Goal: Task Accomplishment & Management: Use online tool/utility

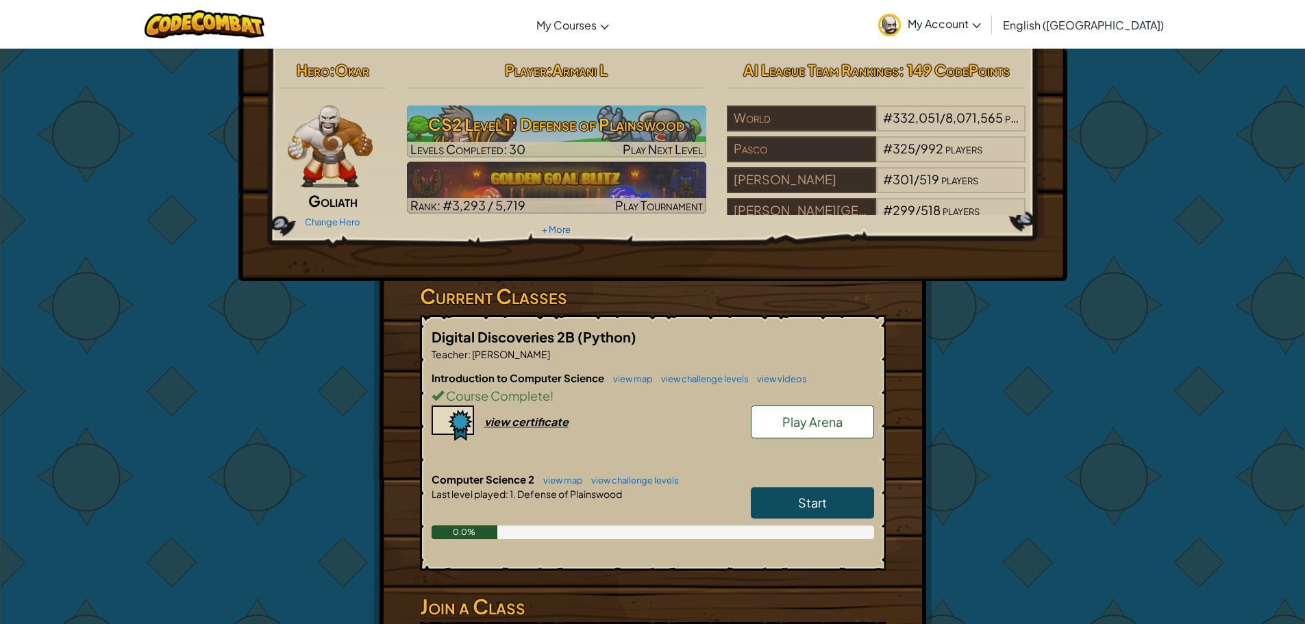
click at [804, 511] on link "Start" at bounding box center [812, 503] width 123 height 32
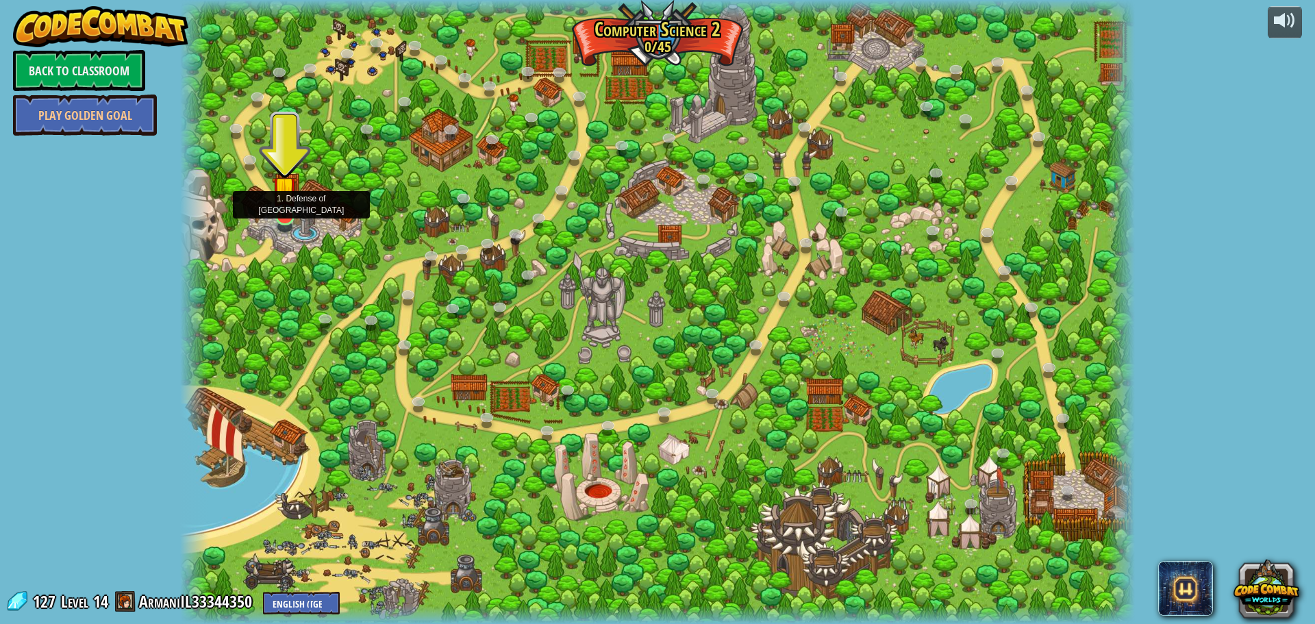
click at [287, 206] on img at bounding box center [284, 189] width 25 height 58
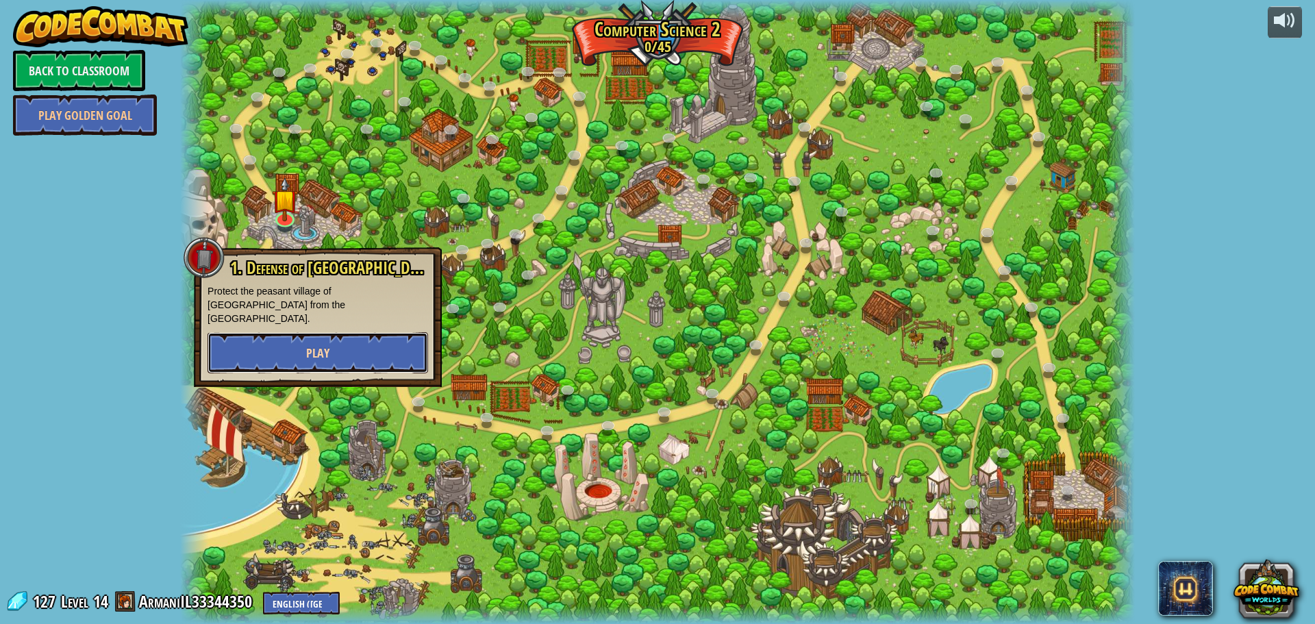
click at [339, 345] on button "Play" at bounding box center [318, 352] width 221 height 41
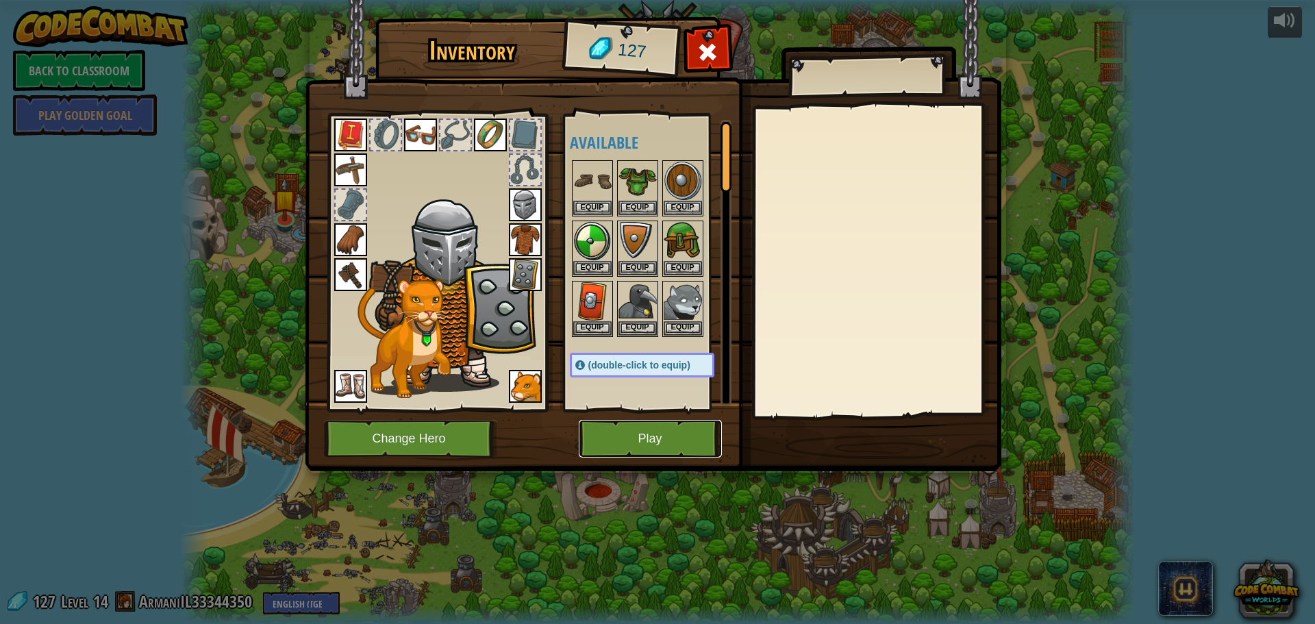
click at [662, 436] on button "Play" at bounding box center [650, 439] width 143 height 38
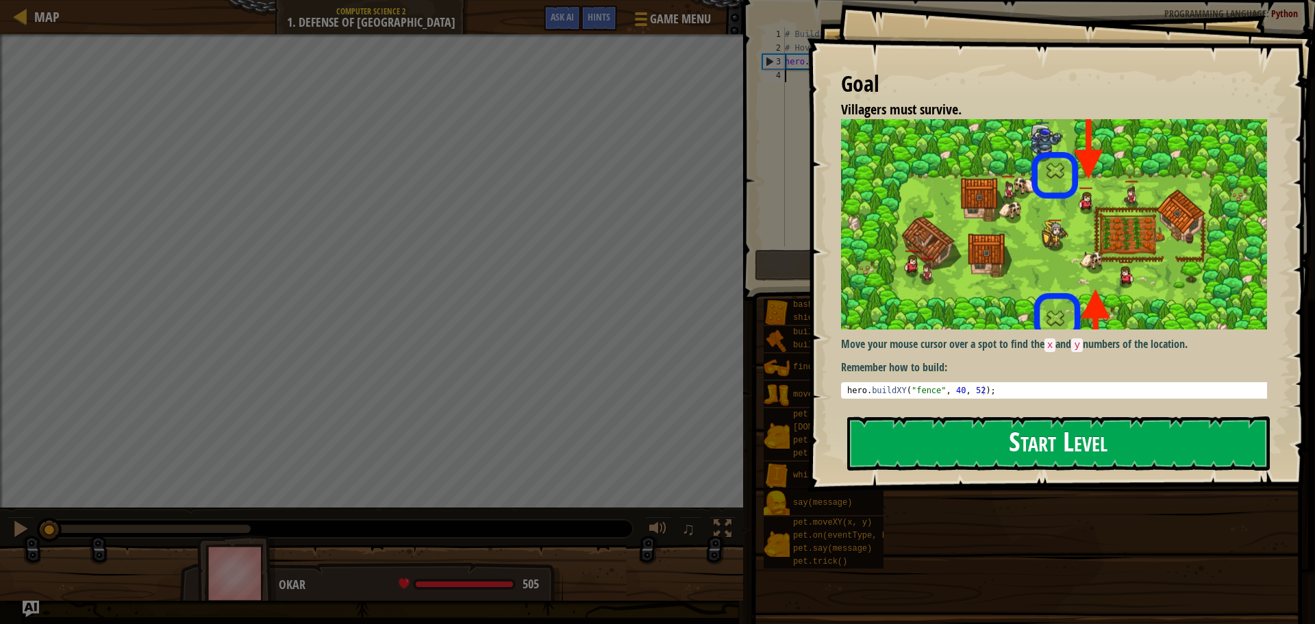
click at [1084, 449] on button "Start Level" at bounding box center [1058, 443] width 423 height 54
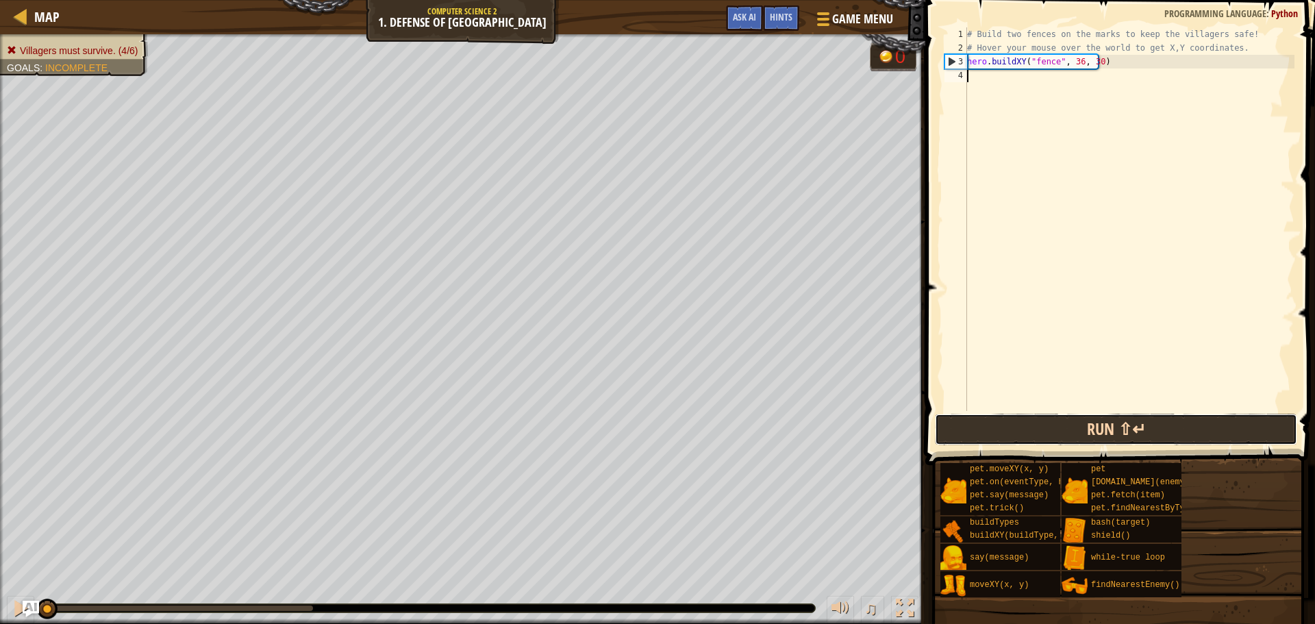
click at [983, 421] on button "Run ⇧↵" at bounding box center [1116, 430] width 362 height 32
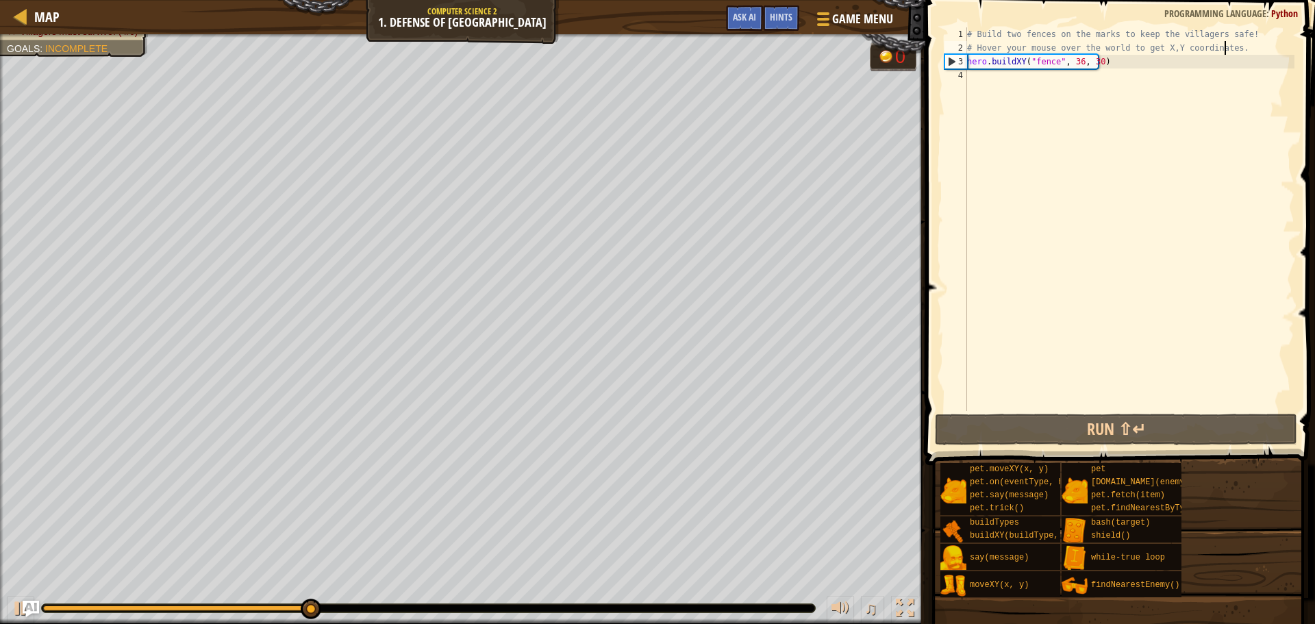
click at [1257, 52] on div "# Build two fences on the marks to keep the villagers safe! # Hover your mouse …" at bounding box center [1129, 232] width 330 height 411
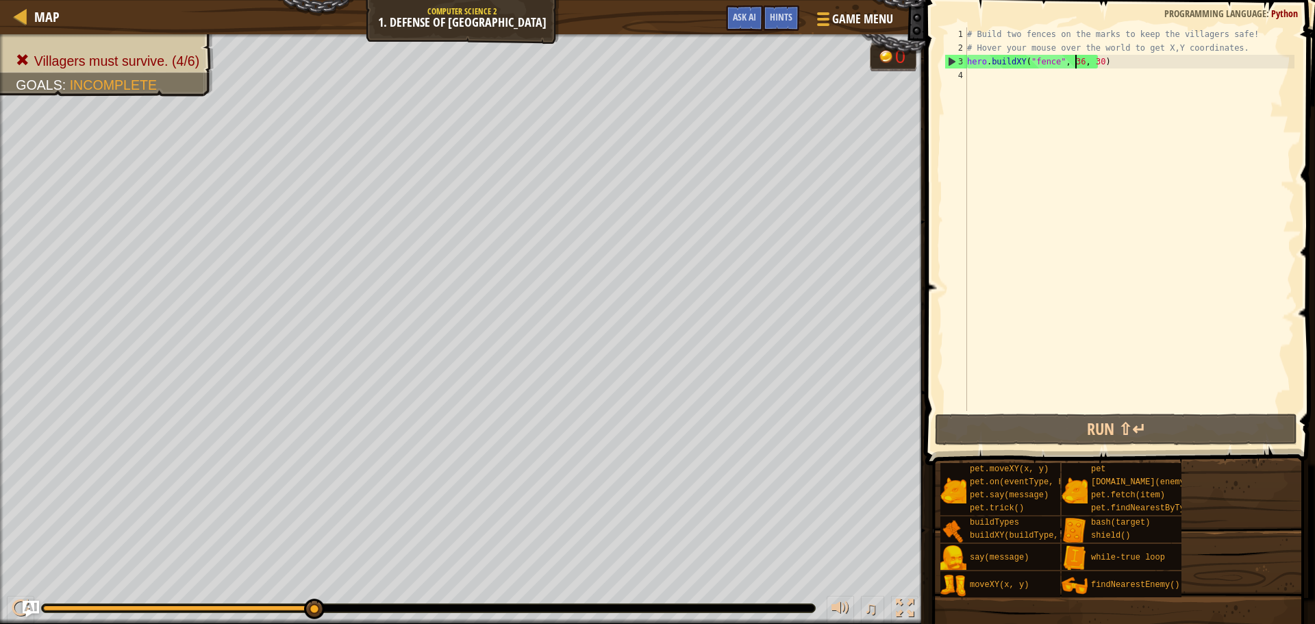
click at [1075, 67] on div "# Build two fences on the marks to keep the villagers safe! # Hover your mouse …" at bounding box center [1129, 232] width 330 height 411
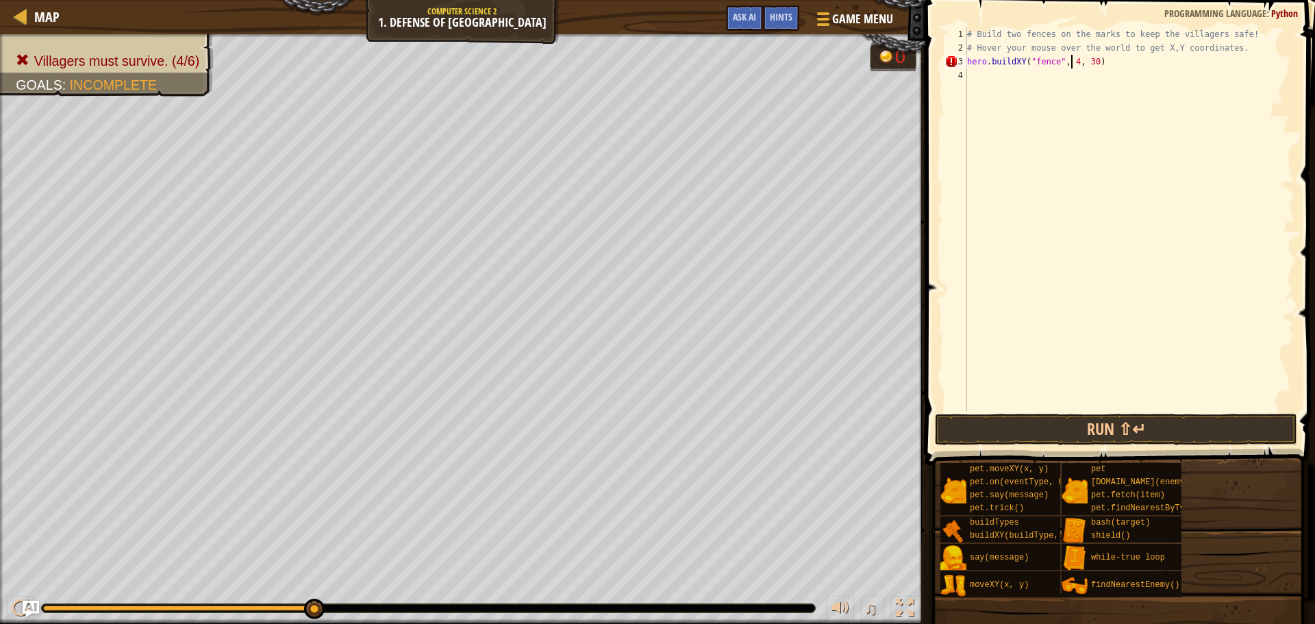
scroll to position [6, 9]
click at [1096, 62] on div "# Build two fences on the marks to keep the villagers safe! # Hover your mouse …" at bounding box center [1129, 232] width 330 height 411
click at [1093, 60] on div "# Build two fences on the marks to keep the villagers safe! # Hover your mouse …" at bounding box center [1129, 232] width 330 height 411
type textarea "hero.buildXY("fence", 40, 52)"
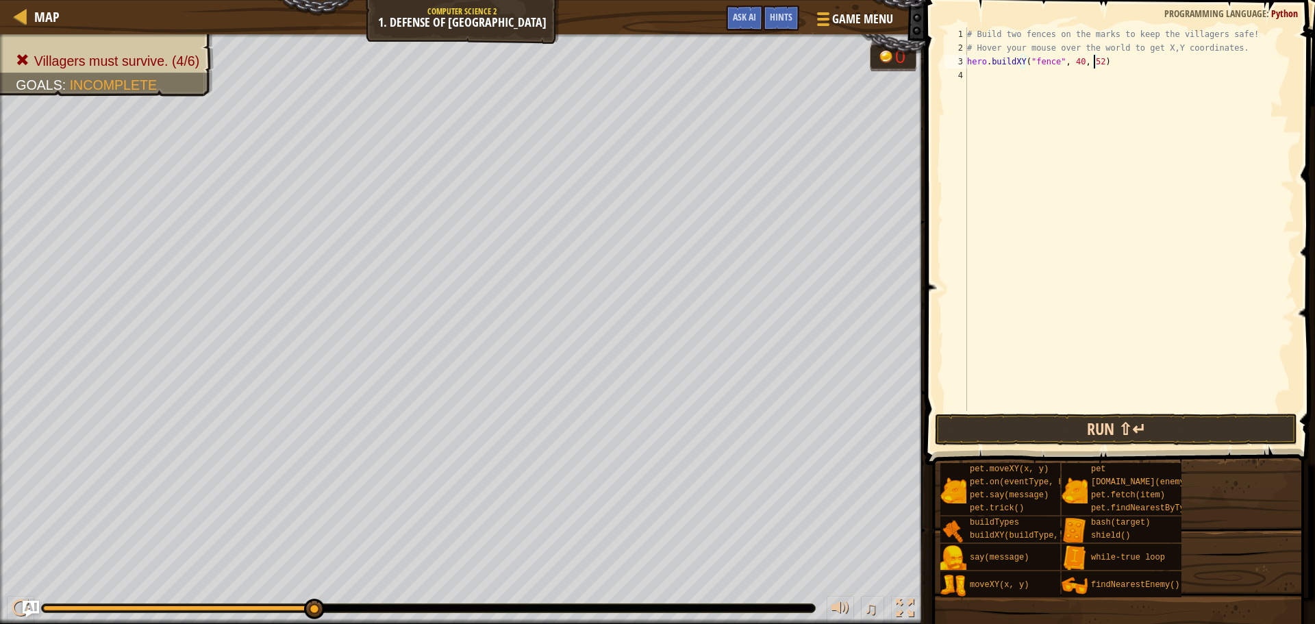
drag, startPoint x: 1059, startPoint y: 407, endPoint x: 1059, endPoint y: 414, distance: 6.9
click at [1059, 414] on div "hero.buildXY("fence", 40, 52) 1 2 3 4 # Build two fences on the marks to keep t…" at bounding box center [1118, 259] width 394 height 505
click at [1055, 428] on button "Run ⇧↵" at bounding box center [1116, 430] width 362 height 32
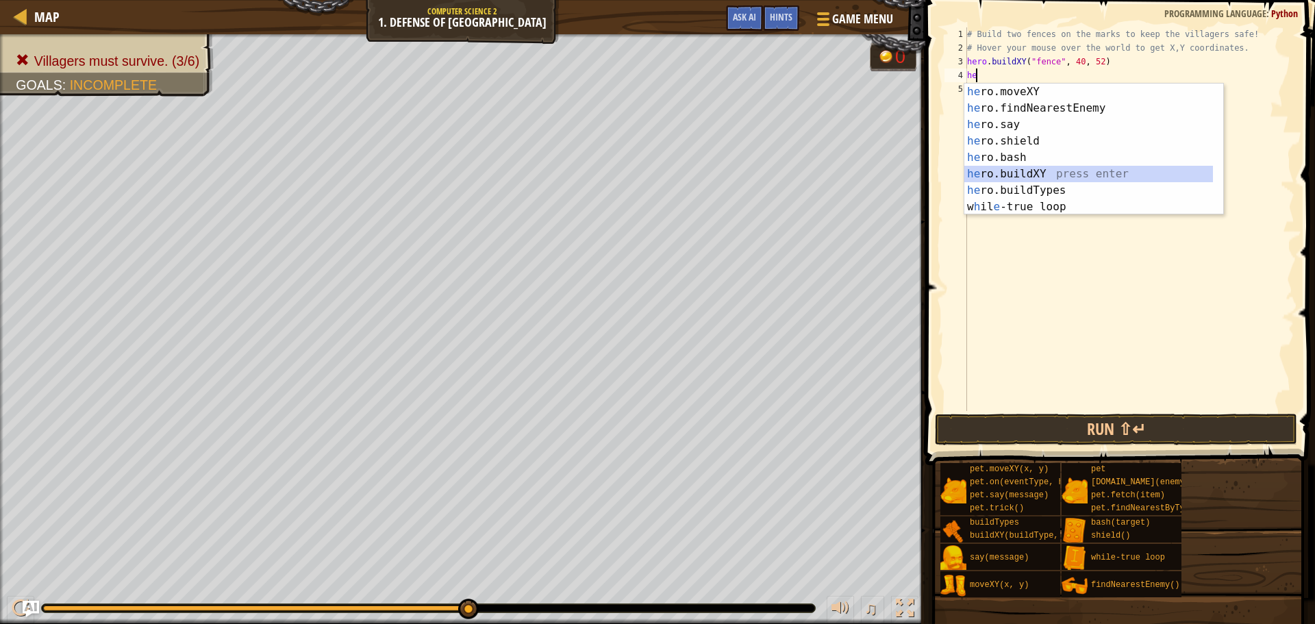
click at [1013, 175] on div "he ro.moveXY press enter he ro.findNearestEnemy press enter he ro.say press ent…" at bounding box center [1088, 166] width 249 height 164
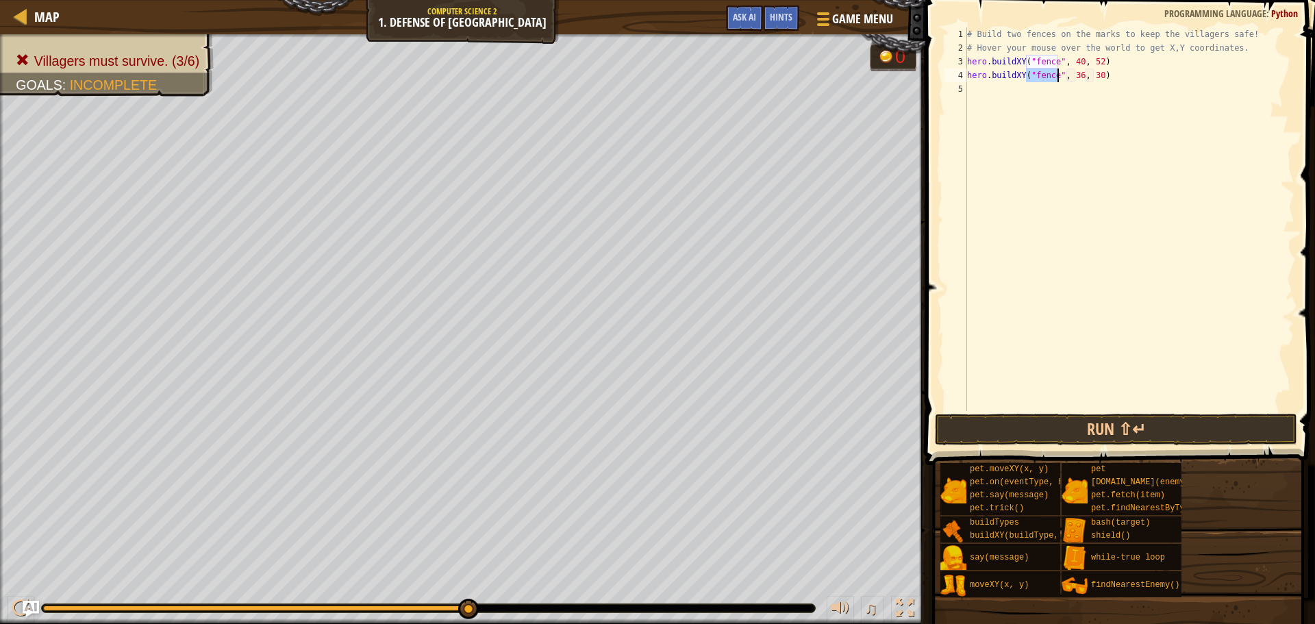
click at [1072, 75] on div "# Build two fences on the marks to keep the villagers safe! # Hover your mouse …" at bounding box center [1129, 232] width 330 height 411
click at [1074, 77] on div "# Build two fences on the marks to keep the villagers safe! # Hover your mouse …" at bounding box center [1129, 232] width 330 height 411
click at [1090, 72] on div "# Build two fences on the marks to keep the villagers safe! # Hover your mouse …" at bounding box center [1129, 232] width 330 height 411
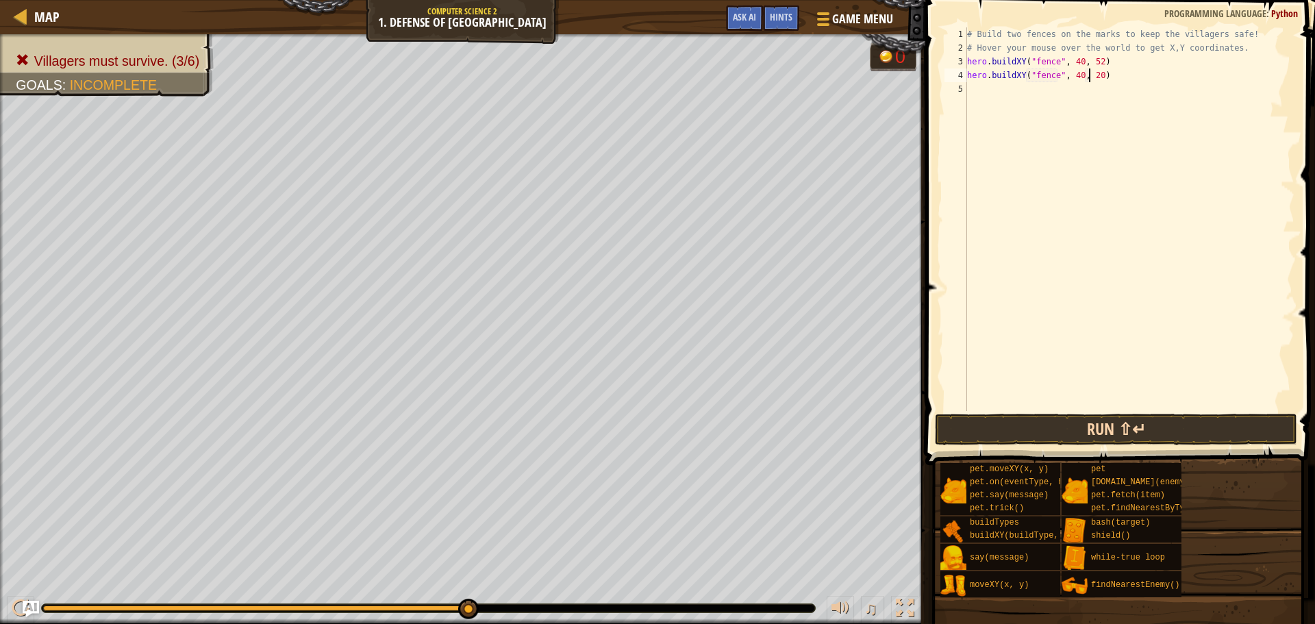
type textarea "hero.buildXY("fence", 40, 20)"
click at [1101, 422] on button "Run ⇧↵" at bounding box center [1116, 430] width 362 height 32
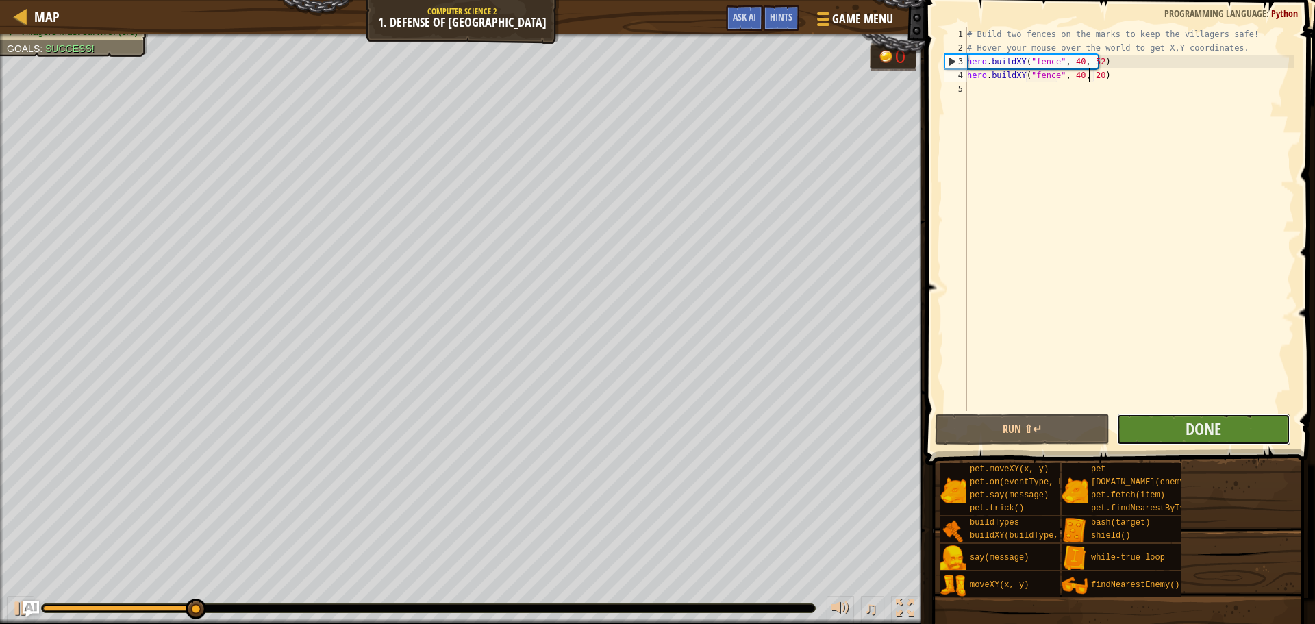
click at [1162, 428] on button "Done" at bounding box center [1203, 430] width 174 height 32
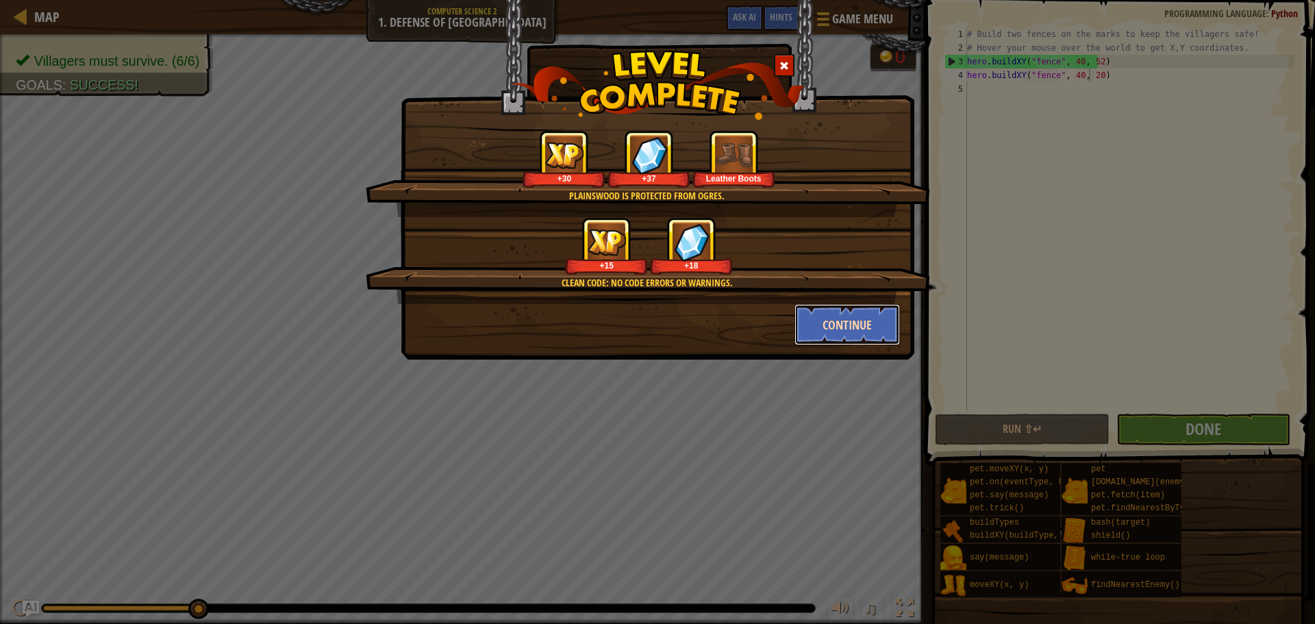
click at [854, 317] on button "Continue" at bounding box center [847, 324] width 106 height 41
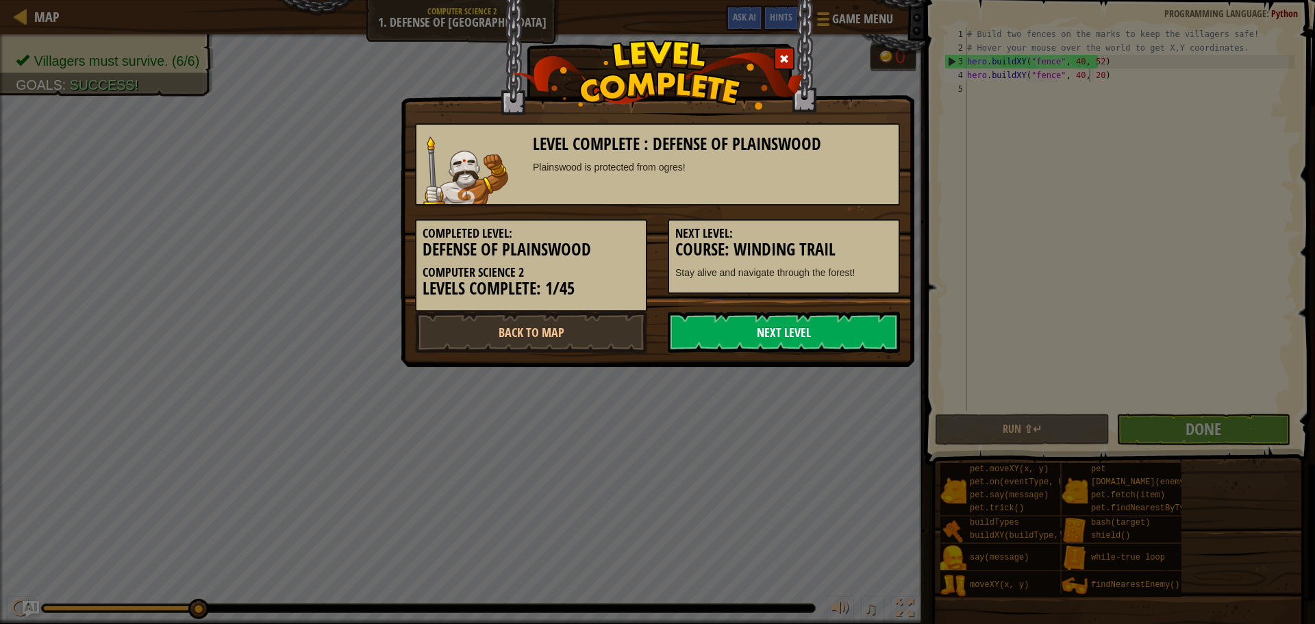
click at [798, 329] on link "Next Level" at bounding box center [784, 332] width 232 height 41
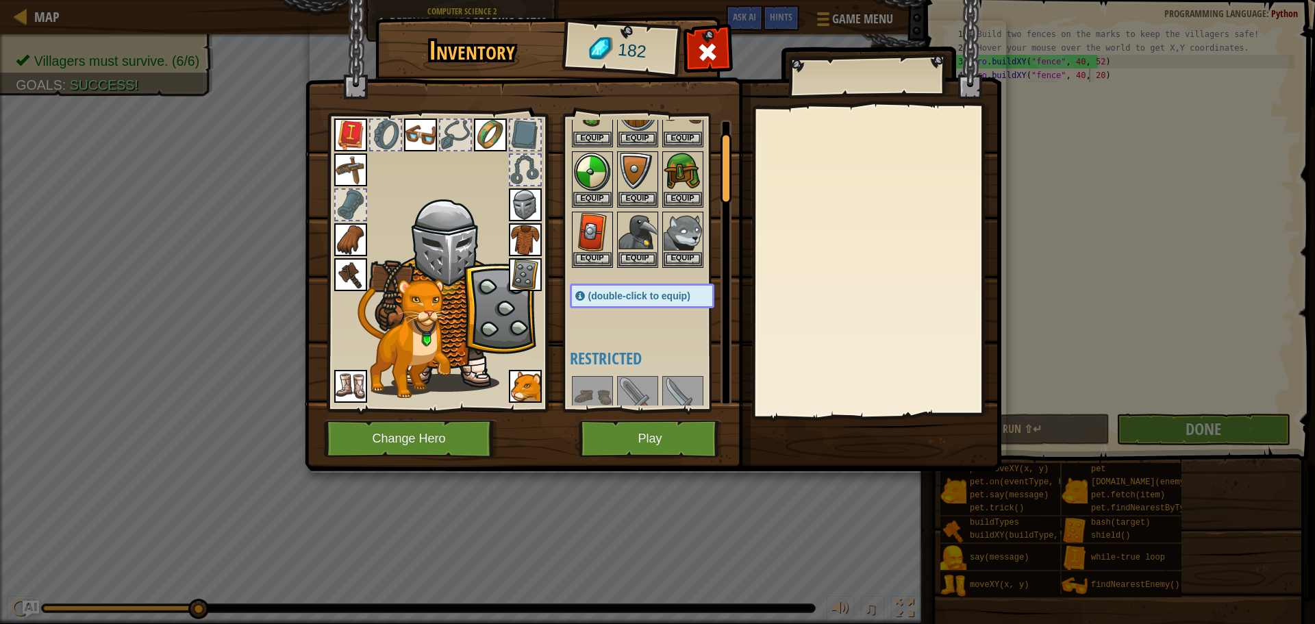
scroll to position [205, 0]
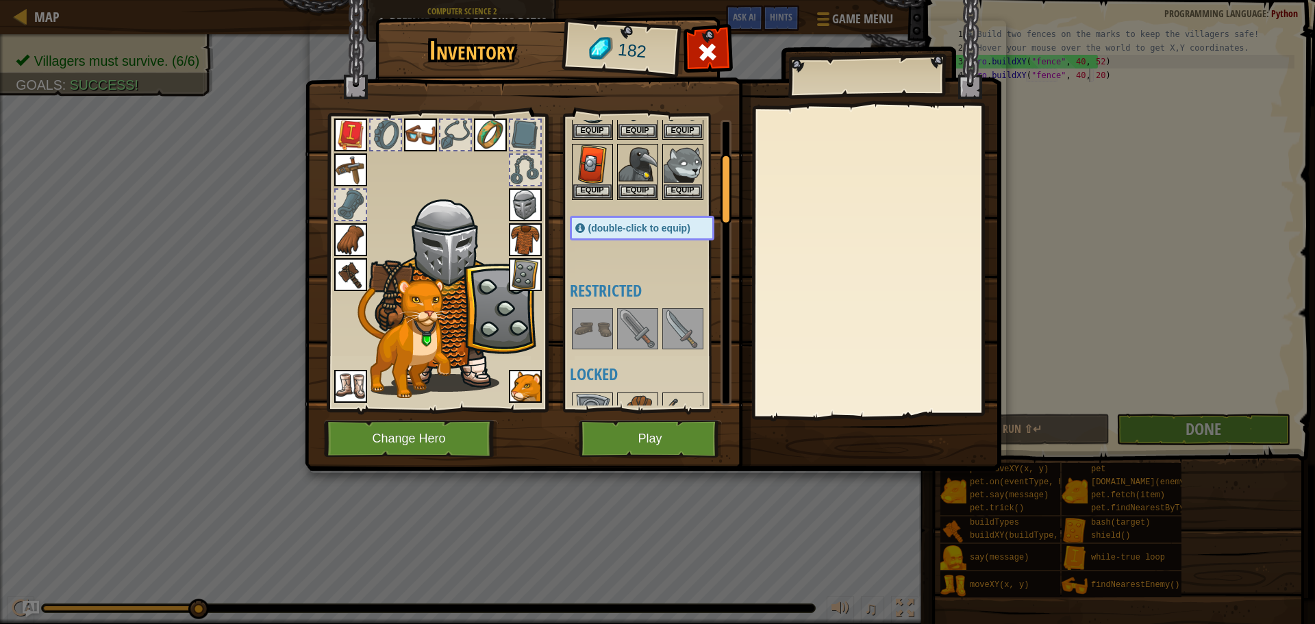
click at [623, 347] on img at bounding box center [637, 329] width 38 height 38
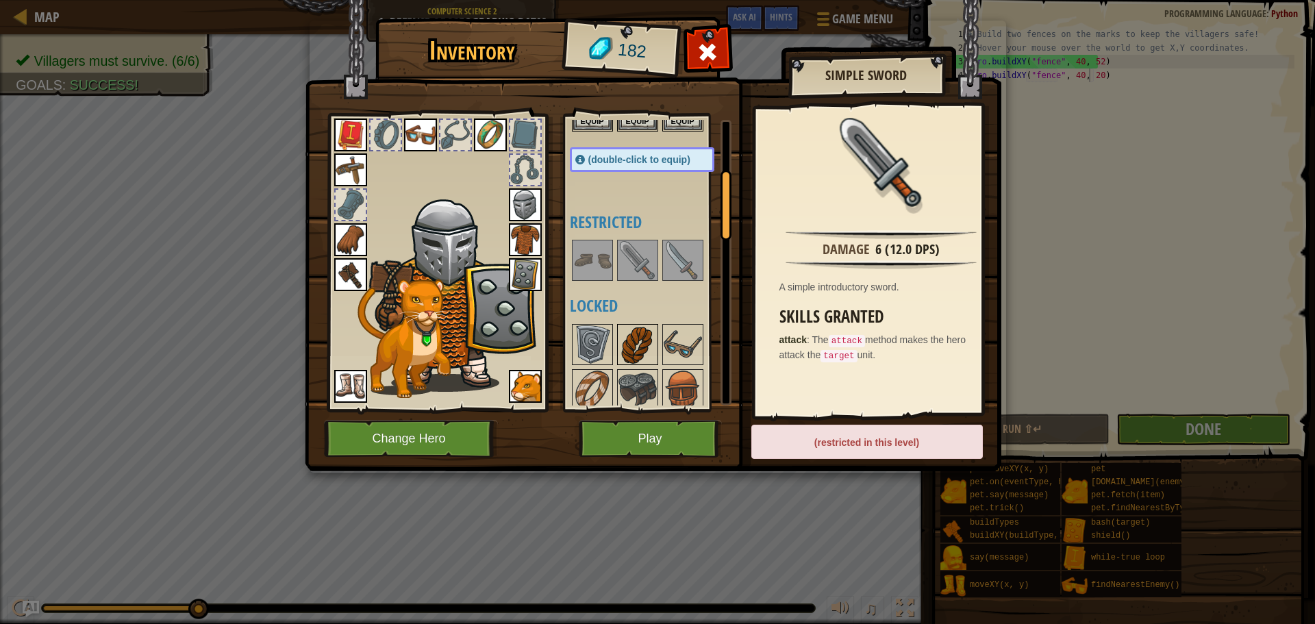
drag, startPoint x: 627, startPoint y: 369, endPoint x: 626, endPoint y: 351, distance: 18.5
click at [625, 366] on div "Available Equip Equip Equip Equip Equip Equip Equip Equip Equip Equip Equip Equ…" at bounding box center [656, 263] width 172 height 286
click at [611, 352] on div "Available Equip Equip Equip Equip Equip Equip Equip Equip Equip Equip Equip Equ…" at bounding box center [656, 263] width 172 height 286
click at [603, 349] on img at bounding box center [592, 344] width 38 height 38
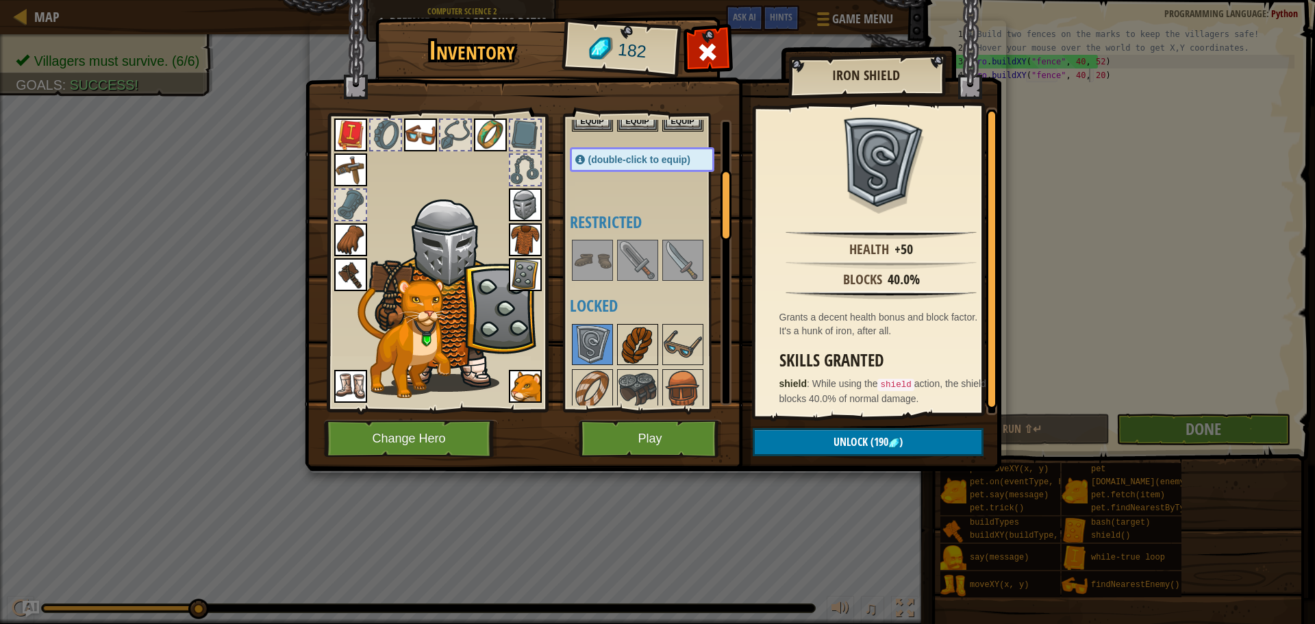
click at [635, 345] on img at bounding box center [637, 344] width 38 height 38
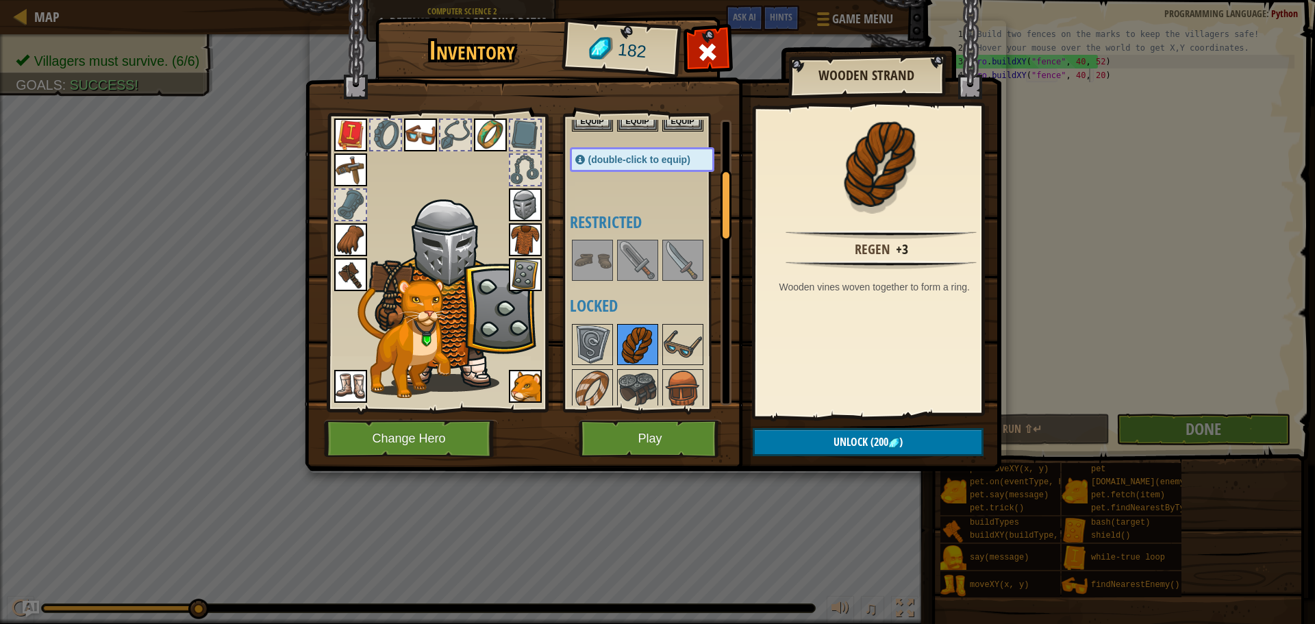
click at [655, 340] on img at bounding box center [637, 344] width 38 height 38
click at [676, 349] on img at bounding box center [683, 344] width 38 height 38
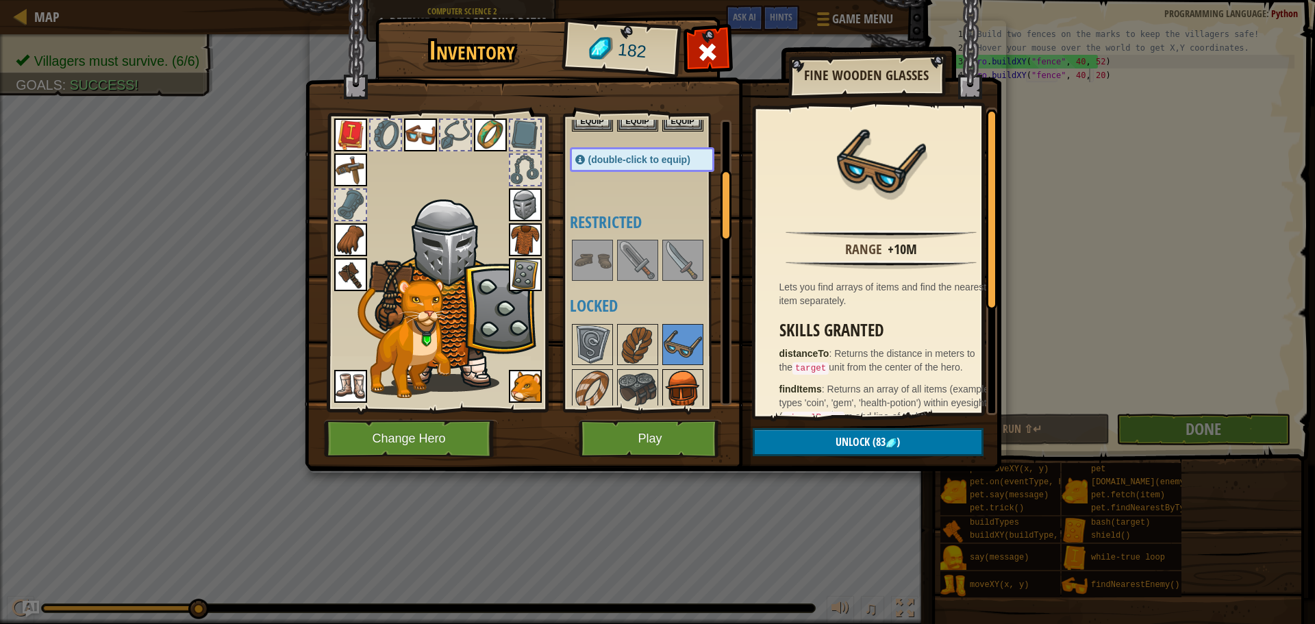
click at [670, 371] on div at bounding box center [682, 389] width 41 height 41
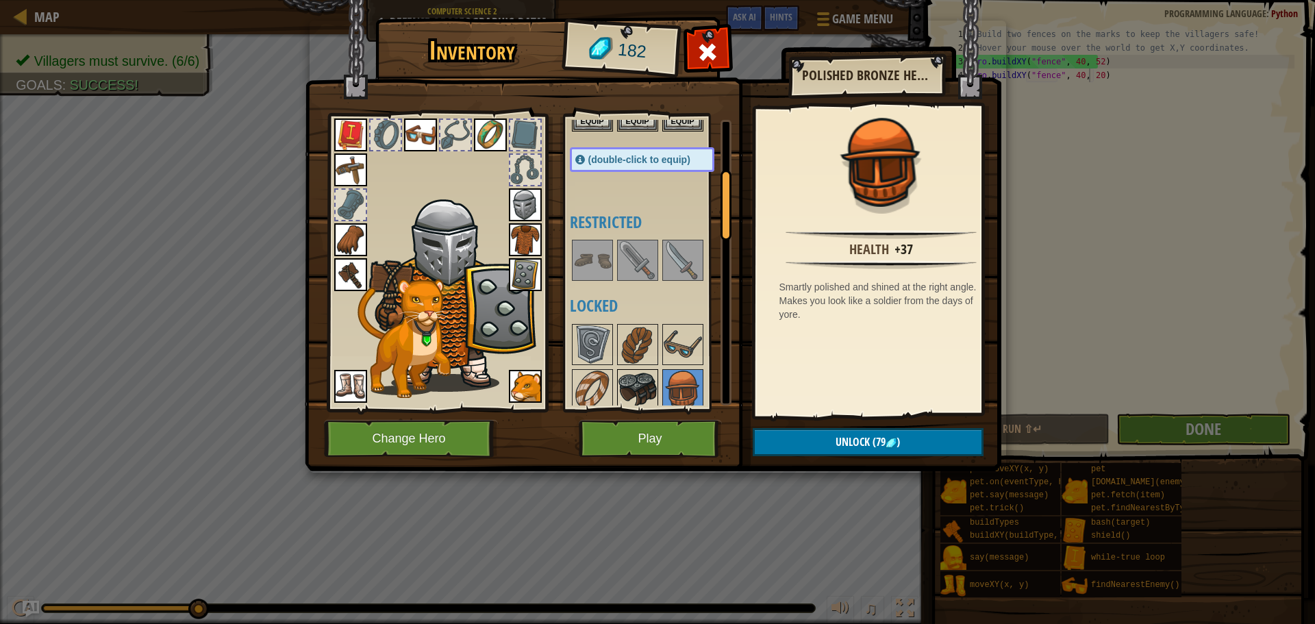
click at [641, 381] on img at bounding box center [637, 390] width 38 height 38
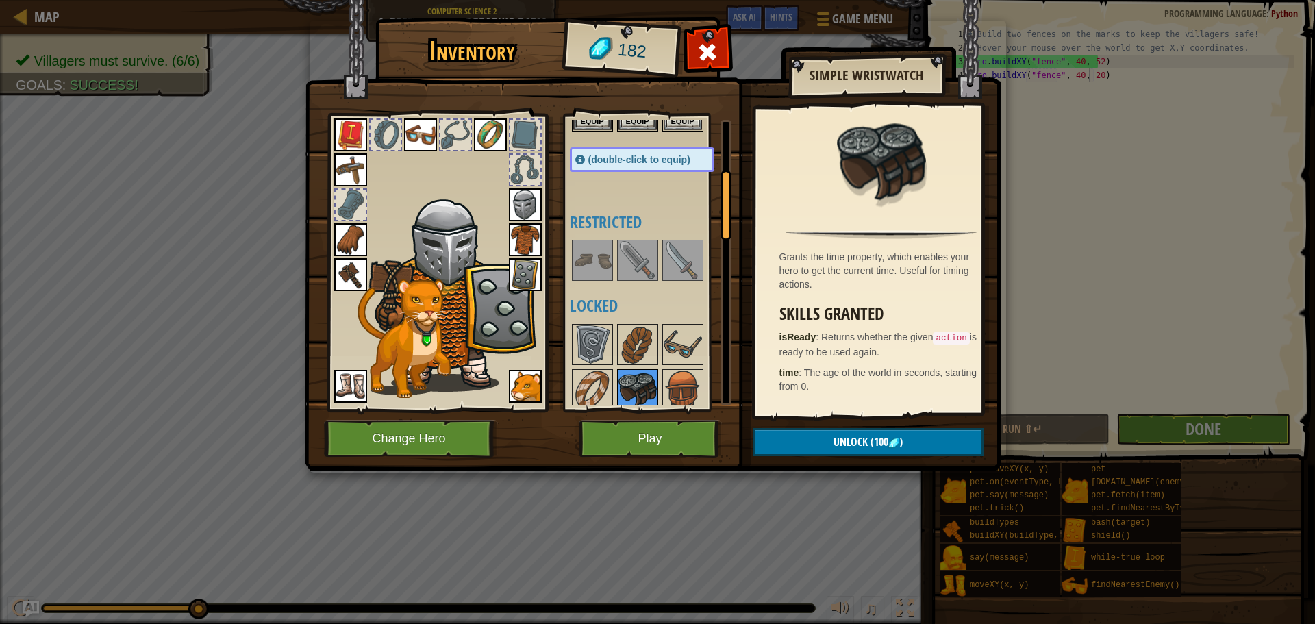
click at [617, 380] on div at bounding box center [637, 389] width 41 height 41
click at [663, 377] on div at bounding box center [682, 389] width 41 height 41
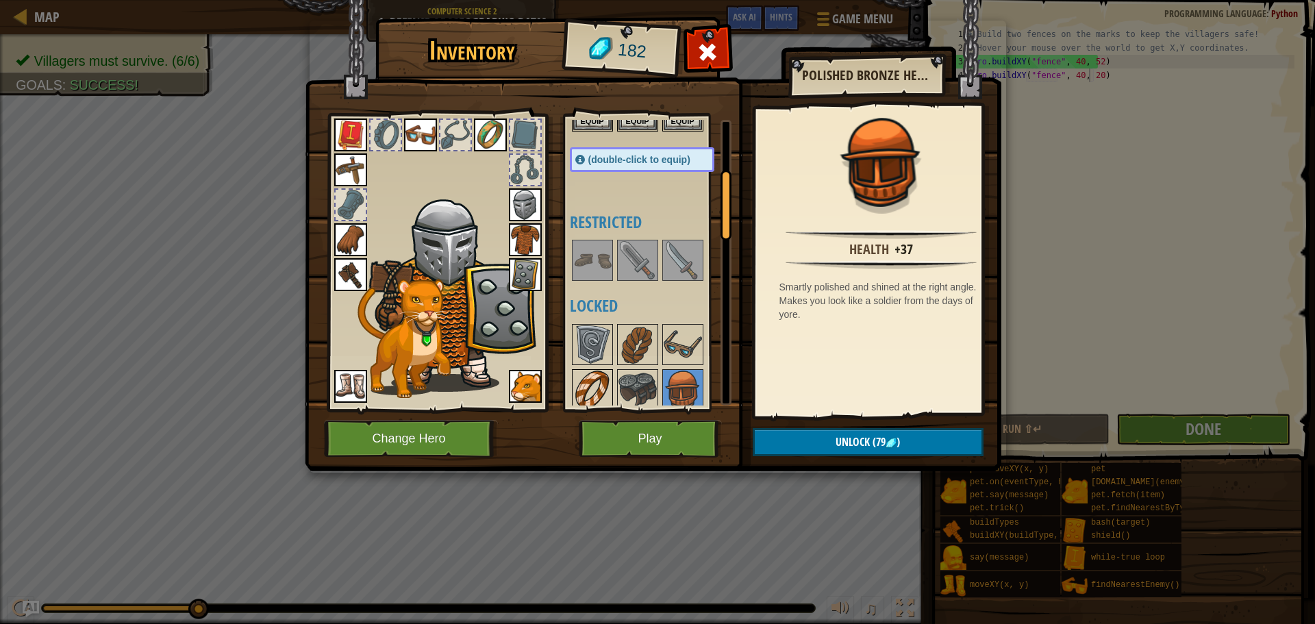
click at [603, 392] on img at bounding box center [592, 390] width 38 height 38
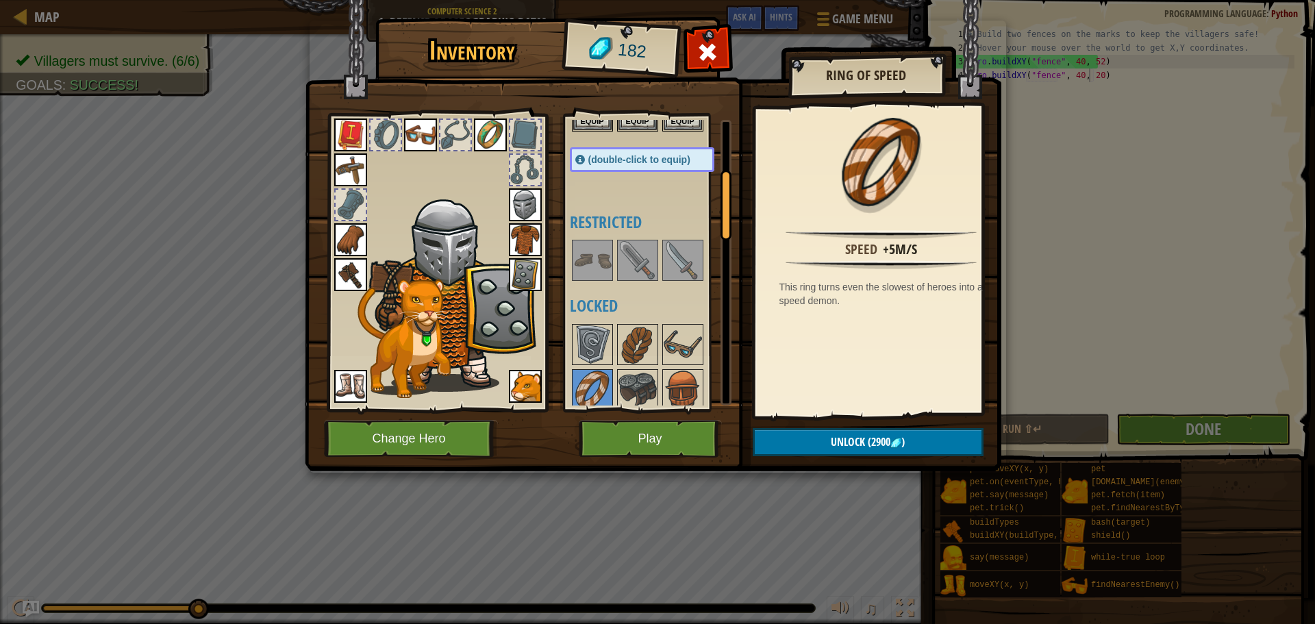
click at [523, 208] on img at bounding box center [525, 204] width 33 height 33
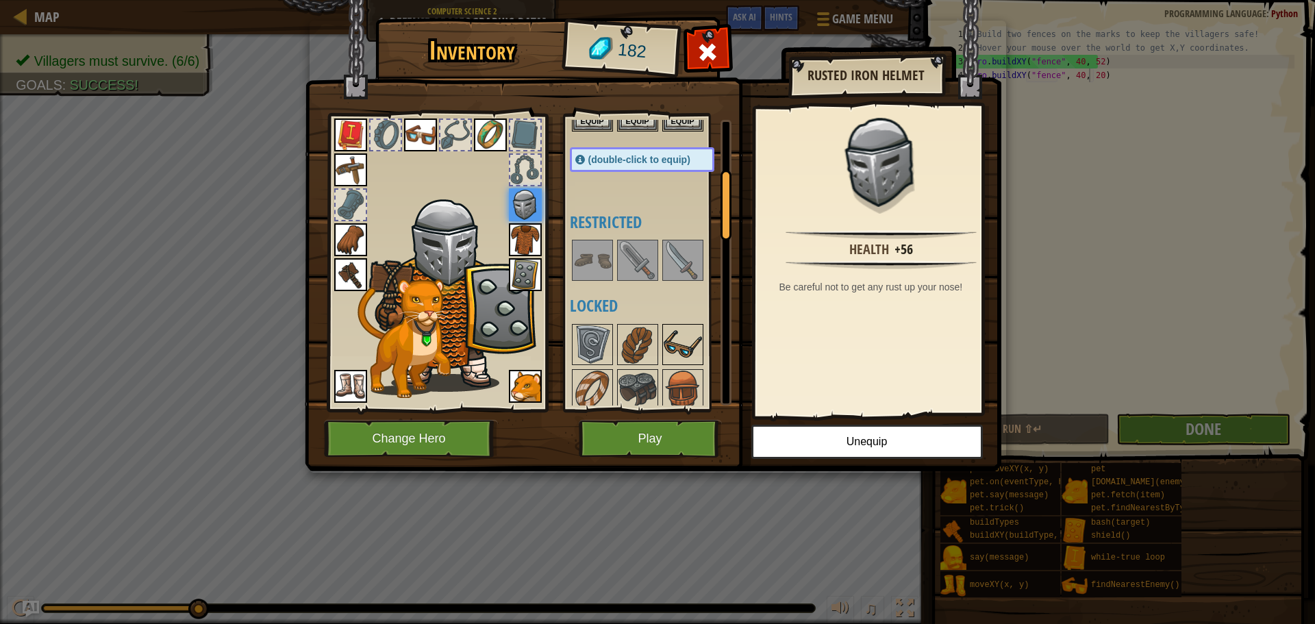
click at [688, 364] on div at bounding box center [682, 344] width 41 height 41
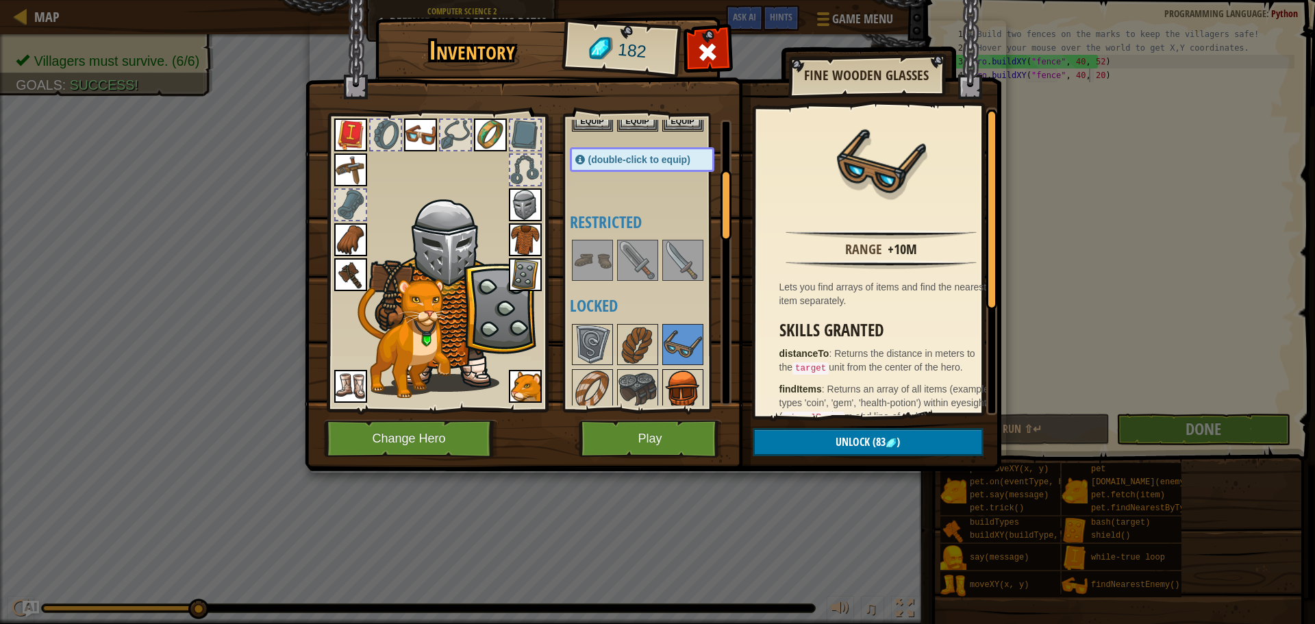
click at [686, 378] on img at bounding box center [683, 390] width 38 height 38
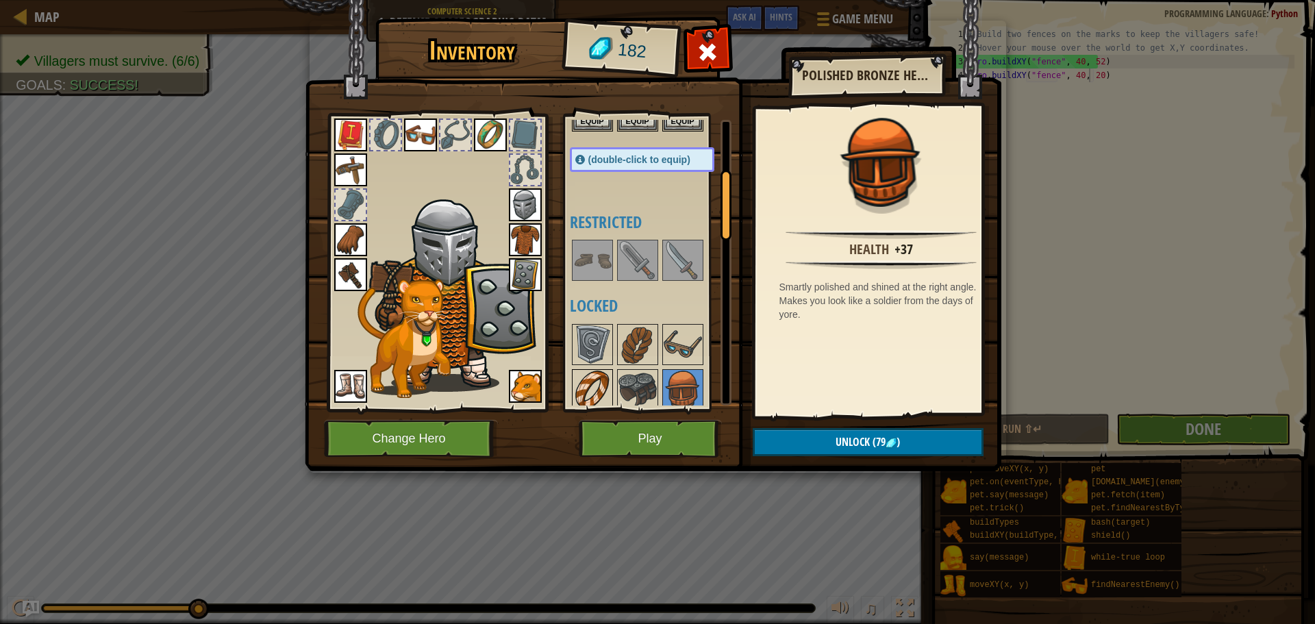
click at [594, 381] on img at bounding box center [592, 390] width 38 height 38
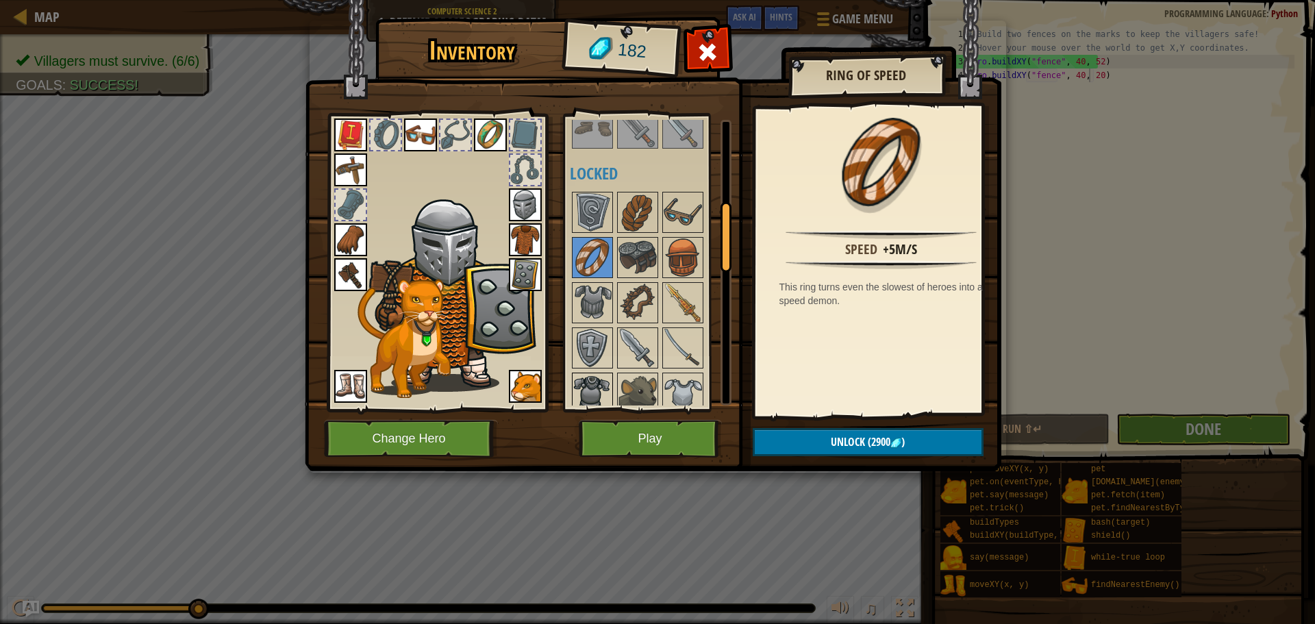
scroll to position [342, 0]
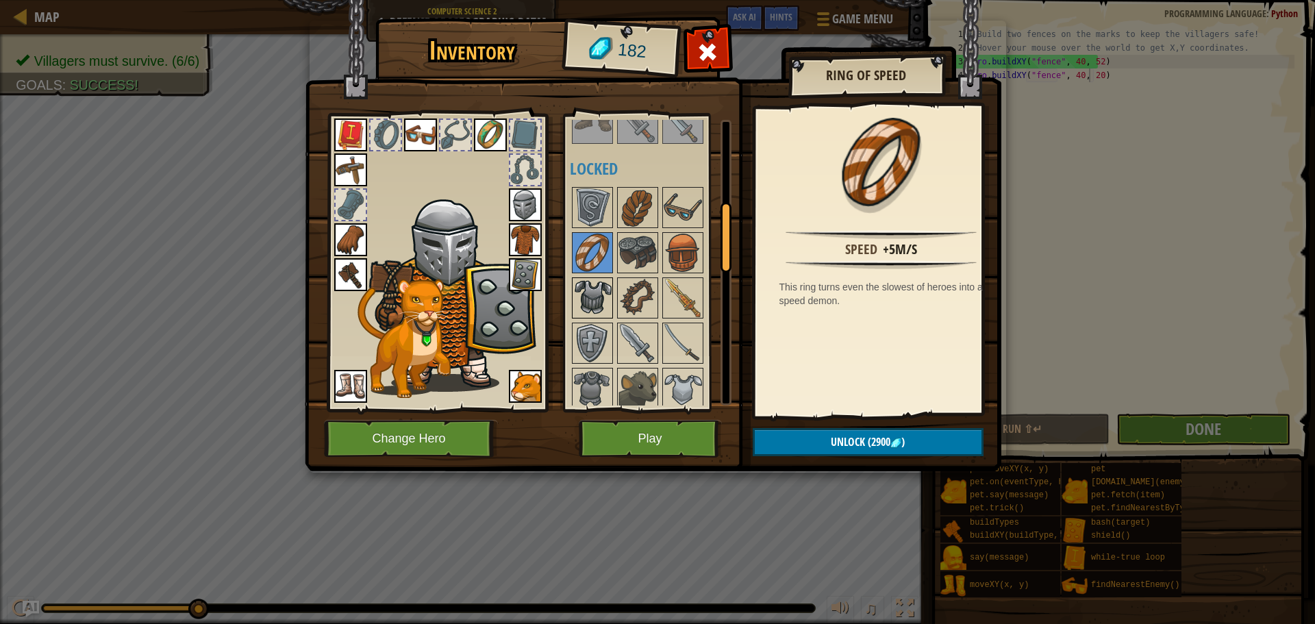
click at [599, 311] on img at bounding box center [592, 298] width 38 height 38
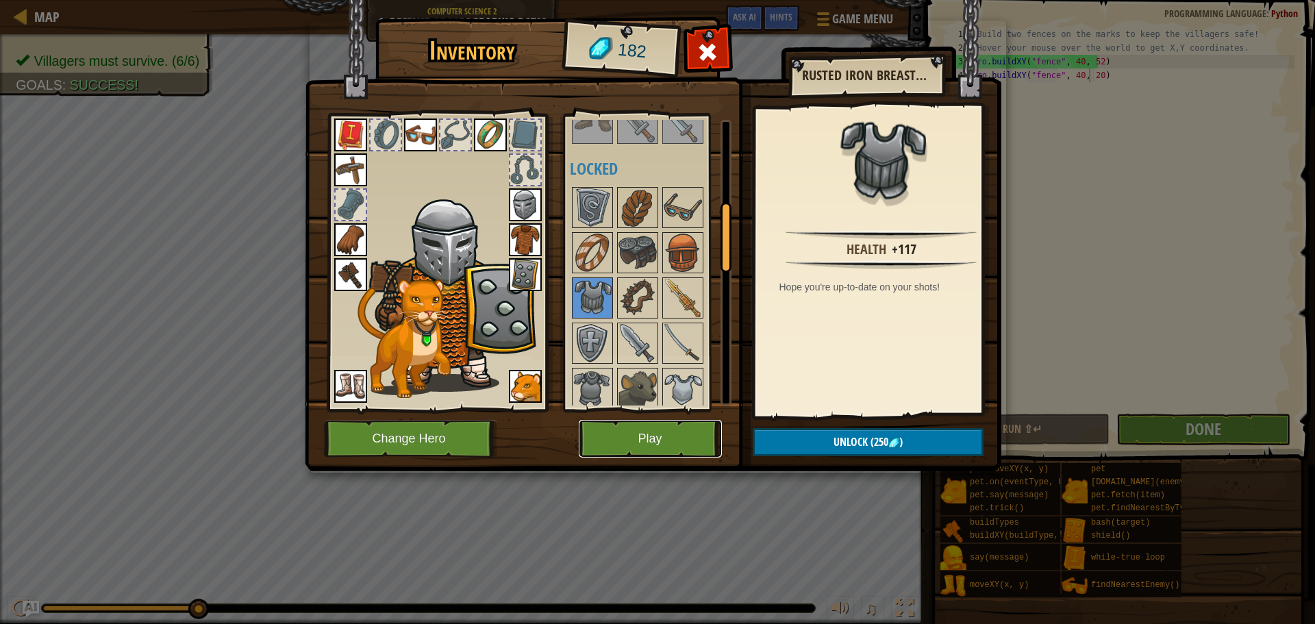
click at [672, 431] on button "Play" at bounding box center [650, 439] width 143 height 38
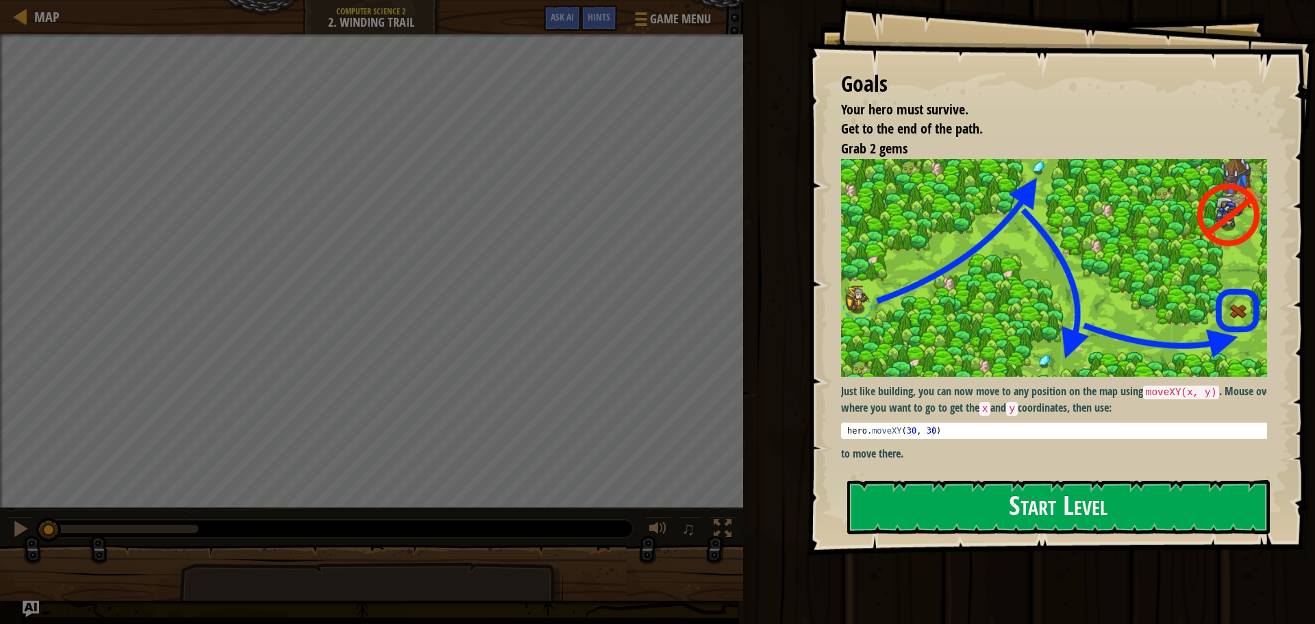
click at [946, 303] on div "Goals Your hero must survive. Get to the end of the path. Grab 2 gems Just like…" at bounding box center [1061, 277] width 508 height 555
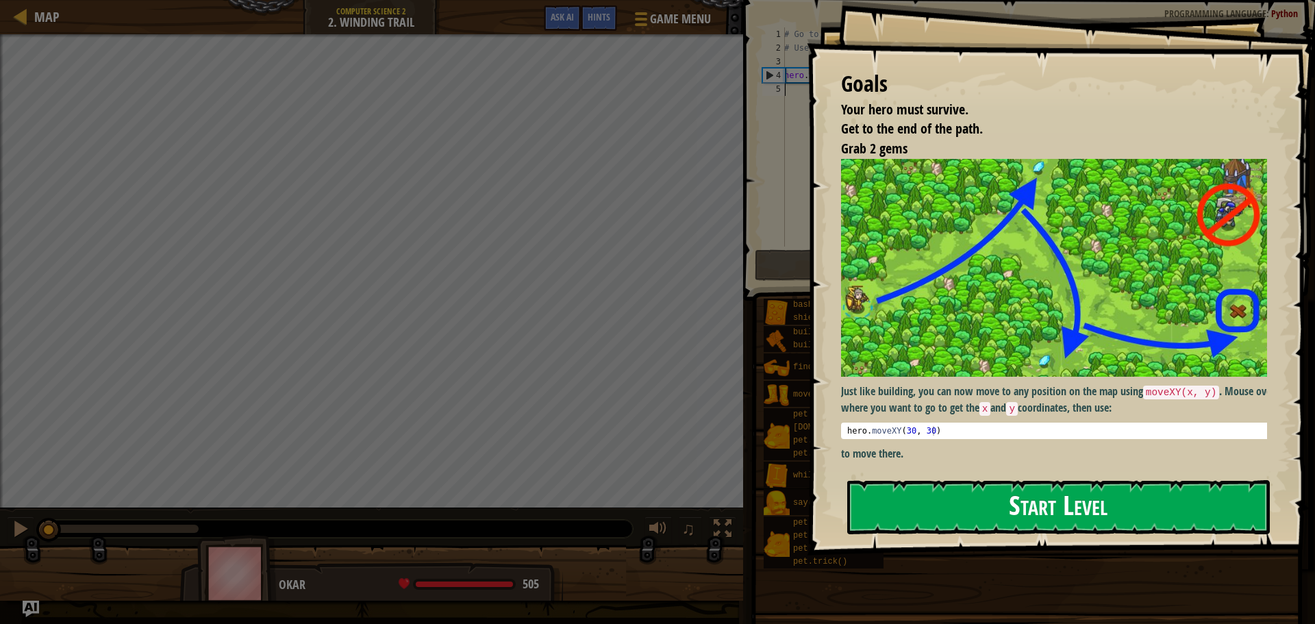
click at [948, 480] on button "Start Level" at bounding box center [1058, 507] width 423 height 54
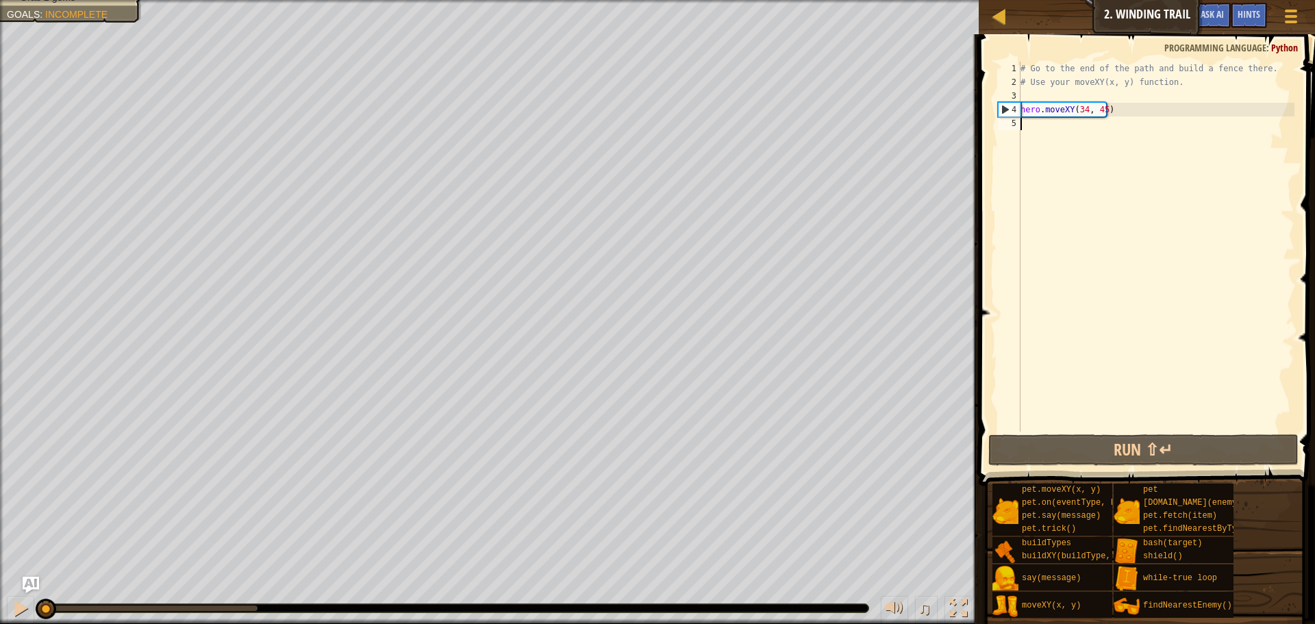
click at [1038, 466] on span at bounding box center [1148, 241] width 347 height 492
click at [1062, 463] on button "Run ⇧↵" at bounding box center [1143, 450] width 310 height 32
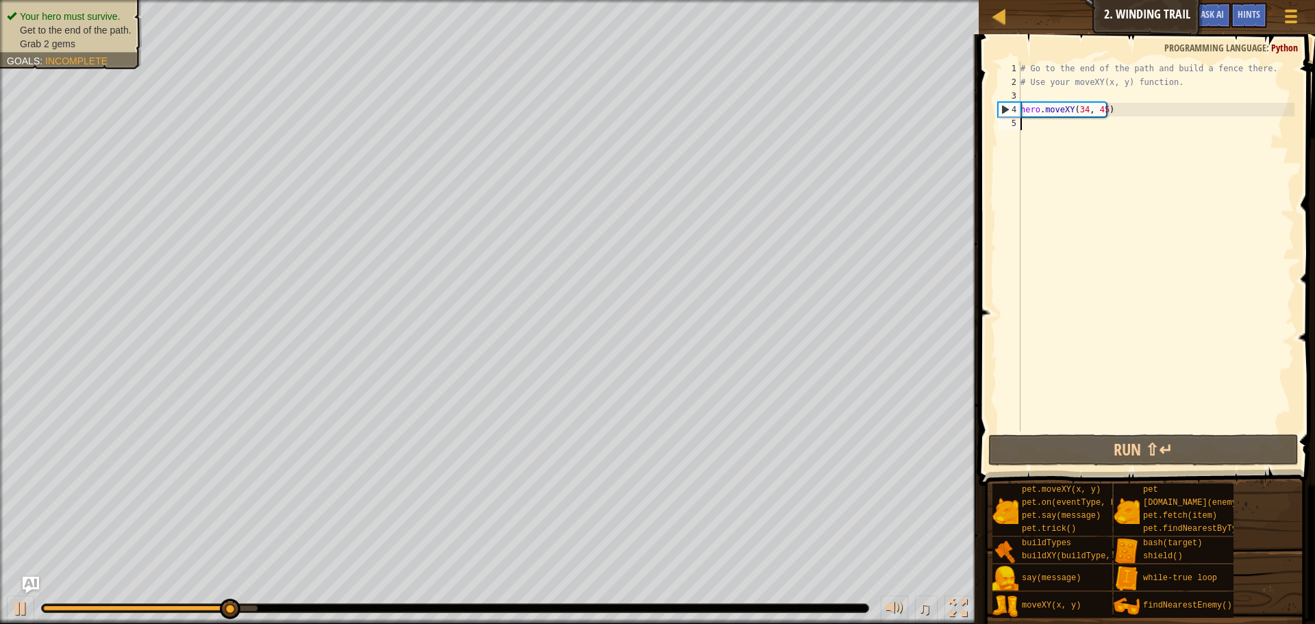
scroll to position [6, 0]
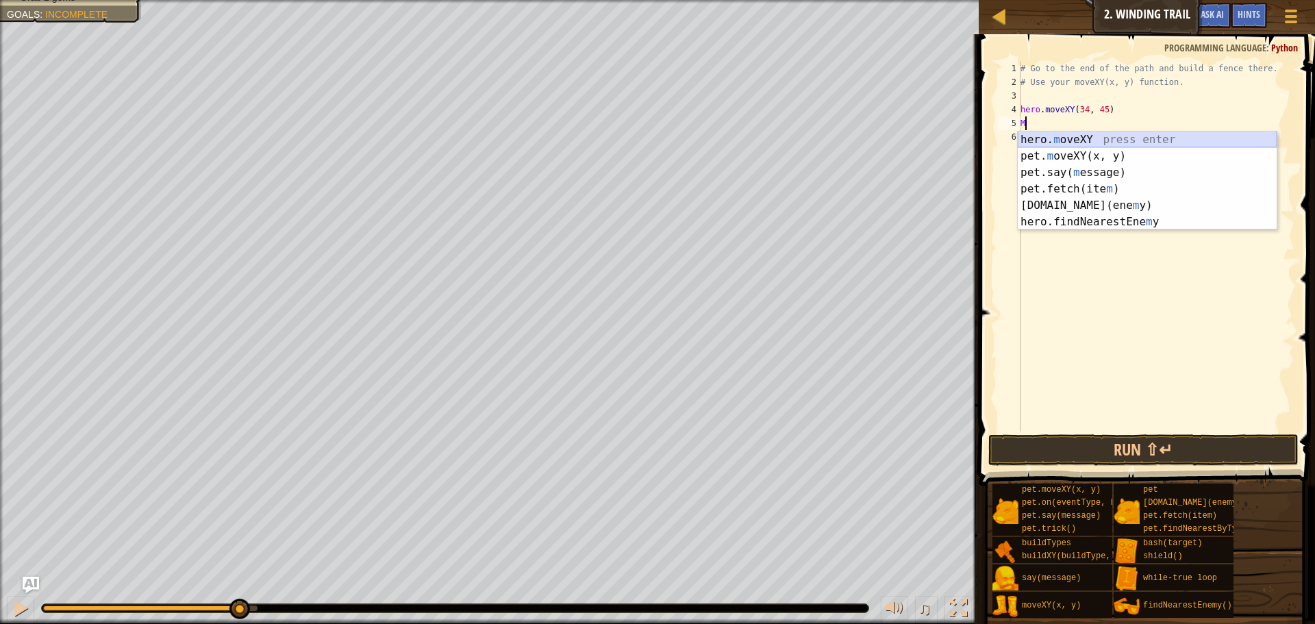
click at [1140, 141] on div "hero. m oveXY press enter pet. m oveXY(x, y) press enter pet.say( m essage) pre…" at bounding box center [1147, 196] width 259 height 131
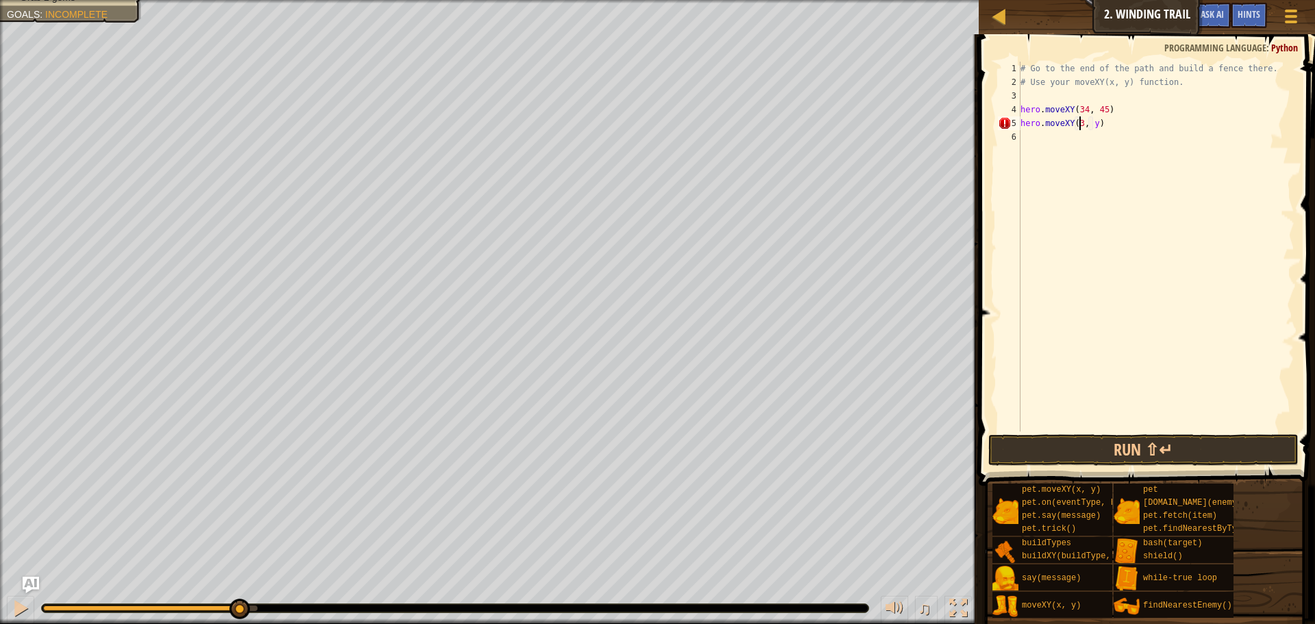
scroll to position [6, 5]
click at [1095, 125] on div "# Go to the end of the path and build a fence there. # Use your moveXY(x, y) fu…" at bounding box center [1156, 260] width 277 height 397
type textarea "hero.moveXY(36, 60y)"
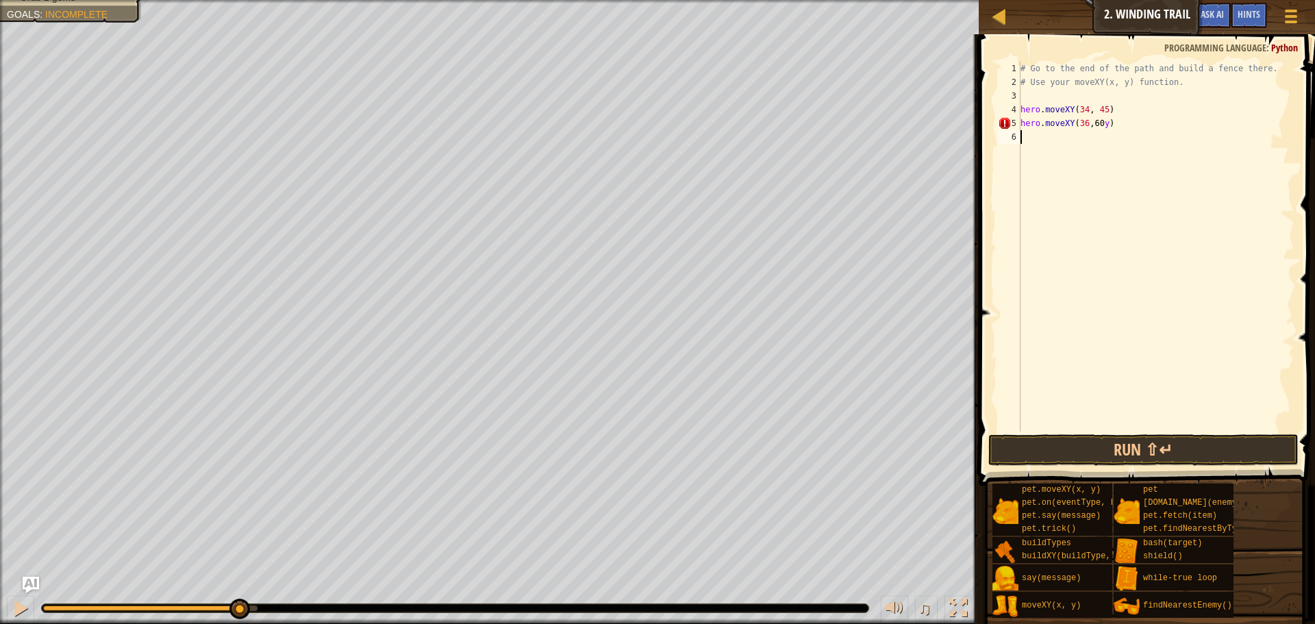
click at [1113, 130] on div "# Go to the end of the path and build a fence there. # Use your moveXY(x, y) fu…" at bounding box center [1156, 260] width 277 height 397
click at [1105, 124] on div "# Go to the end of the path and build a fence there. # Use your moveXY(x, y) fu…" at bounding box center [1156, 260] width 277 height 397
click at [1148, 457] on button "Run ⇧↵" at bounding box center [1143, 450] width 310 height 32
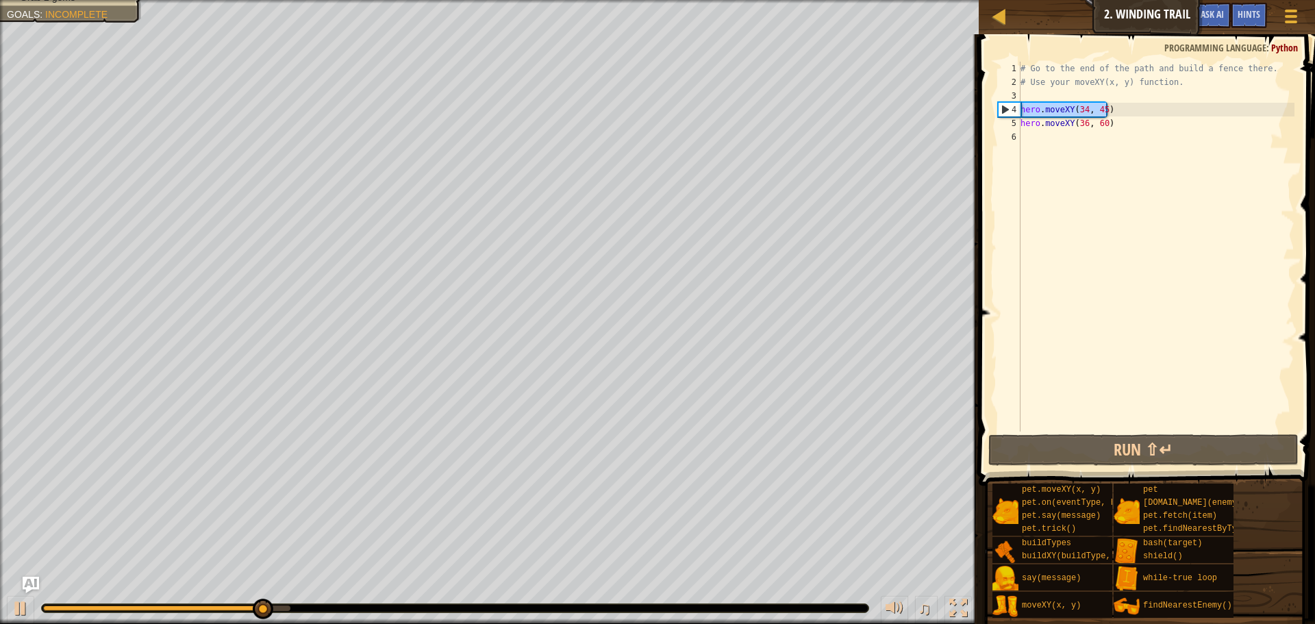
drag, startPoint x: 1107, startPoint y: 111, endPoint x: 1020, endPoint y: 109, distance: 87.7
click at [1020, 109] on div "hero.moveXY(36, 60) 1 2 3 4 5 6 # Go to the end of the path and build a fence t…" at bounding box center [1144, 247] width 299 height 370
type textarea "hero.moveXY(34, 45)"
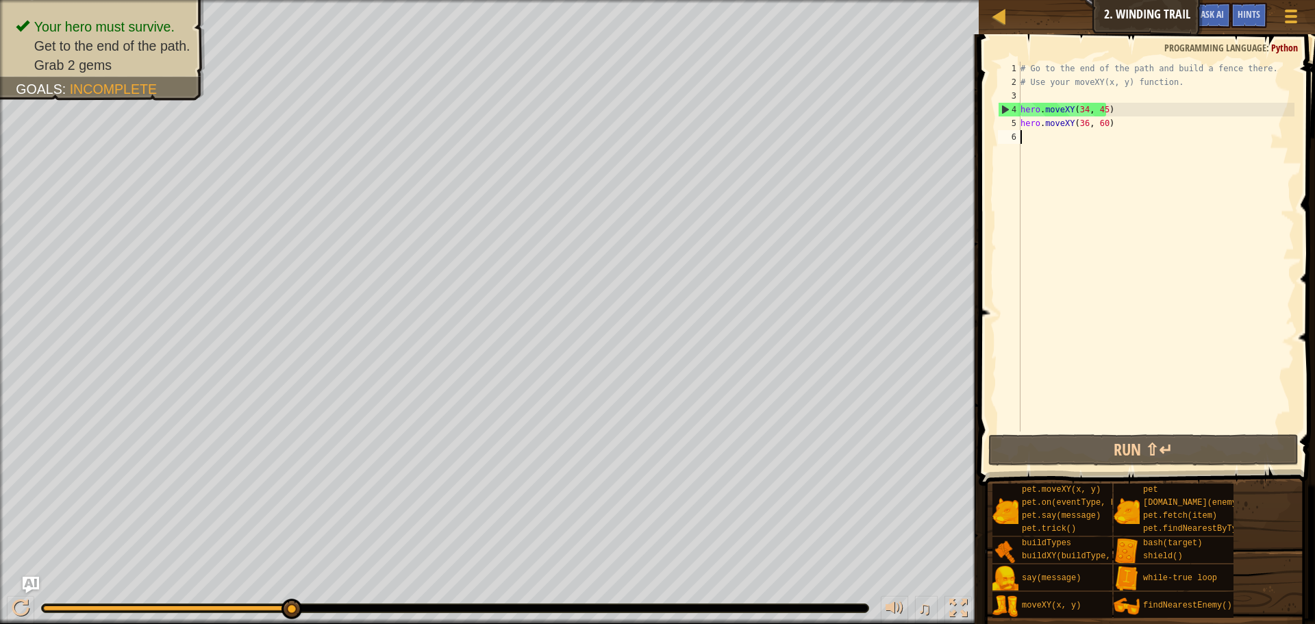
click at [1035, 142] on div "# Go to the end of the path and build a fence there. # Use your moveXY(x, y) fu…" at bounding box center [1156, 260] width 277 height 397
paste textarea "hero.moveXY(34, 45)"
type textarea "hero.moveXY(34, 45)"
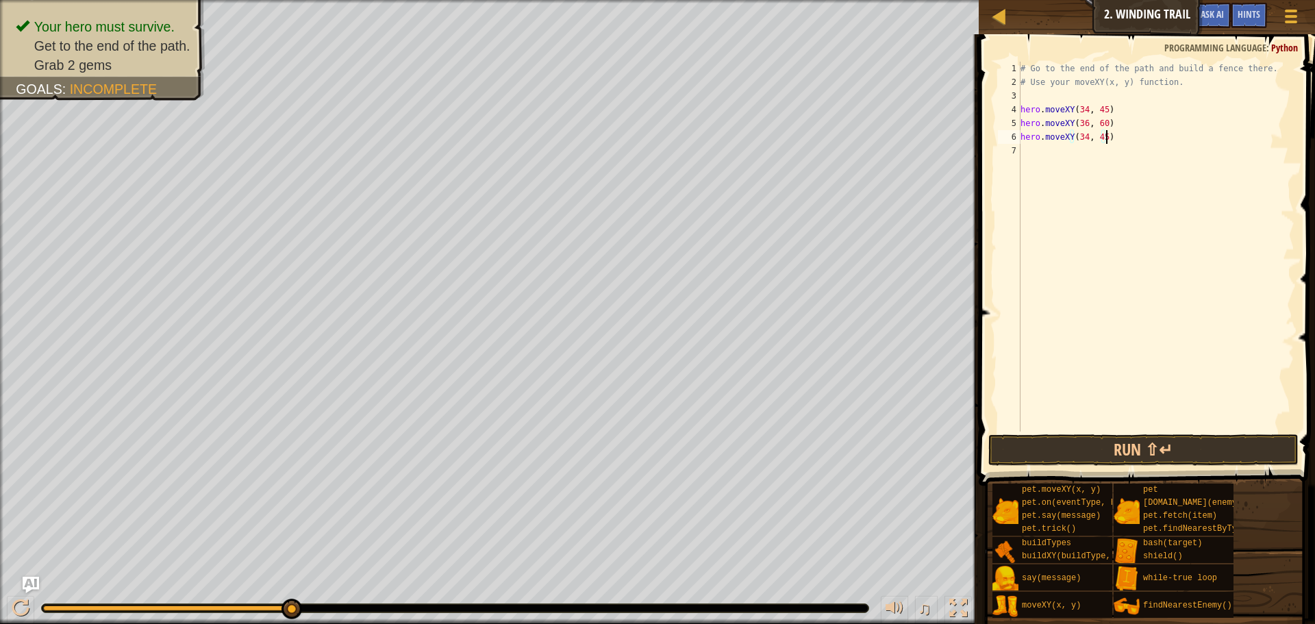
click at [1027, 157] on div "# Go to the end of the path and build a fence there. # Use your moveXY(x, y) fu…" at bounding box center [1156, 260] width 277 height 397
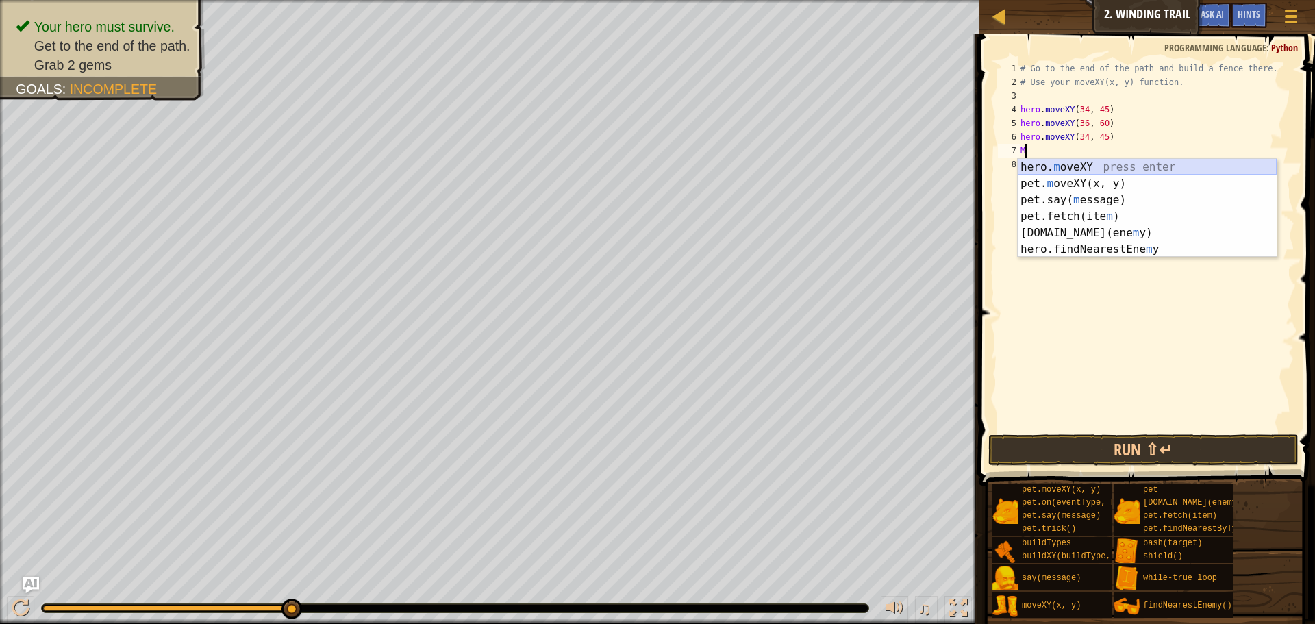
click at [1096, 168] on div "hero. m oveXY press enter pet. m oveXY(x, y) press enter pet.say( m essage) pre…" at bounding box center [1147, 224] width 259 height 131
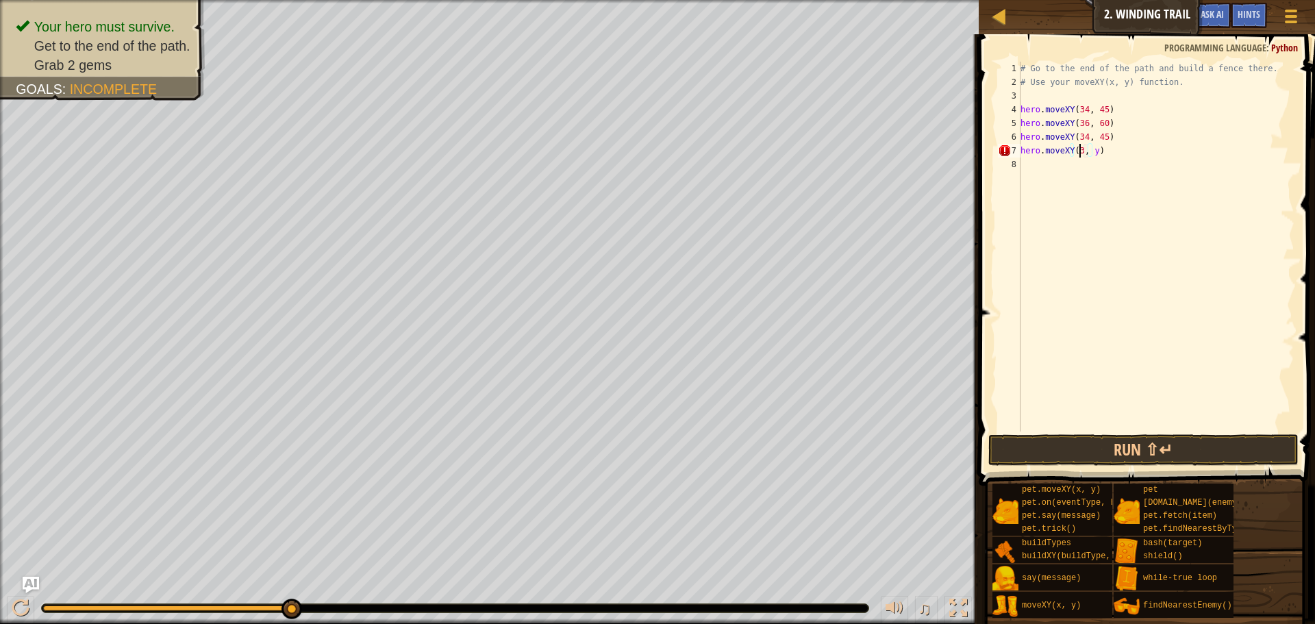
scroll to position [6, 5]
click at [1098, 153] on div "# Go to the end of the path and build a fence there. # Use your moveXY(x, y) fu…" at bounding box center [1156, 260] width 277 height 397
click at [1085, 442] on button "Run ⇧↵" at bounding box center [1143, 450] width 310 height 32
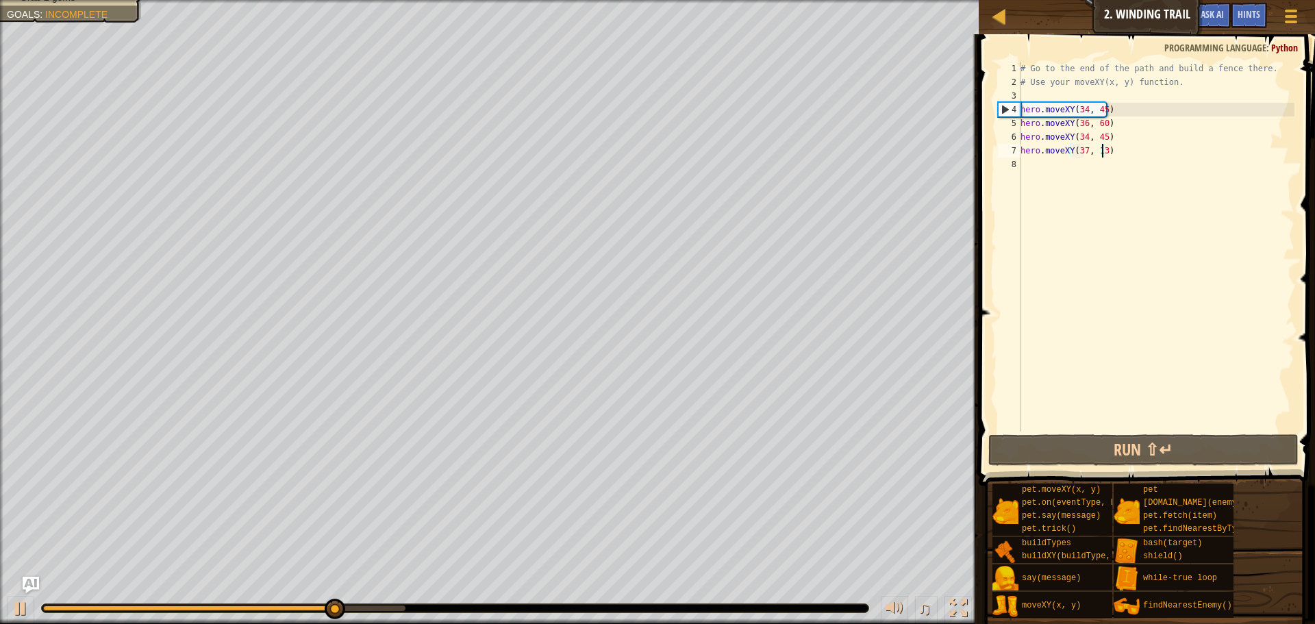
click at [1109, 141] on div "# Go to the end of the path and build a fence there. # Use your moveXY(x, y) fu…" at bounding box center [1156, 260] width 277 height 397
type textarea "hero.moveXY(34, 45)"
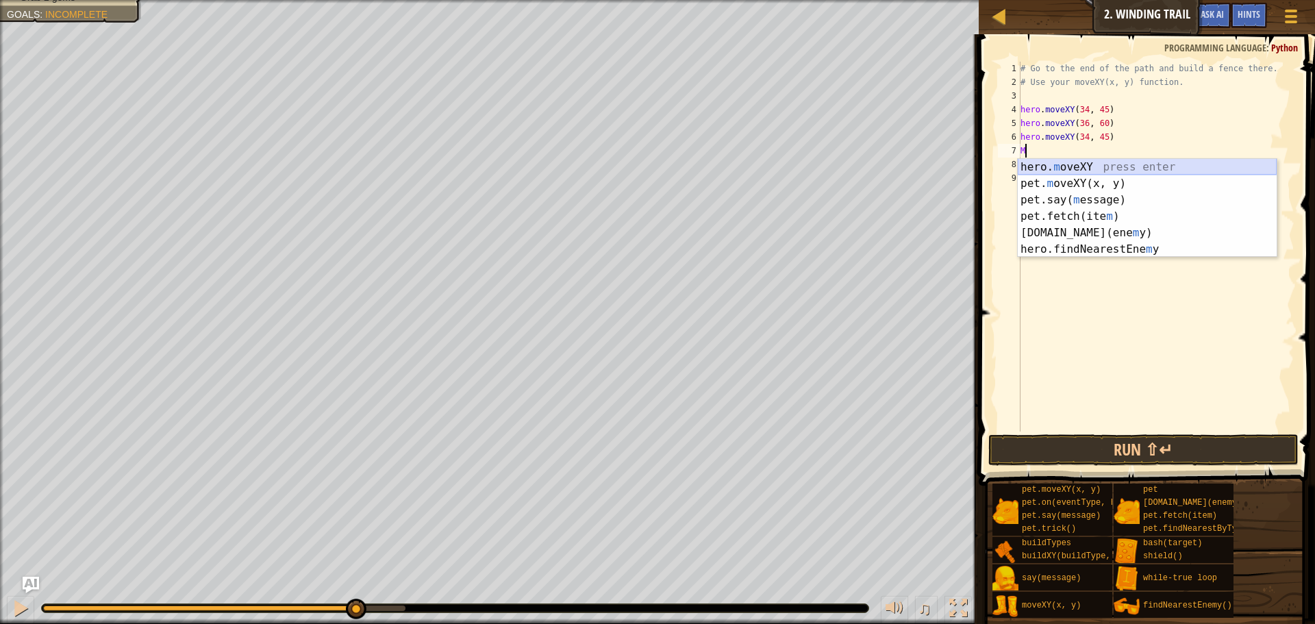
click at [1099, 165] on div "hero. m oveXY press enter pet. m oveXY(x, y) press enter pet.say( m essage) pre…" at bounding box center [1147, 224] width 259 height 131
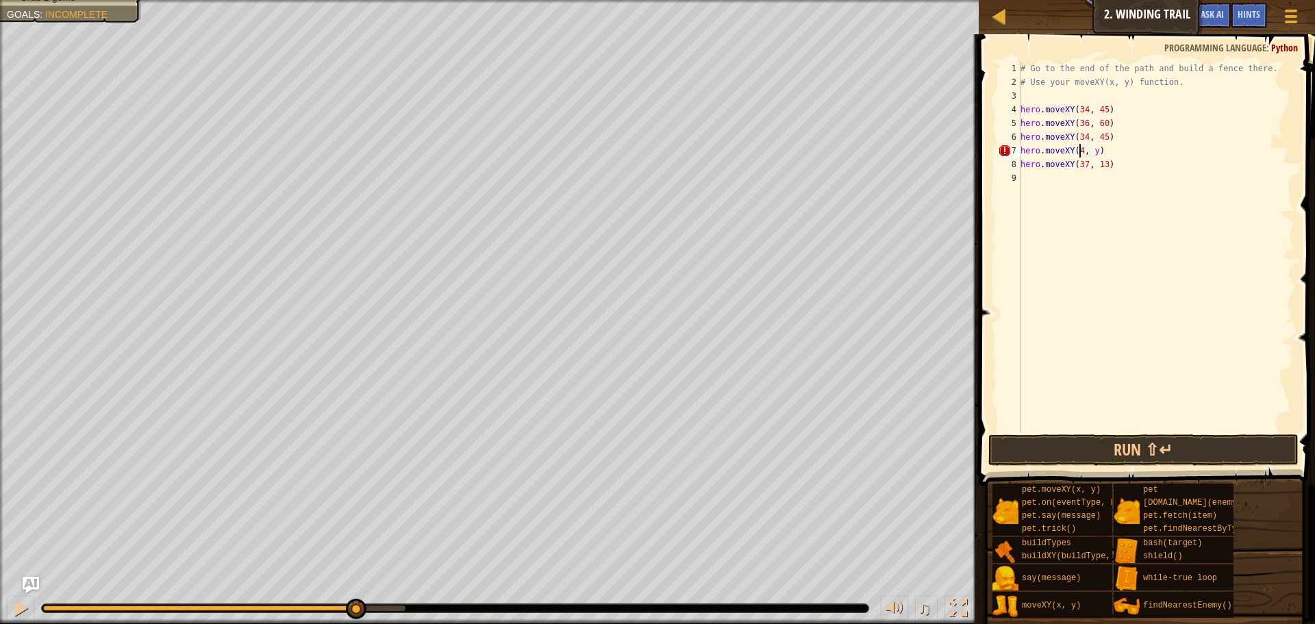
scroll to position [6, 5]
click at [1096, 155] on div "# Go to the end of the path and build a fence there. # Use your moveXY(x, y) fu…" at bounding box center [1156, 260] width 277 height 397
type textarea "hero.moveXY(47, 22)"
drag, startPoint x: 1131, startPoint y: 431, endPoint x: 1131, endPoint y: 441, distance: 10.3
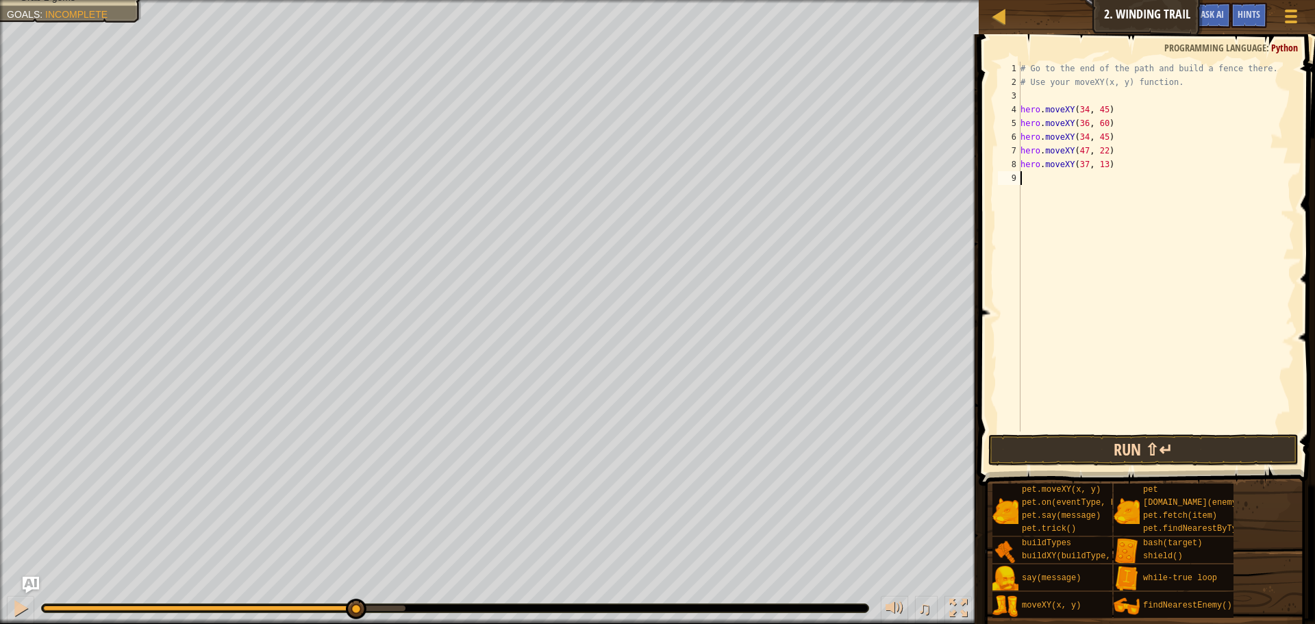
click at [1131, 439] on div "hero.moveXY(47, 22) 1 2 3 4 5 6 7 8 9 # Go to the end of the path and build a f…" at bounding box center [1145, 287] width 340 height 492
click at [1130, 441] on button "Run ⇧↵" at bounding box center [1143, 450] width 310 height 32
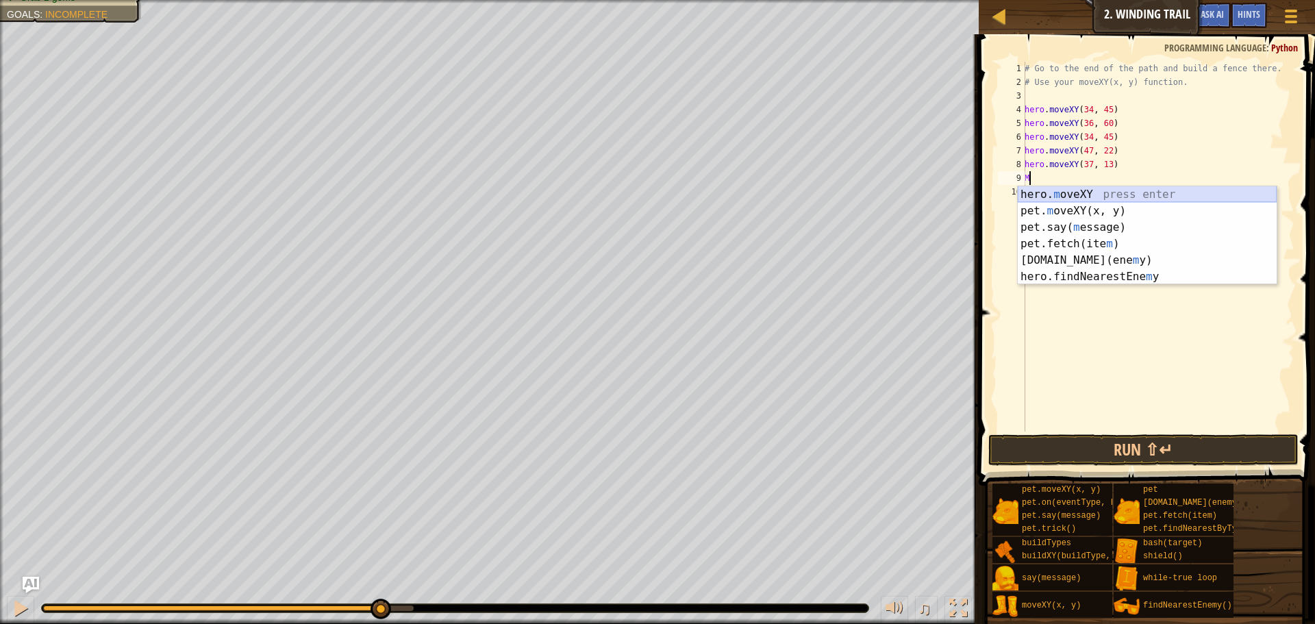
click at [1108, 201] on div "hero. m oveXY press enter pet. m oveXY(x, y) press enter pet.say( m essage) pre…" at bounding box center [1147, 251] width 259 height 131
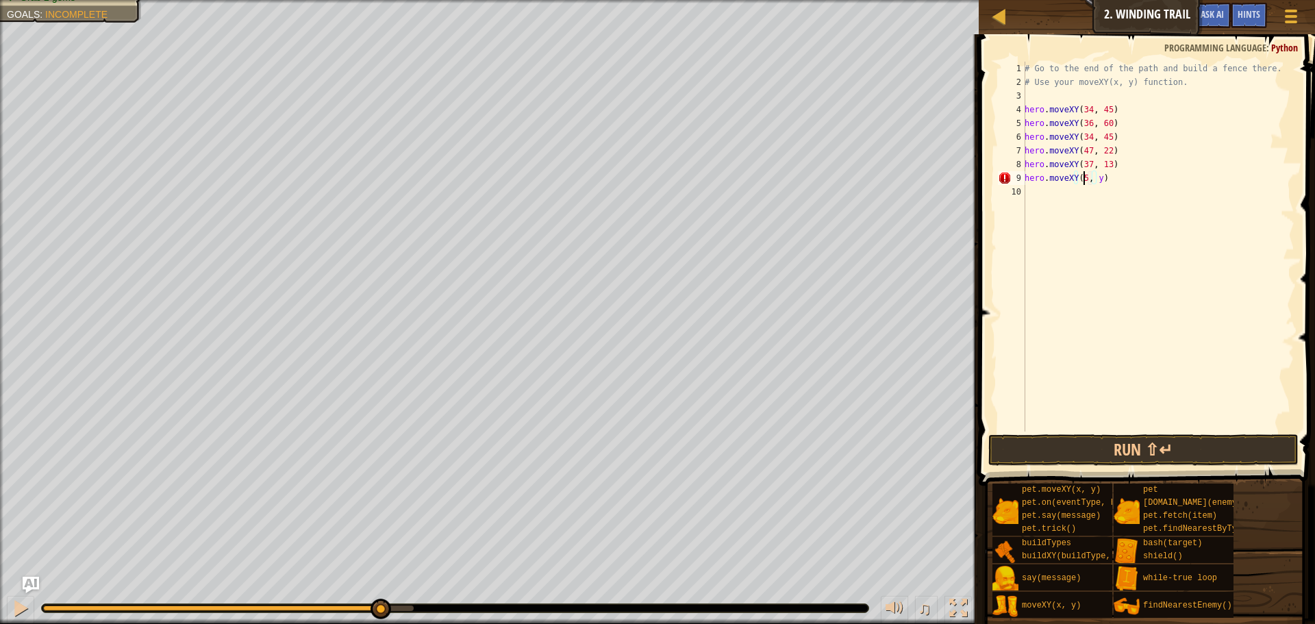
scroll to position [6, 5]
click at [1103, 181] on div "# Go to the end of the path and build a fence there. # Use your moveXY(x, y) fu…" at bounding box center [1158, 260] width 273 height 397
type textarea "hero.moveXY(50, 20)"
click at [1057, 438] on button "Run ⇧↵" at bounding box center [1143, 450] width 310 height 32
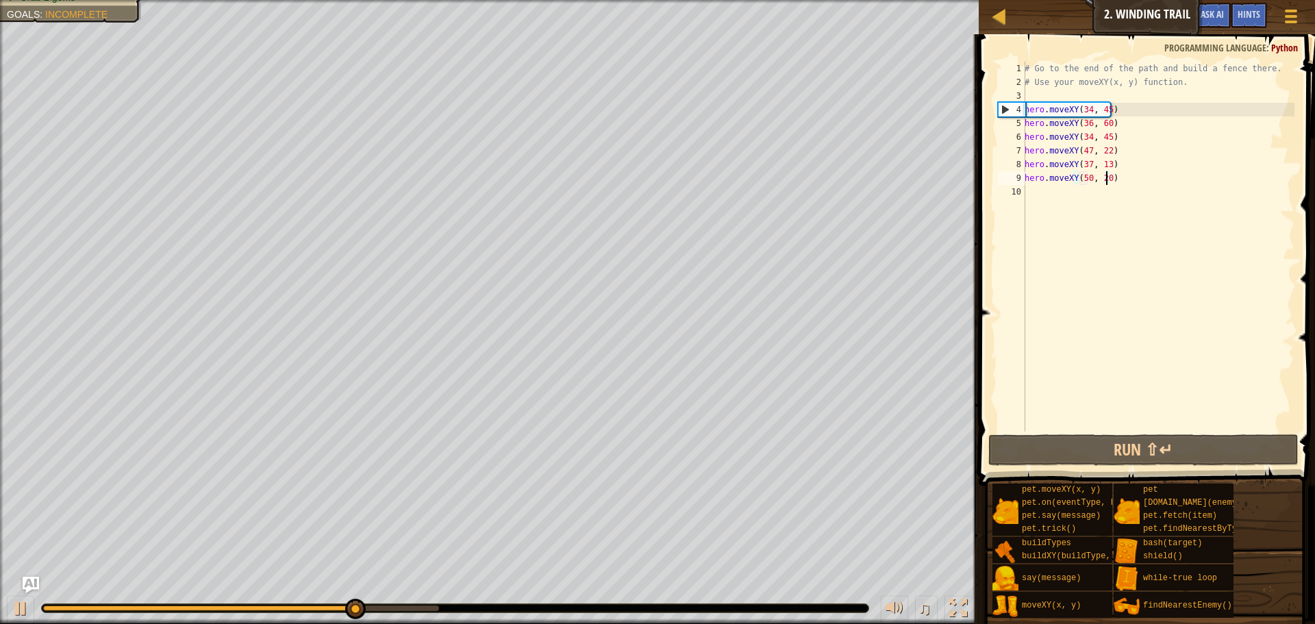
click at [1031, 188] on div "# Go to the end of the path and build a fence there. # Use your moveXY(x, y) fu…" at bounding box center [1158, 260] width 273 height 397
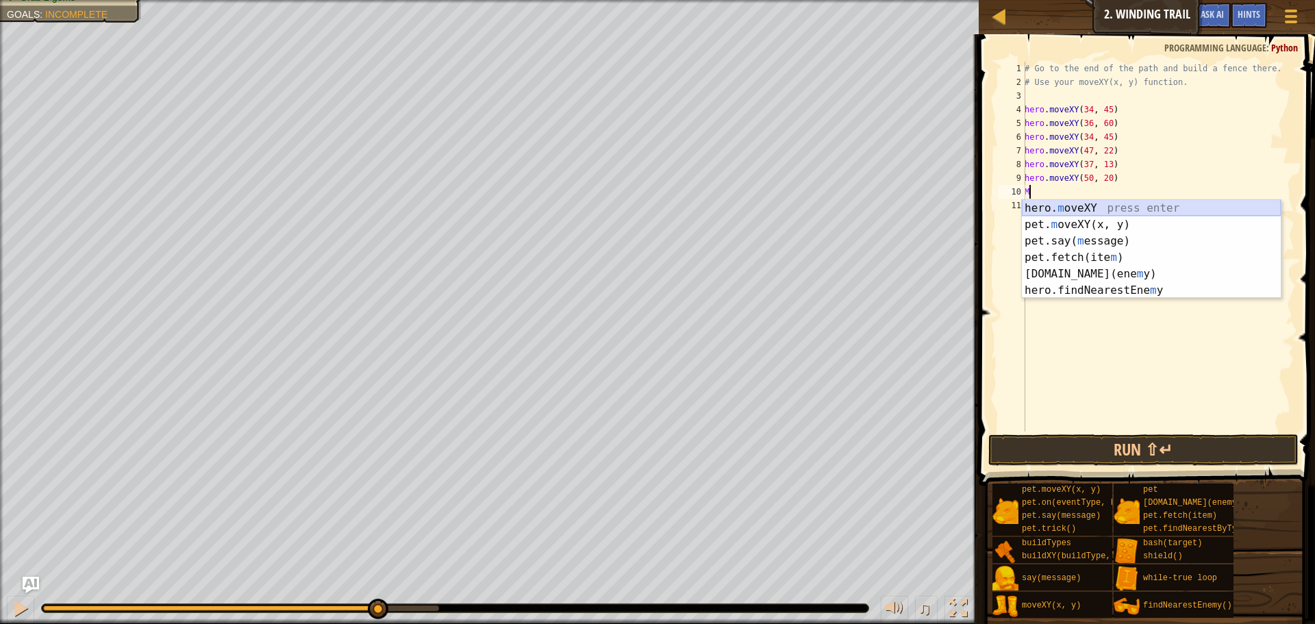
click at [1070, 206] on div "hero. m oveXY press enter pet. m oveXY(x, y) press enter pet.say( m essage) pre…" at bounding box center [1151, 265] width 259 height 131
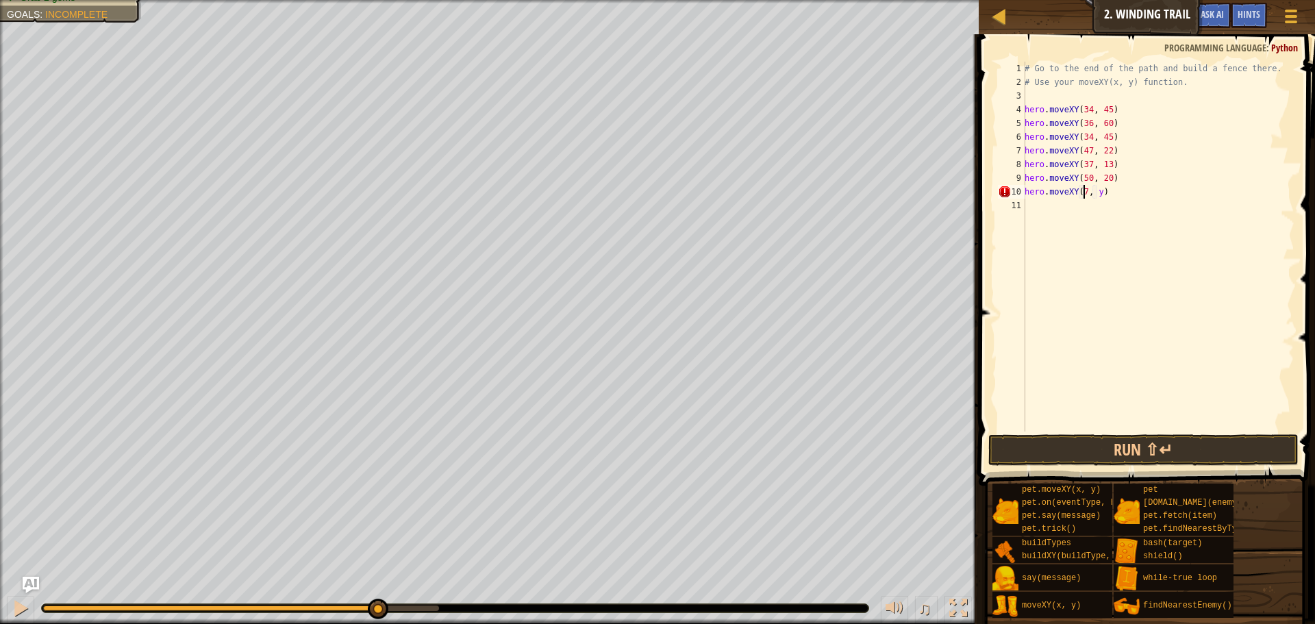
scroll to position [6, 5]
click at [1101, 192] on div "# Go to the end of the path and build a fence there. # Use your moveXY(x, y) fu…" at bounding box center [1158, 260] width 273 height 397
type textarea "hero.moveXY(72, 18)"
click at [1058, 453] on button "Run ⇧↵" at bounding box center [1143, 450] width 310 height 32
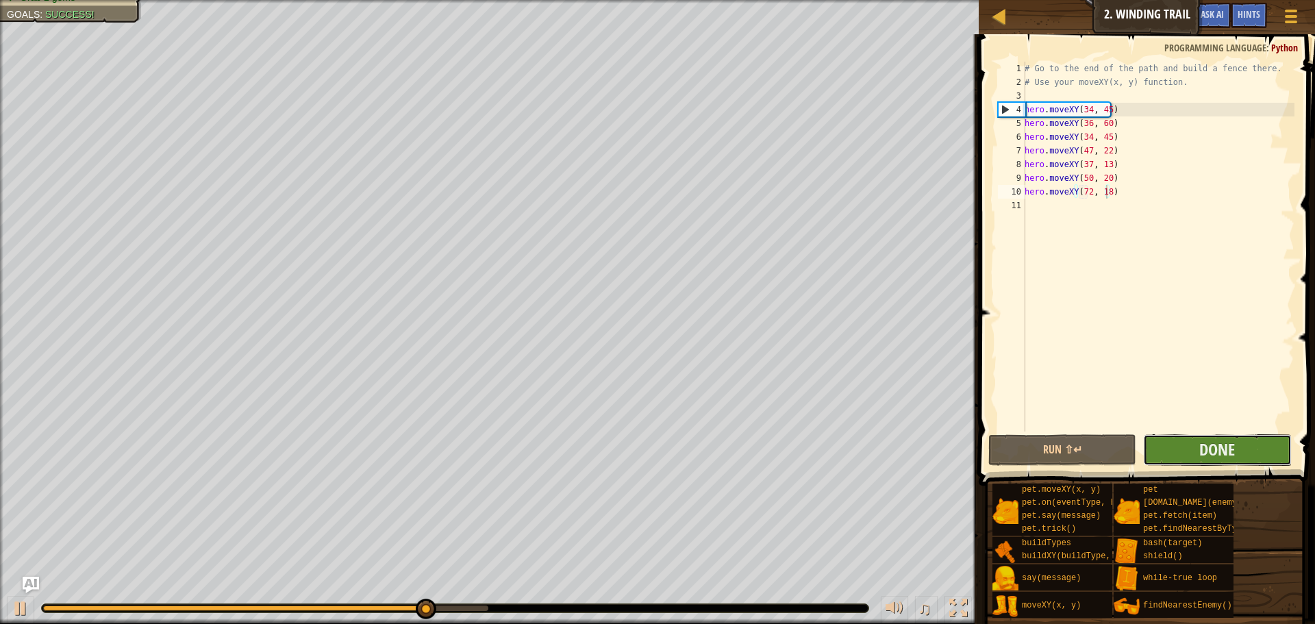
click at [1181, 463] on button "Done" at bounding box center [1217, 450] width 148 height 32
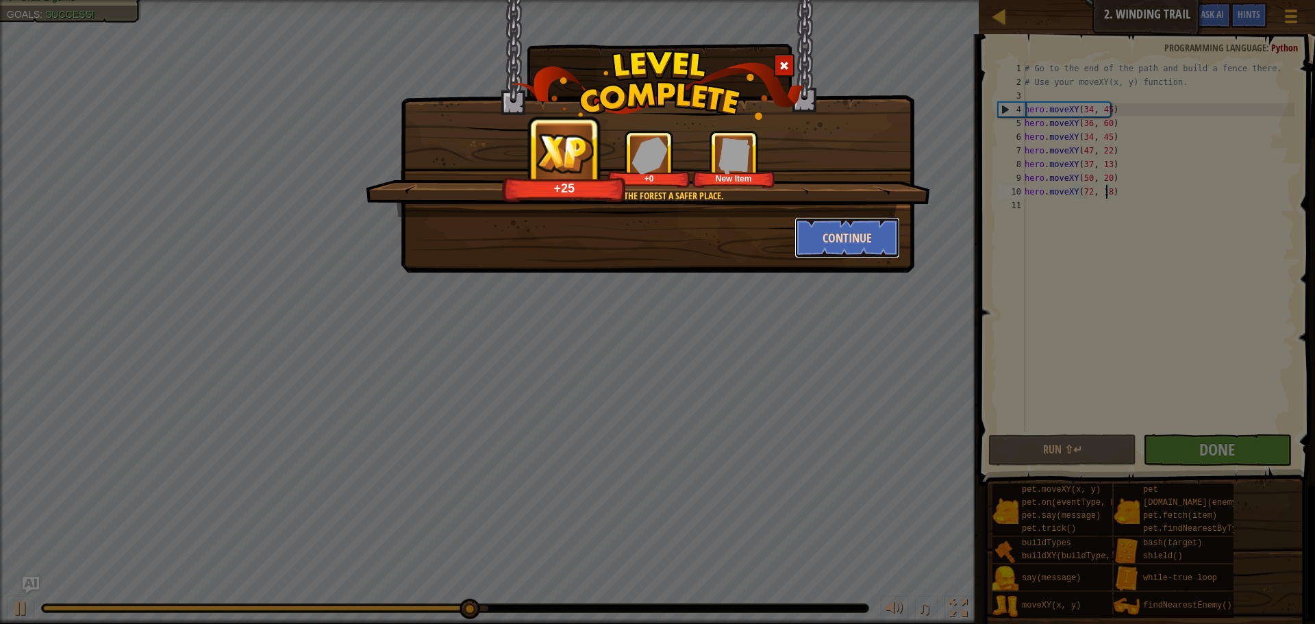
click at [849, 235] on button "Continue" at bounding box center [847, 237] width 106 height 41
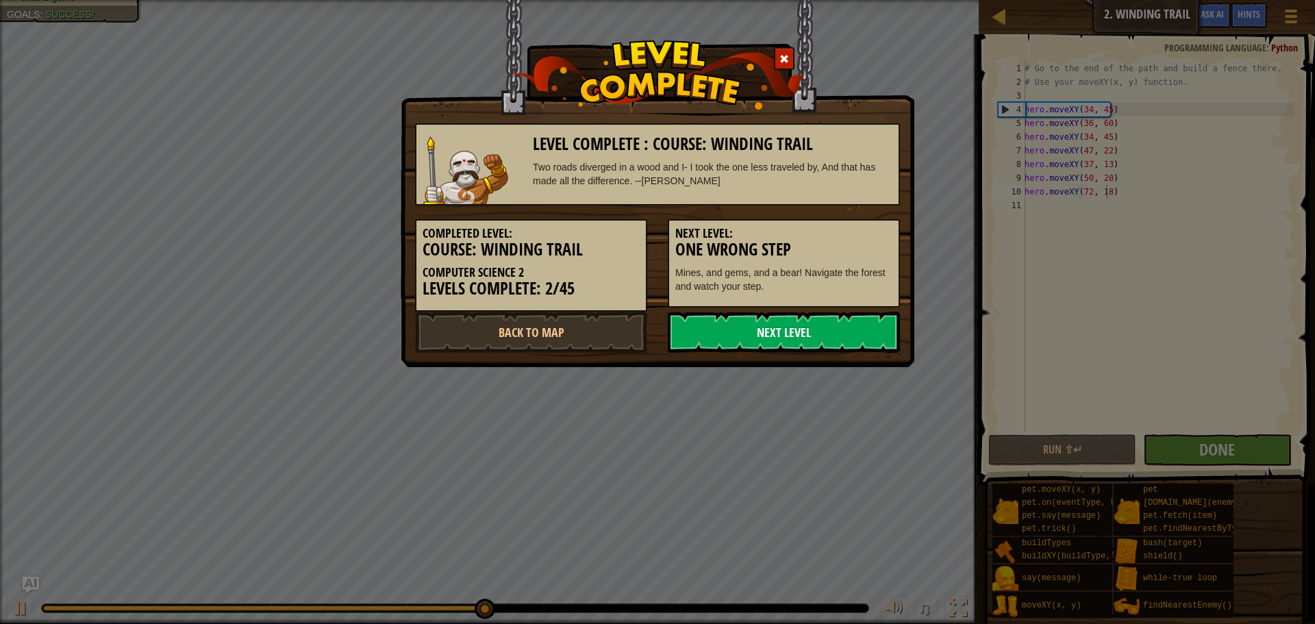
click at [789, 338] on link "Next Level" at bounding box center [784, 332] width 232 height 41
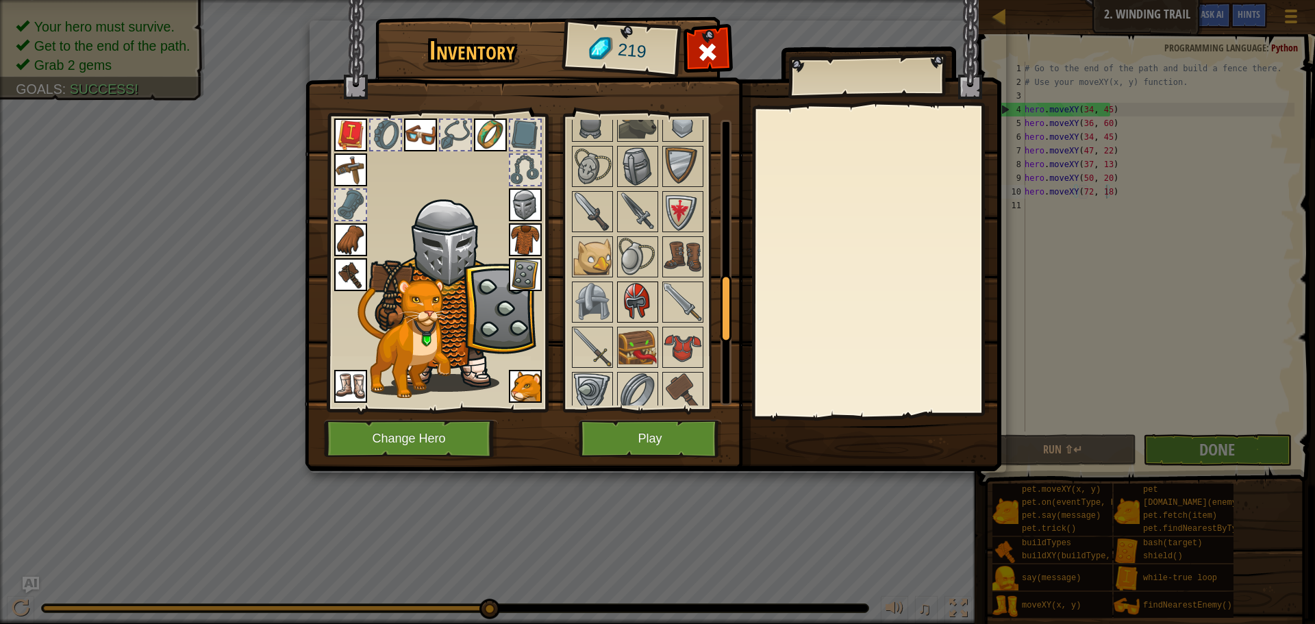
scroll to position [685, 0]
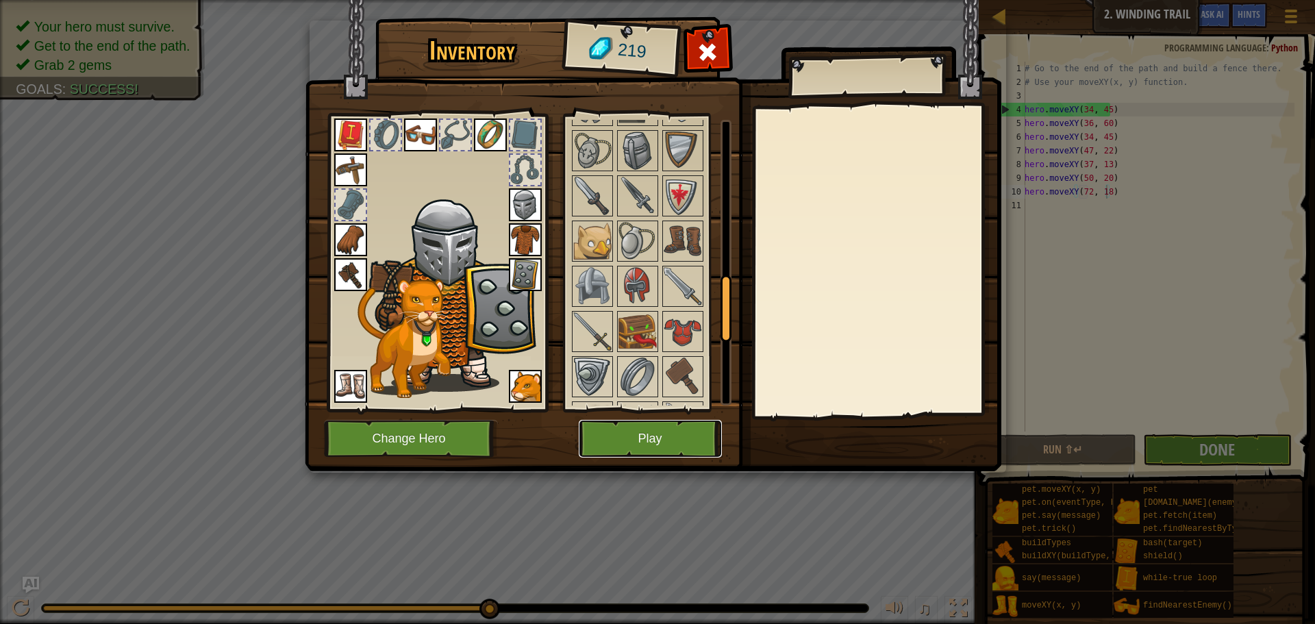
click at [651, 423] on button "Play" at bounding box center [650, 439] width 143 height 38
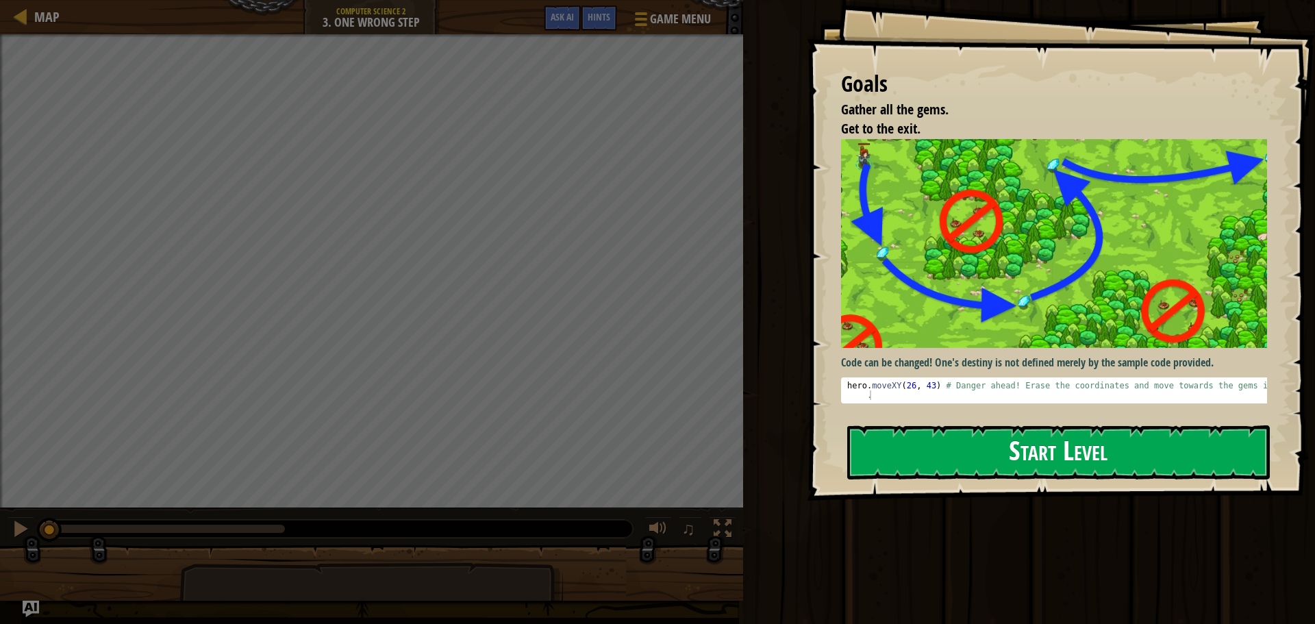
click at [894, 437] on button "Start Level" at bounding box center [1058, 452] width 423 height 54
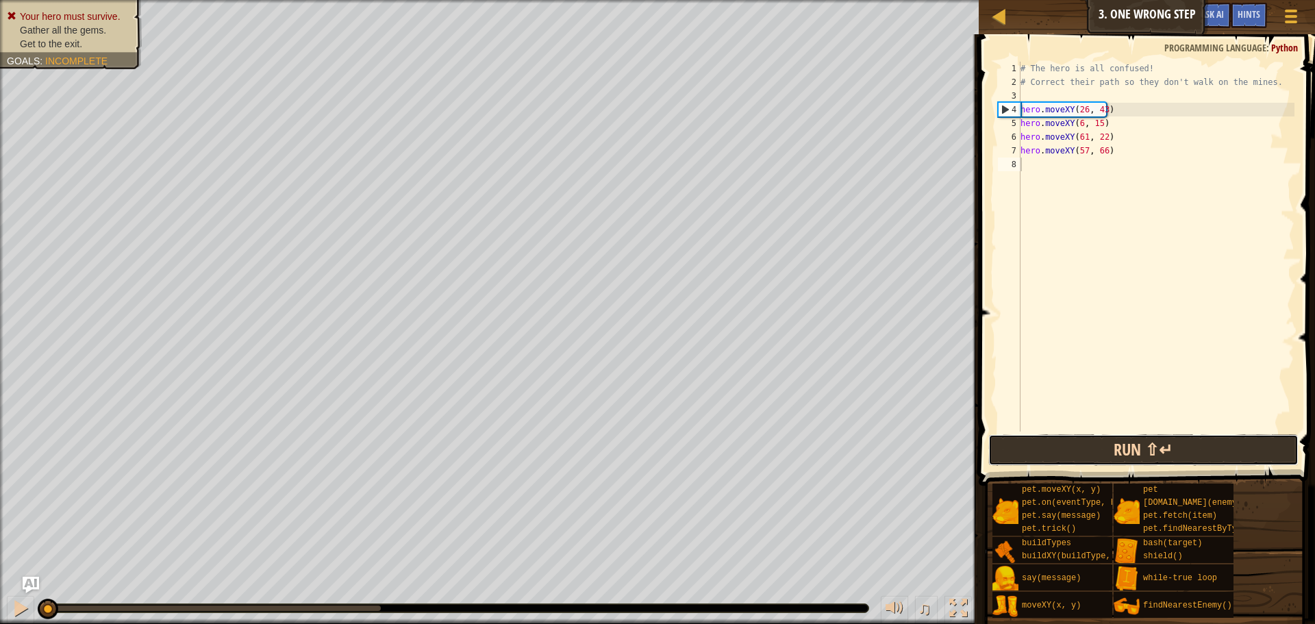
click at [995, 456] on button "Run ⇧↵" at bounding box center [1143, 450] width 310 height 32
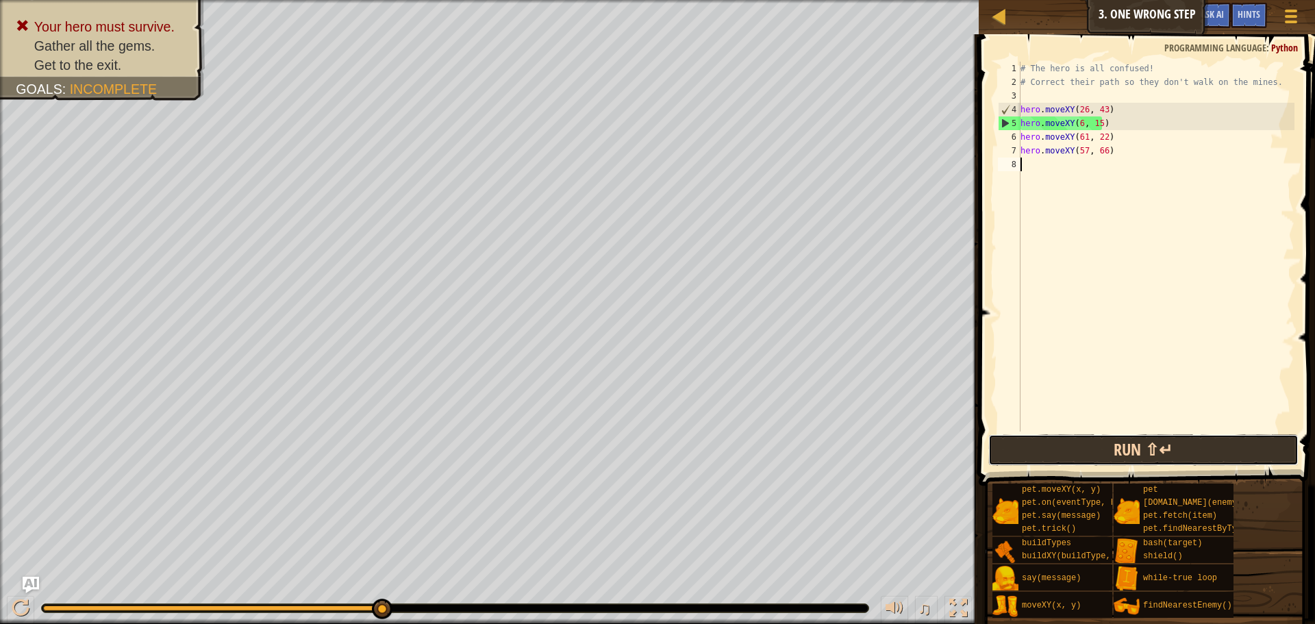
click at [1108, 453] on button "Run ⇧↵" at bounding box center [1143, 450] width 310 height 32
click at [1118, 106] on div "# The hero is all confused! # Correct their path so they don't walk on the mine…" at bounding box center [1156, 260] width 277 height 397
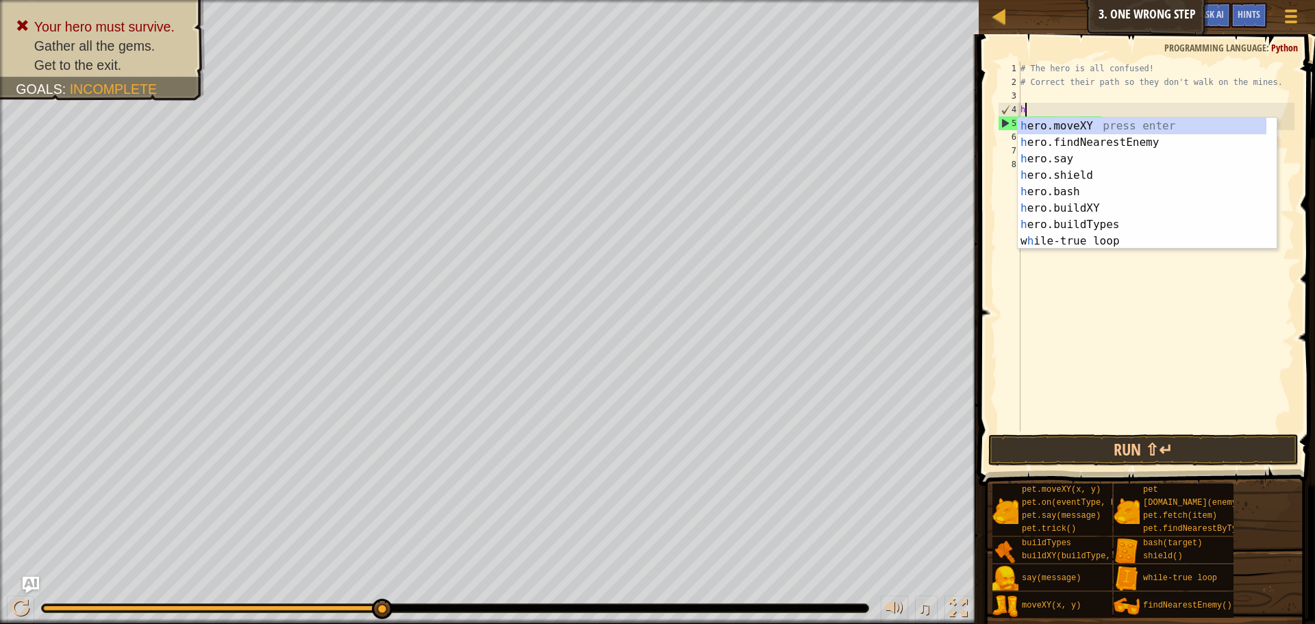
type textarea "h"
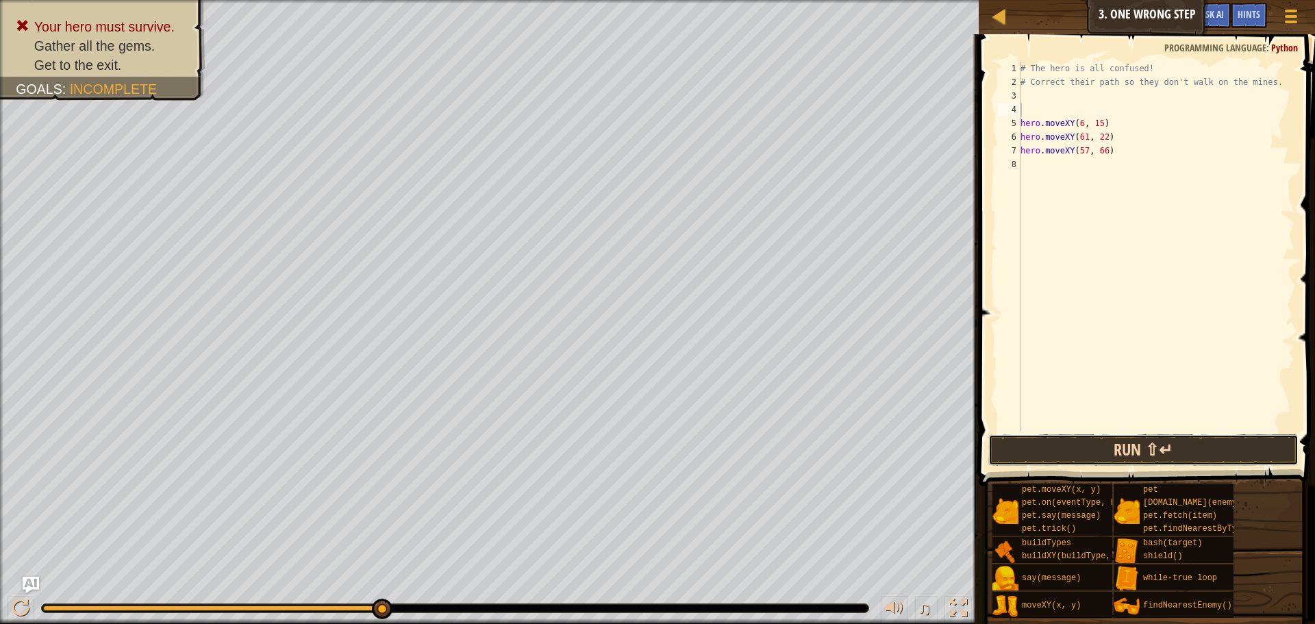
click at [1024, 455] on button "Run ⇧↵" at bounding box center [1143, 450] width 310 height 32
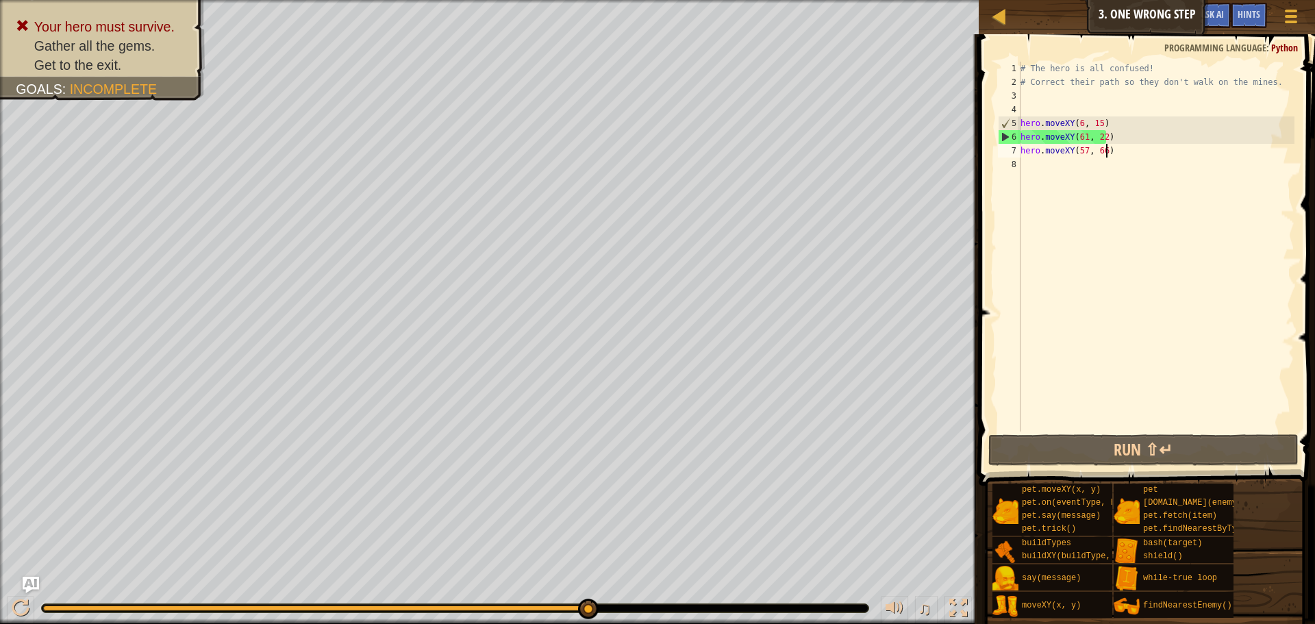
click at [1120, 155] on div "# The hero is all confused! # Correct their path so they don't walk on the mine…" at bounding box center [1156, 260] width 277 height 397
click at [29, 603] on div at bounding box center [21, 608] width 18 height 18
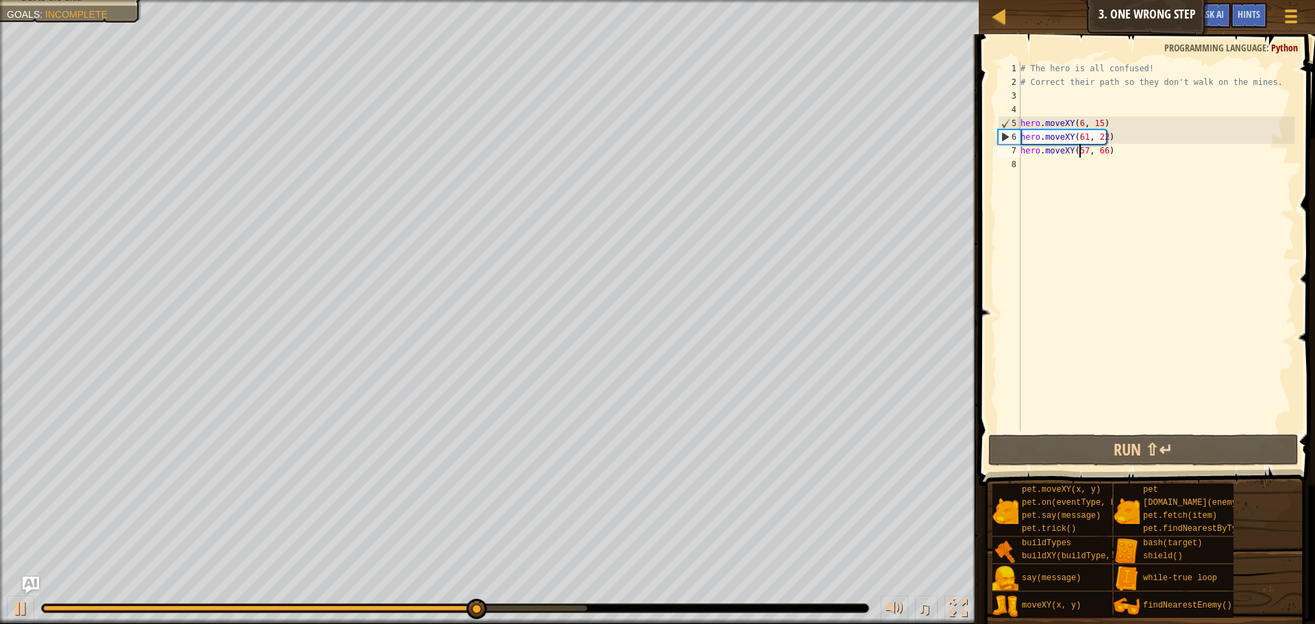
click at [1081, 152] on div "# The hero is all confused! # Correct their path so they don't walk on the mine…" at bounding box center [1156, 260] width 277 height 397
click at [1081, 138] on div "# The hero is all confused! # Correct their path so they don't walk on the mine…" at bounding box center [1156, 260] width 277 height 397
click at [1082, 139] on div "# The hero is all confused! # Correct their path so they don't walk on the mine…" at bounding box center [1156, 260] width 277 height 397
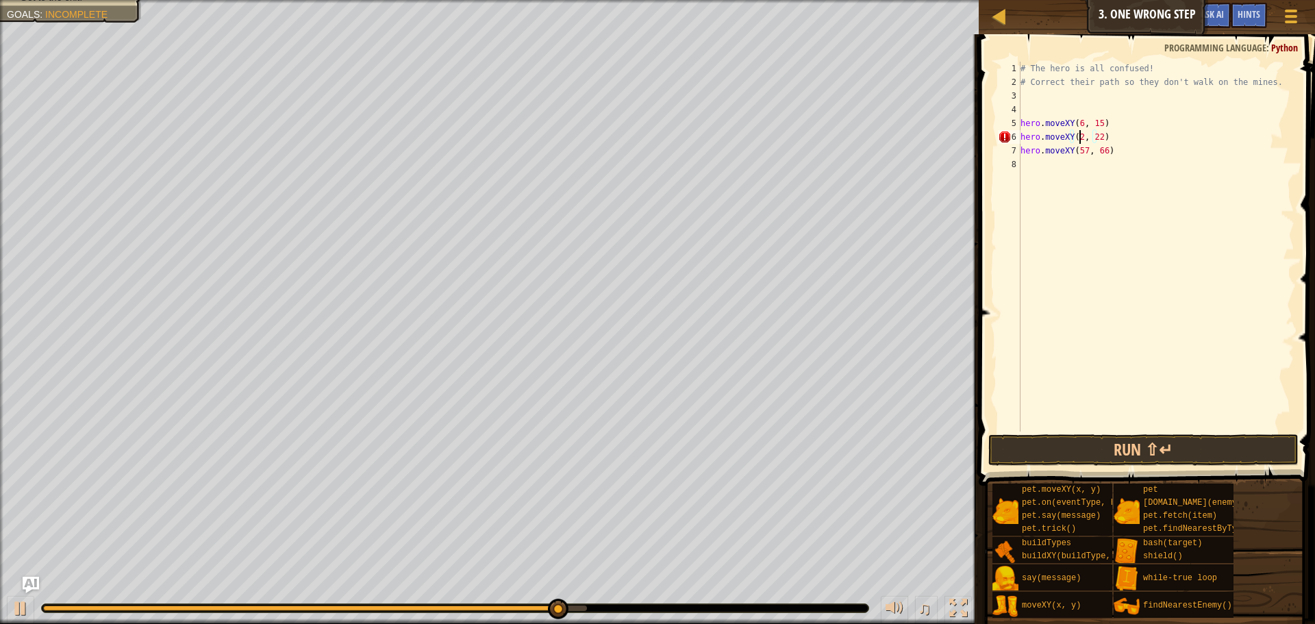
scroll to position [6, 5]
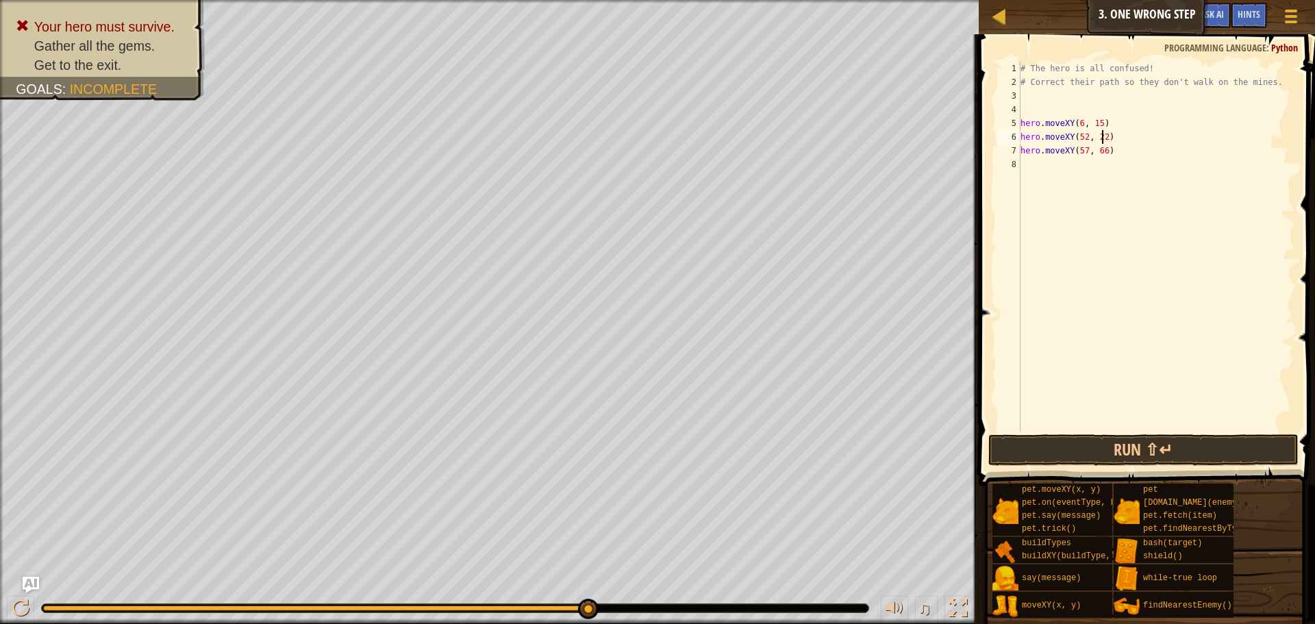
click at [1103, 135] on div "# The hero is all confused! # Correct their path so they don't walk on the mine…" at bounding box center [1156, 260] width 277 height 397
click at [1083, 151] on div "# The hero is all confused! # Correct their path so they don't walk on the mine…" at bounding box center [1156, 260] width 277 height 397
click at [1096, 156] on div "# The hero is all confused! # Correct their path so they don't walk on the mine…" at bounding box center [1156, 260] width 277 height 397
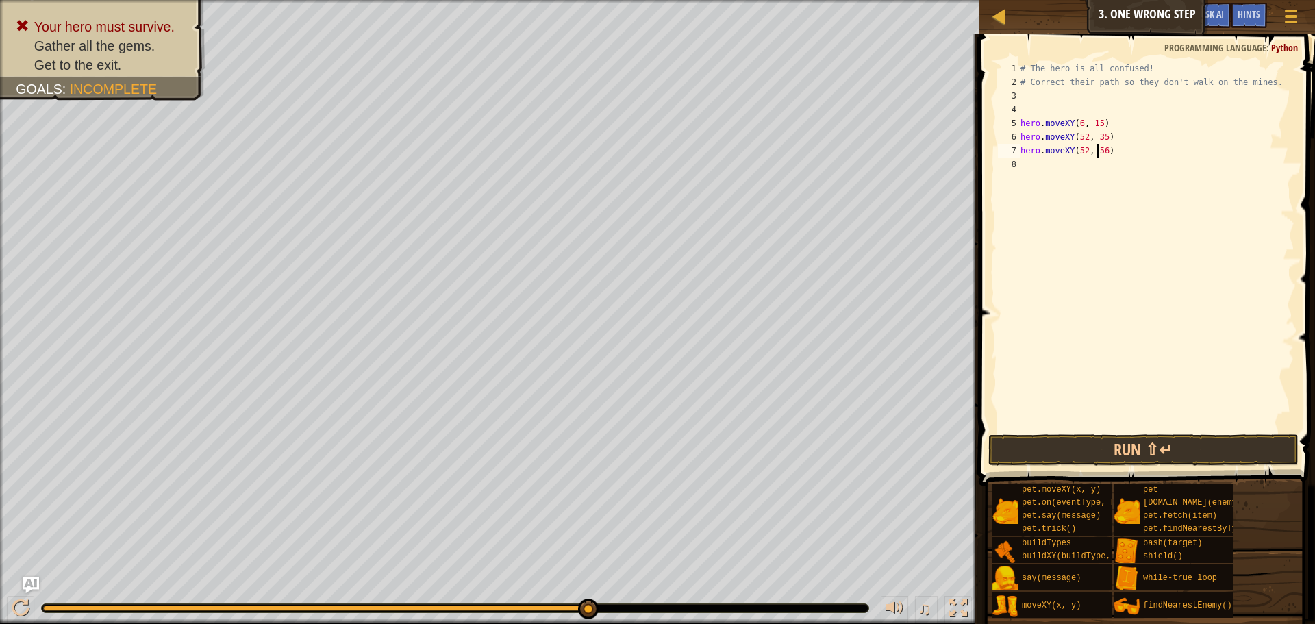
scroll to position [6, 6]
type textarea "hero.moveXY(52, 56)"
click at [1144, 452] on button "Run ⇧↵" at bounding box center [1143, 450] width 310 height 32
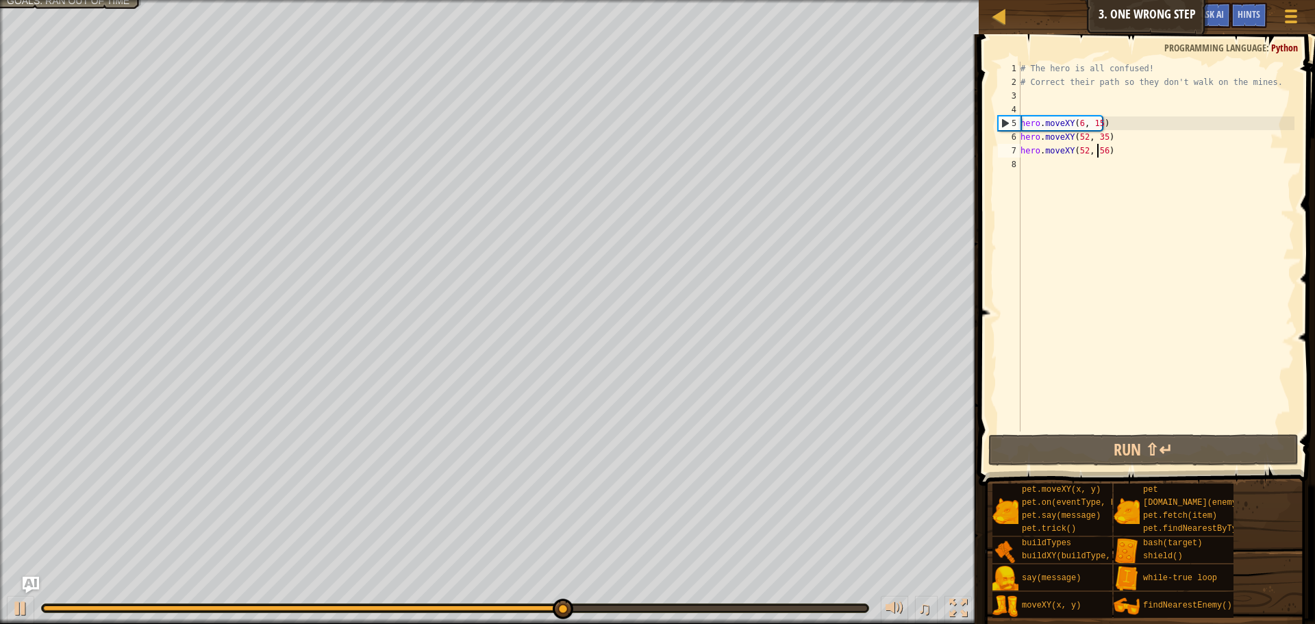
click at [1055, 170] on div "# The hero is all confused! # Correct their path so they don't walk on the mine…" at bounding box center [1156, 260] width 277 height 397
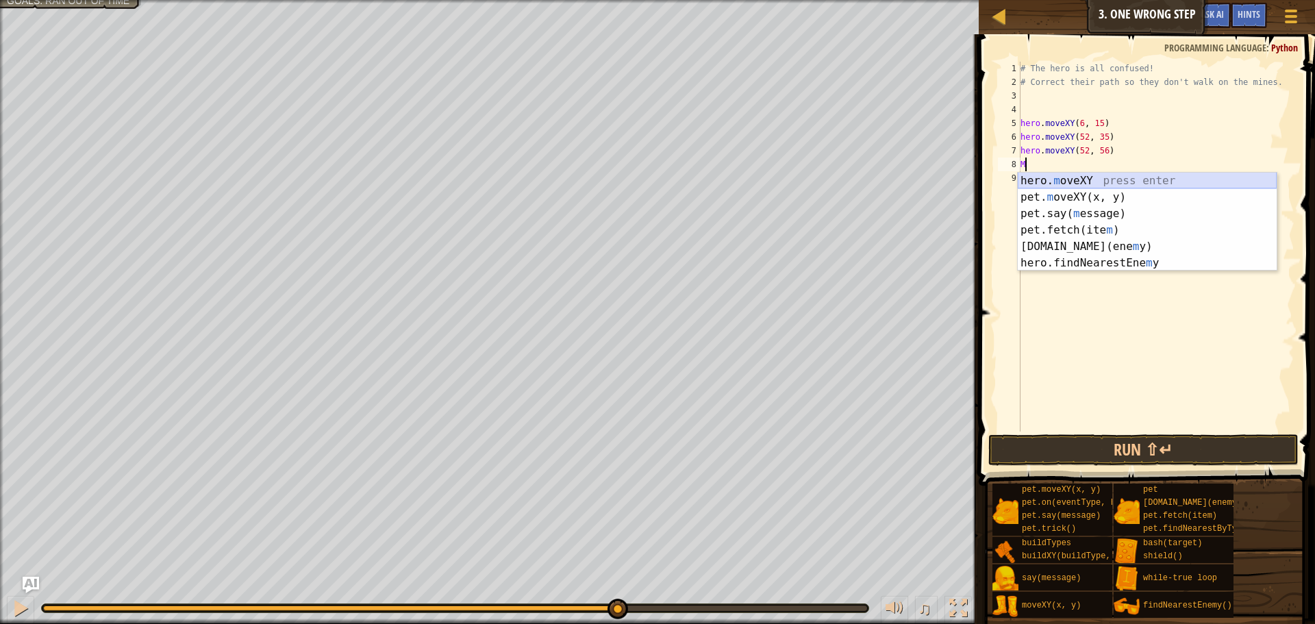
click at [1075, 179] on div "hero. m oveXY press enter pet. m oveXY(x, y) press enter pet.say( m essage) pre…" at bounding box center [1147, 238] width 259 height 131
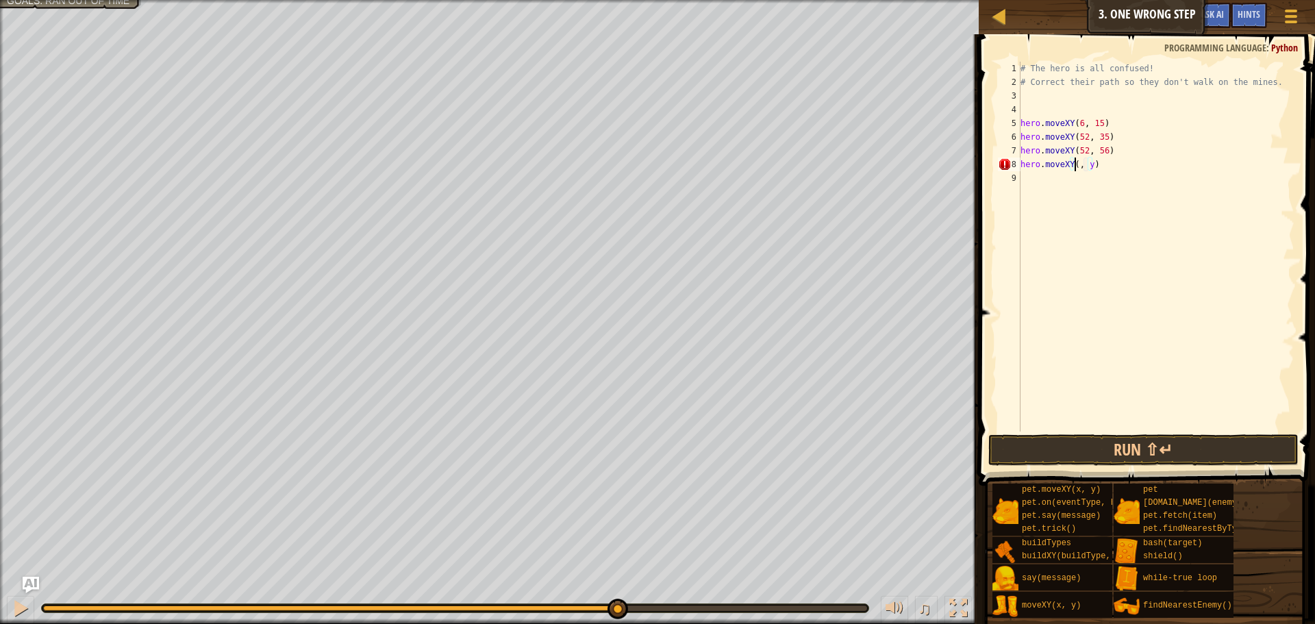
scroll to position [6, 5]
click at [1099, 168] on div "# The hero is all confused! # Correct their path so they don't walk on the mine…" at bounding box center [1156, 260] width 277 height 397
type textarea "hero.moveXY(40, 56)"
drag, startPoint x: 1159, startPoint y: 450, endPoint x: 994, endPoint y: 418, distance: 168.0
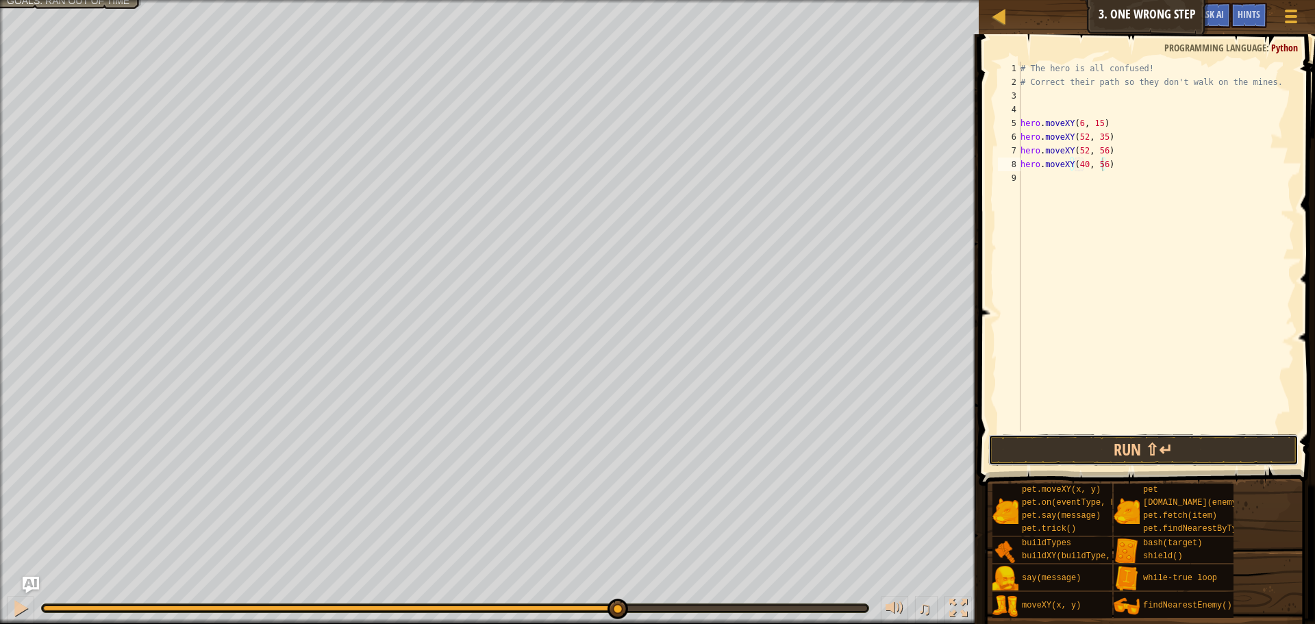
click at [1159, 450] on button "Run ⇧↵" at bounding box center [1143, 450] width 310 height 32
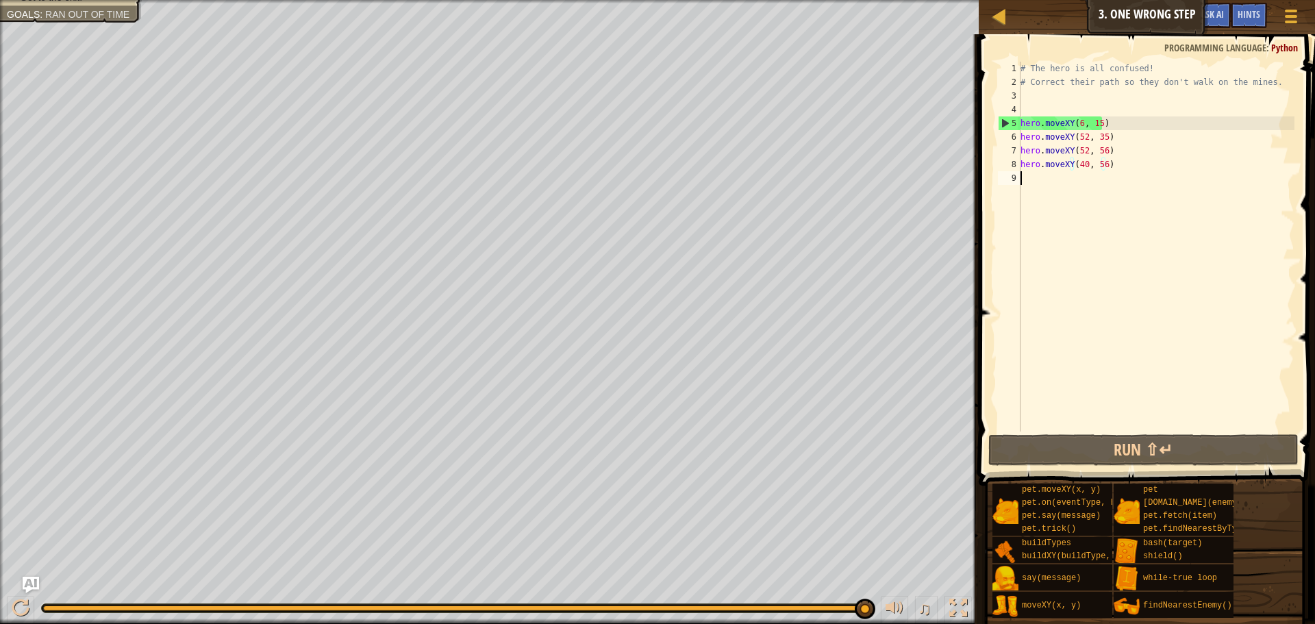
click at [1044, 181] on div "# The hero is all confused! # Correct their path so they don't walk on the mine…" at bounding box center [1156, 260] width 277 height 397
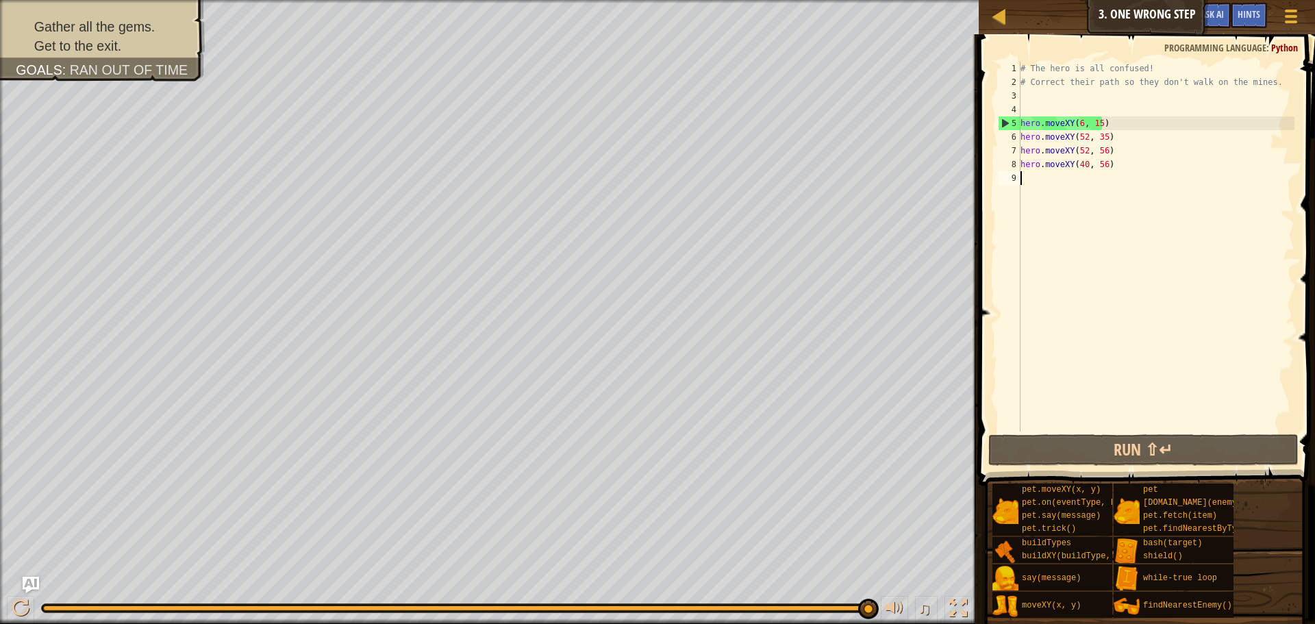
scroll to position [6, 0]
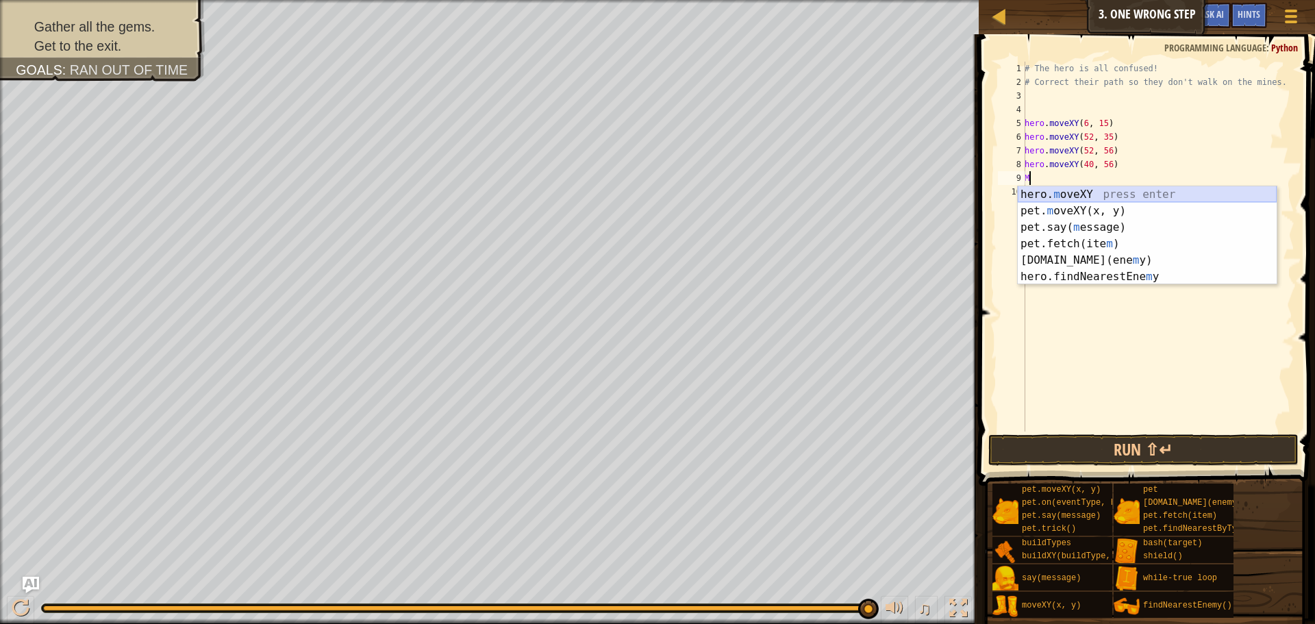
click at [1053, 190] on div "hero. m oveXY press enter pet. m oveXY(x, y) press enter pet.say( m essage) pre…" at bounding box center [1147, 251] width 259 height 131
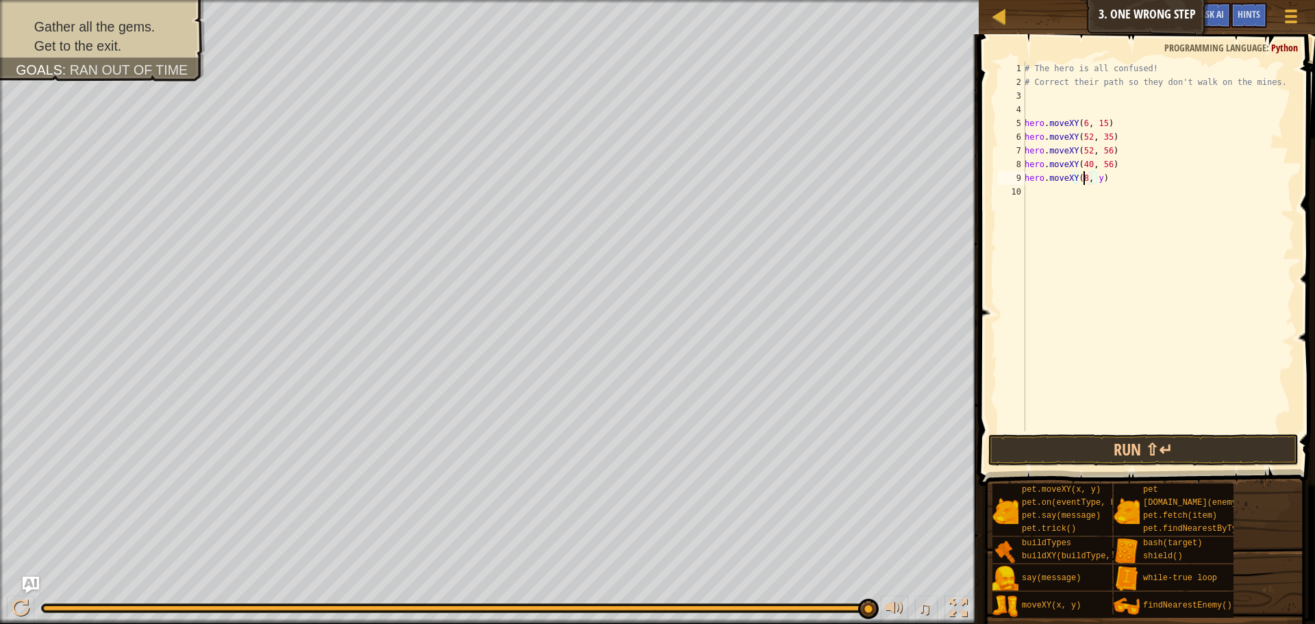
scroll to position [6, 5]
click at [1103, 179] on div "# The hero is all confused! # Correct their path so they don't walk on the mine…" at bounding box center [1158, 260] width 273 height 397
type textarea "hero.moveXY(80, 59)"
drag, startPoint x: 1148, startPoint y: 455, endPoint x: 1129, endPoint y: 458, distance: 20.0
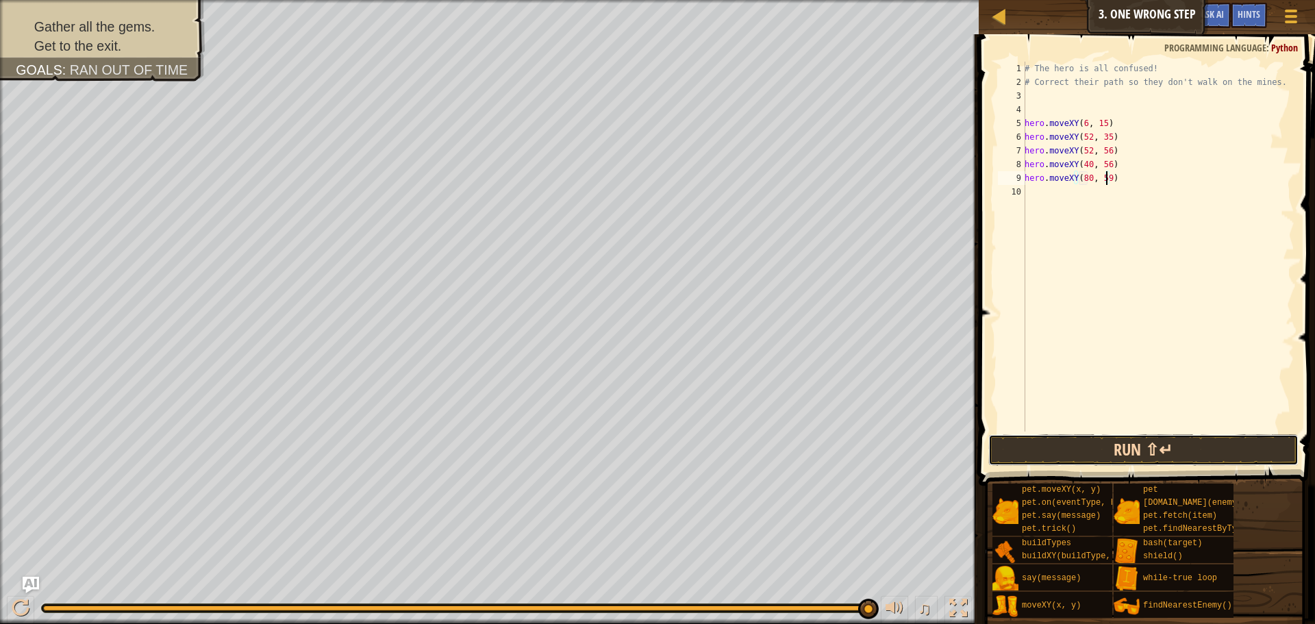
click at [1148, 455] on button "Run ⇧↵" at bounding box center [1143, 450] width 310 height 32
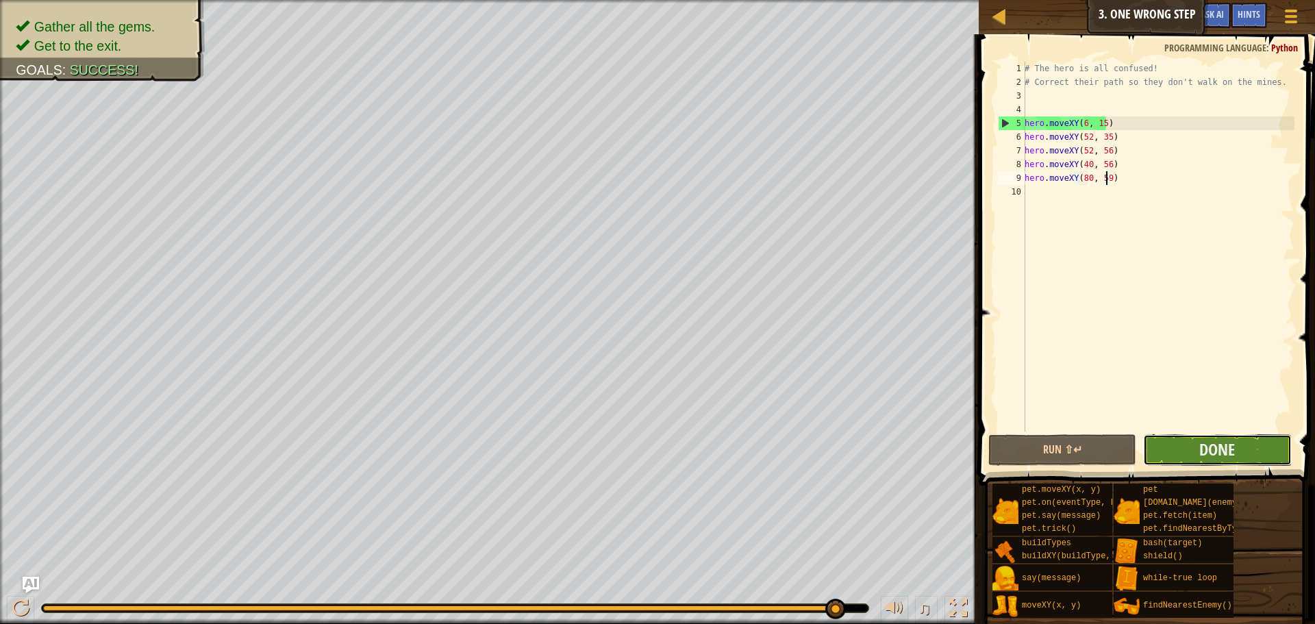
click at [1166, 460] on button "Done" at bounding box center [1217, 450] width 148 height 32
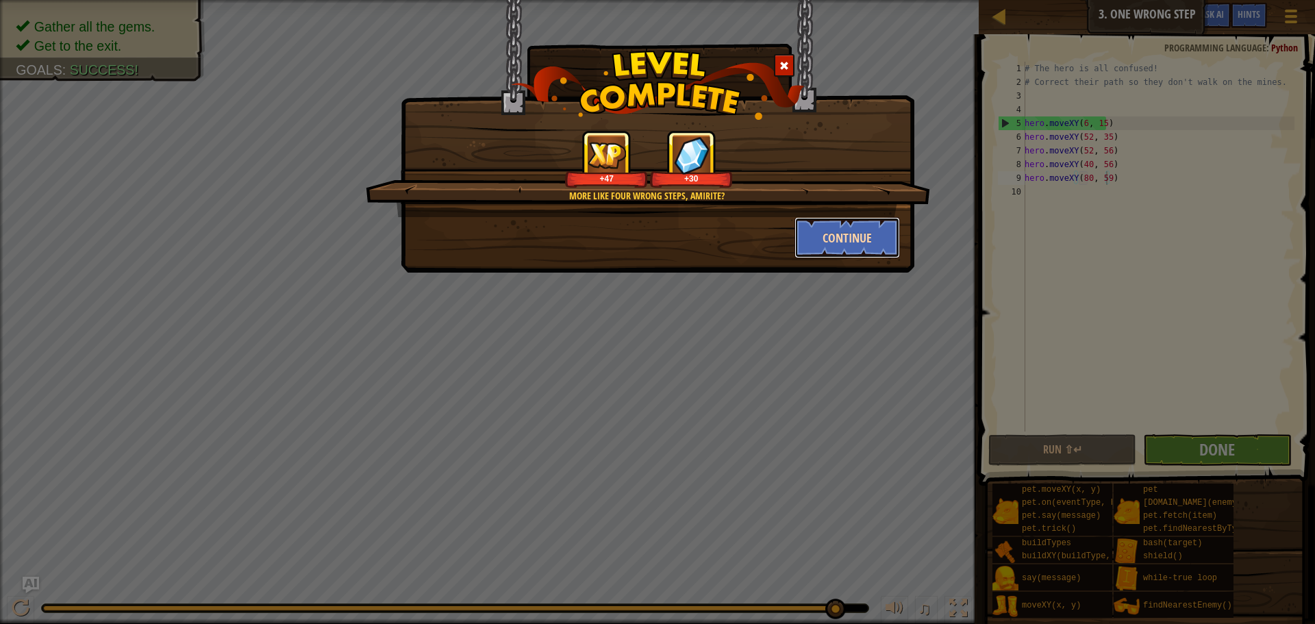
click at [818, 251] on button "Continue" at bounding box center [847, 237] width 106 height 41
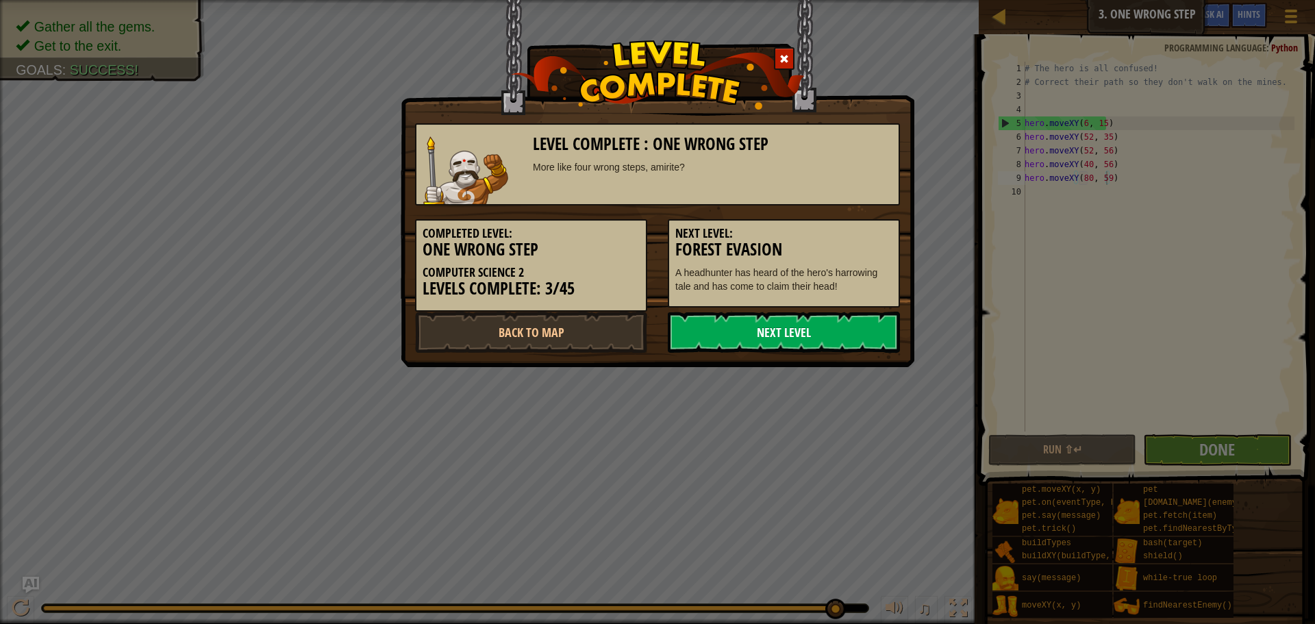
click at [759, 319] on link "Next Level" at bounding box center [784, 332] width 232 height 41
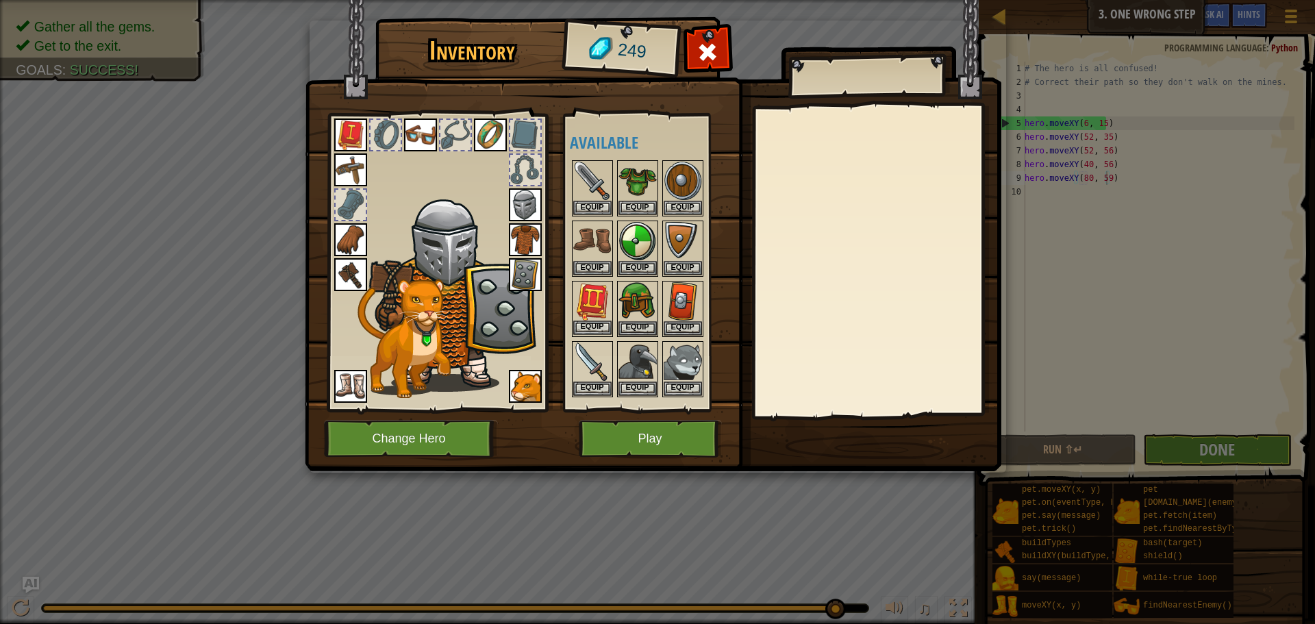
click at [578, 291] on div "Inventory 249 Available Equip Equip Equip Equip Equip Equip Equip Equip Equip E…" at bounding box center [657, 312] width 1315 height 624
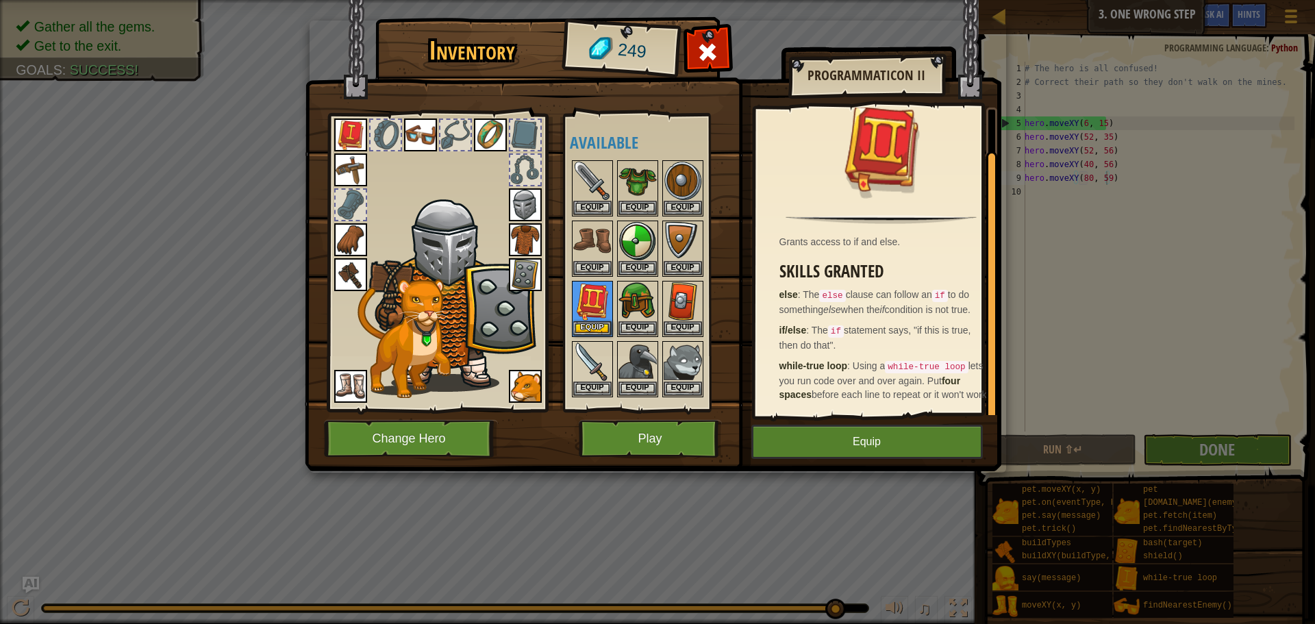
scroll to position [38, 0]
click at [815, 435] on button "Equip" at bounding box center [866, 442] width 231 height 34
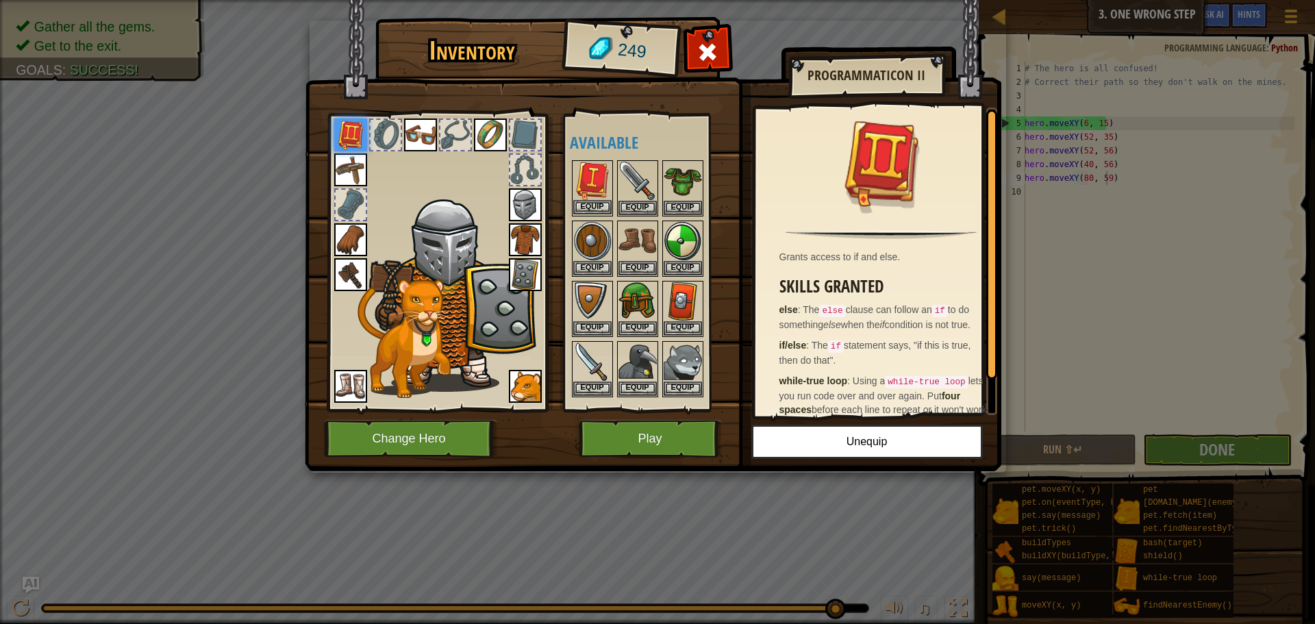
click at [597, 177] on img at bounding box center [592, 181] width 38 height 38
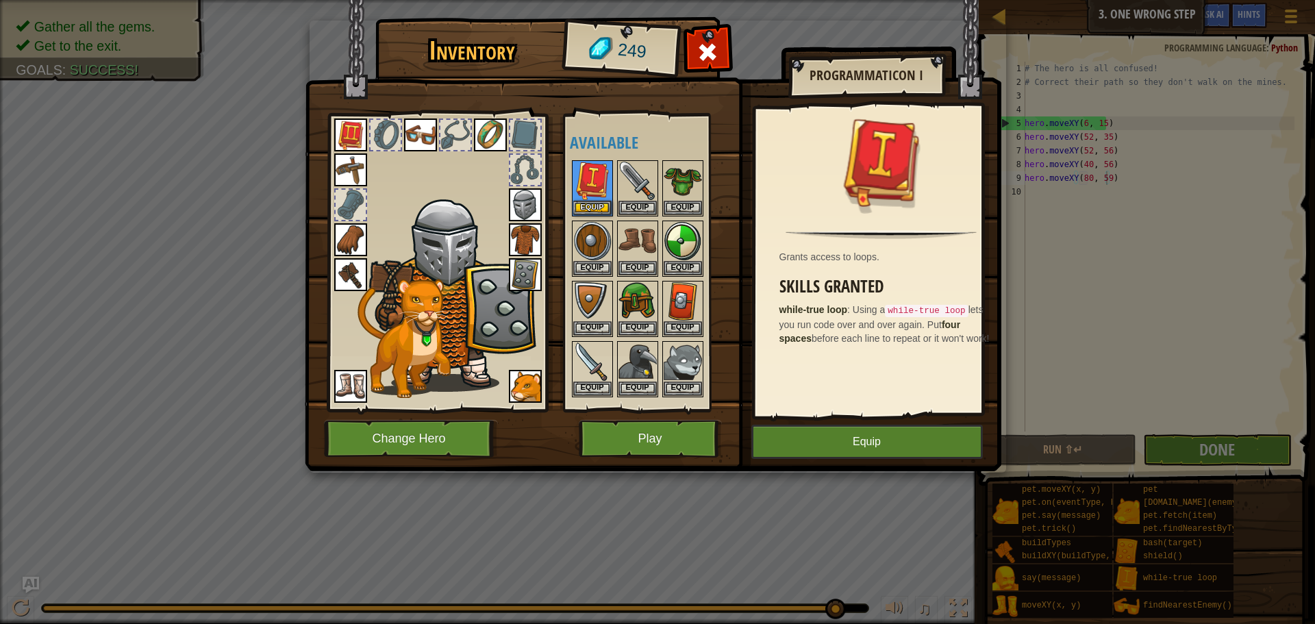
click at [348, 121] on img at bounding box center [350, 134] width 33 height 33
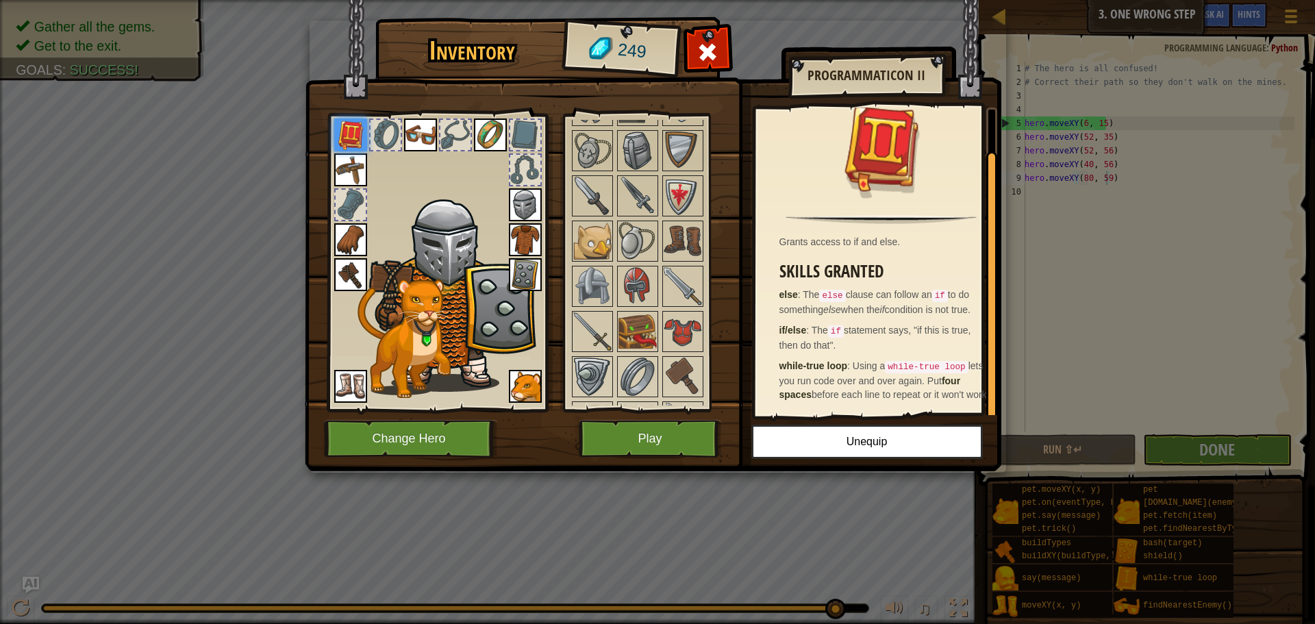
scroll to position [753, 0]
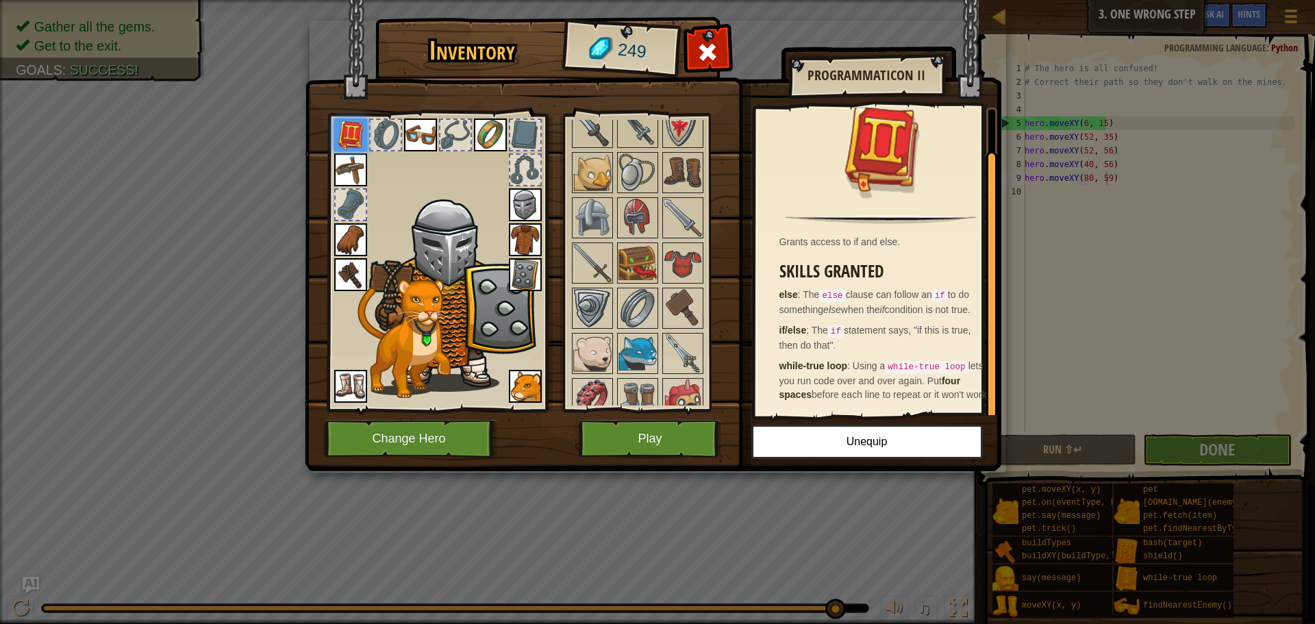
click at [355, 174] on img at bounding box center [350, 169] width 33 height 33
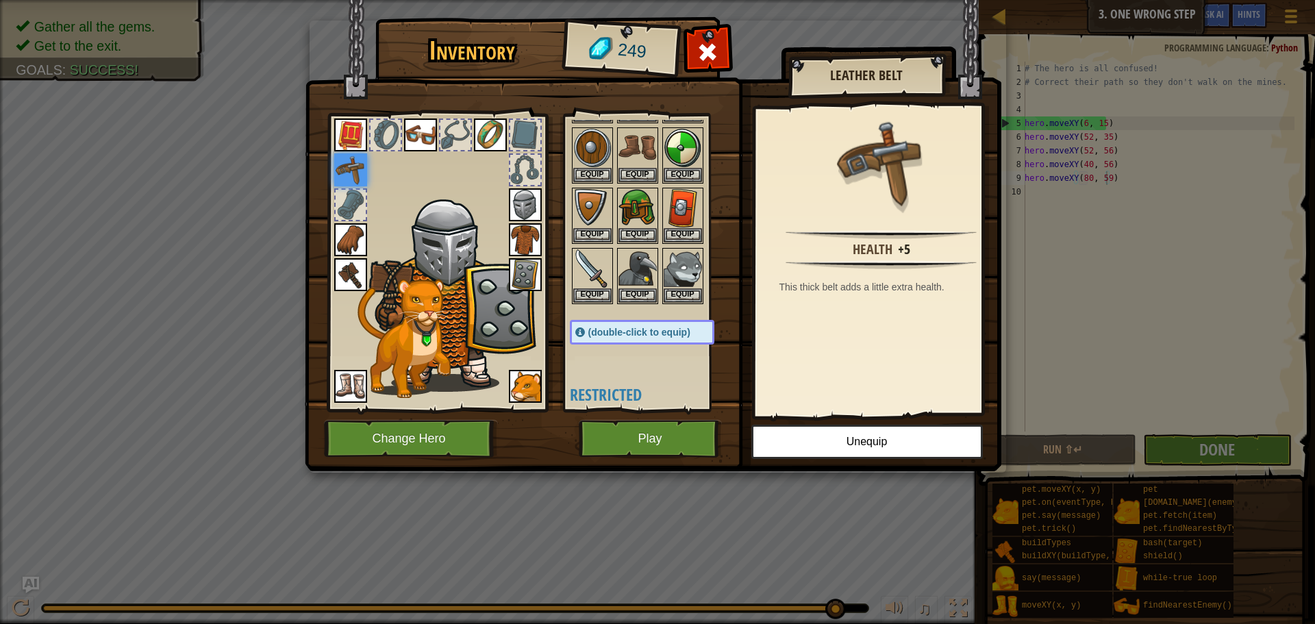
scroll to position [68, 0]
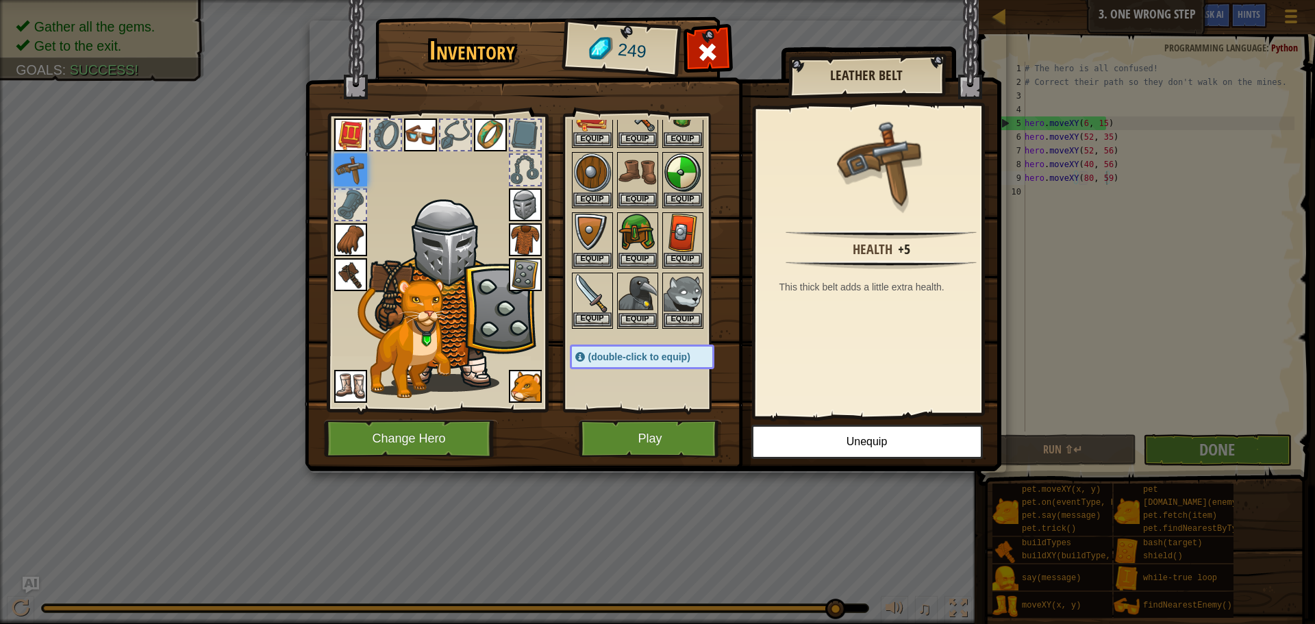
click at [592, 310] on img at bounding box center [592, 293] width 38 height 38
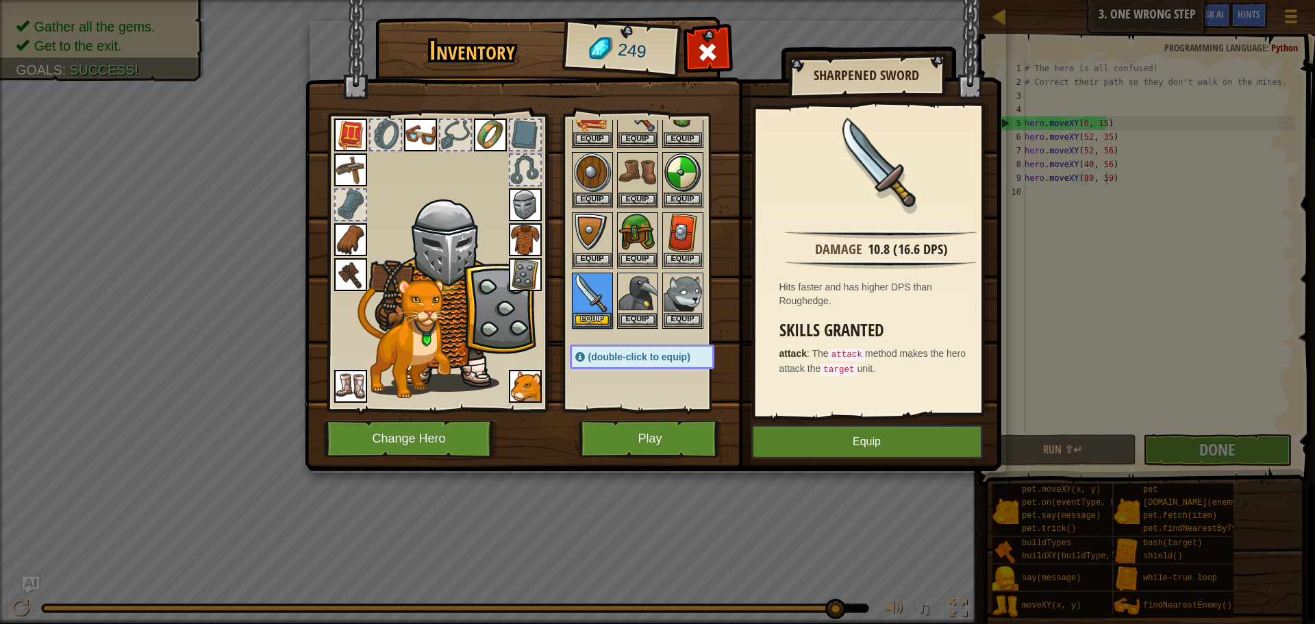
click at [342, 273] on img at bounding box center [350, 274] width 33 height 33
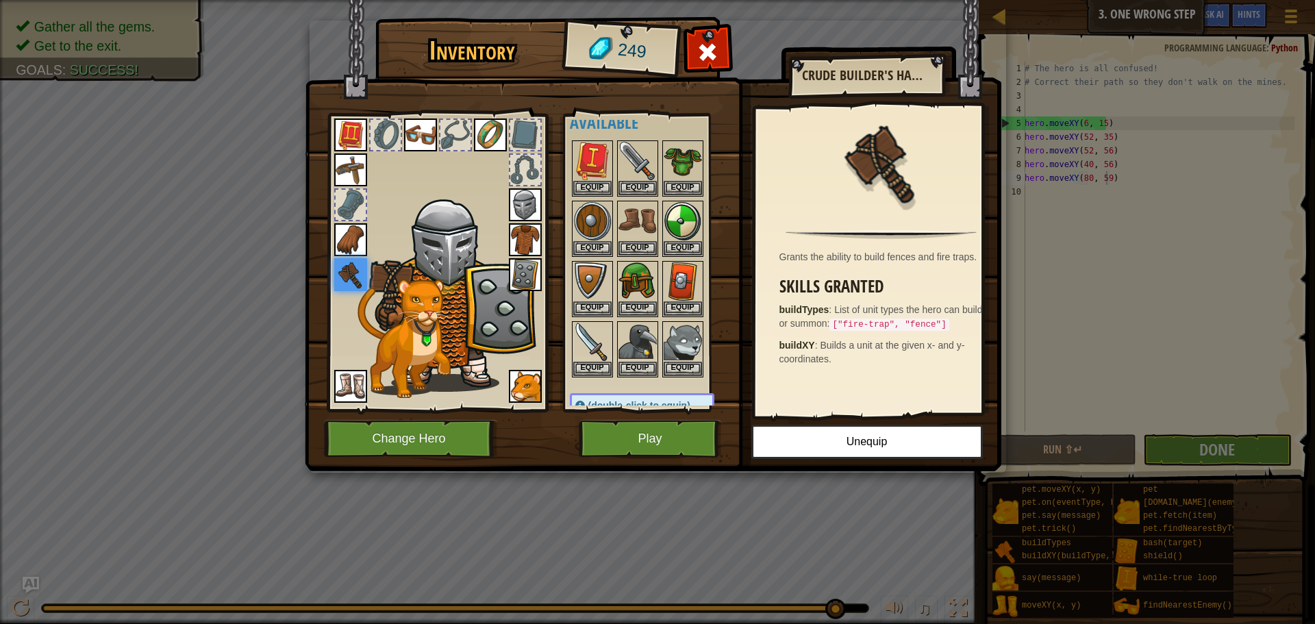
scroll to position [0, 0]
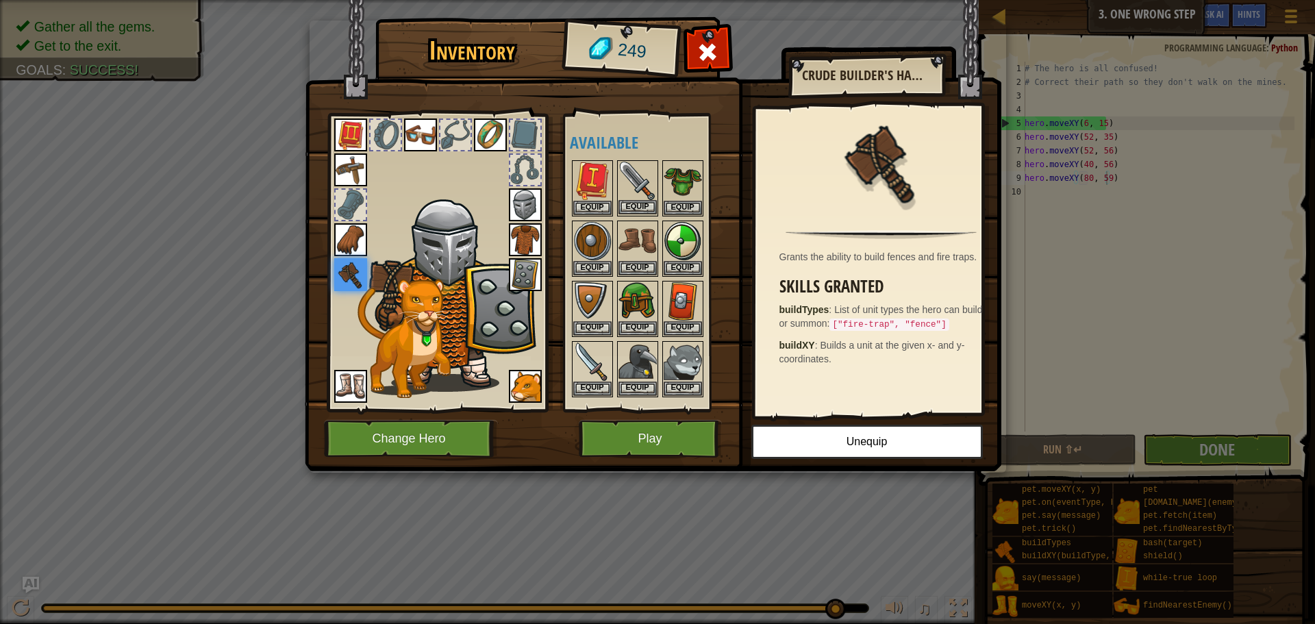
click at [636, 171] on img at bounding box center [637, 181] width 38 height 38
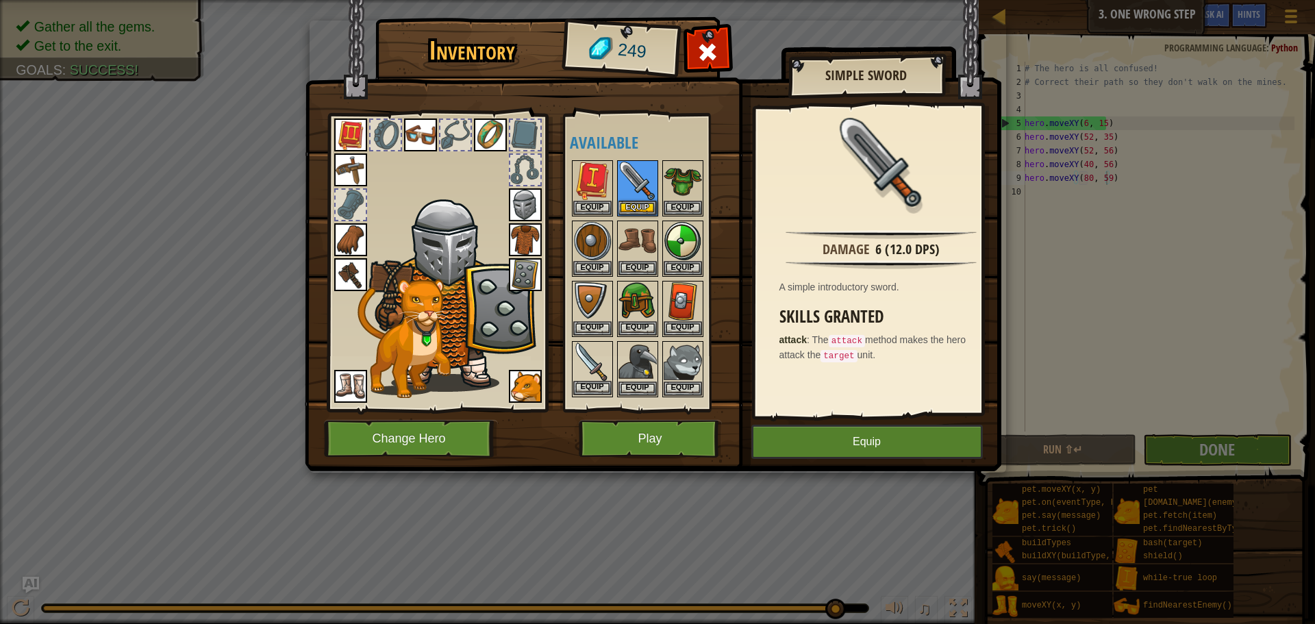
click at [575, 359] on img at bounding box center [592, 361] width 38 height 38
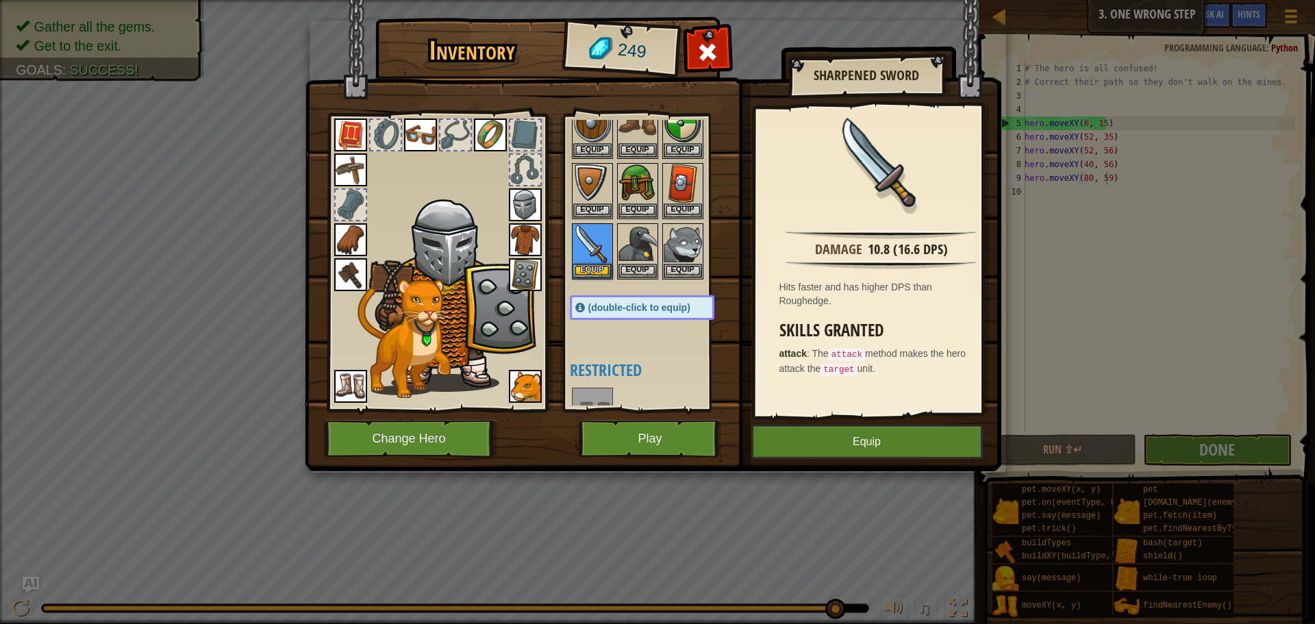
scroll to position [137, 0]
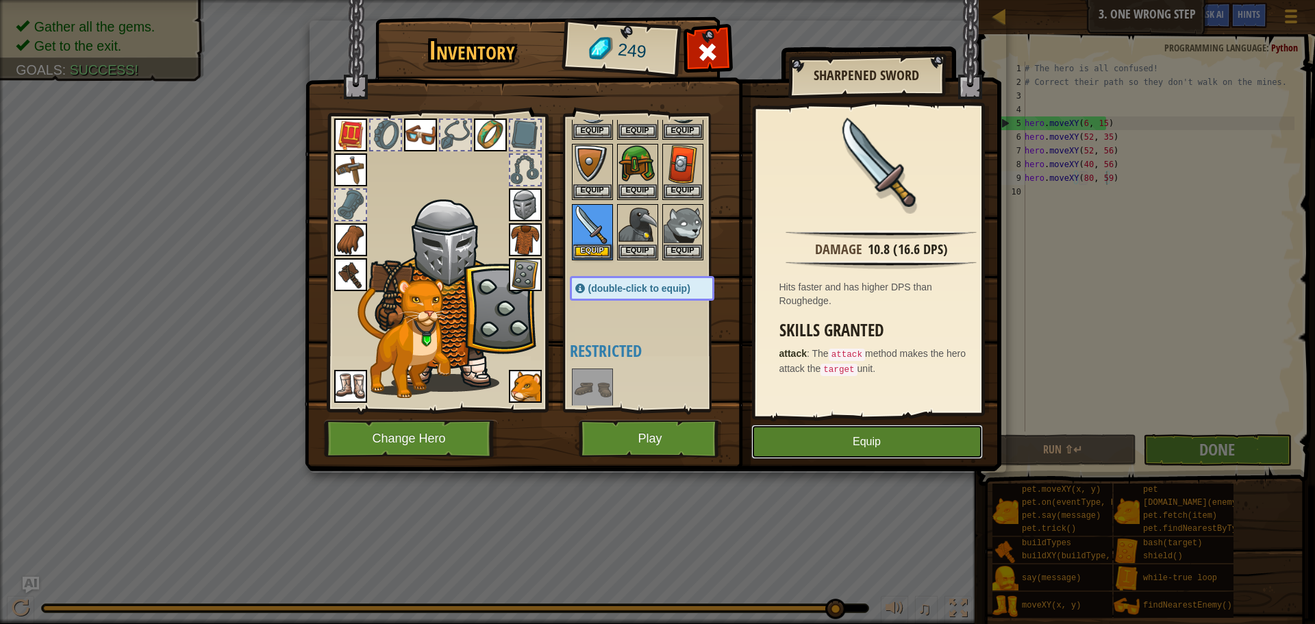
click at [785, 440] on button "Equip" at bounding box center [866, 442] width 231 height 34
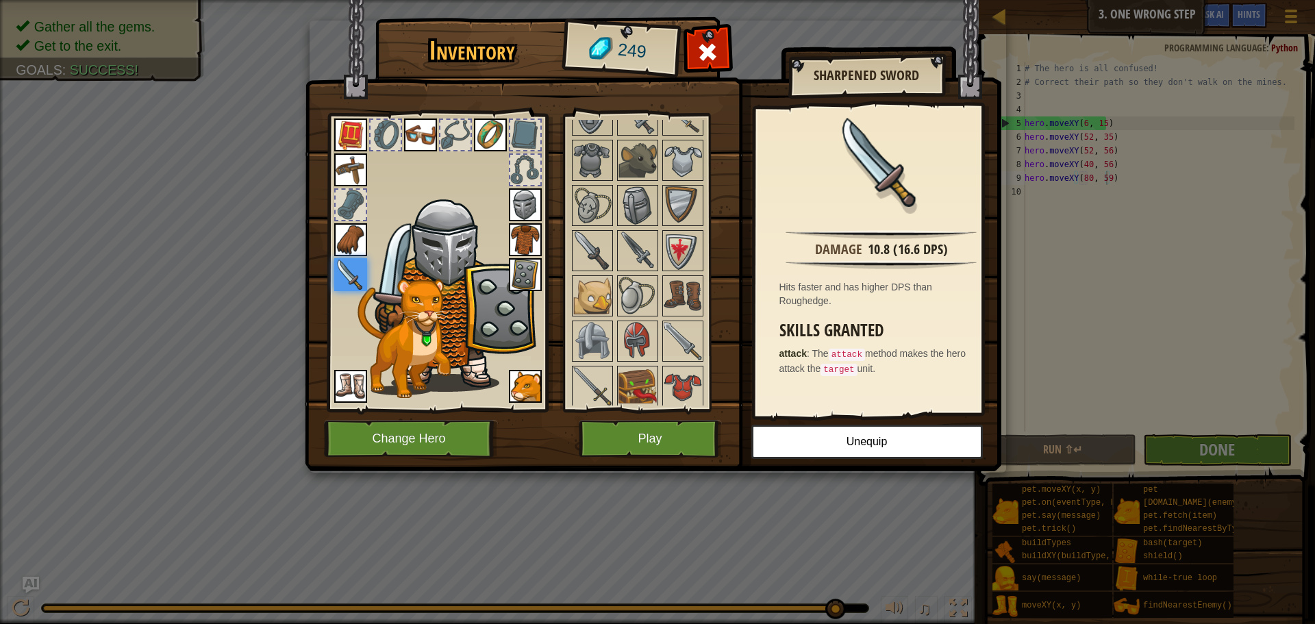
scroll to position [685, 0]
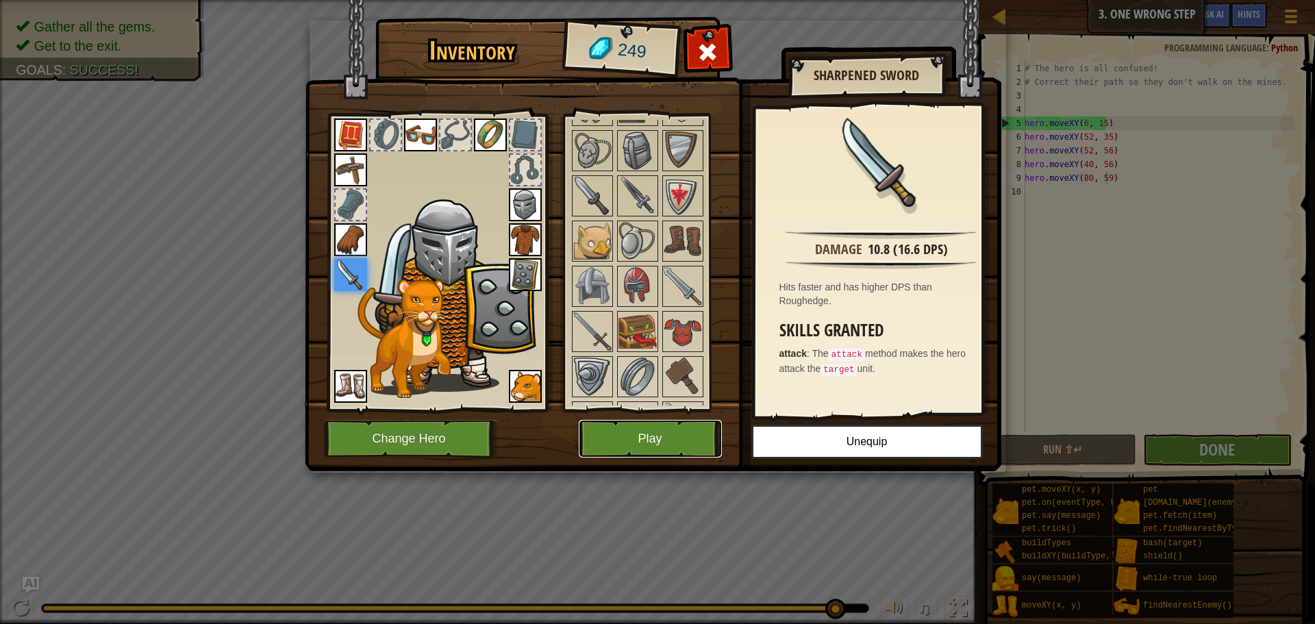
click at [656, 441] on button "Play" at bounding box center [650, 439] width 143 height 38
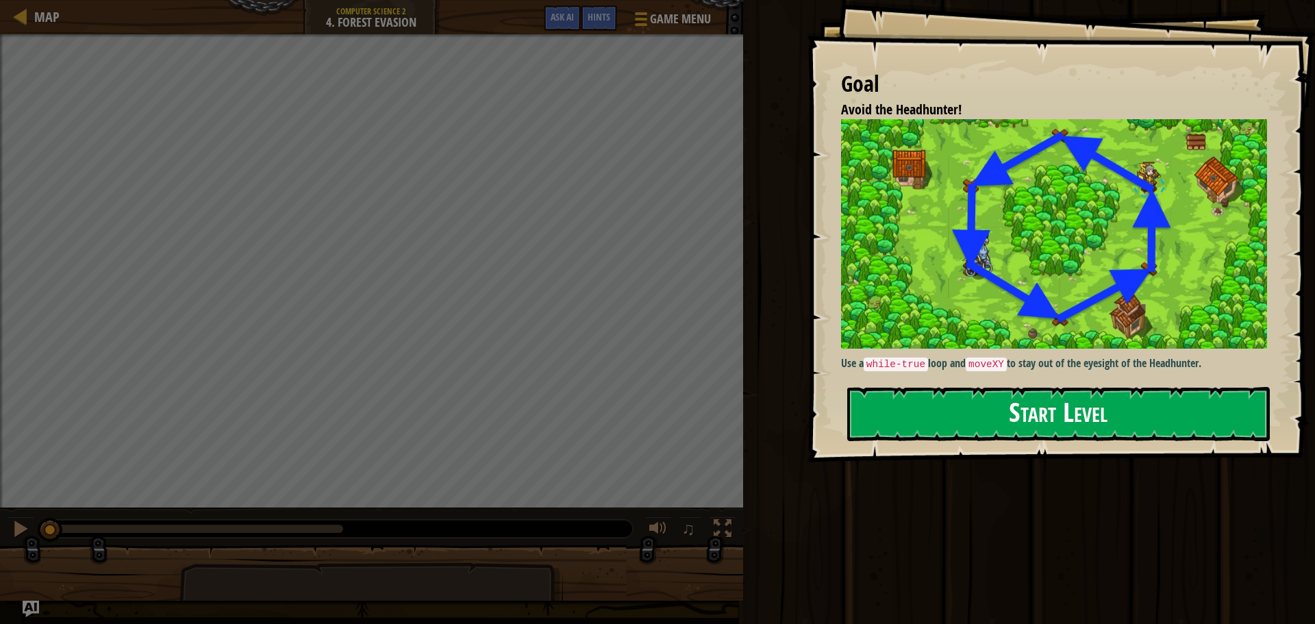
click at [887, 405] on button "Start Level" at bounding box center [1058, 414] width 423 height 54
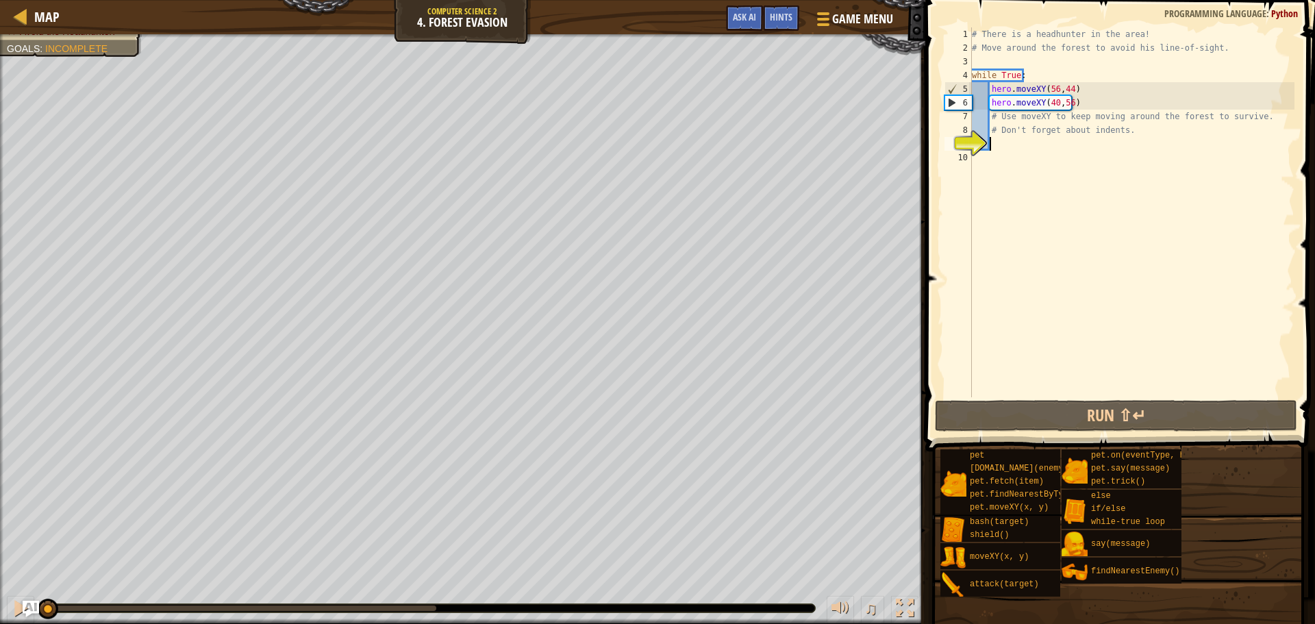
click at [1022, 153] on div "# There is a headhunter in the area! # Move around the forest to avoid his line…" at bounding box center [1131, 225] width 325 height 397
click at [1025, 151] on div "# There is a headhunter in the area! # Move around the forest to avoid his line…" at bounding box center [1131, 225] width 325 height 397
click at [1020, 149] on div "# There is a headhunter in the area! # Move around the forest to avoid his line…" at bounding box center [1131, 225] width 325 height 397
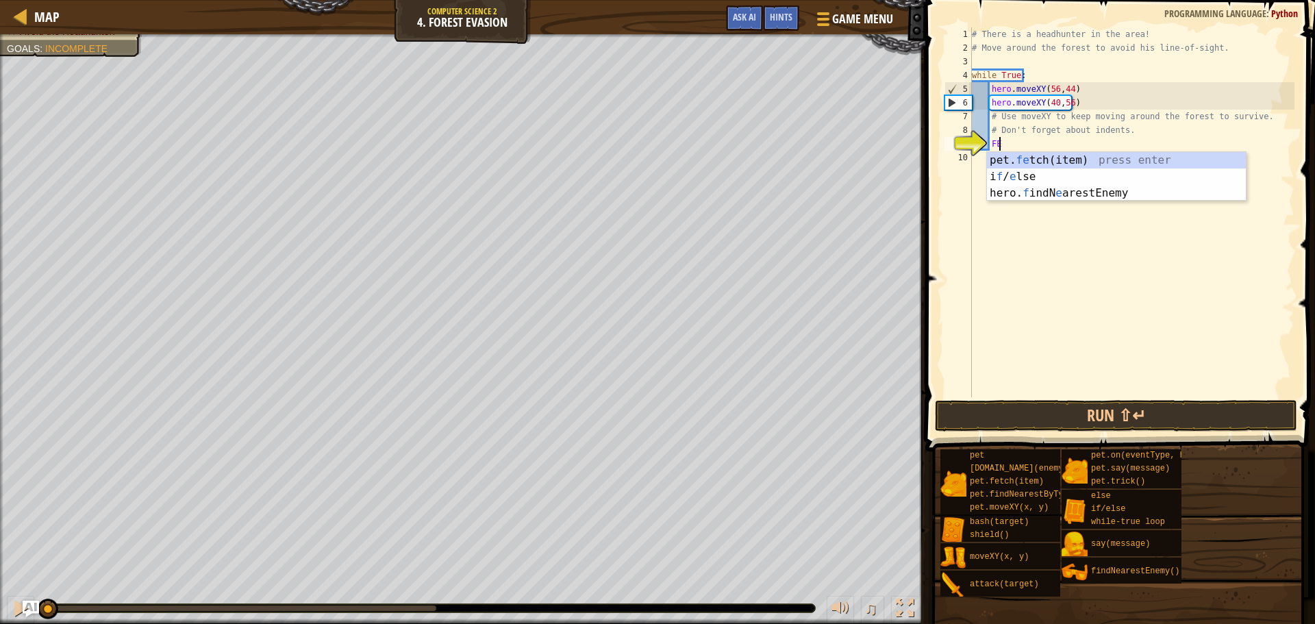
scroll to position [6, 1]
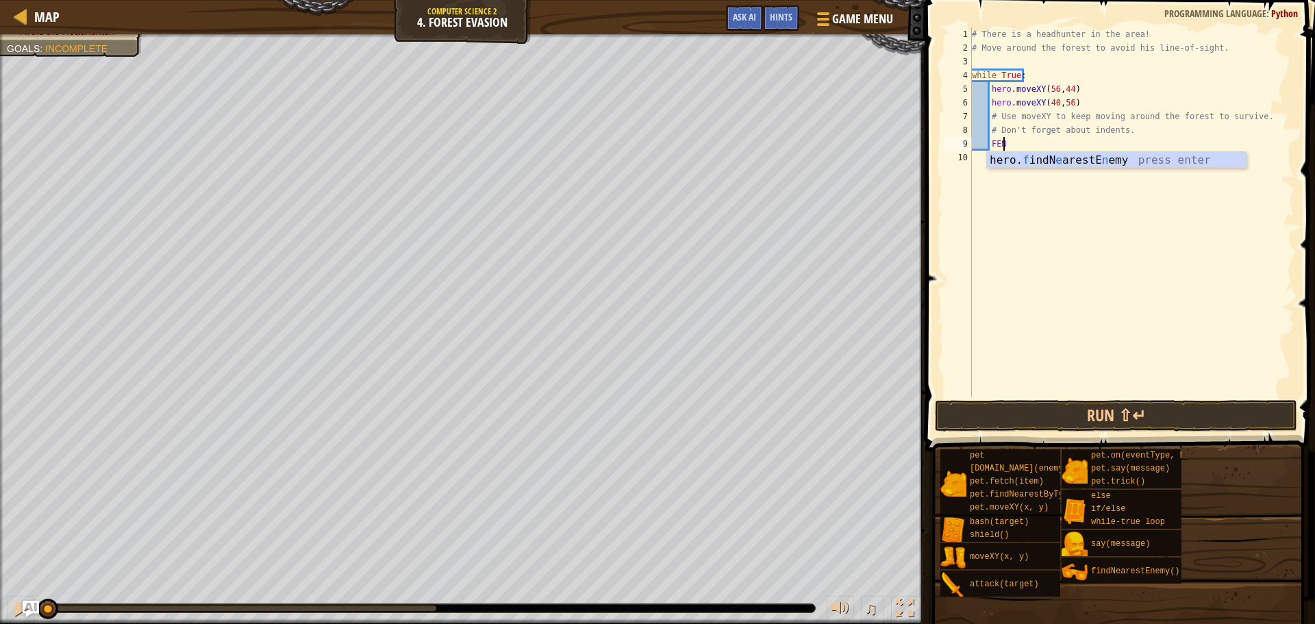
type textarea "F"
type textarea "B"
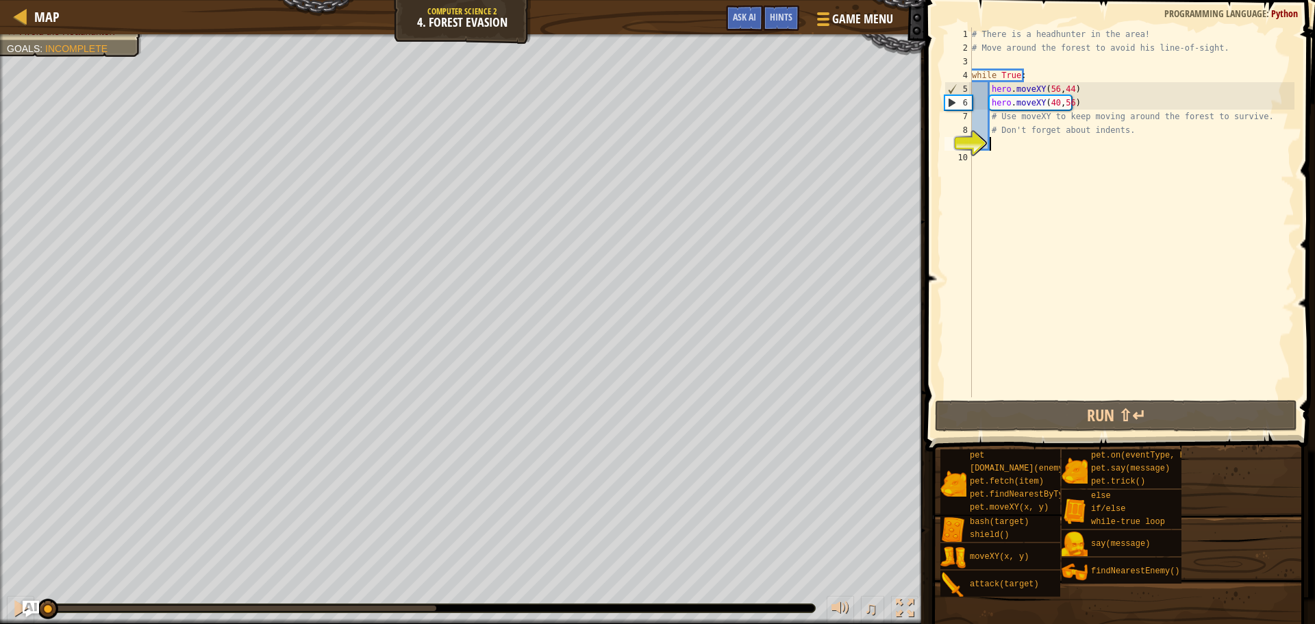
type textarea "B"
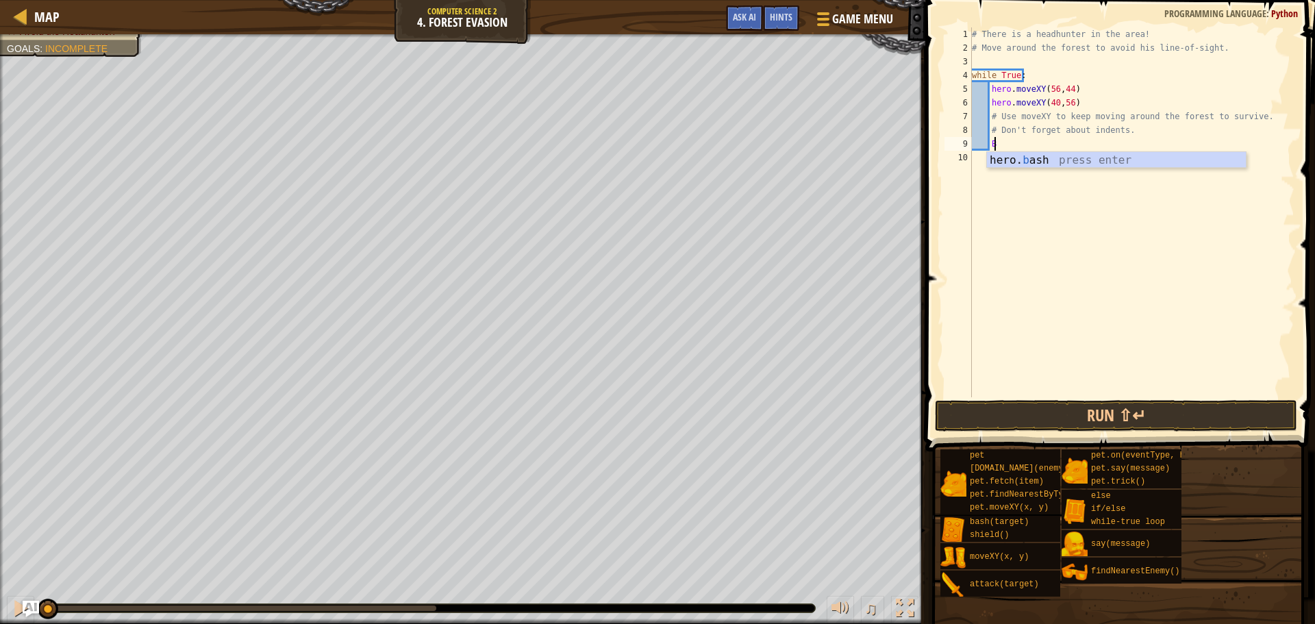
click at [1013, 170] on div "# There is a headhunter in the area! # Move around the forest to avoid his line…" at bounding box center [1131, 225] width 325 height 397
click at [1013, 151] on div "# There is a headhunter in the area! # Move around the forest to avoid his line…" at bounding box center [1131, 225] width 325 height 397
click at [1012, 146] on div "# There is a headhunter in the area! # Move around the forest to avoid his line…" at bounding box center [1131, 225] width 325 height 397
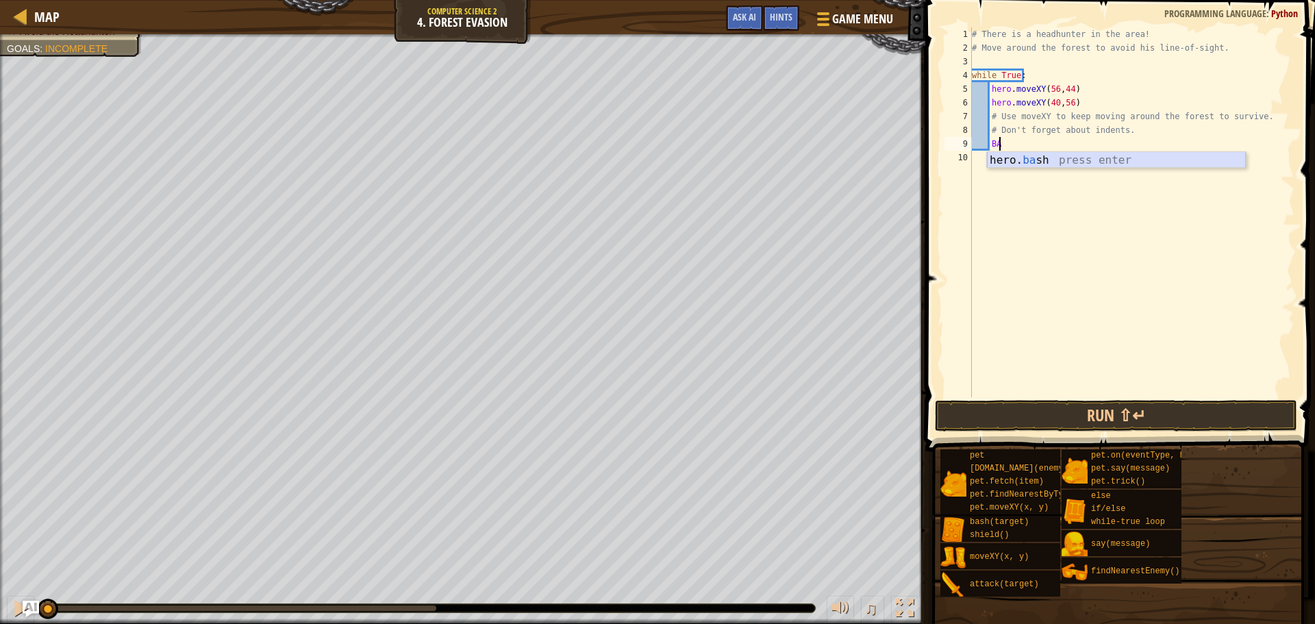
click at [1020, 162] on div "hero. ba sh press enter" at bounding box center [1116, 176] width 259 height 49
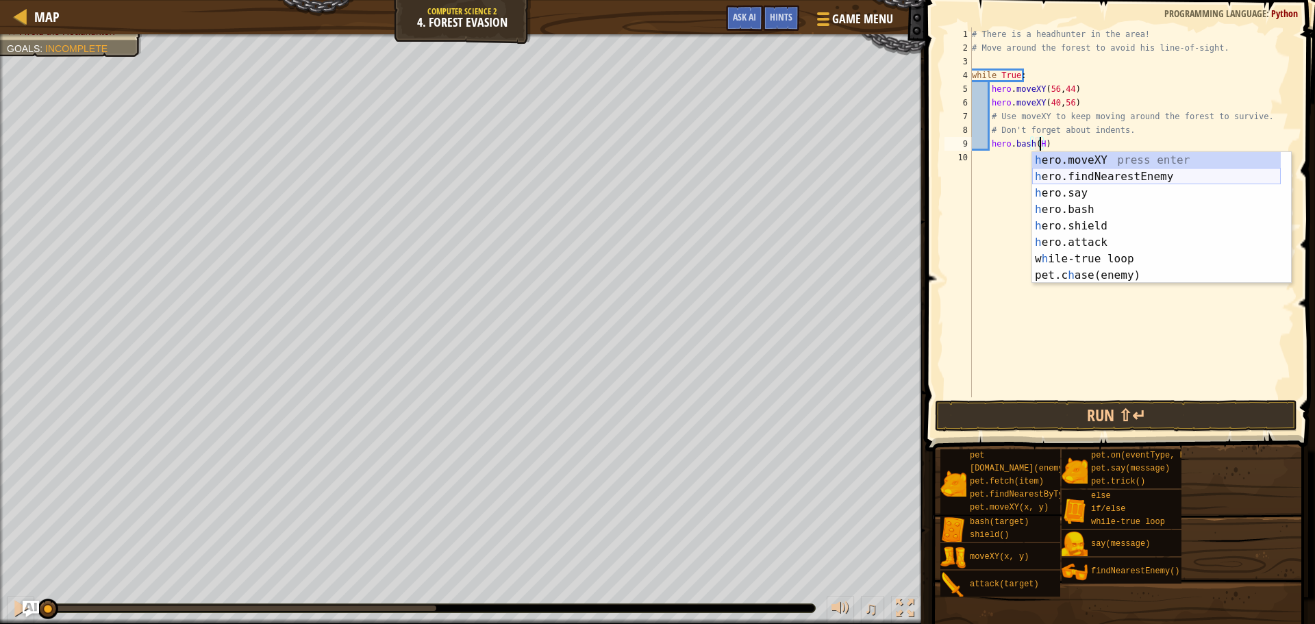
scroll to position [33, 0]
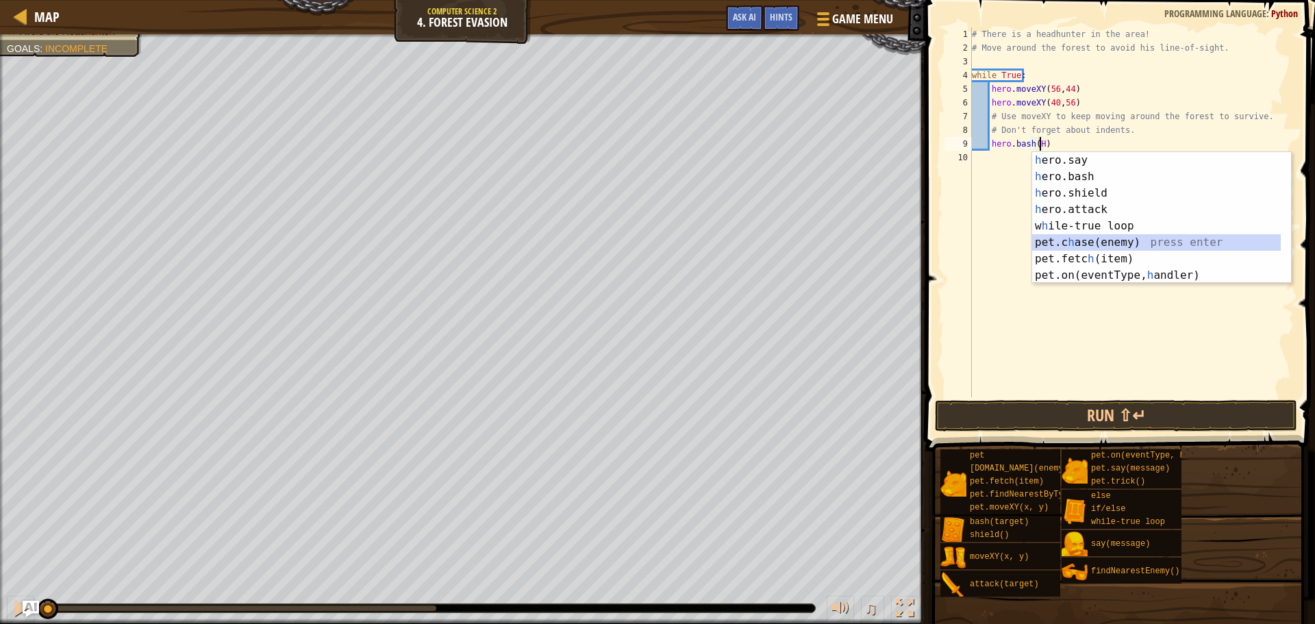
click at [1114, 236] on div "h ero.say press enter h ero.bash press enter h ero.shield press enter h ero.att…" at bounding box center [1156, 234] width 249 height 164
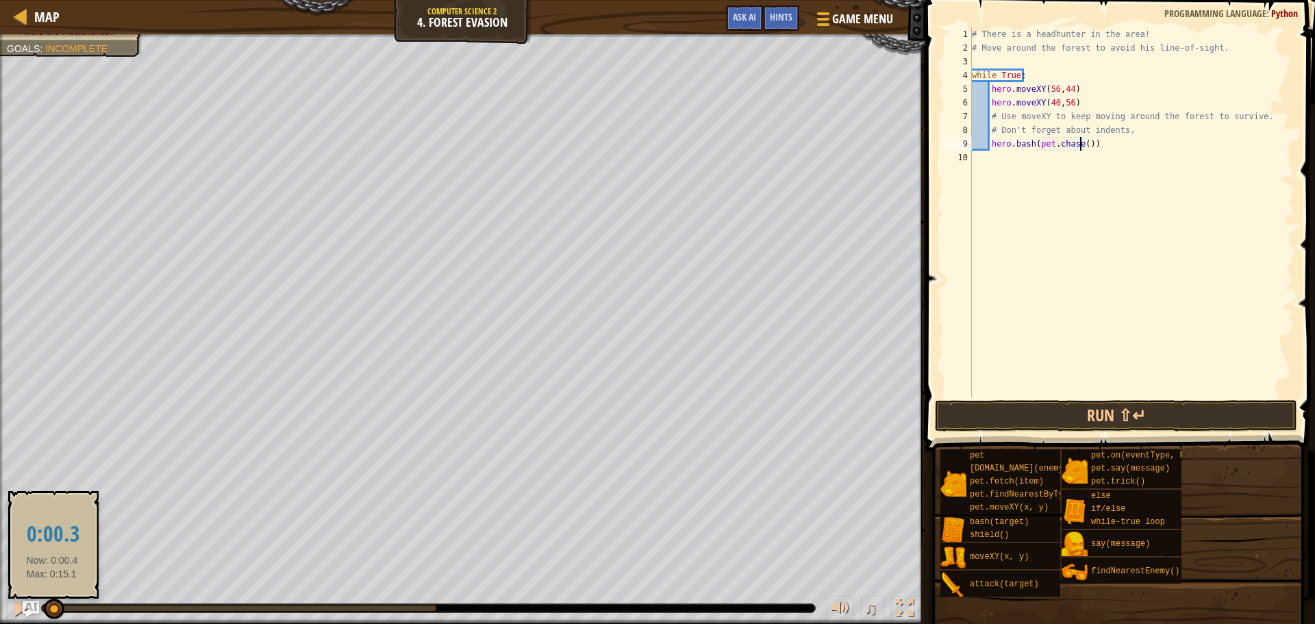
drag, startPoint x: 52, startPoint y: 614, endPoint x: 60, endPoint y: 611, distance: 8.0
click at [59, 612] on div at bounding box center [54, 609] width 21 height 21
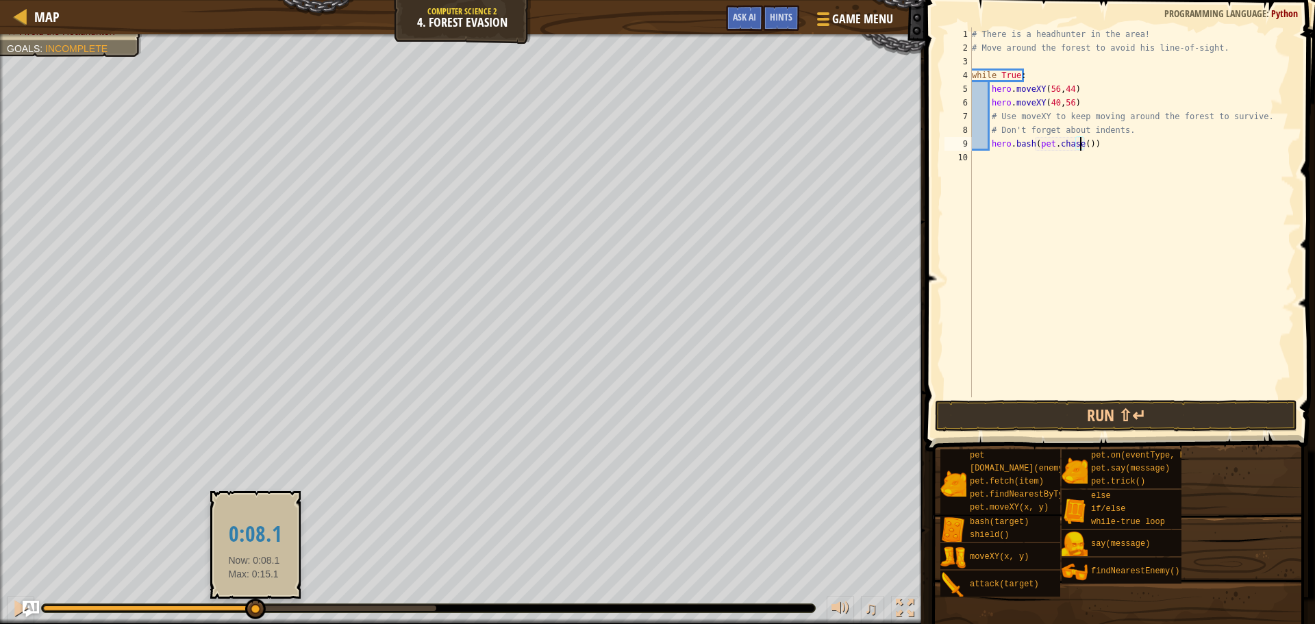
drag, startPoint x: 65, startPoint y: 607, endPoint x: 254, endPoint y: 602, distance: 189.1
click at [254, 602] on div at bounding box center [255, 609] width 21 height 21
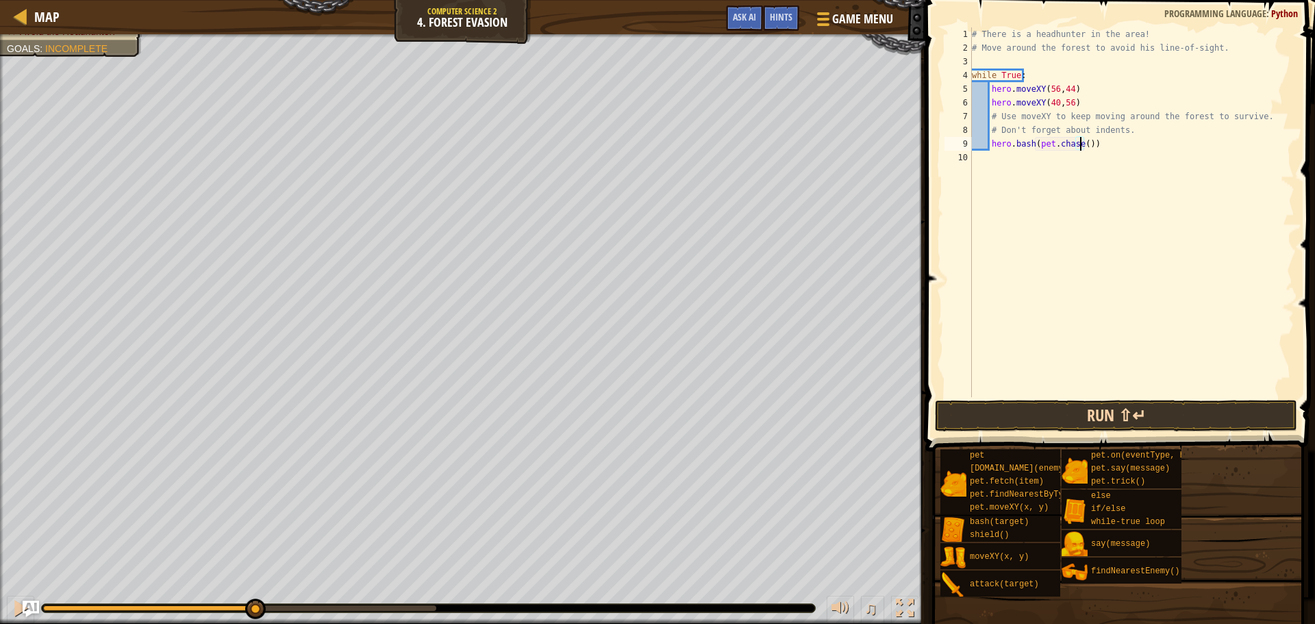
type textarea "hero.bash([DOMAIN_NAME]())"
click at [1013, 416] on button "Run ⇧↵" at bounding box center [1116, 416] width 362 height 32
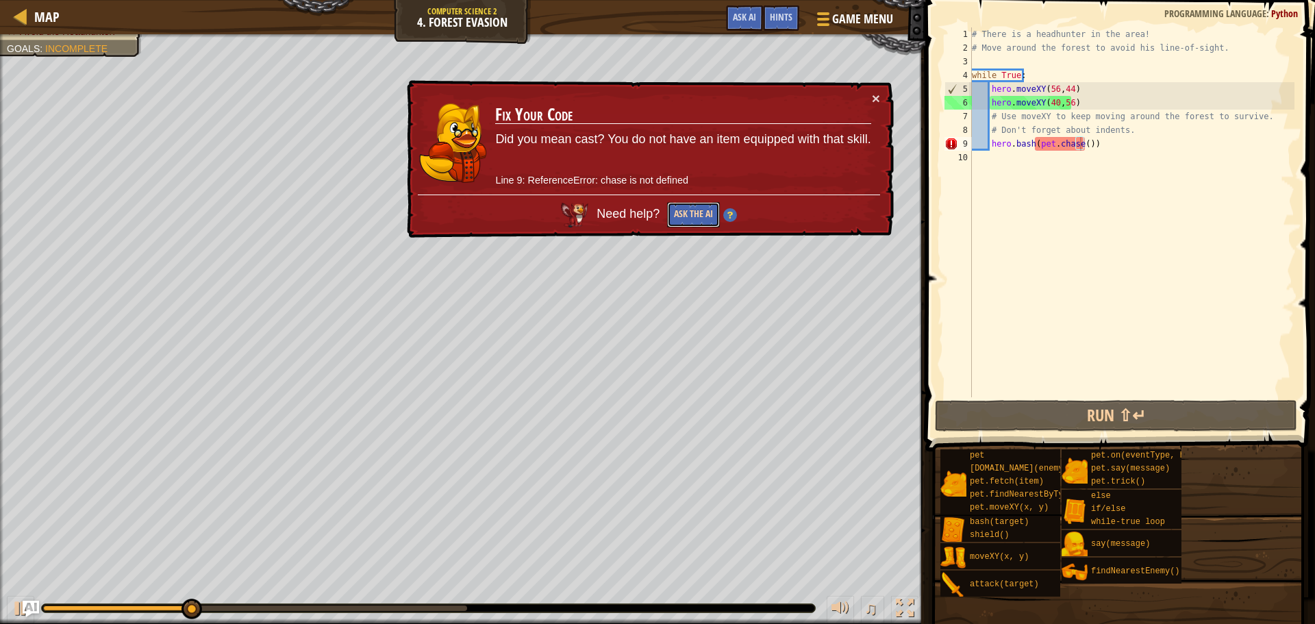
click at [696, 222] on button "Ask the AI" at bounding box center [693, 214] width 53 height 25
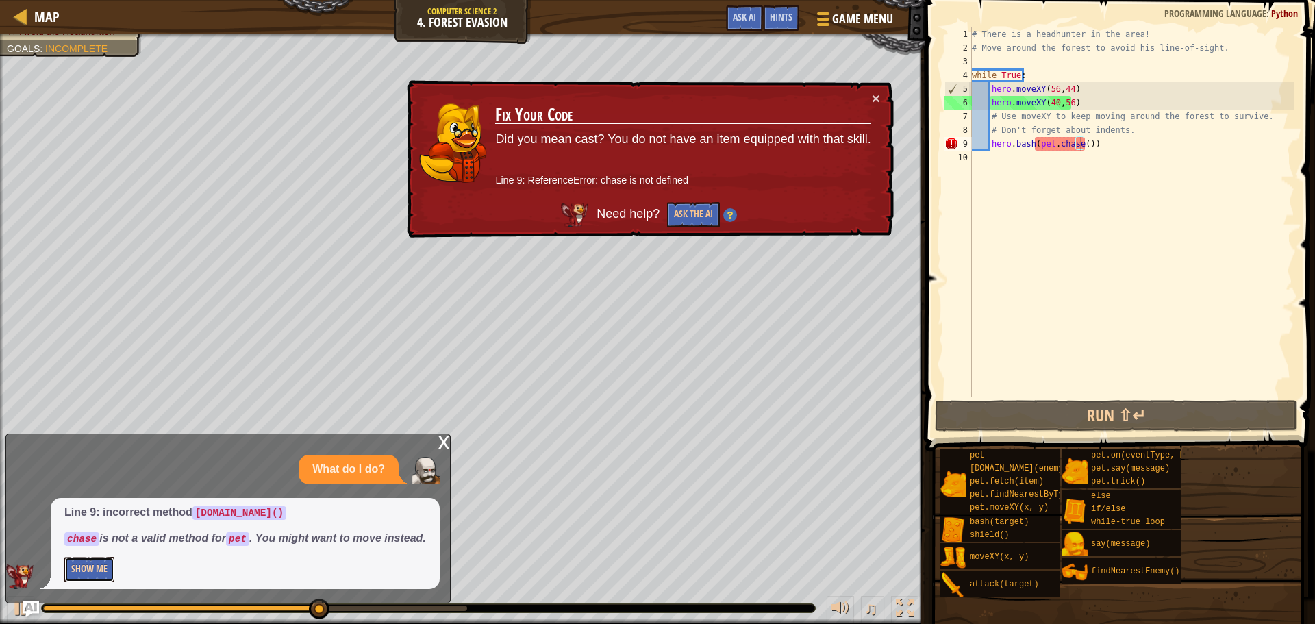
click at [99, 572] on button "Show Me" at bounding box center [89, 569] width 50 height 25
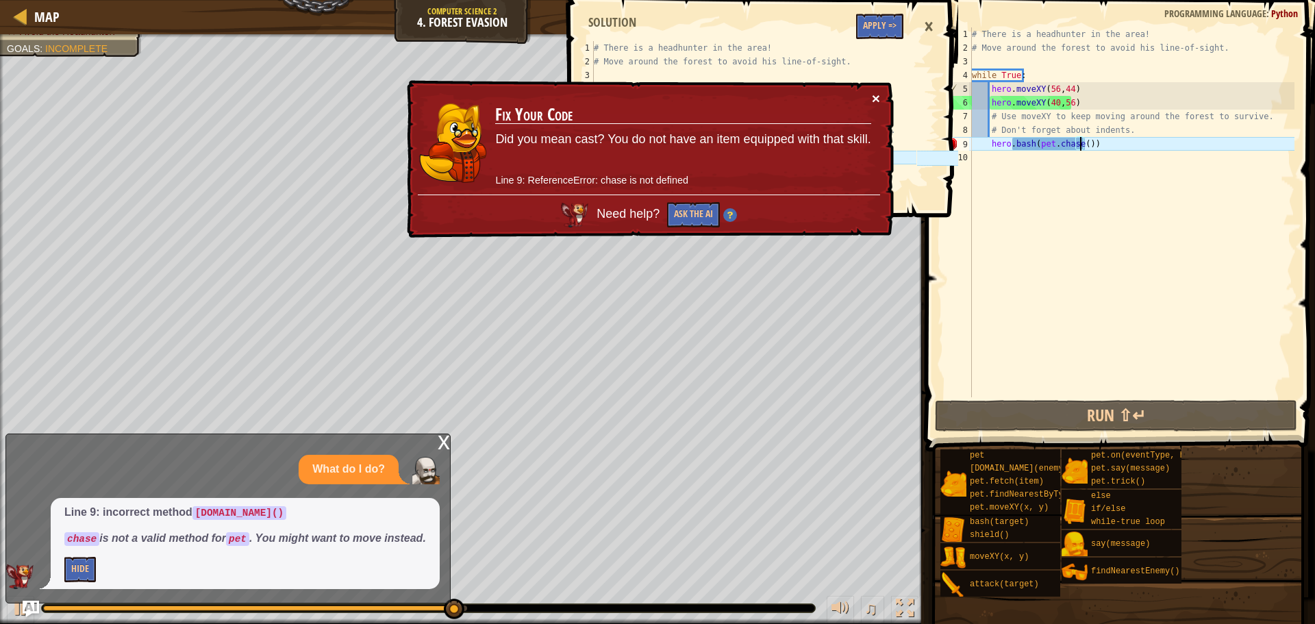
click at [875, 95] on button "×" at bounding box center [876, 98] width 8 height 14
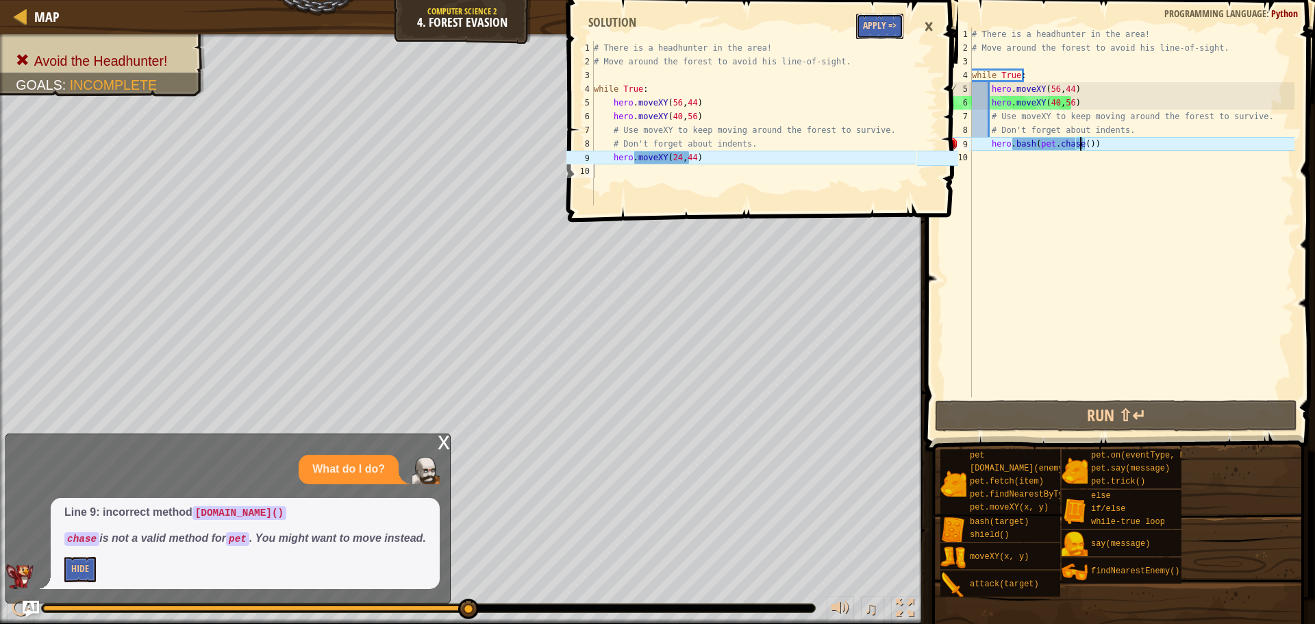
click at [884, 26] on button "Apply =>" at bounding box center [879, 26] width 47 height 25
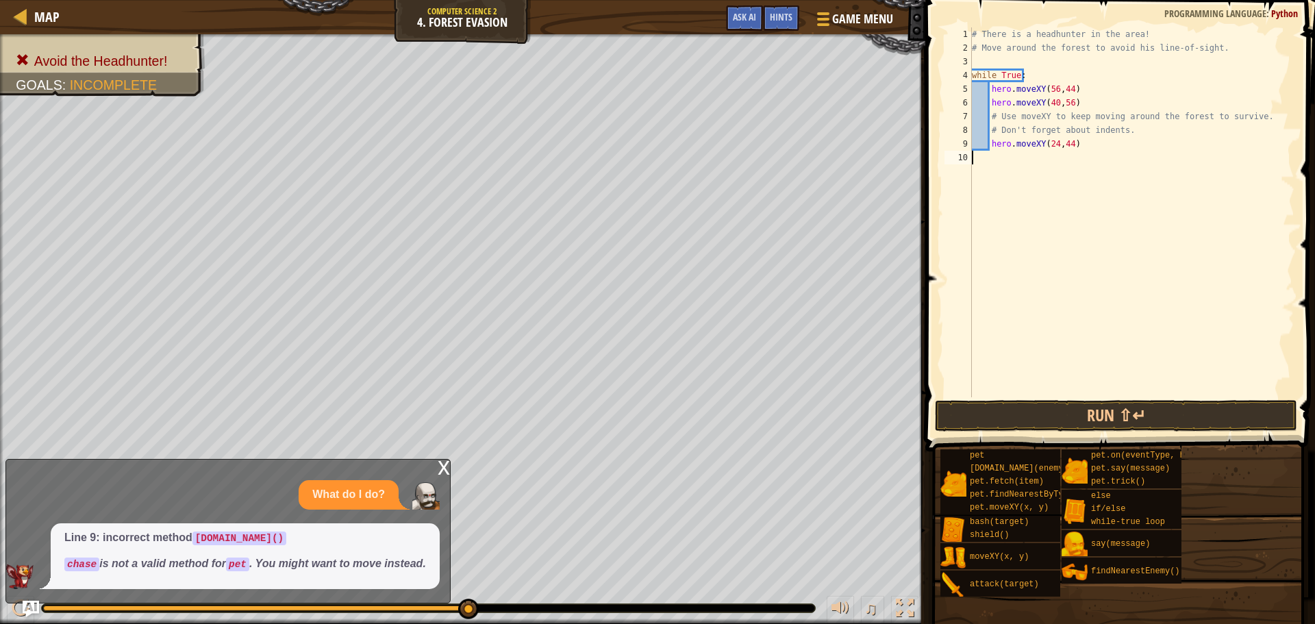
scroll to position [6, 0]
click at [1054, 420] on button "Run ⇧↵" at bounding box center [1116, 416] width 362 height 32
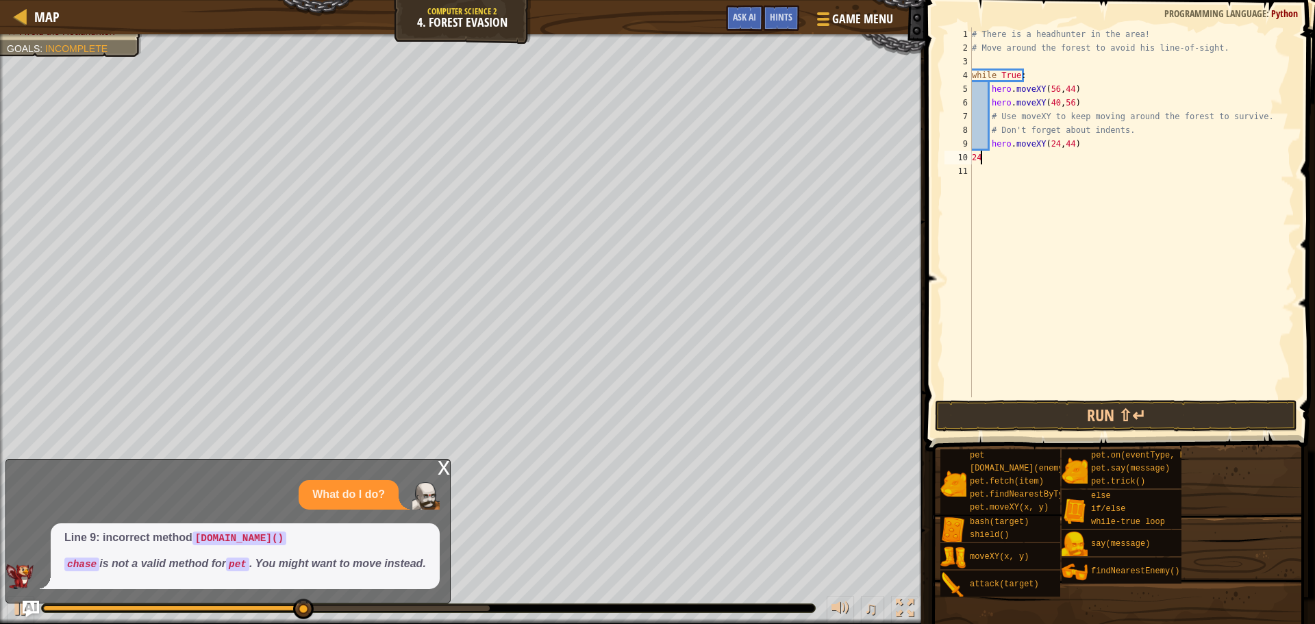
type textarea "2"
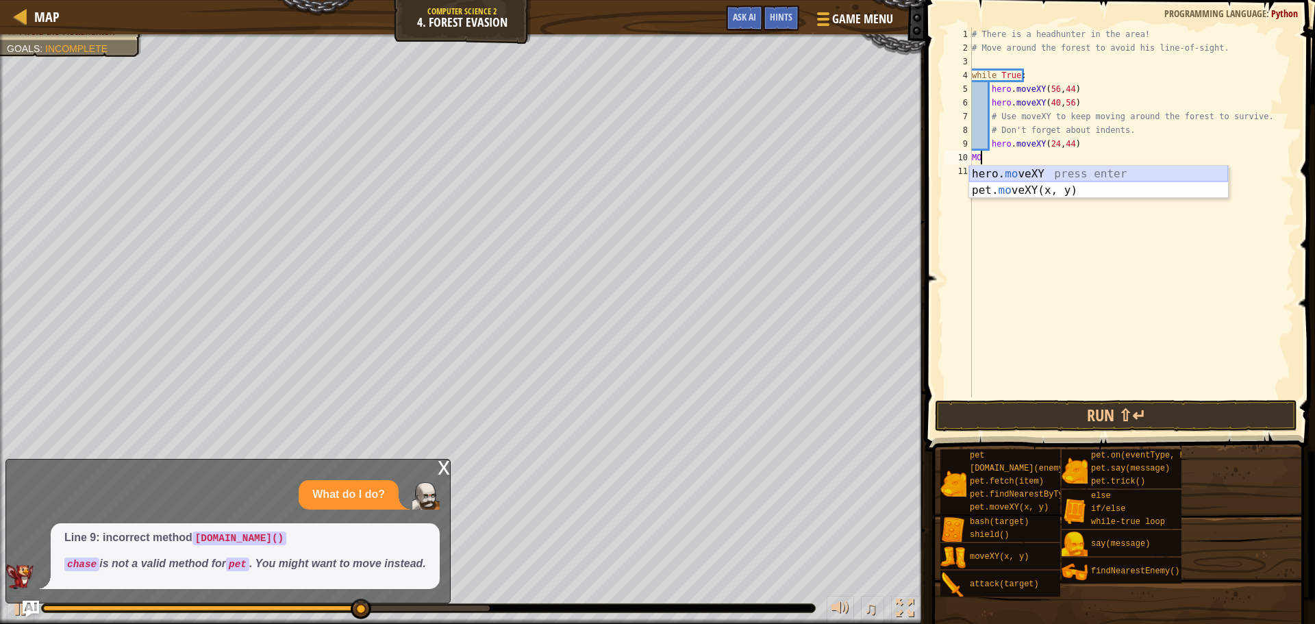
click at [1022, 173] on div "hero. mo veXY press enter pet. mo veXY(x, y) press enter" at bounding box center [1098, 199] width 259 height 66
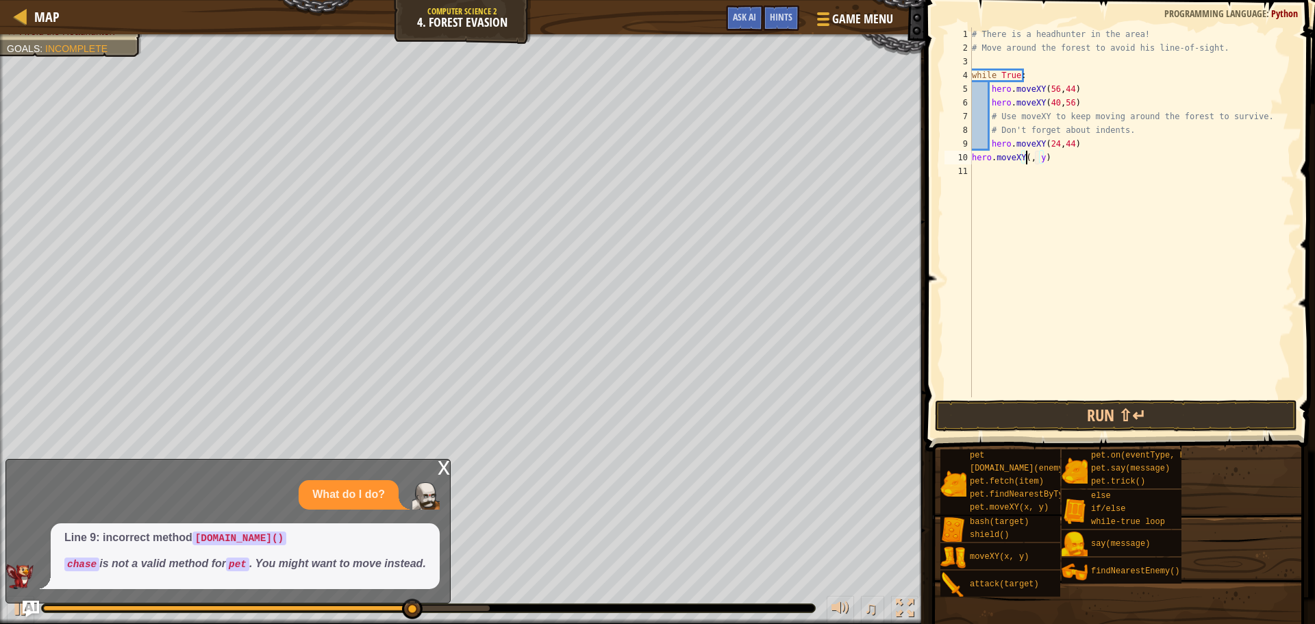
scroll to position [6, 5]
click at [1042, 157] on div "# There is a headhunter in the area! # Move around the forest to avoid his line…" at bounding box center [1131, 225] width 325 height 397
click at [1046, 160] on div "# There is a headhunter in the area! # Move around the forest to avoid his line…" at bounding box center [1131, 225] width 325 height 397
click at [1048, 161] on div "# There is a headhunter in the area! # Move around the forest to avoid his line…" at bounding box center [1131, 225] width 325 height 397
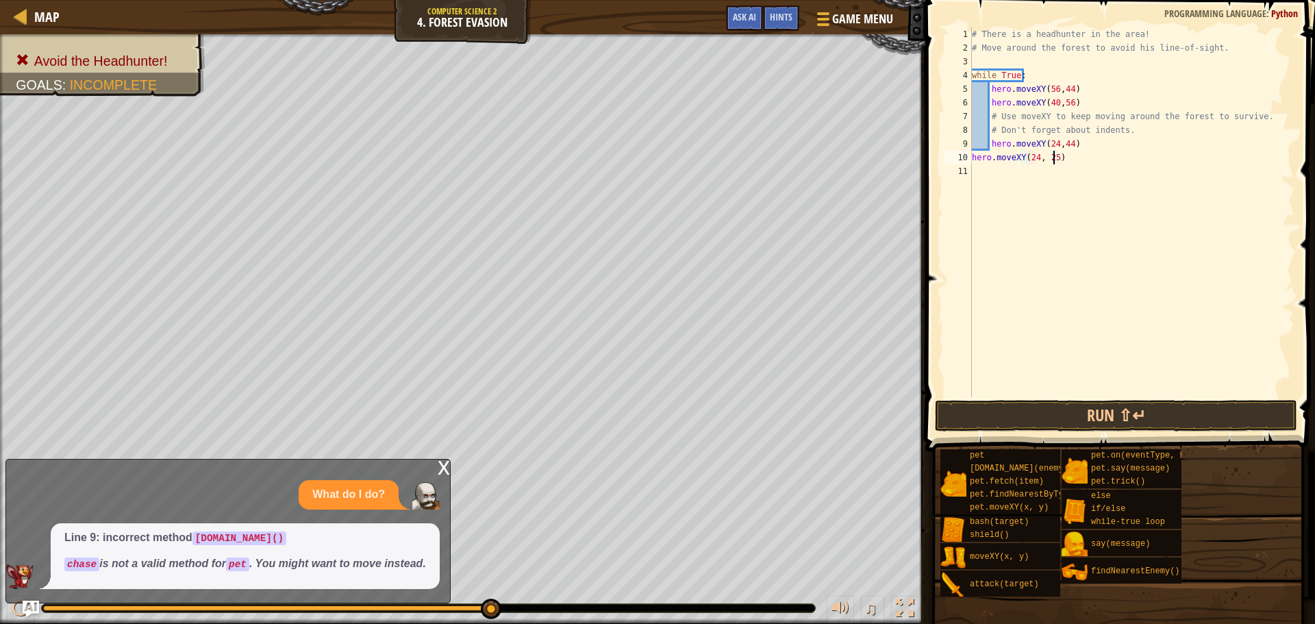
scroll to position [6, 6]
click at [1181, 407] on button "Run ⇧↵" at bounding box center [1116, 416] width 362 height 32
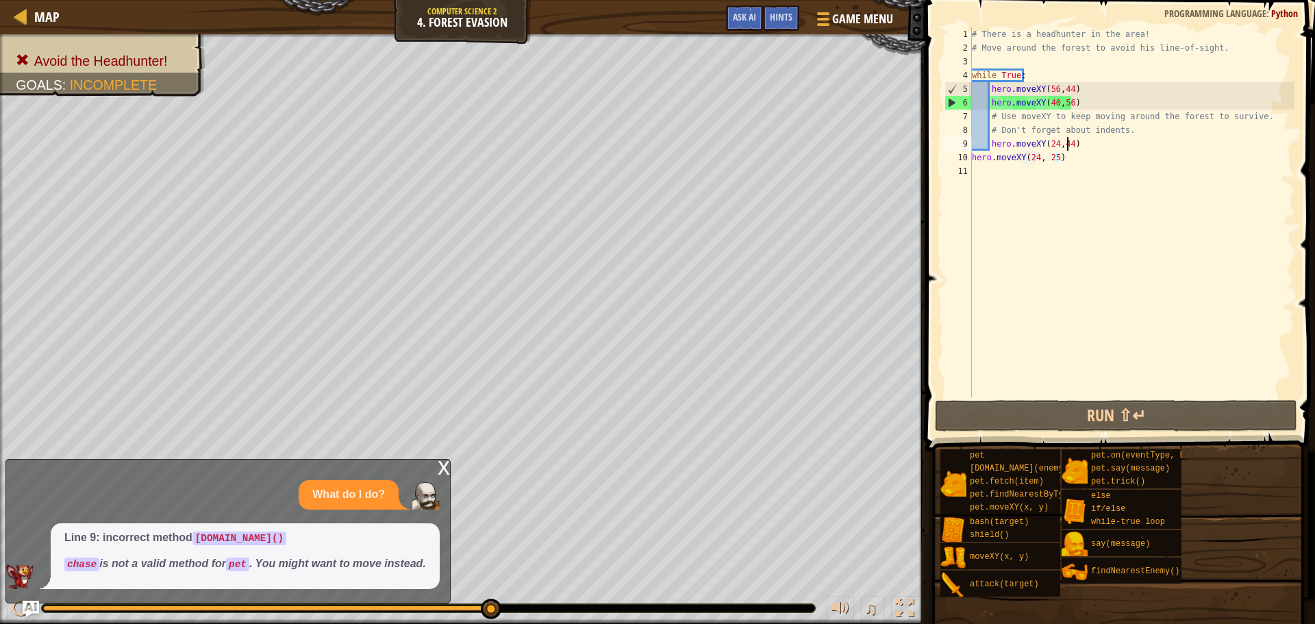
click at [1067, 143] on div "# There is a headhunter in the area! # Move around the forest to avoid his line…" at bounding box center [1131, 225] width 325 height 397
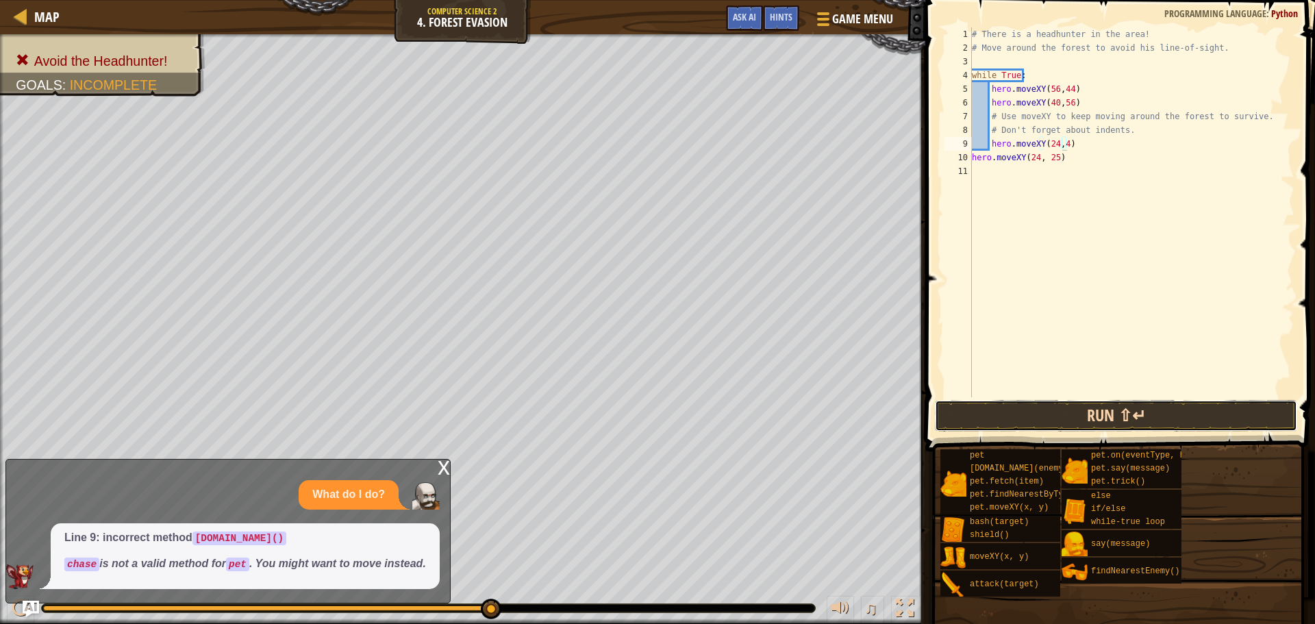
click at [1049, 421] on button "Run ⇧↵" at bounding box center [1116, 416] width 362 height 32
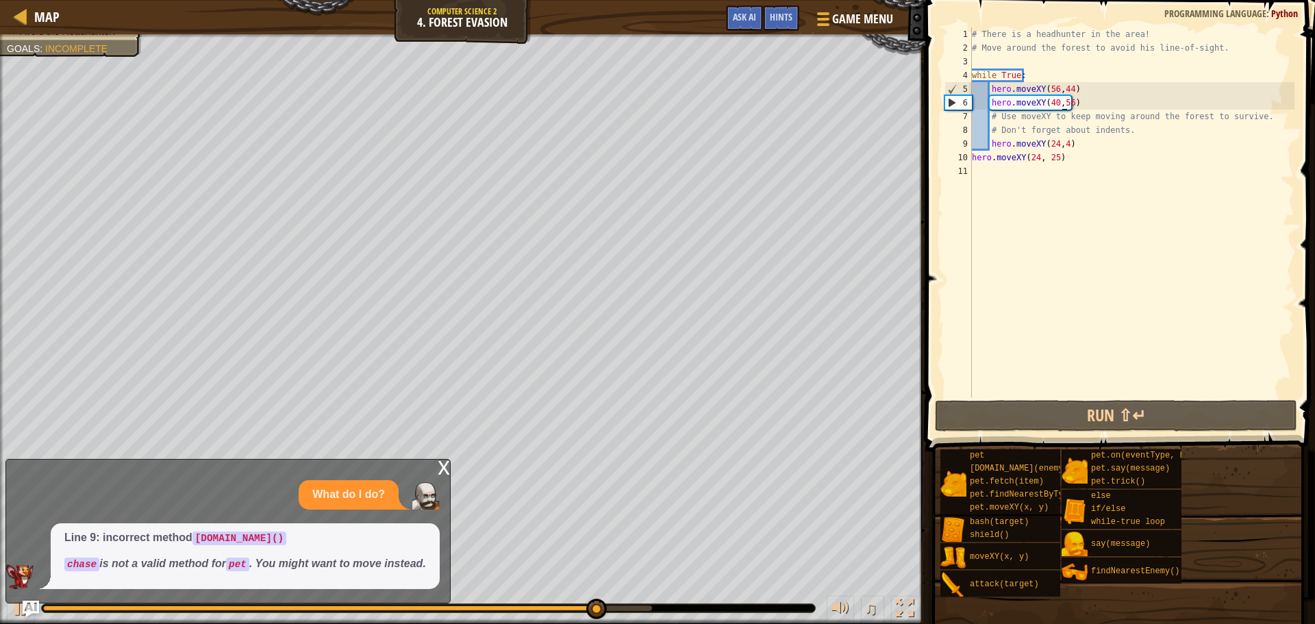
click at [1060, 107] on div "# There is a headhunter in the area! # Move around the forest to avoid his line…" at bounding box center [1131, 225] width 325 height 397
click at [1060, 102] on div "# There is a headhunter in the area! # Move around the forest to avoid his line…" at bounding box center [1131, 225] width 325 height 397
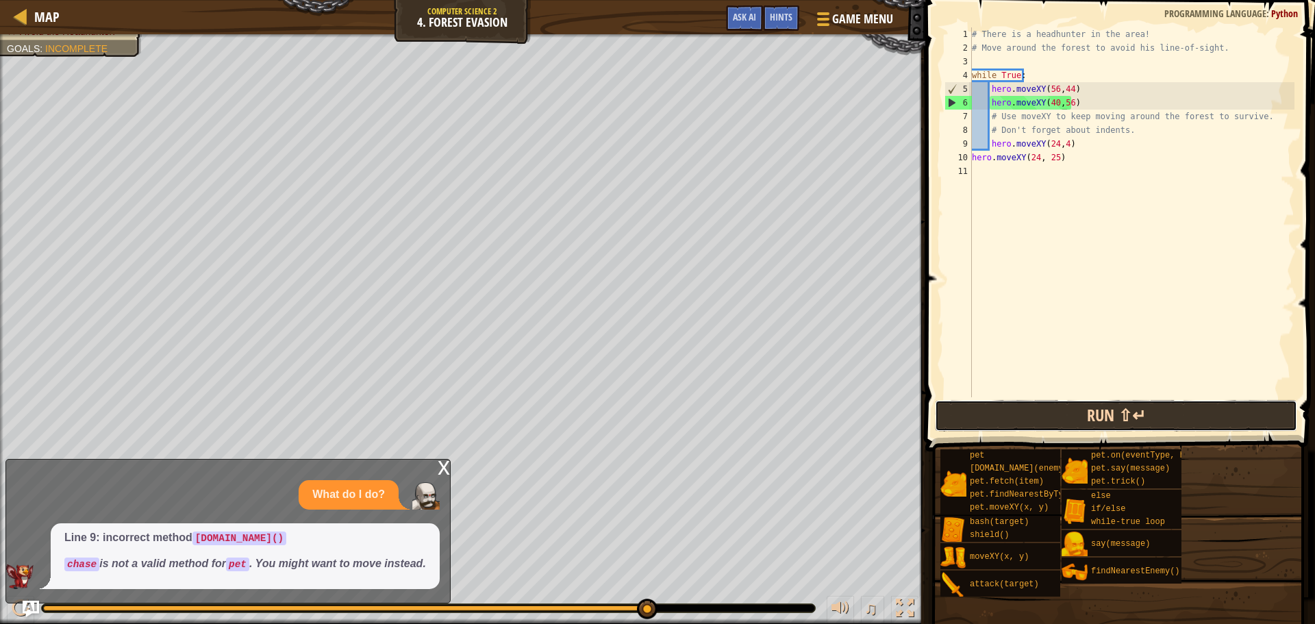
click at [1001, 400] on button "Run ⇧↵" at bounding box center [1116, 416] width 362 height 32
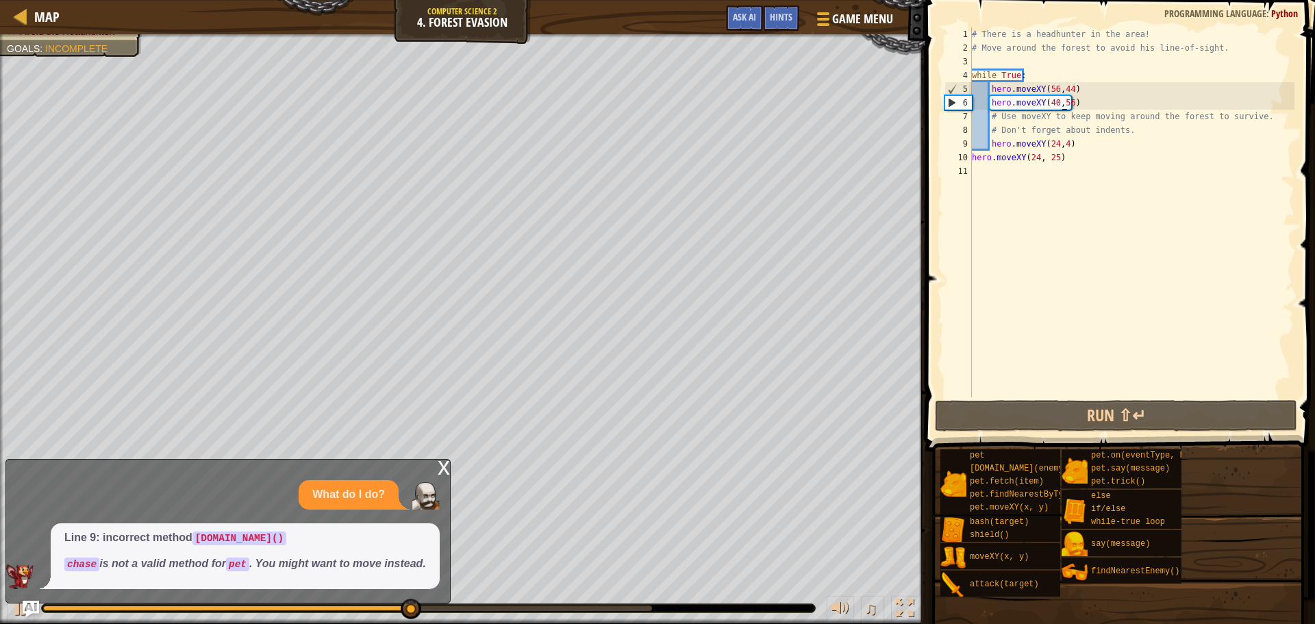
click at [347, 462] on div "Map Computer Science 2 4. Forest Evasion Game Menu Done Hints Ask AI 1 2 3 4 5 …" at bounding box center [657, 312] width 1315 height 624
drag, startPoint x: 364, startPoint y: 502, endPoint x: 373, endPoint y: 534, distance: 33.2
click at [369, 517] on div "What do I do? Line 9: incorrect method [DOMAIN_NAME]() chase is not a valid met…" at bounding box center [224, 534] width 437 height 109
click at [1070, 104] on div "# There is a headhunter in the area! # Move around the forest to avoid his line…" at bounding box center [1131, 225] width 325 height 397
click at [1066, 106] on div "# There is a headhunter in the area! # Move around the forest to avoid his line…" at bounding box center [1131, 225] width 325 height 397
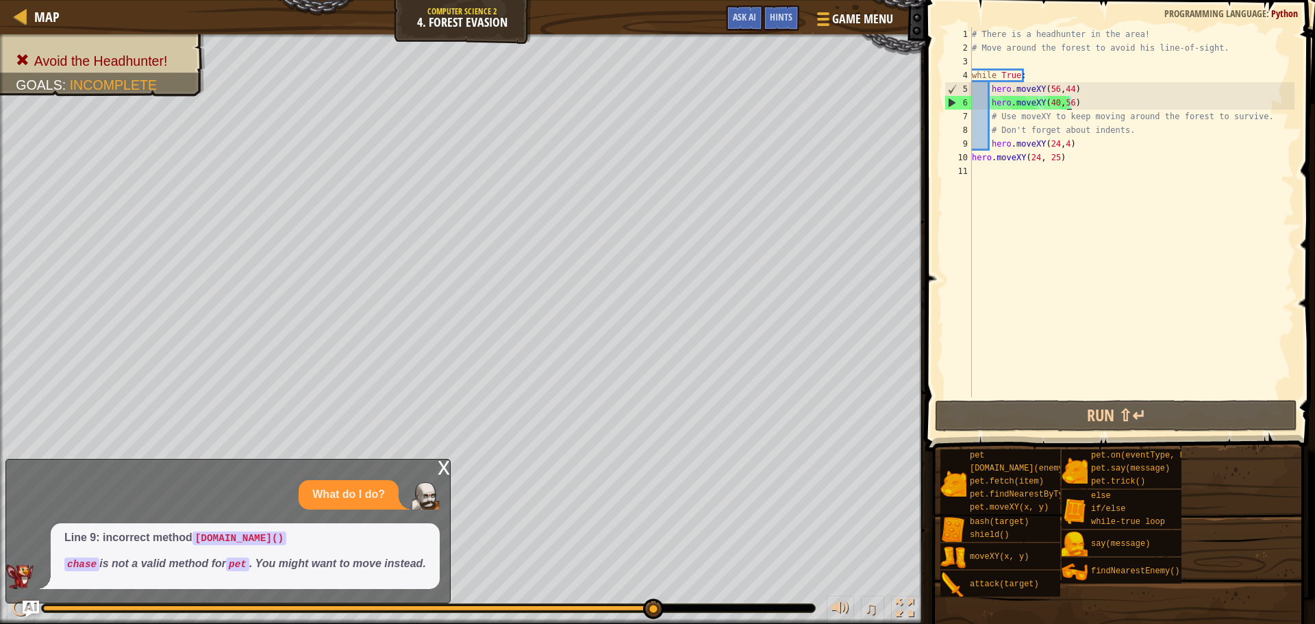
click at [1065, 105] on div "# There is a headhunter in the area! # Move around the forest to avoid his line…" at bounding box center [1131, 225] width 325 height 397
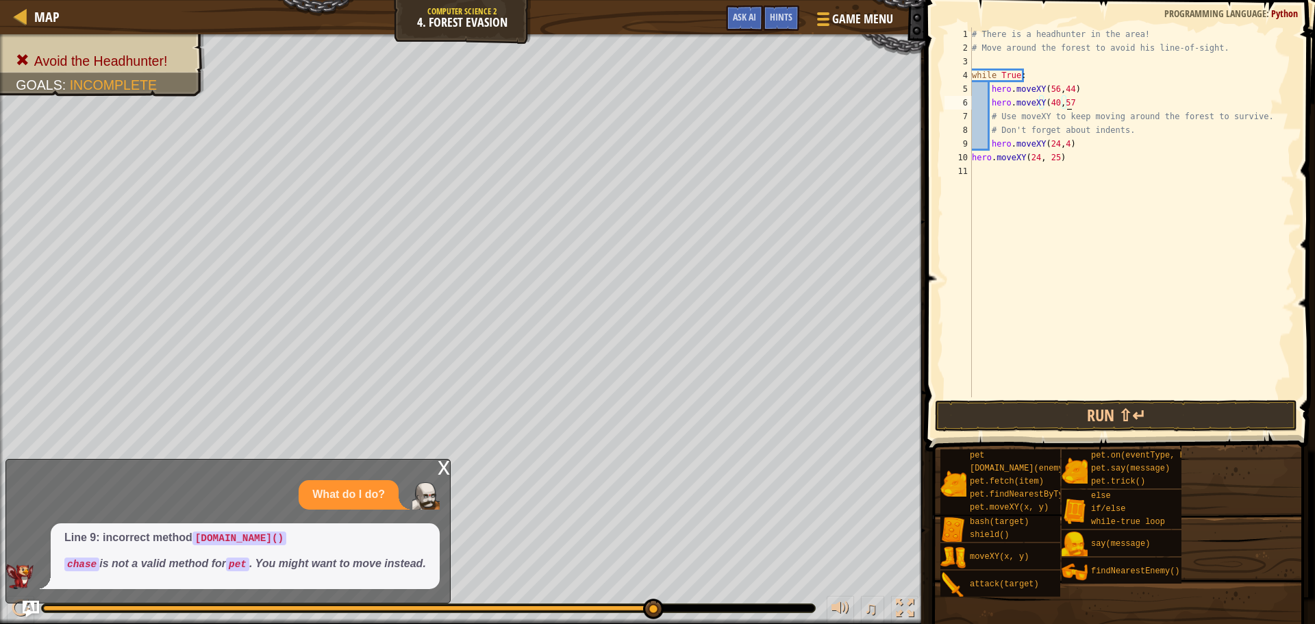
scroll to position [6, 8]
click at [1070, 143] on div "# There is a headhunter in the area! # Move around the forest to avoid his line…" at bounding box center [1131, 225] width 325 height 397
click at [1053, 162] on div "# There is a headhunter in the area! # Move around the forest to avoid his line…" at bounding box center [1131, 225] width 325 height 397
type textarea "hero.moveXY(24, 24))"
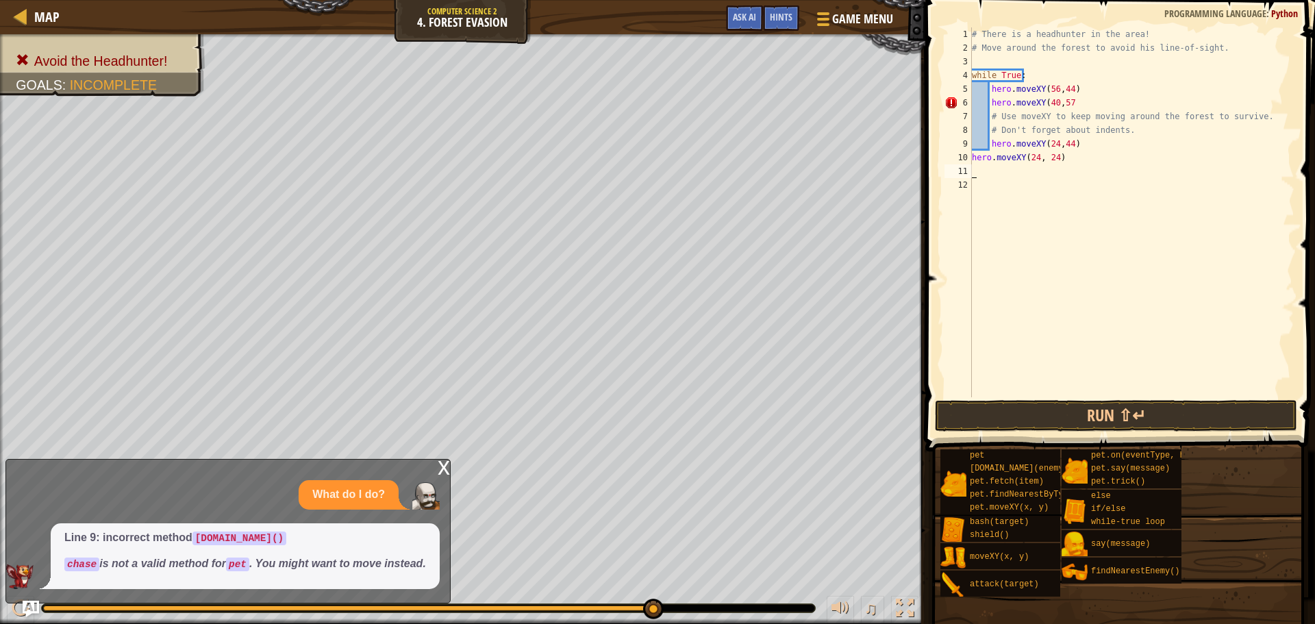
scroll to position [6, 0]
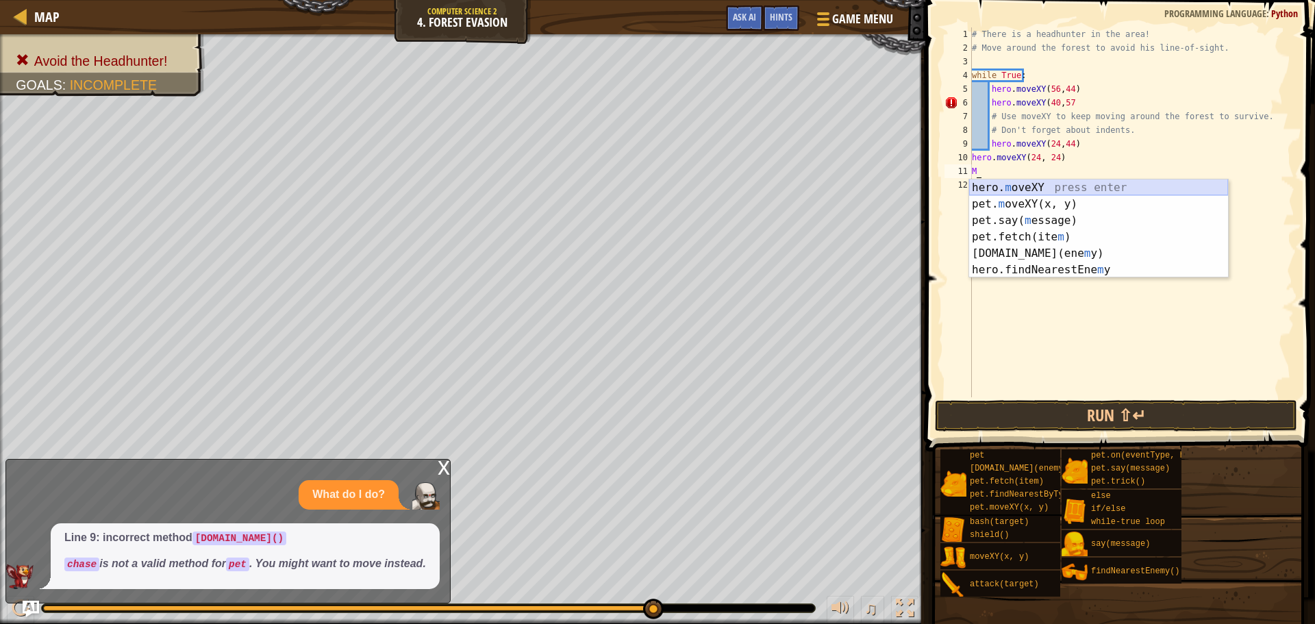
click at [1038, 190] on div "hero. m oveXY press enter pet. m oveXY(x, y) press enter pet.say( m essage) pre…" at bounding box center [1098, 244] width 259 height 131
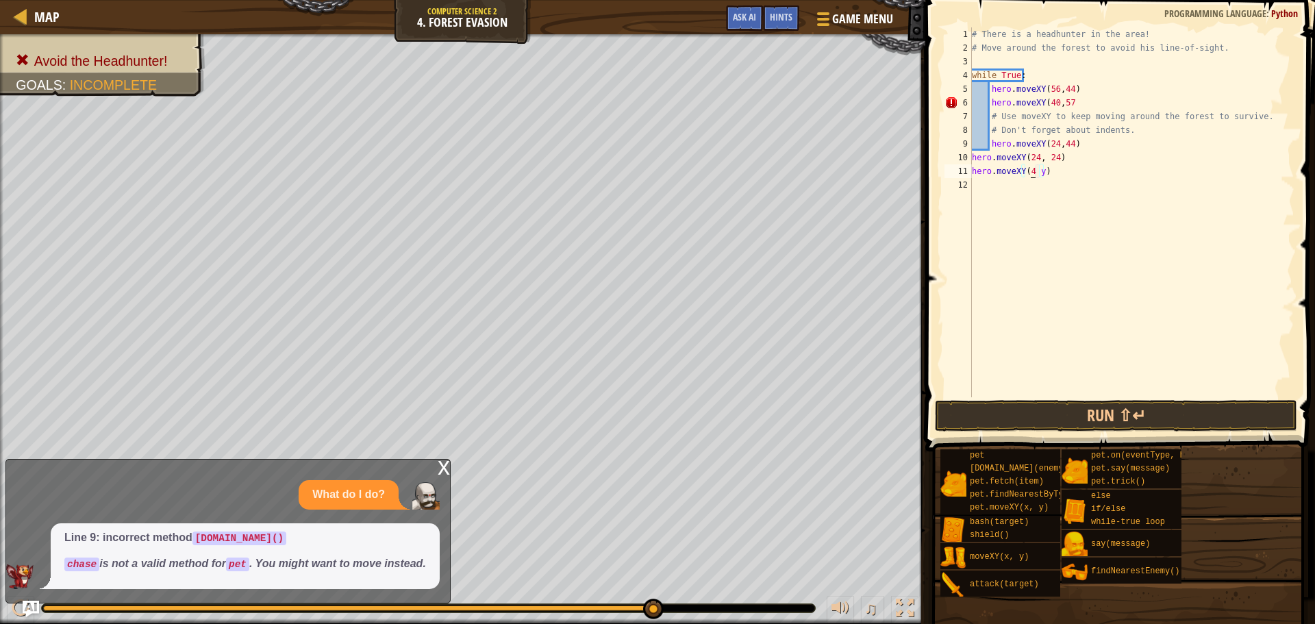
scroll to position [6, 5]
drag, startPoint x: 1040, startPoint y: 169, endPoint x: 1048, endPoint y: 195, distance: 27.3
click at [1042, 172] on div "# There is a headhunter in the area! # Move around the forest to avoid his line…" at bounding box center [1131, 225] width 325 height 397
click at [1041, 174] on div "# There is a headhunter in the area! # Move around the forest to avoid his line…" at bounding box center [1131, 212] width 325 height 370
click at [1040, 173] on div "# There is a headhunter in the area! # Move around the forest to avoid his line…" at bounding box center [1131, 225] width 325 height 397
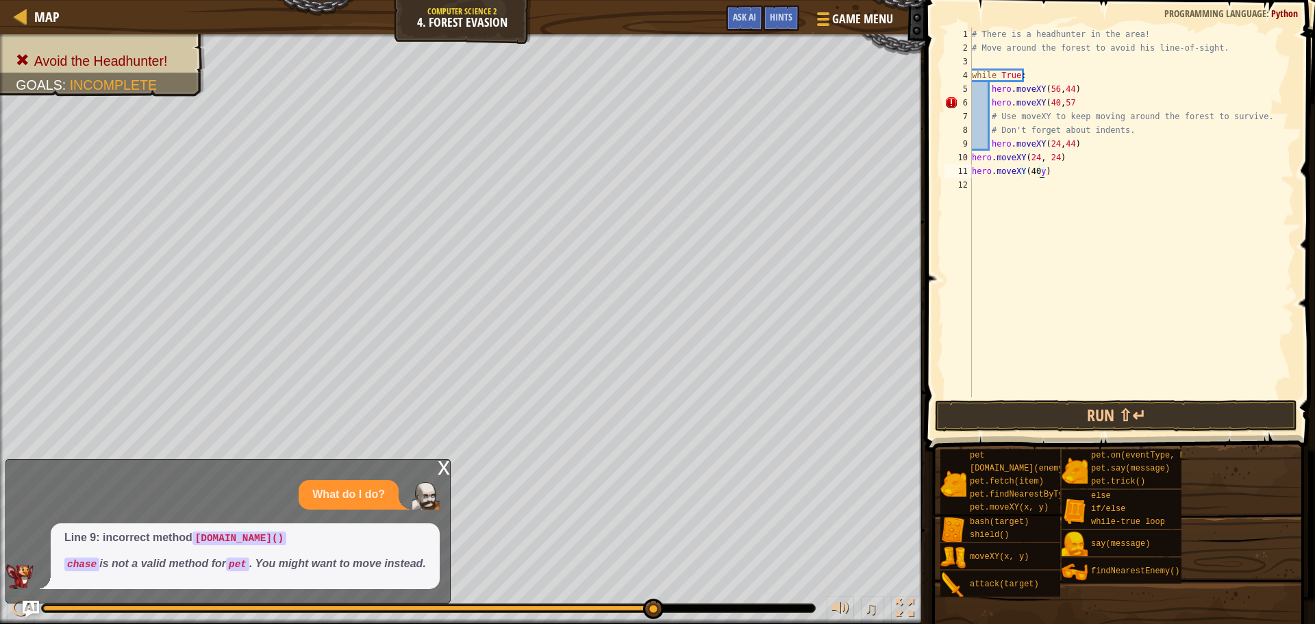
click at [1038, 173] on div "# There is a headhunter in the area! # Move around the forest to avoid his line…" at bounding box center [1131, 225] width 325 height 397
type textarea "hero.moveXY(40,12))"
click at [1003, 184] on div "# There is a headhunter in the area! # Move around the forest to avoid his line…" at bounding box center [1131, 225] width 325 height 397
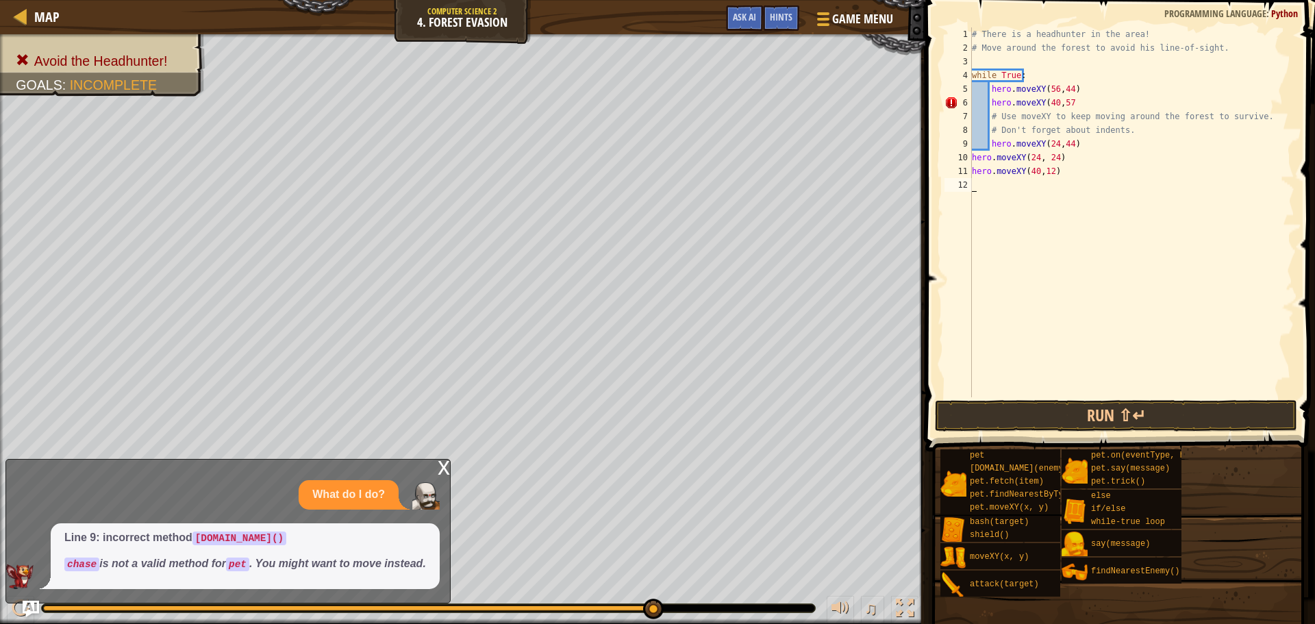
scroll to position [6, 0]
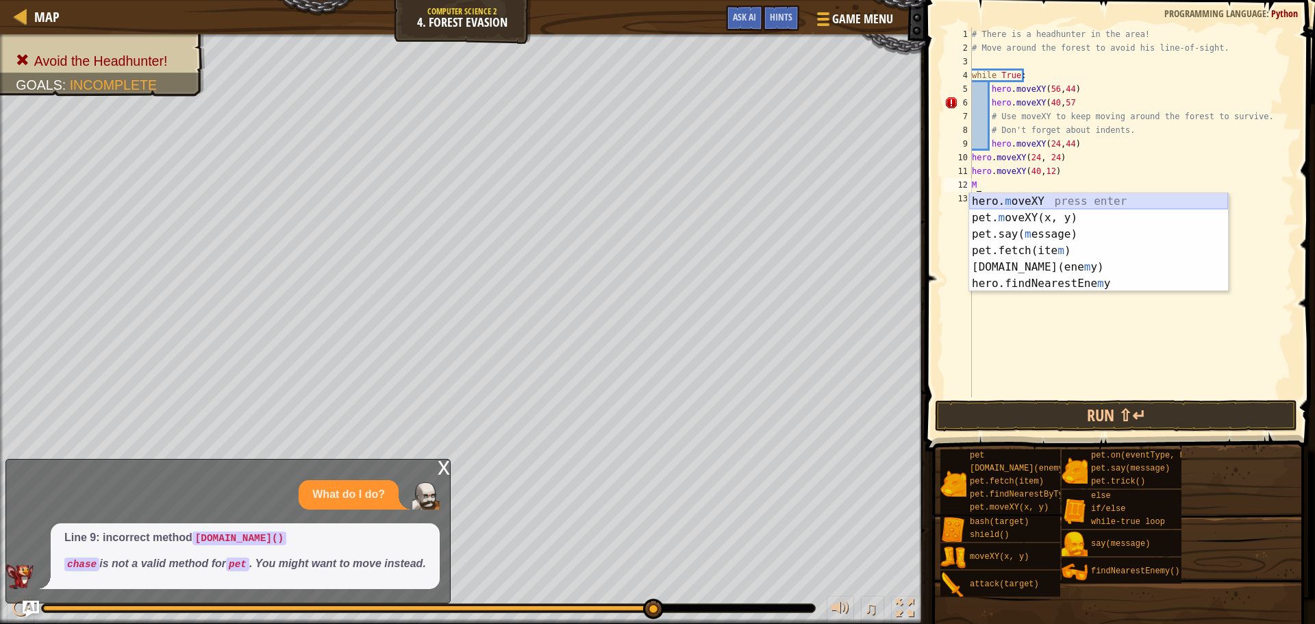
click at [1043, 201] on div "hero. m oveXY press enter pet. m oveXY(x, y) press enter pet.say( m essage) pre…" at bounding box center [1098, 258] width 259 height 131
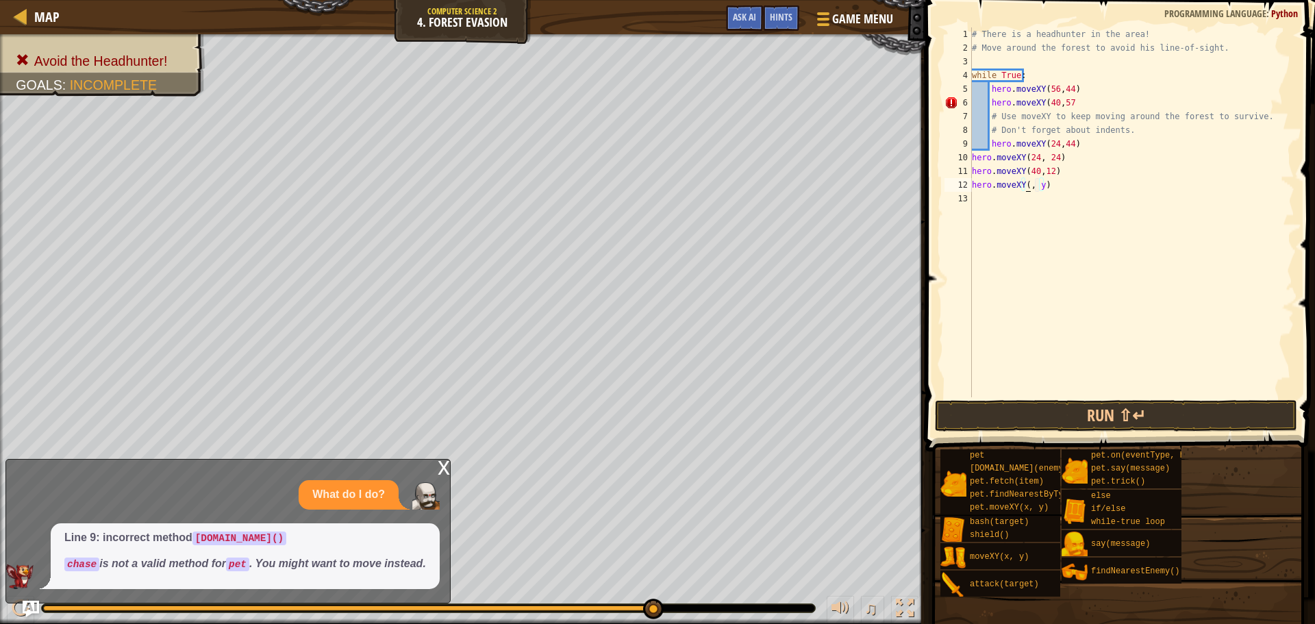
scroll to position [6, 5]
click at [1040, 188] on div "# There is a headhunter in the area! # Move around the forest to avoid his line…" at bounding box center [1131, 225] width 325 height 397
click at [1056, 184] on div "# There is a headhunter in the area! # Move around the forest to avoid his line…" at bounding box center [1131, 225] width 325 height 397
click at [998, 95] on div "# There is a headhunter in the area! # Move around the forest to avoid his line…" at bounding box center [1131, 225] width 325 height 397
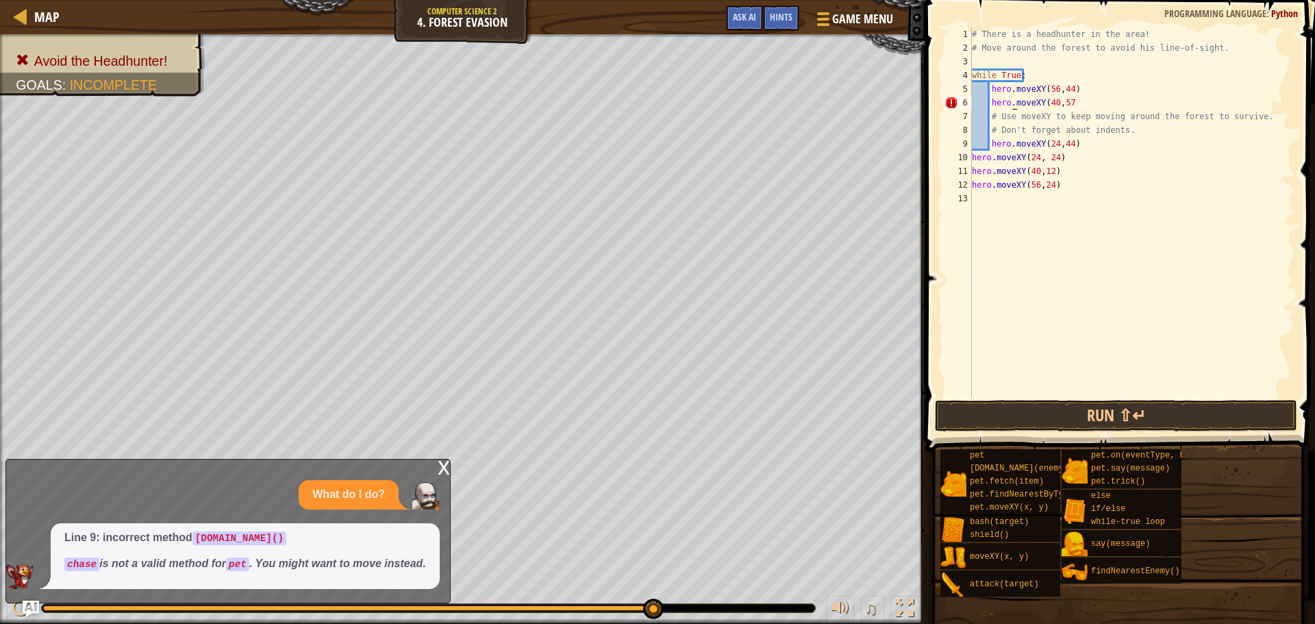
click at [1014, 103] on div "# There is a headhunter in the area! # Move around the forest to avoid his line…" at bounding box center [1131, 225] width 325 height 397
click at [1098, 99] on div "# There is a headhunter in the area! # Move around the forest to avoid his line…" at bounding box center [1131, 225] width 325 height 397
click at [1137, 416] on button "Run ⇧↵" at bounding box center [1116, 416] width 362 height 32
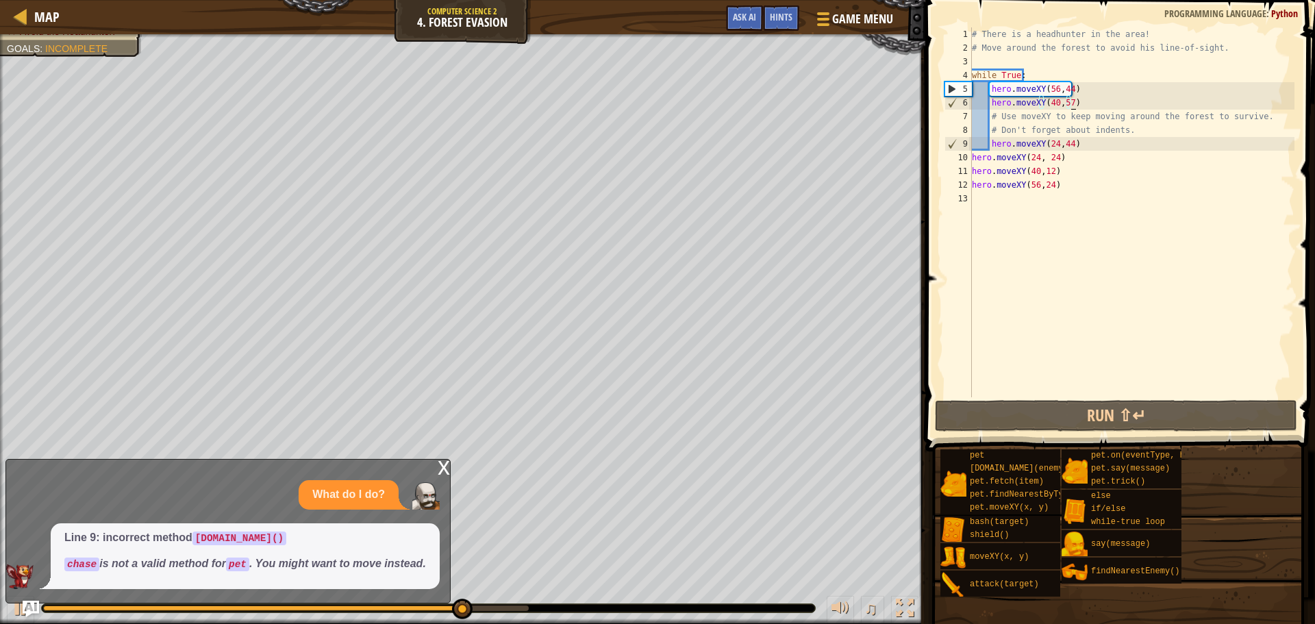
click at [1068, 102] on div "# There is a headhunter in the area! # Move around the forest to avoid his line…" at bounding box center [1131, 225] width 325 height 397
click at [1077, 103] on div "# There is a headhunter in the area! # Move around the forest to avoid his line…" at bounding box center [1131, 225] width 325 height 397
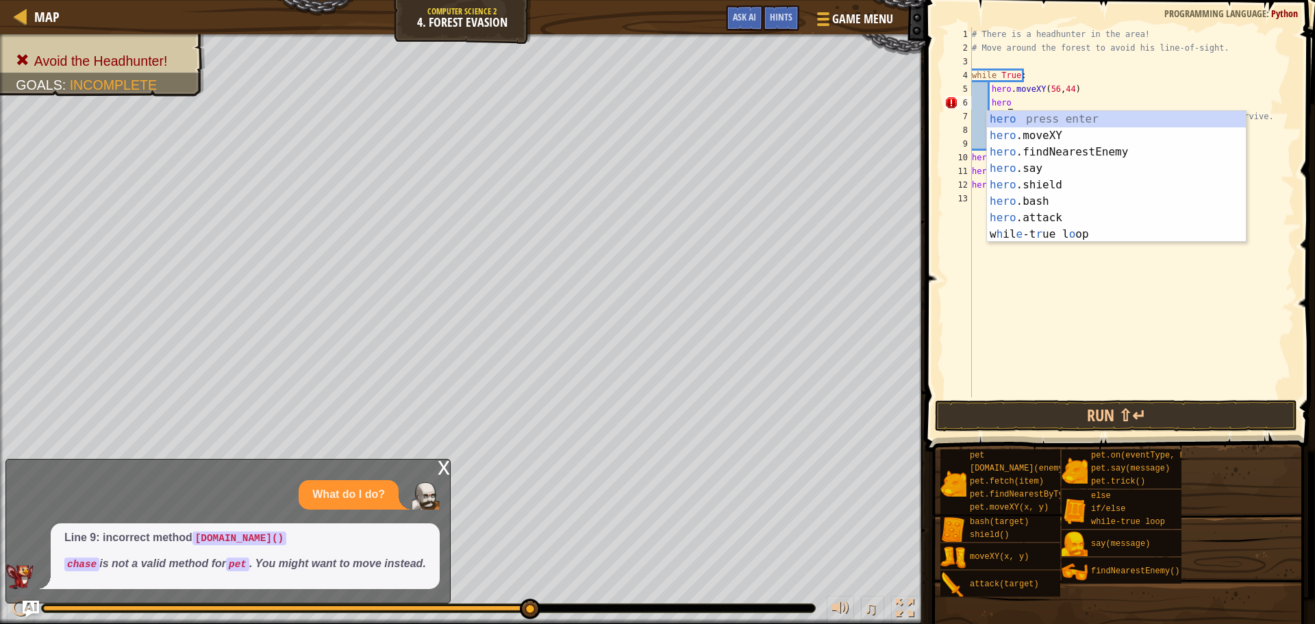
scroll to position [0, 0]
type textarea "h"
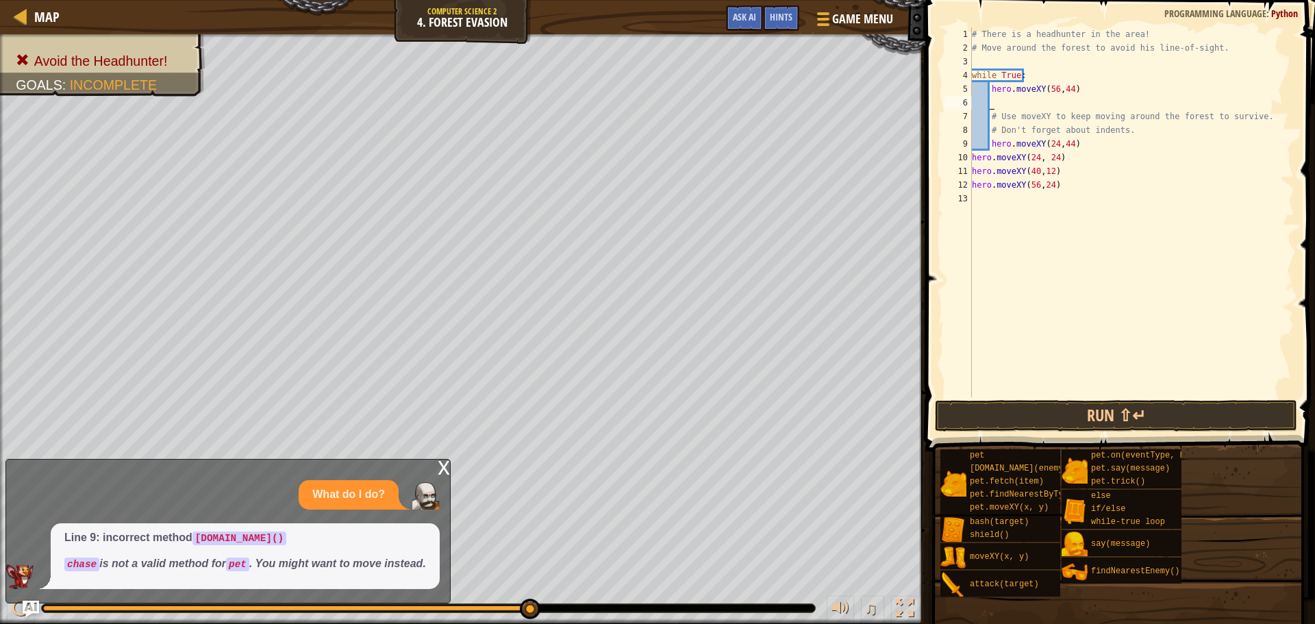
scroll to position [6, 1]
click at [1083, 423] on button "Run ⇧↵" at bounding box center [1116, 416] width 362 height 32
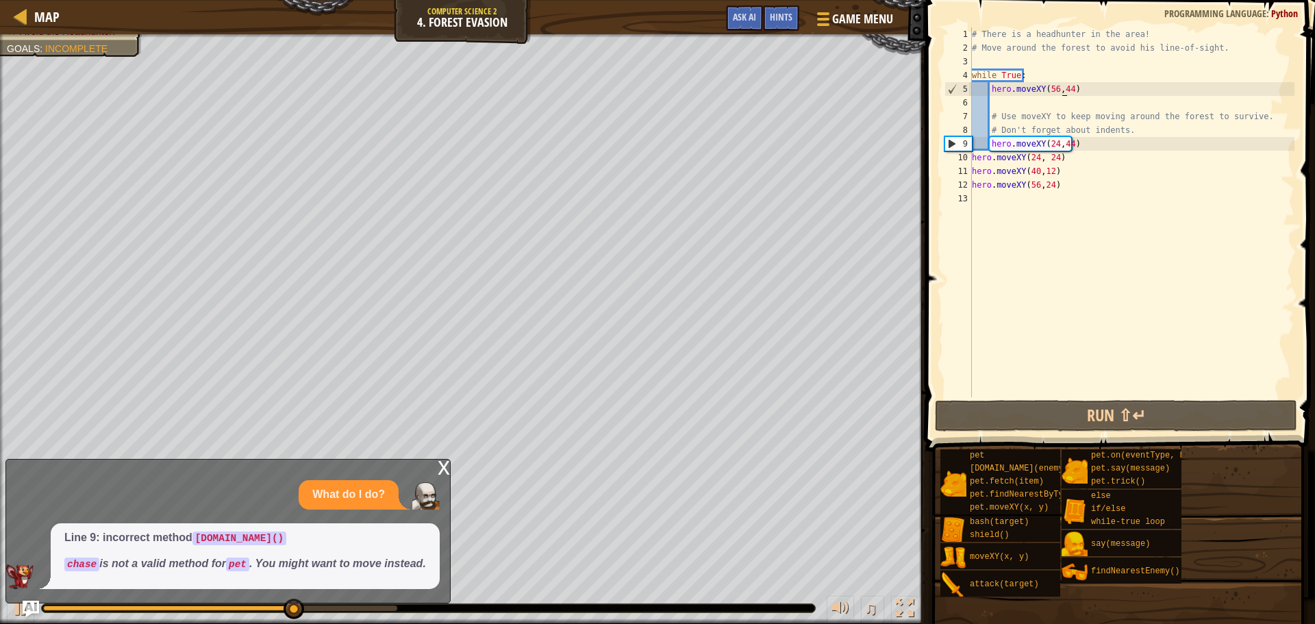
click at [1062, 91] on div "# There is a headhunter in the area! # Move around the forest to avoid his line…" at bounding box center [1131, 225] width 325 height 397
type textarea "hero.moveXY(56,44)"
click at [1081, 86] on div "# There is a headhunter in the area! # Move around the forest to avoid his line…" at bounding box center [1131, 225] width 325 height 397
click at [998, 99] on div "# There is a headhunter in the area! # Move around the forest to avoid his line…" at bounding box center [1131, 225] width 325 height 397
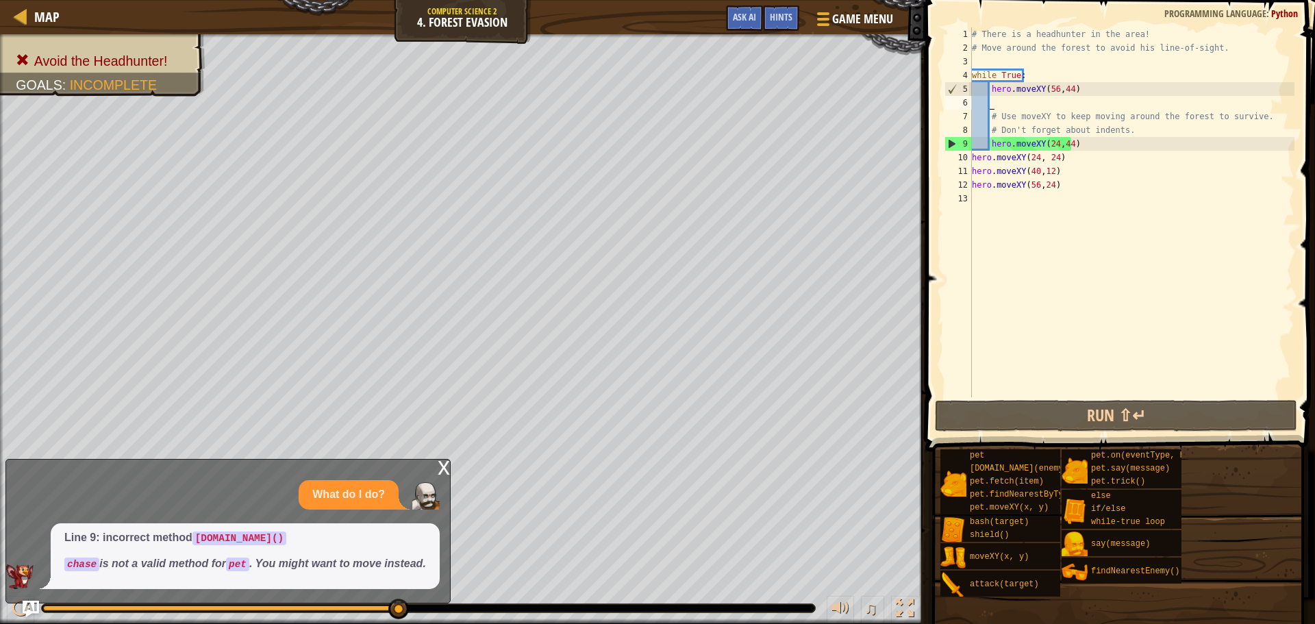
type textarea "4"
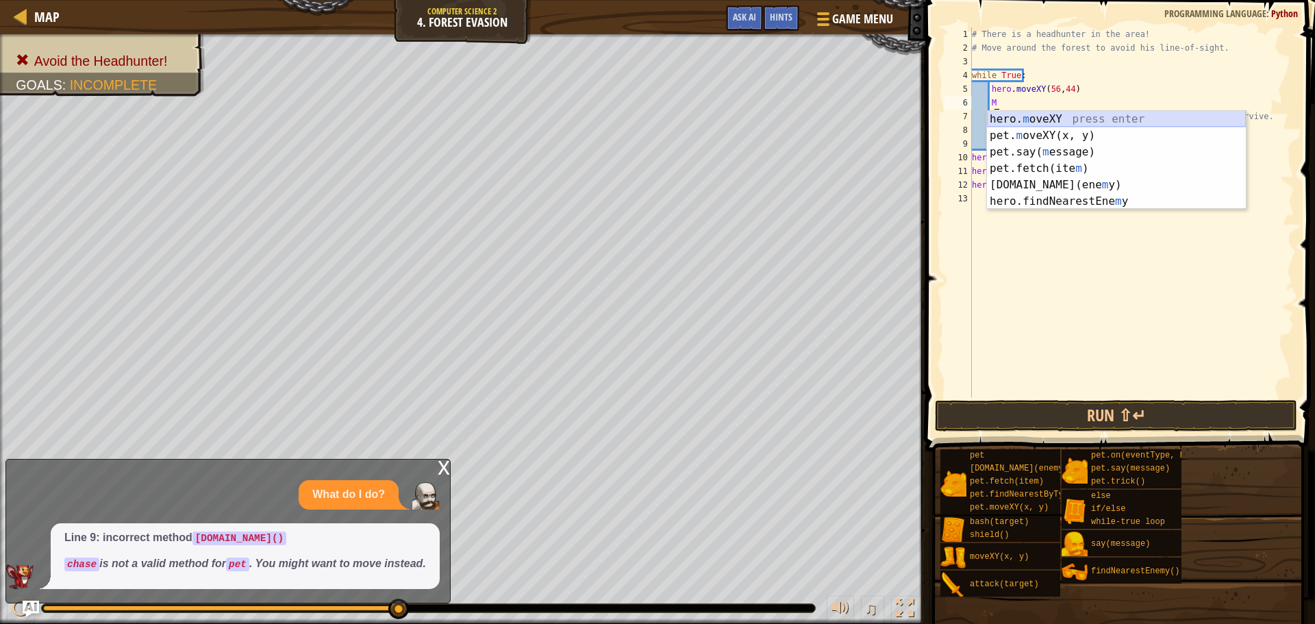
click at [1039, 117] on div "hero. m oveXY press enter pet. m oveXY(x, y) press enter pet.say( m essage) pre…" at bounding box center [1116, 176] width 259 height 131
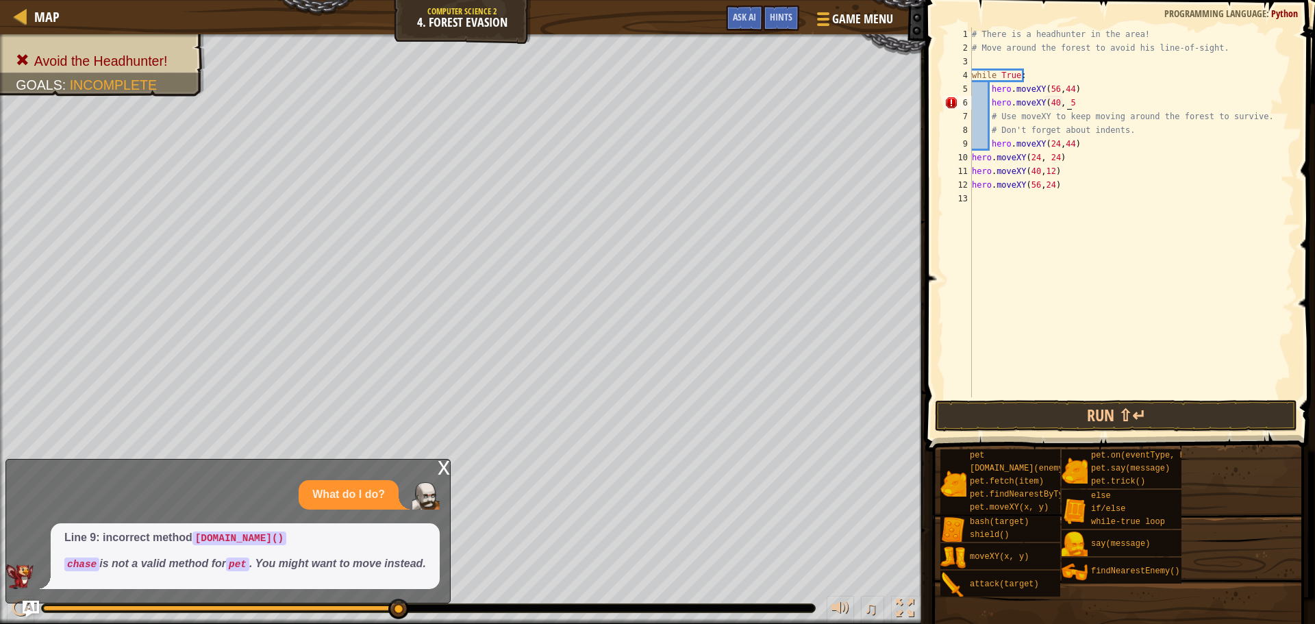
scroll to position [6, 8]
drag, startPoint x: 1047, startPoint y: 416, endPoint x: 1042, endPoint y: 412, distance: 7.3
click at [1043, 412] on button "Run ⇧↵" at bounding box center [1116, 416] width 362 height 32
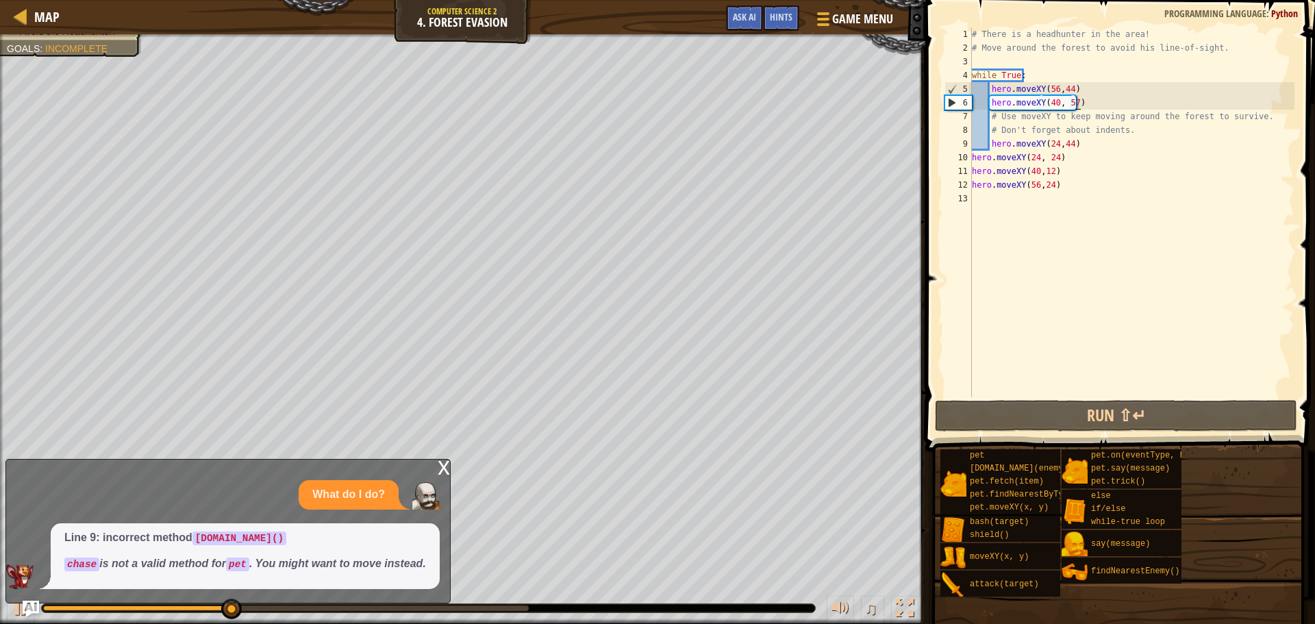
click at [1068, 146] on div "# There is a headhunter in the area! # Move around the forest to avoid his line…" at bounding box center [1131, 225] width 325 height 397
click at [1066, 143] on div "# There is a headhunter in the area! # Move around the forest to avoid his line…" at bounding box center [1131, 225] width 325 height 397
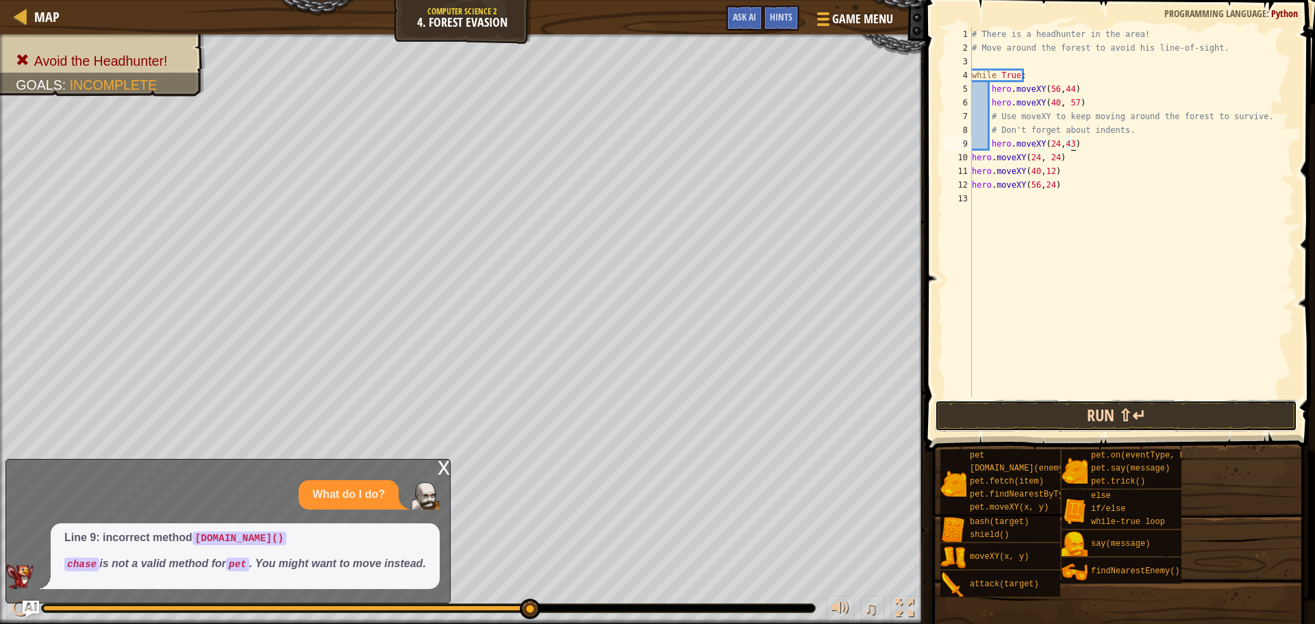
click at [1172, 407] on button "Run ⇧↵" at bounding box center [1116, 416] width 362 height 32
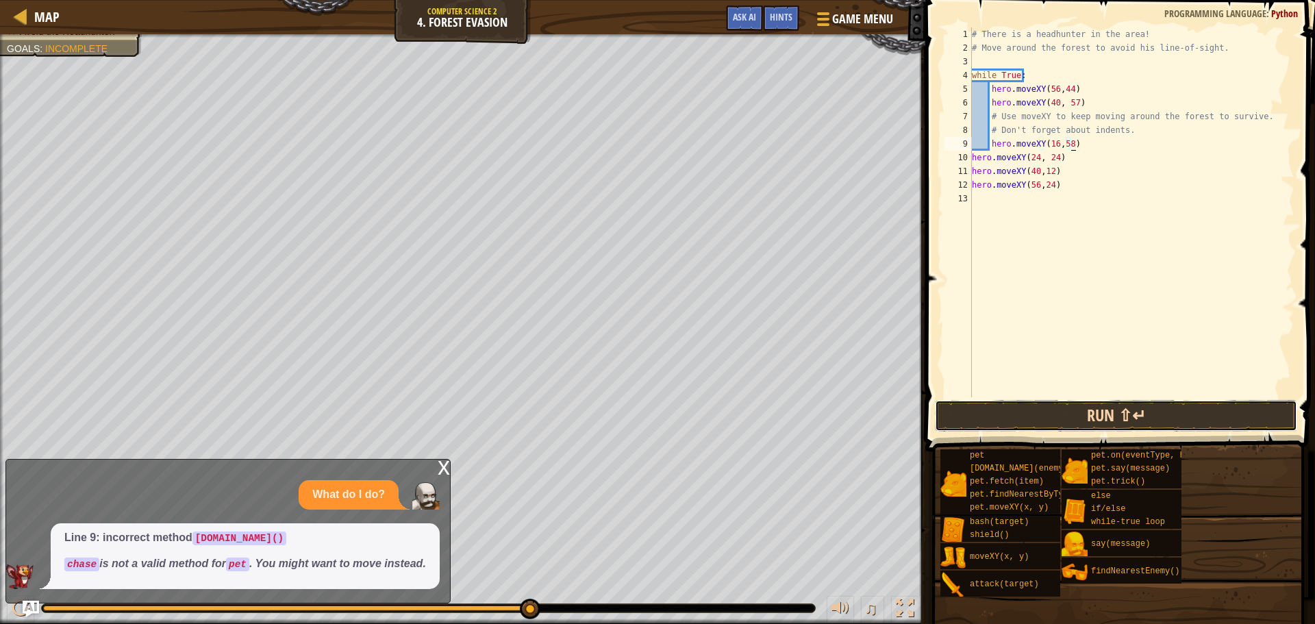
drag, startPoint x: 1082, startPoint y: 412, endPoint x: 1000, endPoint y: 427, distance: 83.7
click at [1080, 413] on button "Run ⇧↵" at bounding box center [1116, 416] width 362 height 32
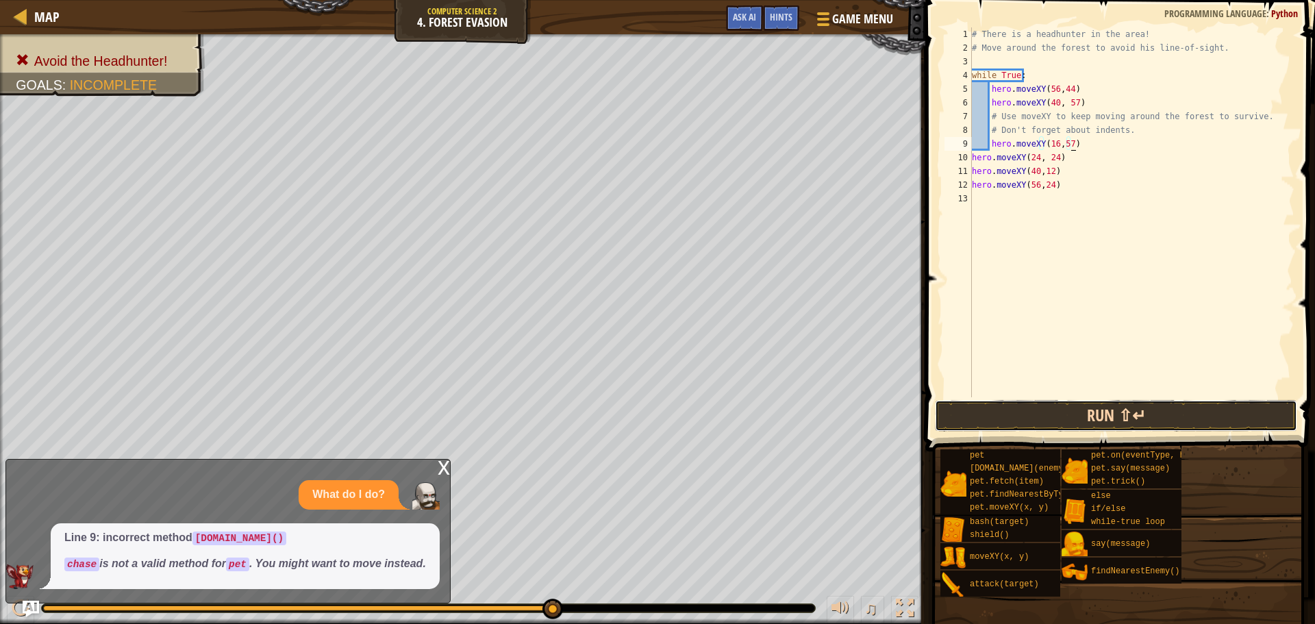
click at [1172, 420] on button "Run ⇧↵" at bounding box center [1116, 416] width 362 height 32
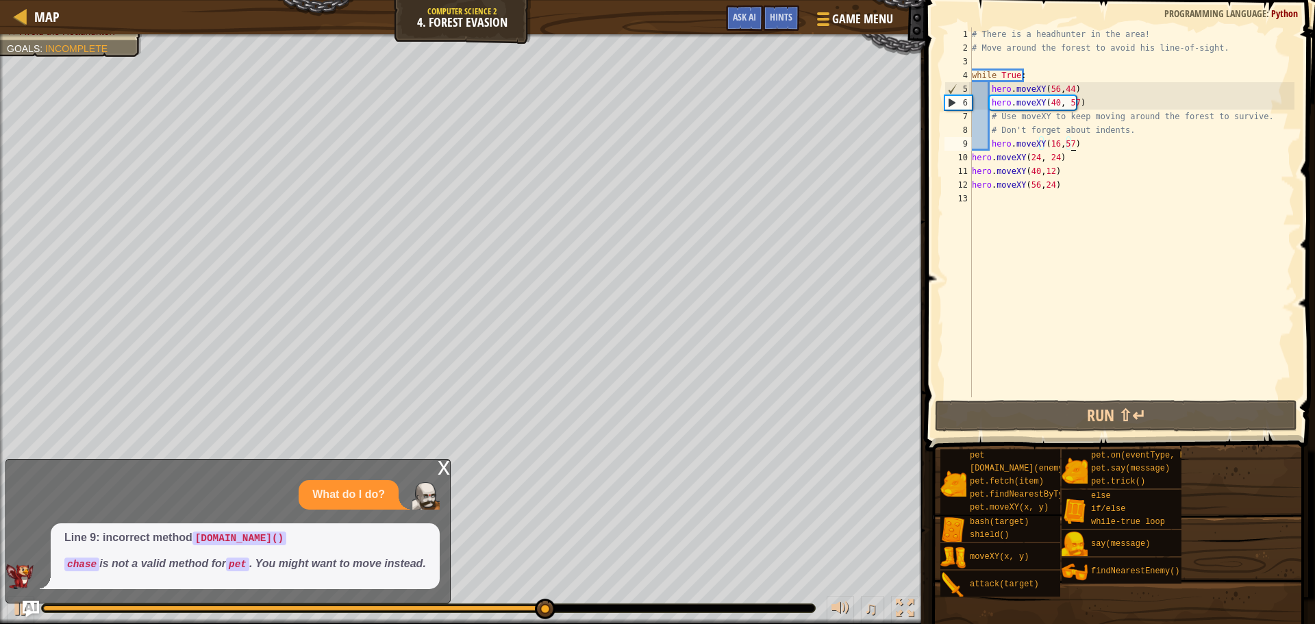
click at [1072, 103] on div "# There is a headhunter in the area! # Move around the forest to avoid his line…" at bounding box center [1131, 225] width 325 height 397
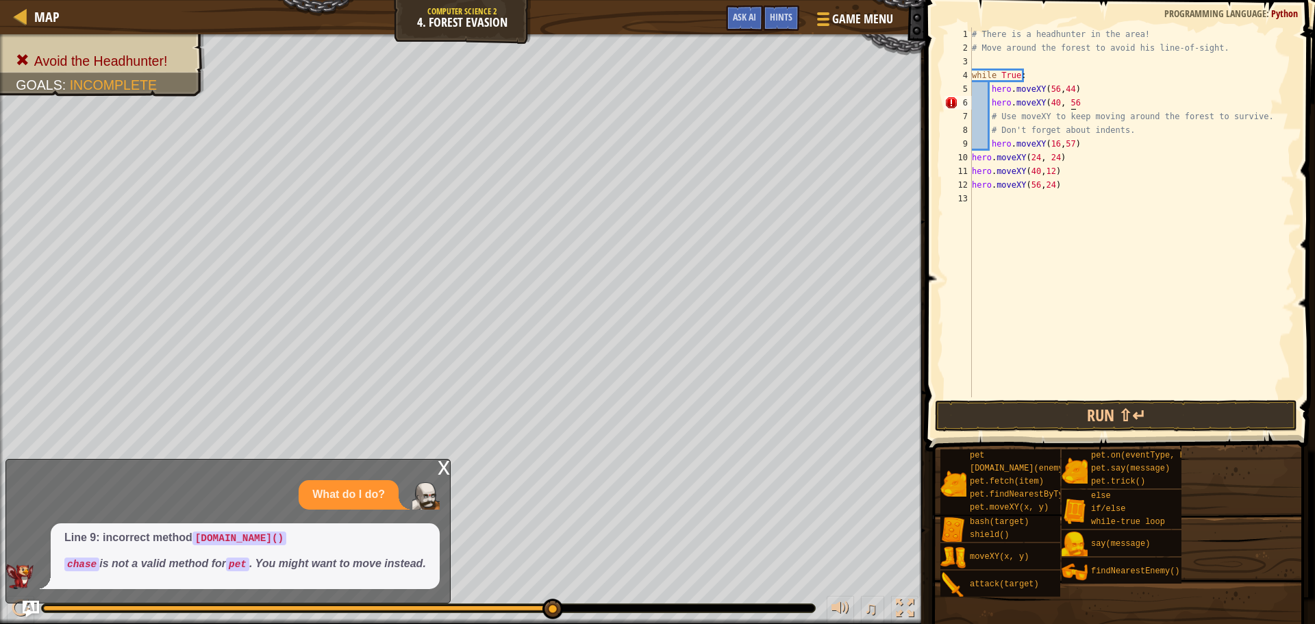
scroll to position [6, 8]
click at [1196, 421] on button "Run ⇧↵" at bounding box center [1116, 416] width 362 height 32
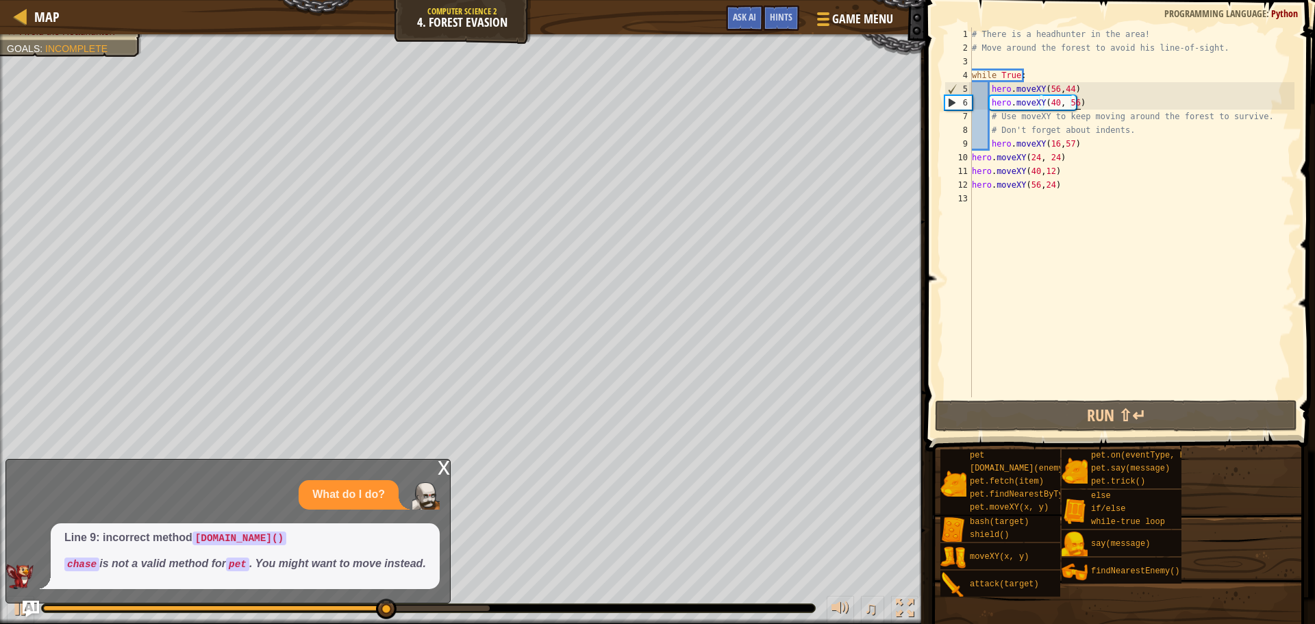
click at [1067, 146] on div "# There is a headhunter in the area! # Move around the forest to avoid his line…" at bounding box center [1131, 225] width 325 height 397
click at [1064, 144] on div "# There is a headhunter in the area! # Move around the forest to avoid his line…" at bounding box center [1131, 225] width 325 height 397
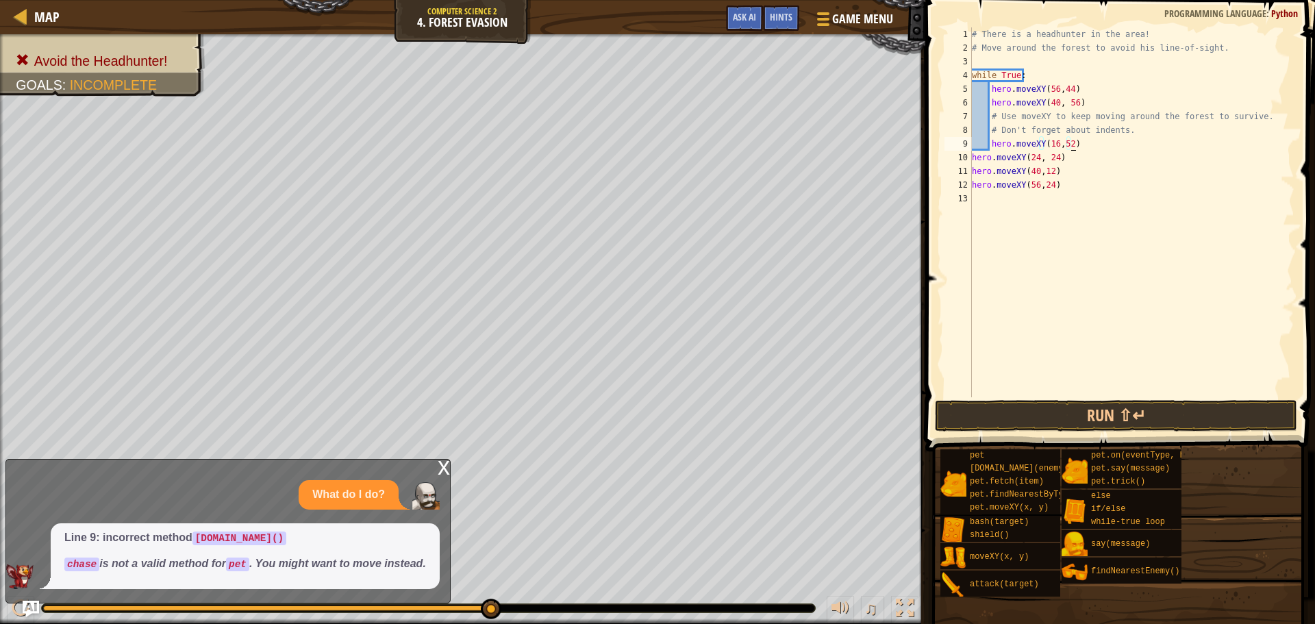
click at [1092, 433] on span at bounding box center [1121, 206] width 401 height 492
click at [1089, 425] on button "Run ⇧↵" at bounding box center [1116, 416] width 362 height 32
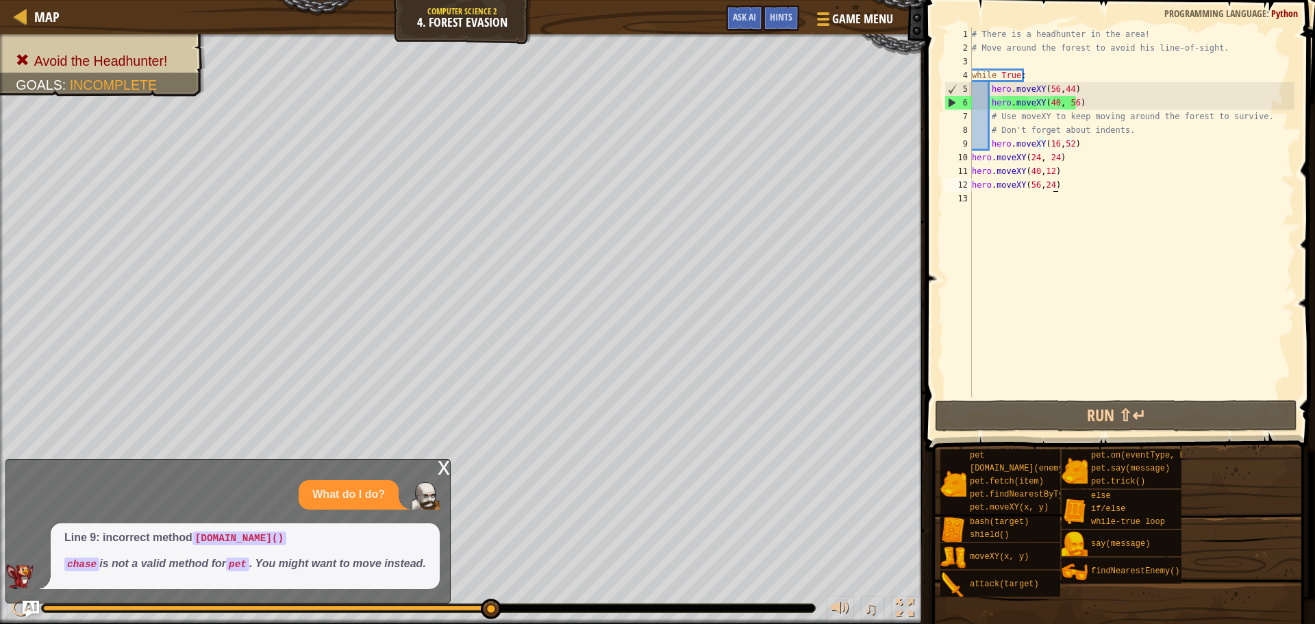
click at [1059, 183] on div "# There is a headhunter in the area! # Move around the forest to avoid his line…" at bounding box center [1131, 225] width 325 height 397
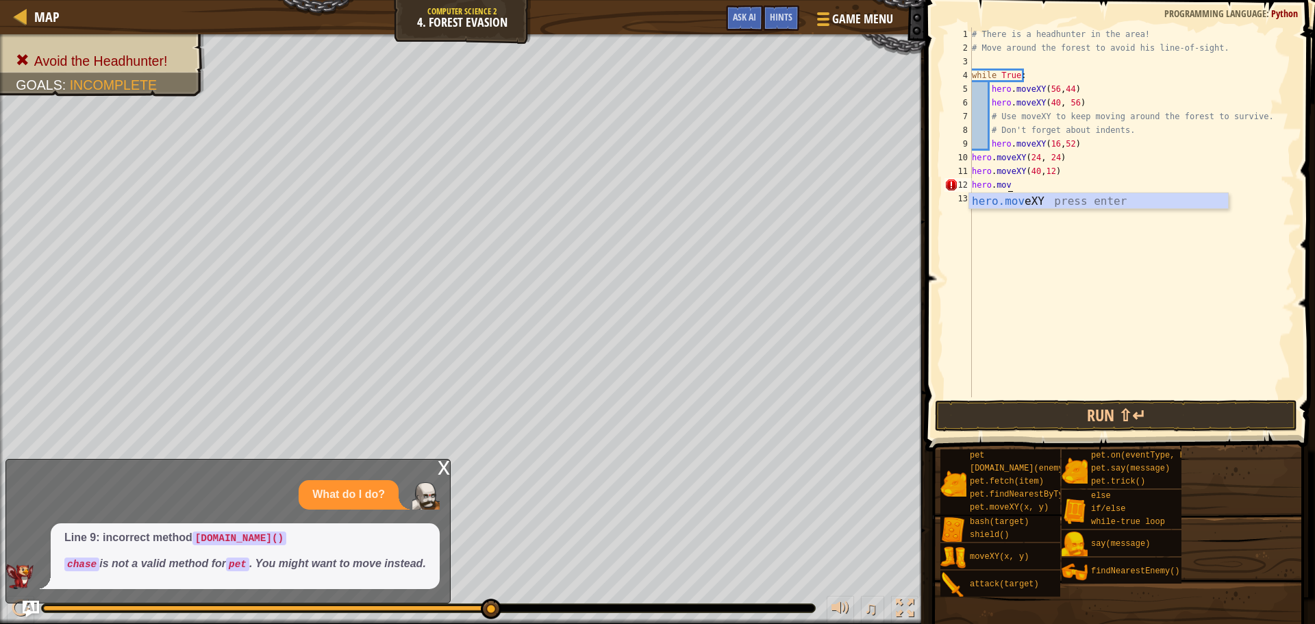
scroll to position [6, 1]
type textarea "h"
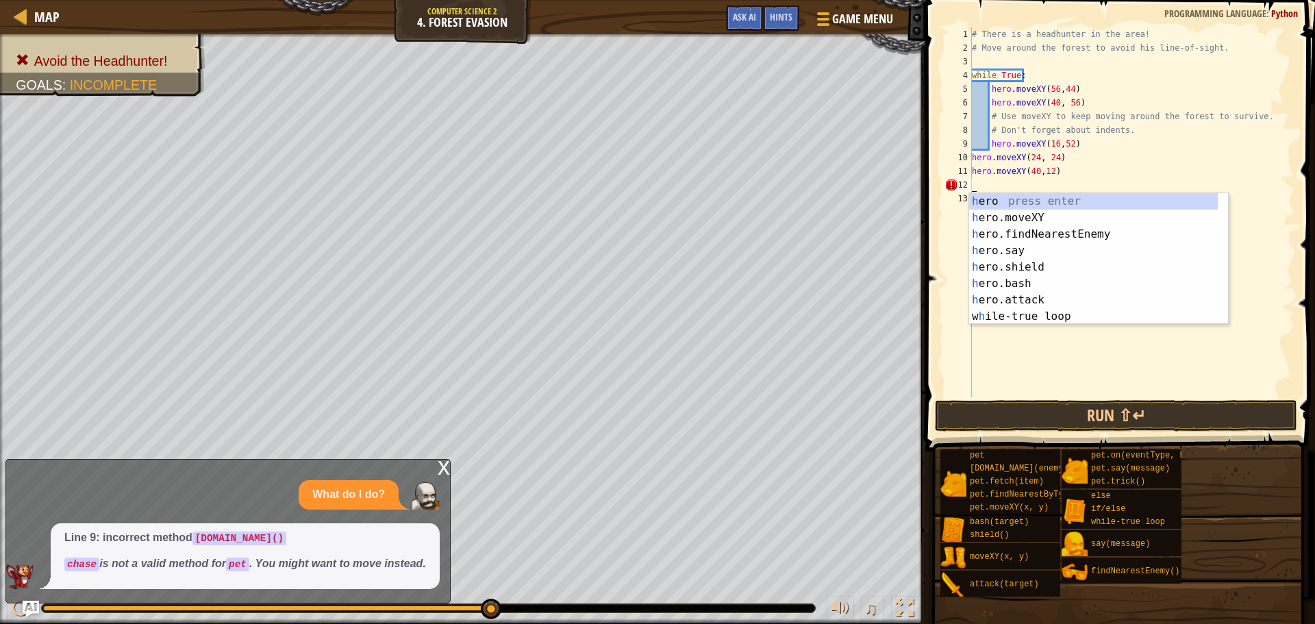
scroll to position [6, 0]
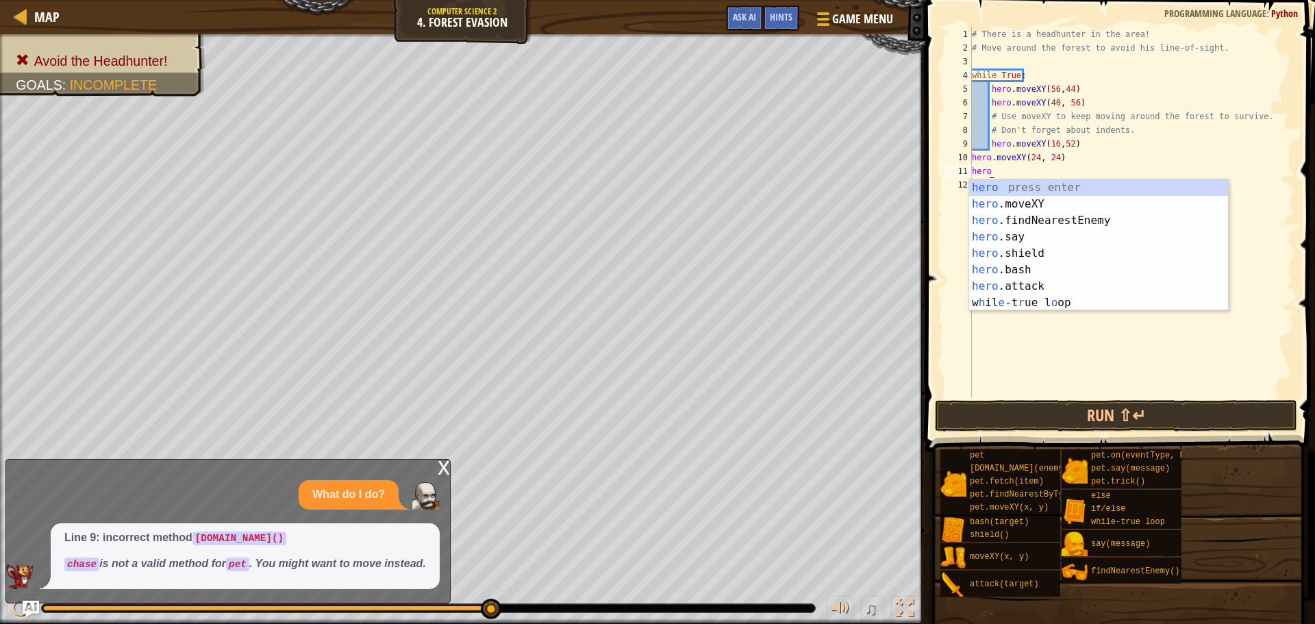
type textarea "h"
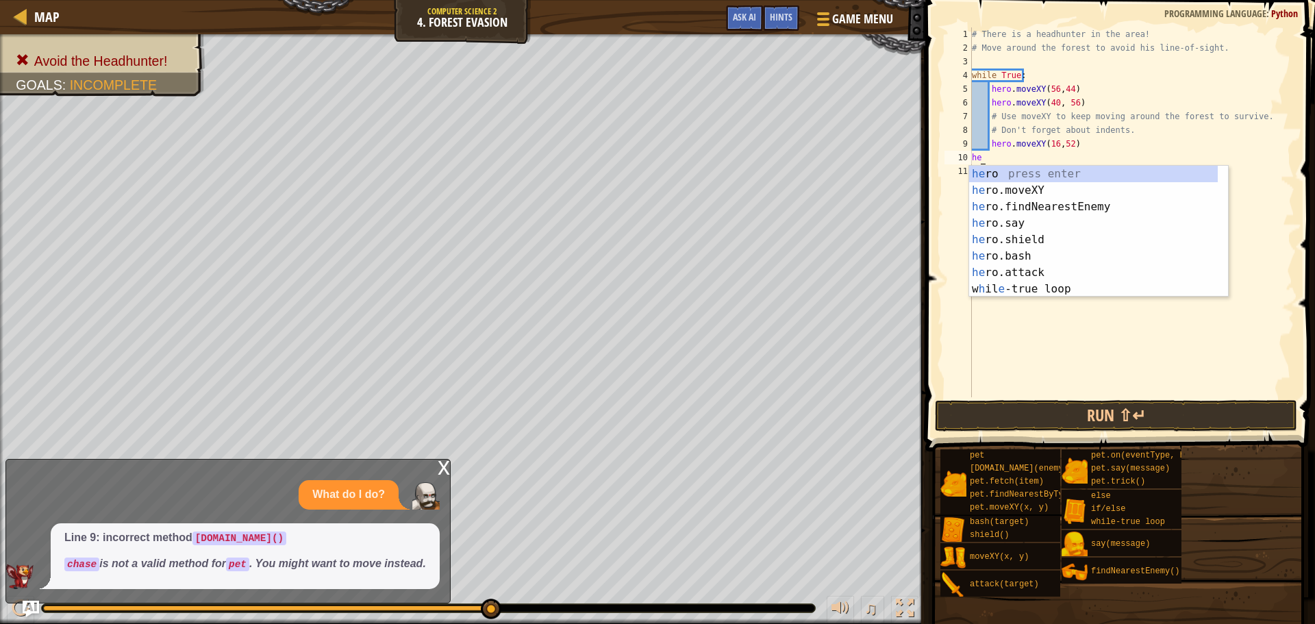
type textarea "h"
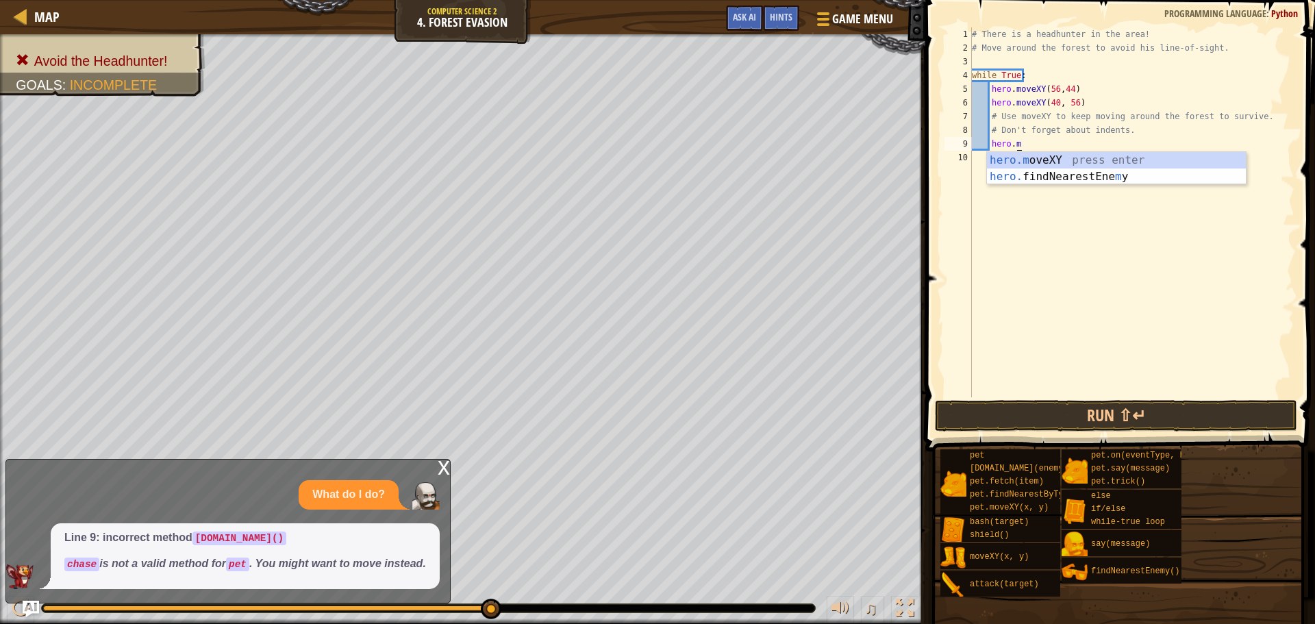
type textarea "h"
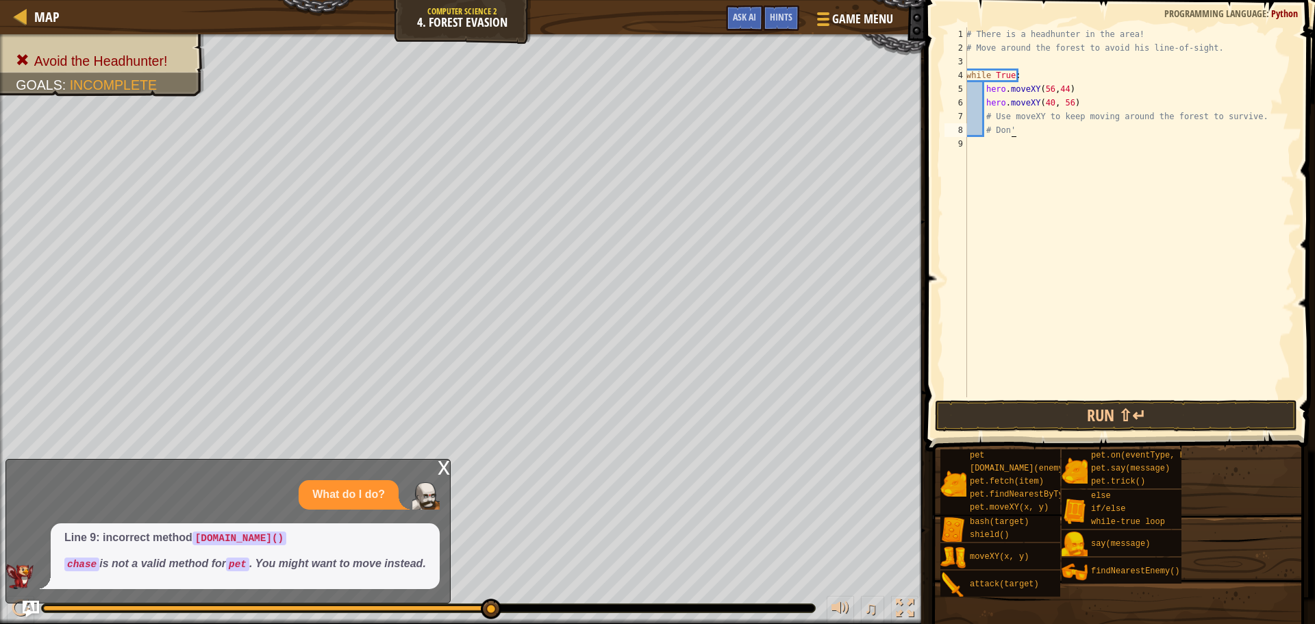
type textarea "#"
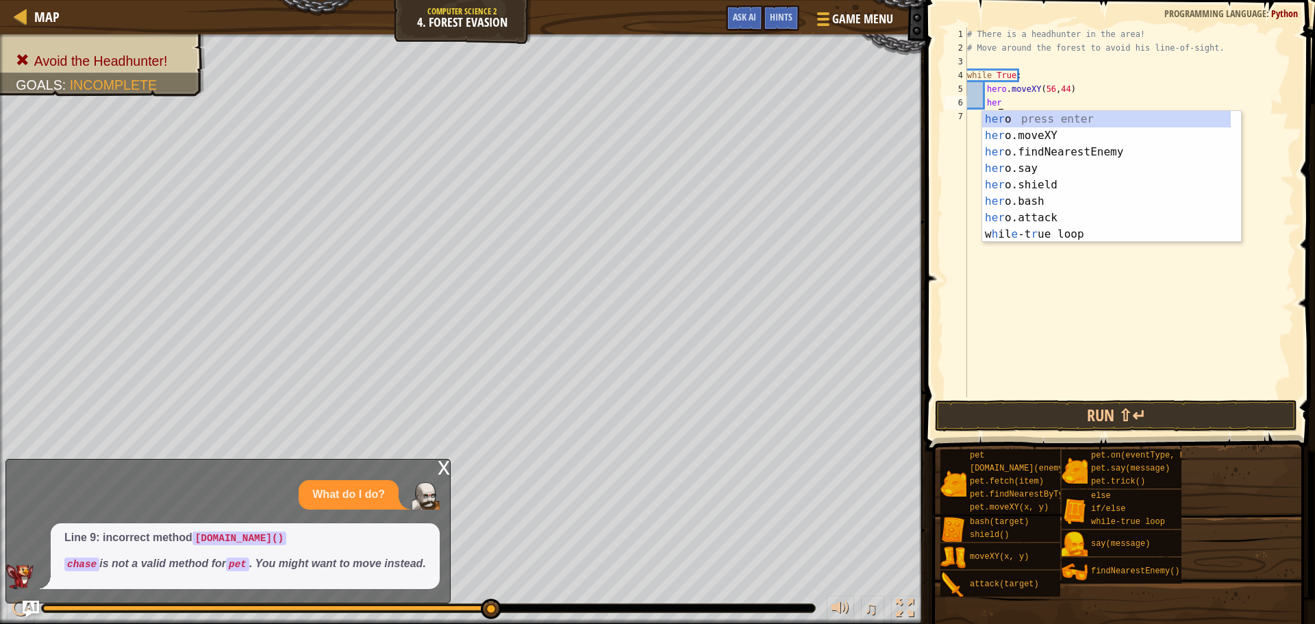
type textarea "h"
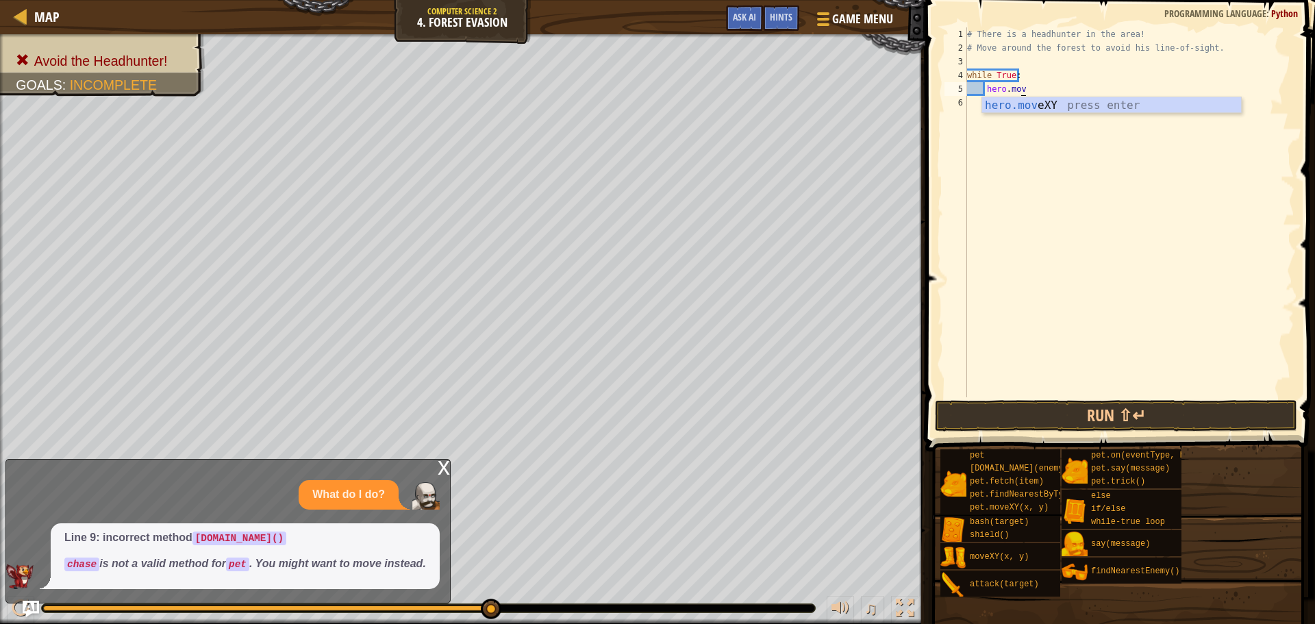
type textarea "h"
type textarea "w"
type textarea "# Move around the forest to avoid his line-of-sight"
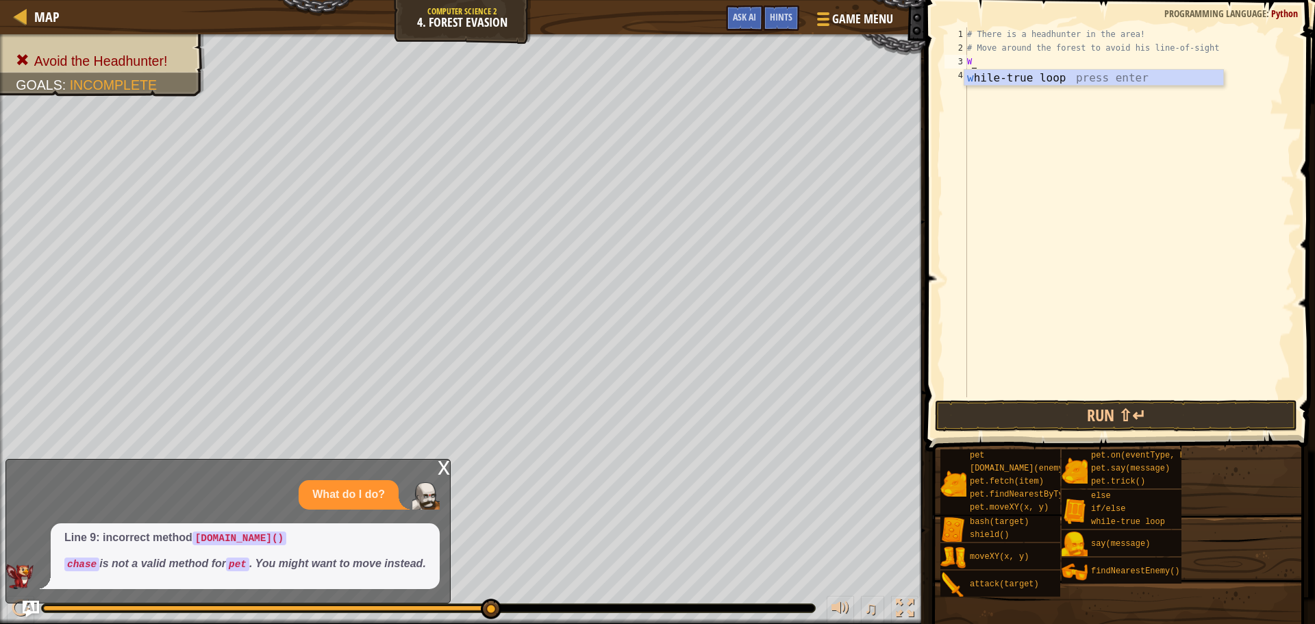
type textarea "WH"
click at [1038, 83] on div "wh ile-true loop press enter" at bounding box center [1093, 94] width 259 height 49
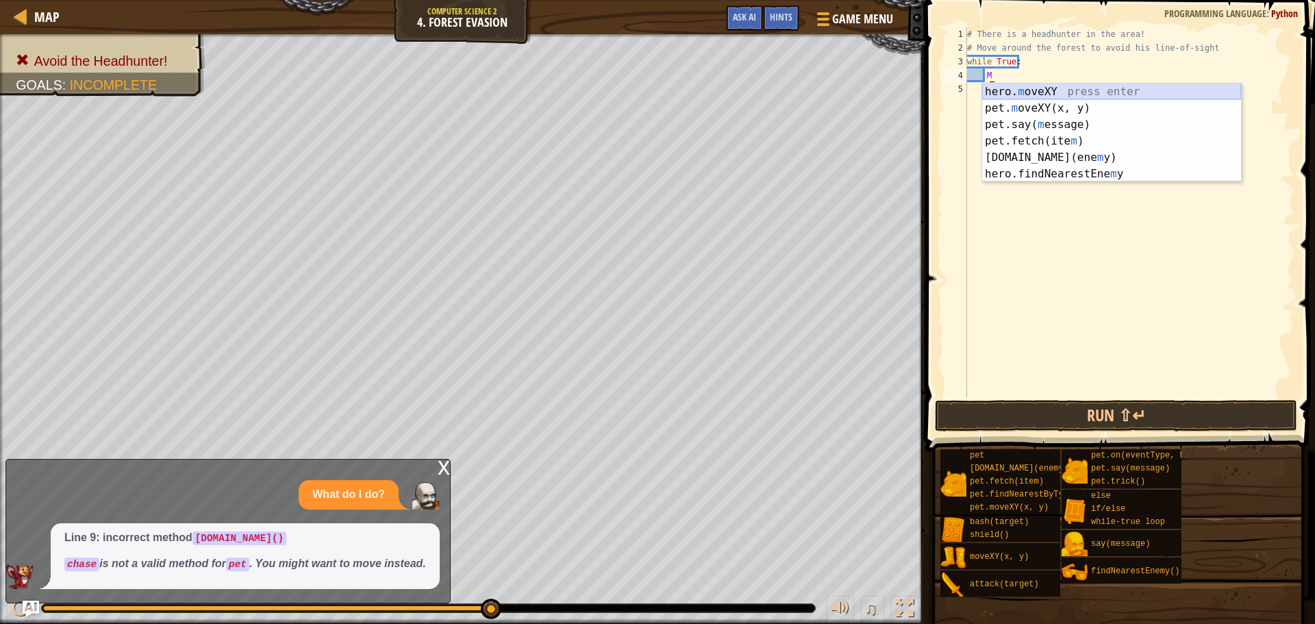
click at [1022, 90] on div "hero. m oveXY press enter pet. m oveXY(x, y) press enter pet.say( m essage) pre…" at bounding box center [1111, 149] width 259 height 131
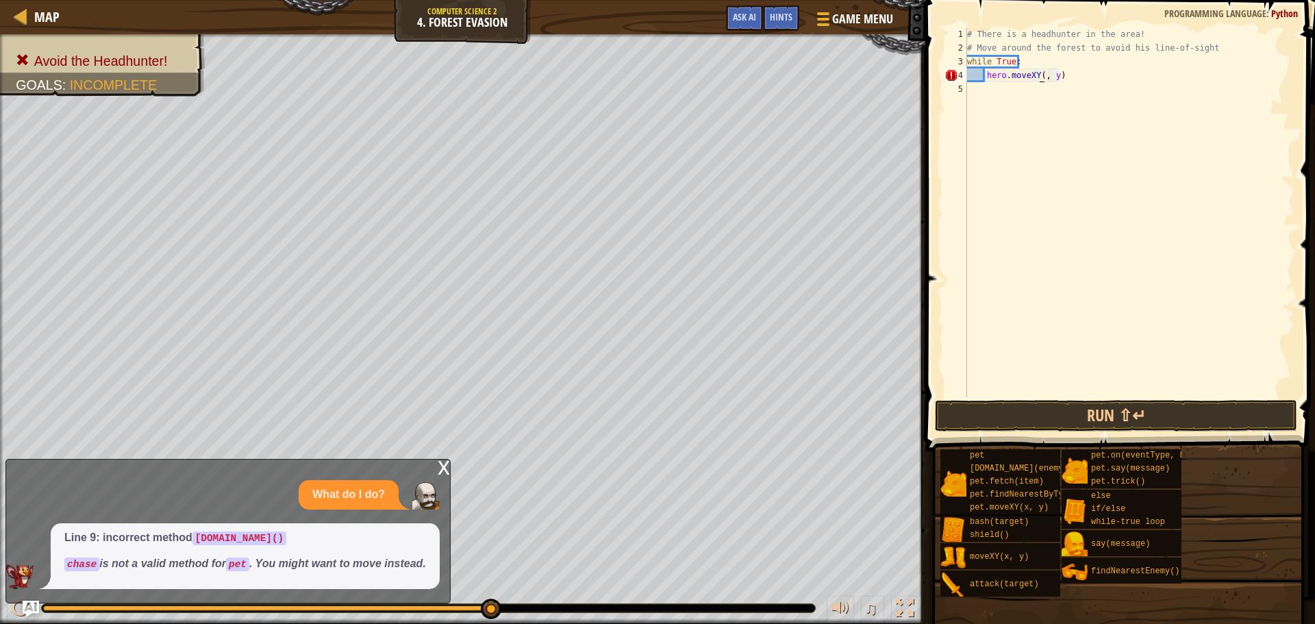
scroll to position [6, 6]
drag, startPoint x: 1051, startPoint y: 74, endPoint x: 1062, endPoint y: 92, distance: 20.6
click at [1052, 78] on div "# There is a headhunter in the area! # Move around the forest to avoid his line…" at bounding box center [1129, 225] width 330 height 397
click at [1121, 420] on button "Run ⇧↵" at bounding box center [1116, 416] width 362 height 32
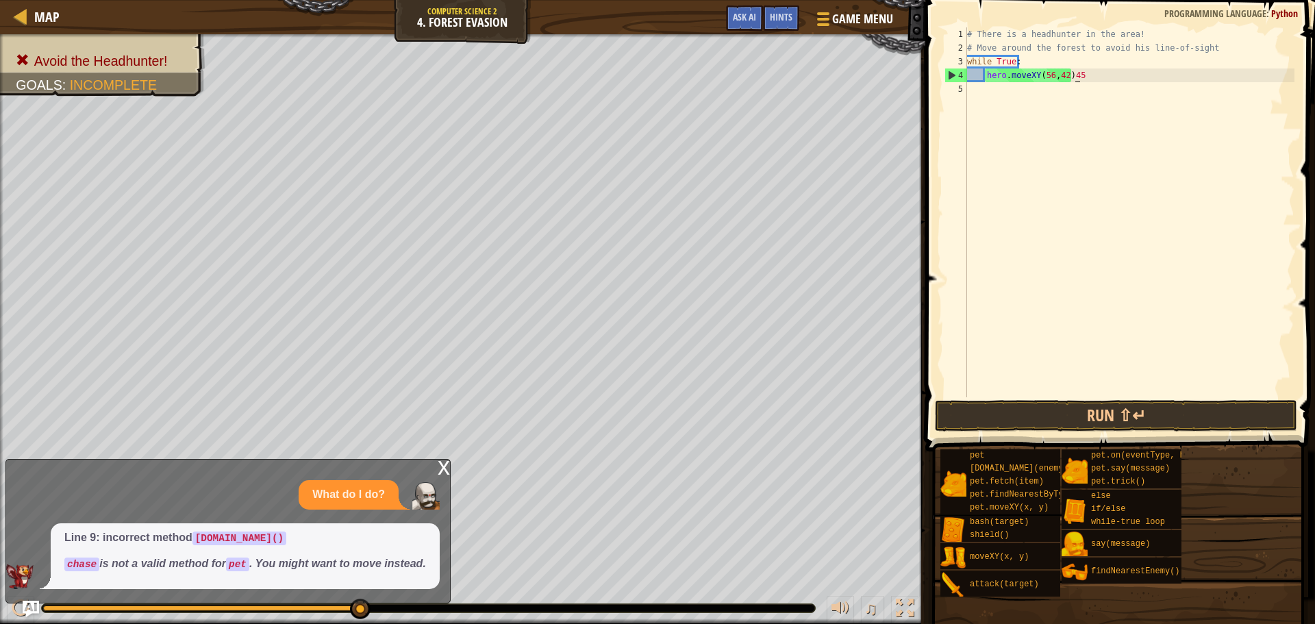
scroll to position [6, 8]
type textarea "hero.moveXY(56,42)"
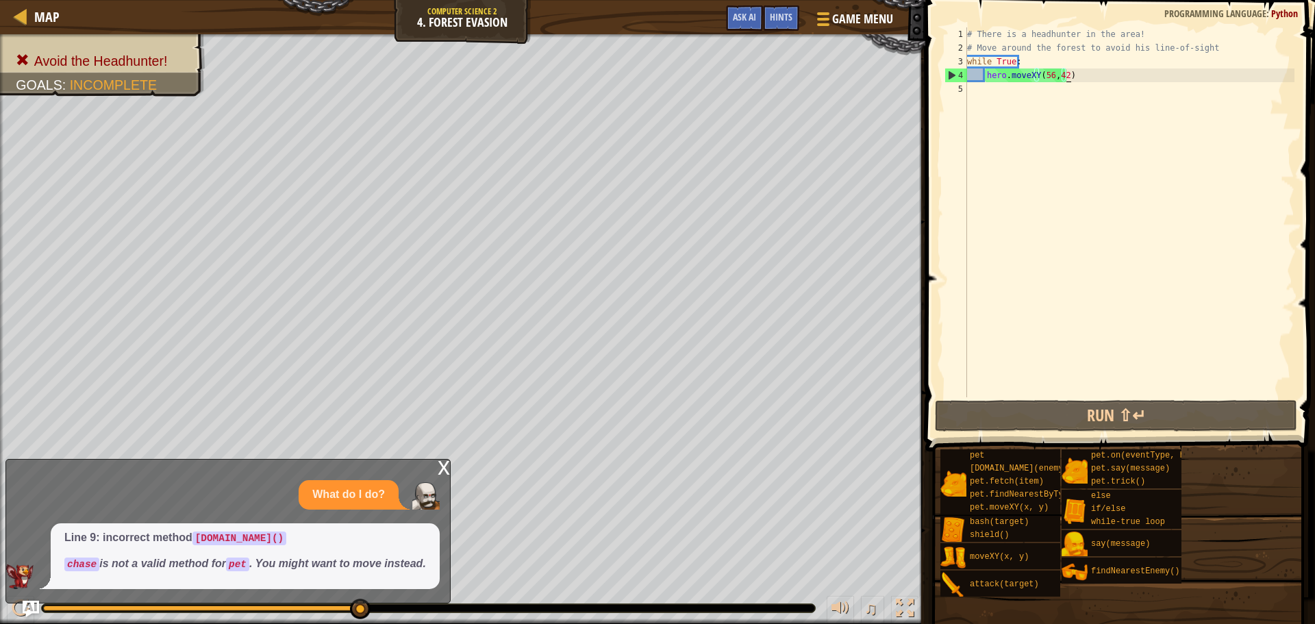
drag, startPoint x: 994, startPoint y: 91, endPoint x: 990, endPoint y: 103, distance: 12.1
click at [990, 101] on div "# There is a headhunter in the area! # Move around the forest to avoid his line…" at bounding box center [1129, 225] width 330 height 397
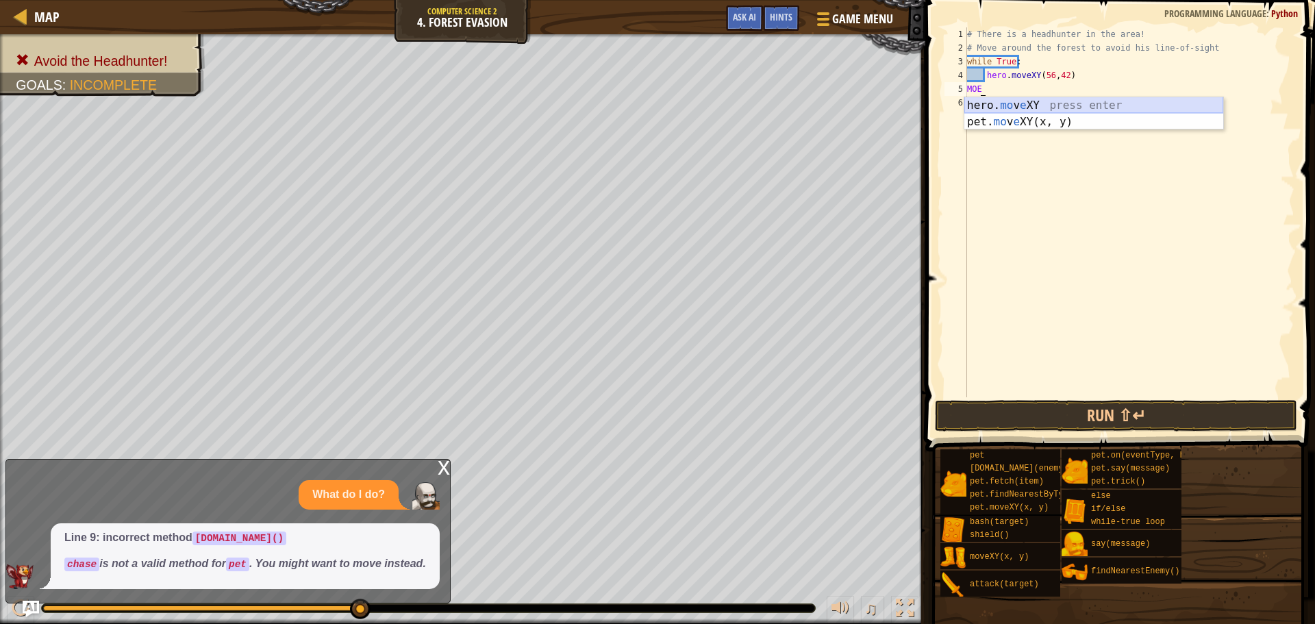
click at [989, 109] on div "hero. mo v e XY press enter pet. mo v e XY(x, y) press enter" at bounding box center [1093, 130] width 259 height 66
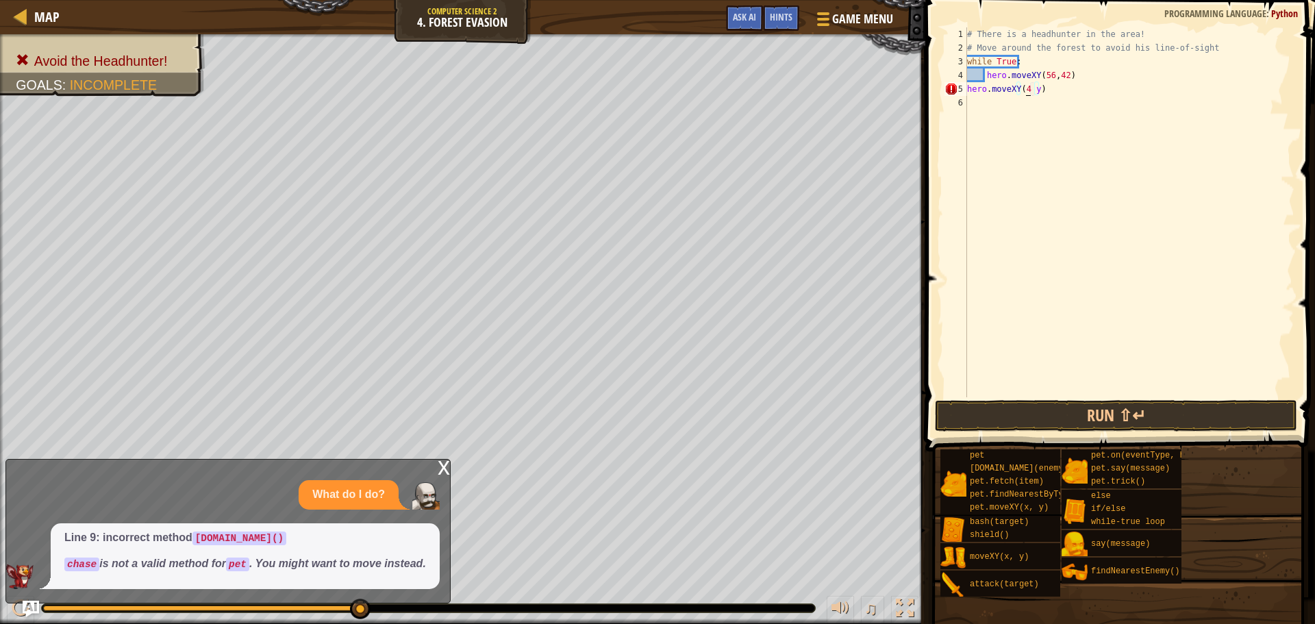
scroll to position [6, 5]
click at [1034, 89] on div "# There is a headhunter in the area! # Move around the forest to avoid his line…" at bounding box center [1129, 225] width 330 height 397
type textarea "hero.moveXY(45,56))"
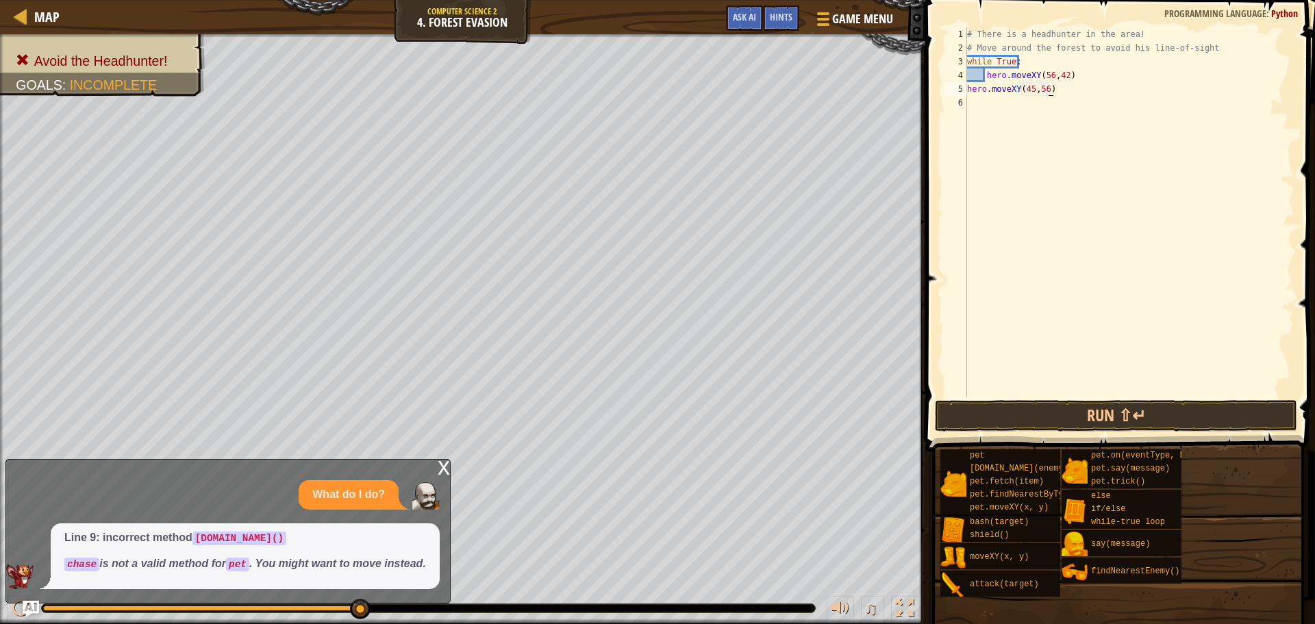
click at [973, 105] on div "# There is a headhunter in the area! # Move around the forest to avoid his line…" at bounding box center [1129, 225] width 330 height 397
click at [1054, 426] on button "Run ⇧↵" at bounding box center [1116, 416] width 362 height 32
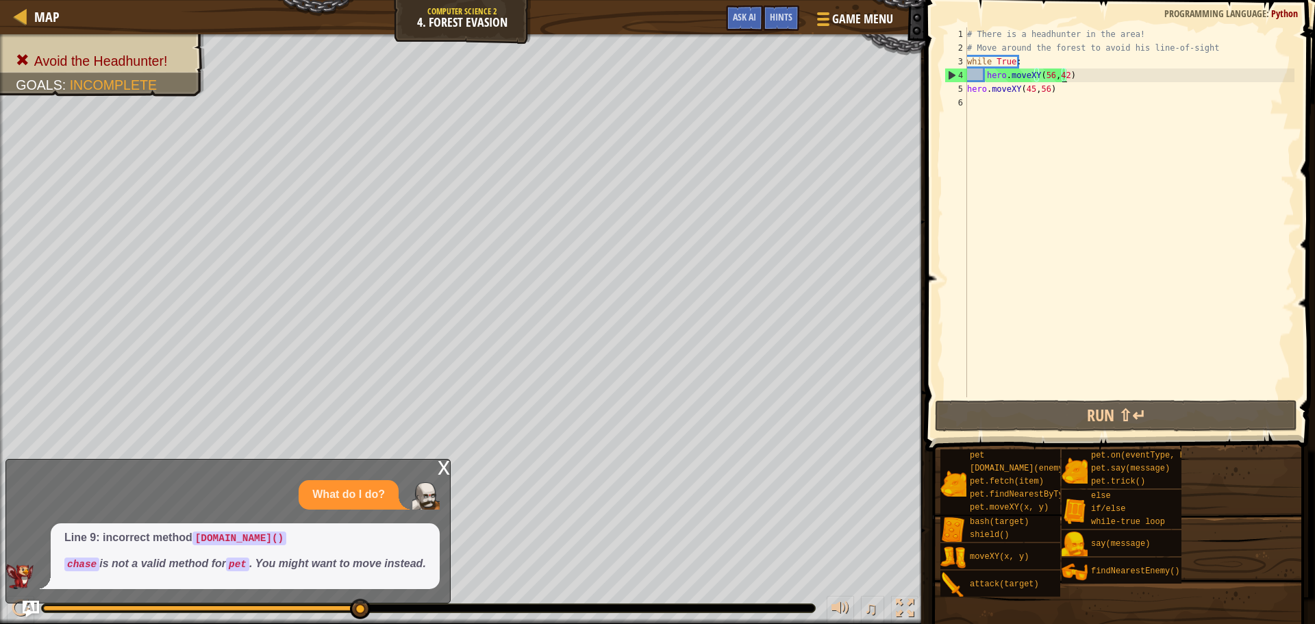
click at [1062, 78] on div "# There is a headhunter in the area! # Move around the forest to avoid his line…" at bounding box center [1129, 225] width 330 height 397
click at [1061, 76] on div "# There is a headhunter in the area! # Move around the forest to avoid his line…" at bounding box center [1129, 225] width 330 height 397
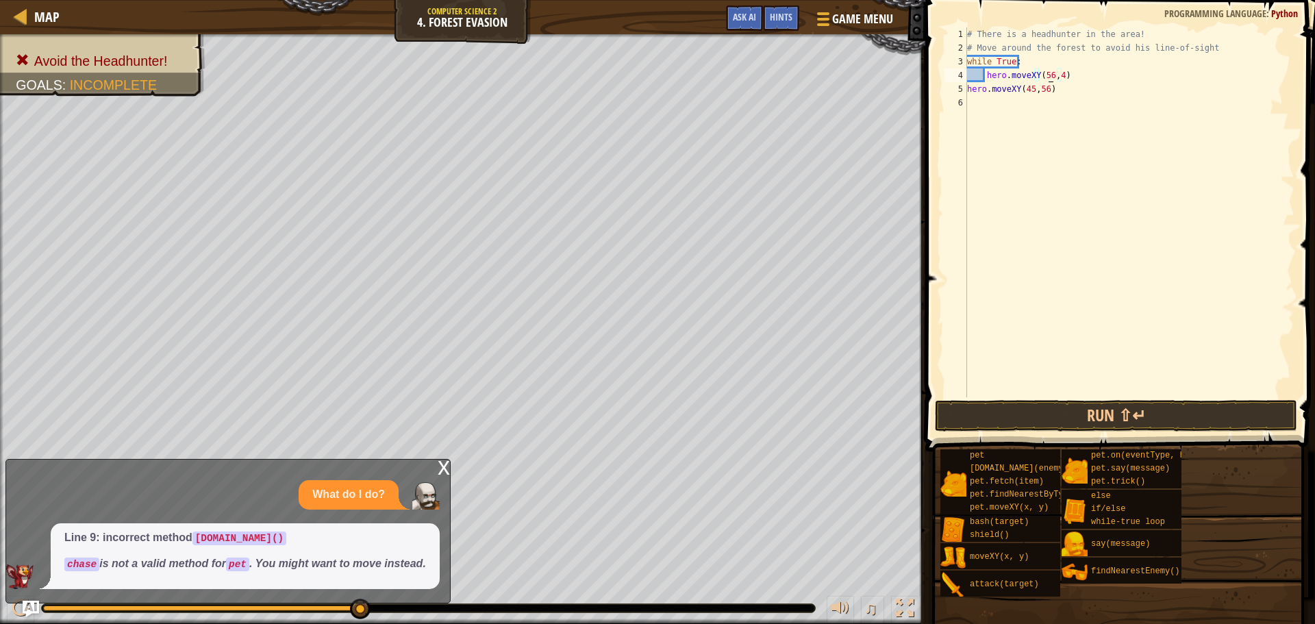
click at [1046, 74] on div "# There is a headhunter in the area! # Move around the forest to avoid his line…" at bounding box center [1129, 225] width 330 height 397
click at [1029, 92] on div "# There is a headhunter in the area! # Move around the forest to avoid his line…" at bounding box center [1129, 225] width 330 height 397
click at [1050, 73] on div "# There is a headhunter in the area! # Move around the forest to avoid his line…" at bounding box center [1129, 225] width 330 height 397
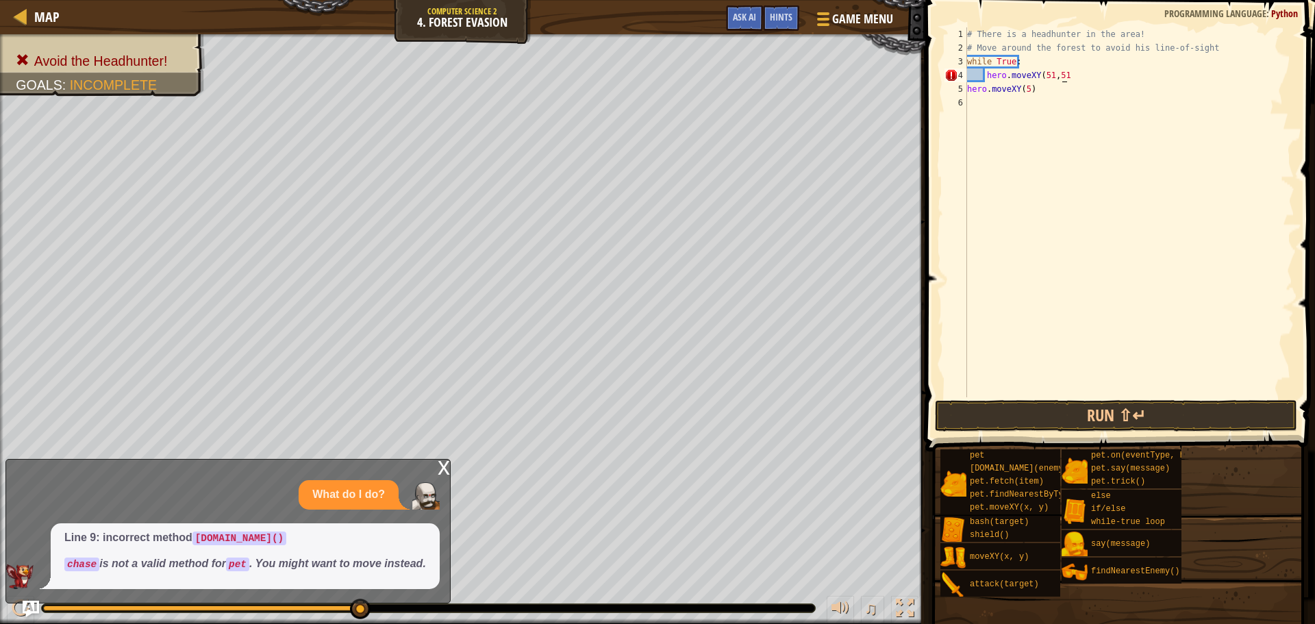
scroll to position [6, 8]
click at [1078, 418] on button "Run ⇧↵" at bounding box center [1116, 416] width 362 height 32
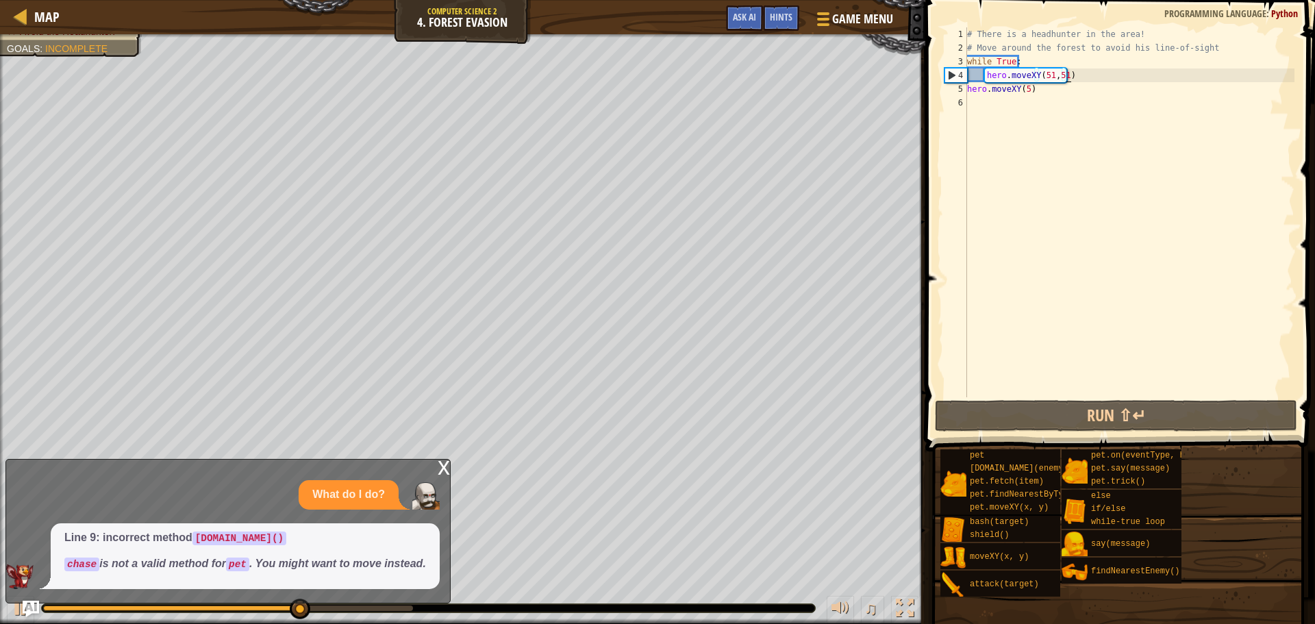
click at [1038, 92] on div "# There is a headhunter in the area! # Move around the forest to avoid his line…" at bounding box center [1129, 225] width 330 height 397
click at [1022, 91] on div "# There is a headhunter in the area! # Move around the forest to avoid his line…" at bounding box center [1129, 225] width 330 height 397
click at [1025, 91] on div "# There is a headhunter in the area! # Move around the forest to avoid his line…" at bounding box center [1129, 225] width 330 height 397
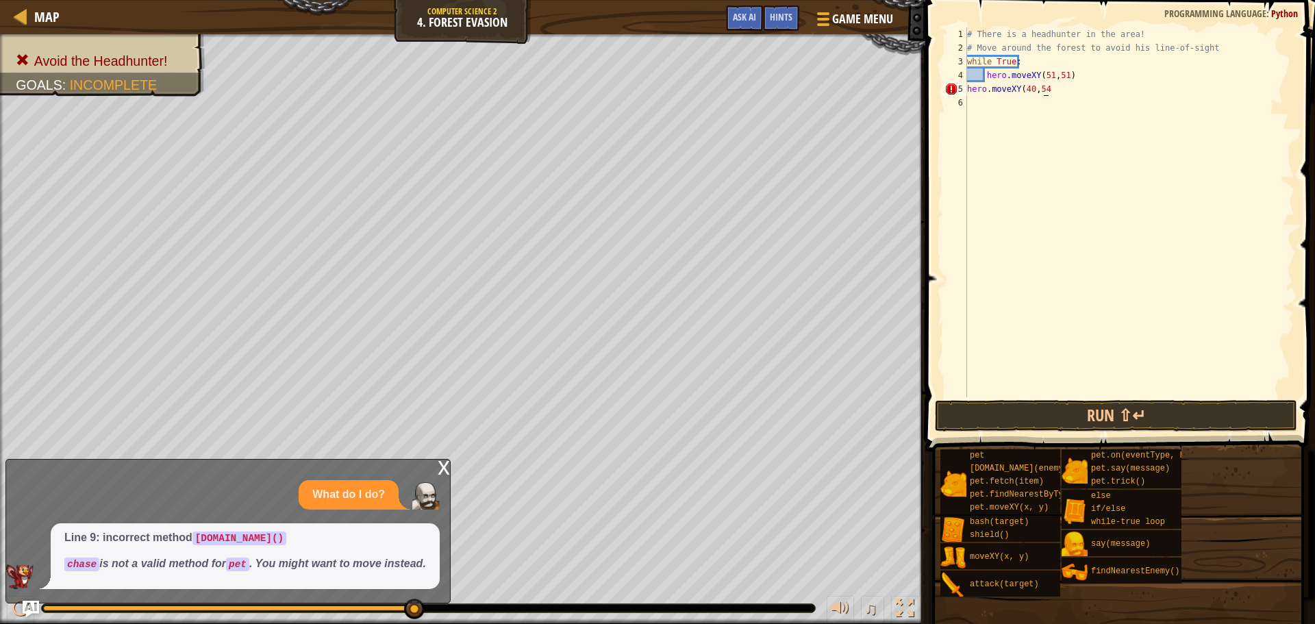
scroll to position [6, 6]
click at [1131, 416] on button "Run ⇧↵" at bounding box center [1116, 416] width 362 height 32
type textarea "hero.moveXY(40,54)"
click at [995, 409] on button "Run ⇧↵" at bounding box center [1116, 416] width 362 height 32
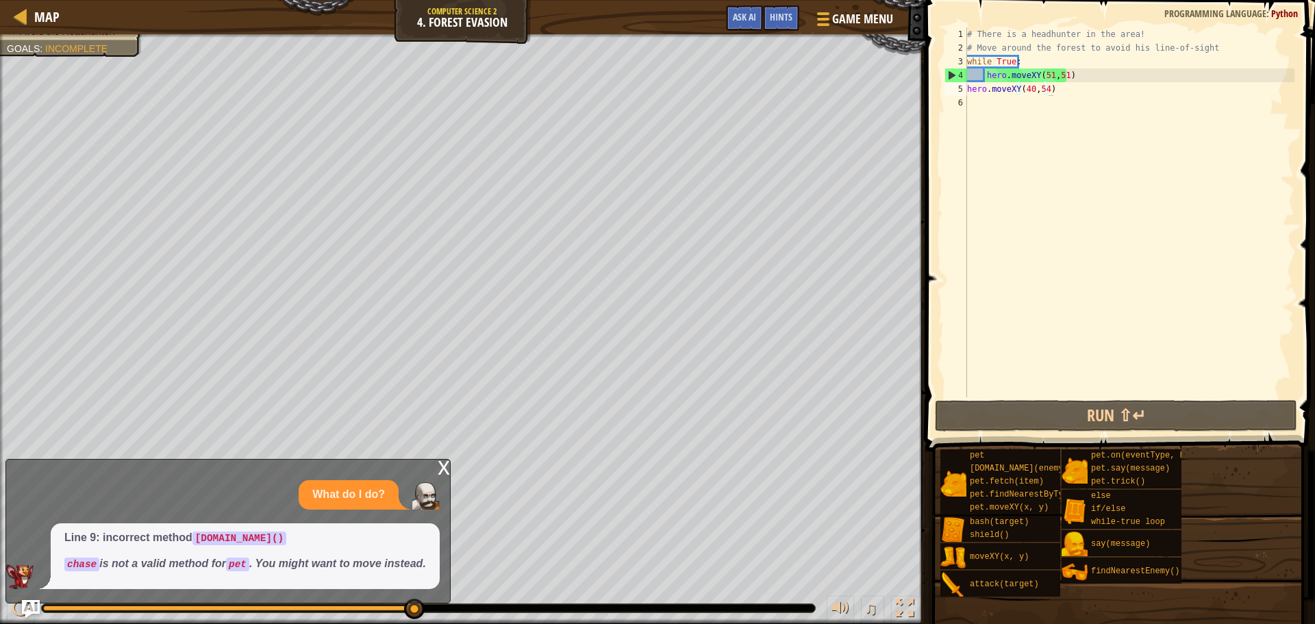
click at [32, 605] on img "Ask AI" at bounding box center [31, 609] width 18 height 18
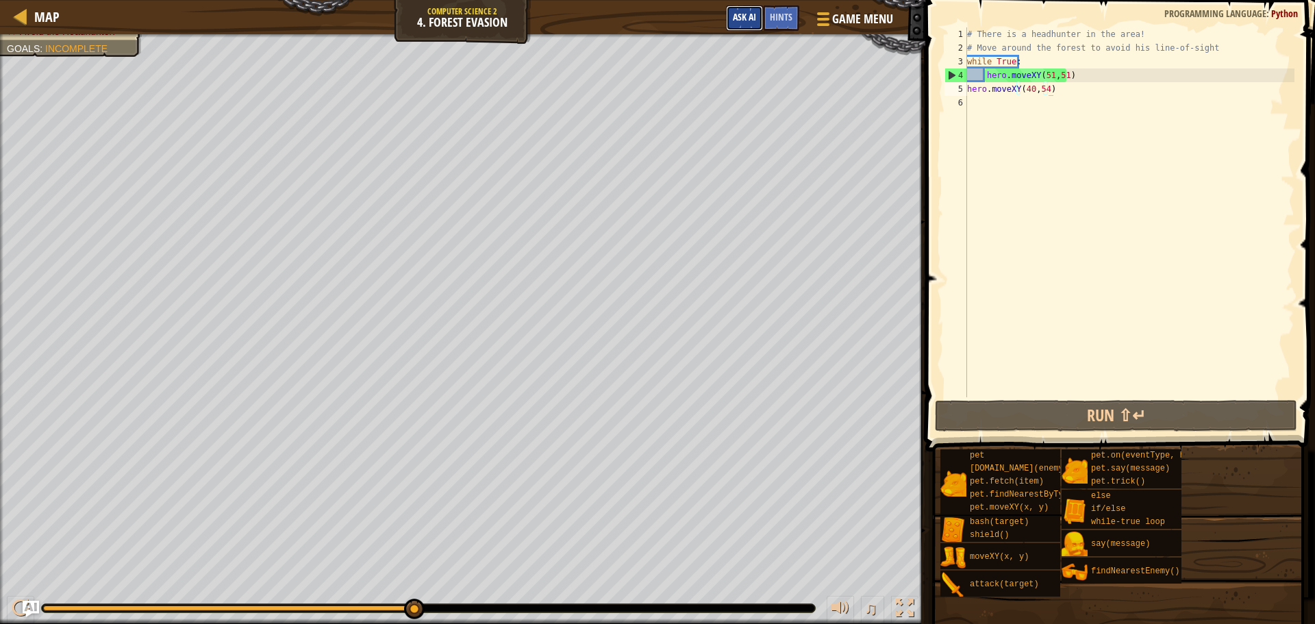
click at [741, 13] on span "Ask AI" at bounding box center [744, 16] width 23 height 13
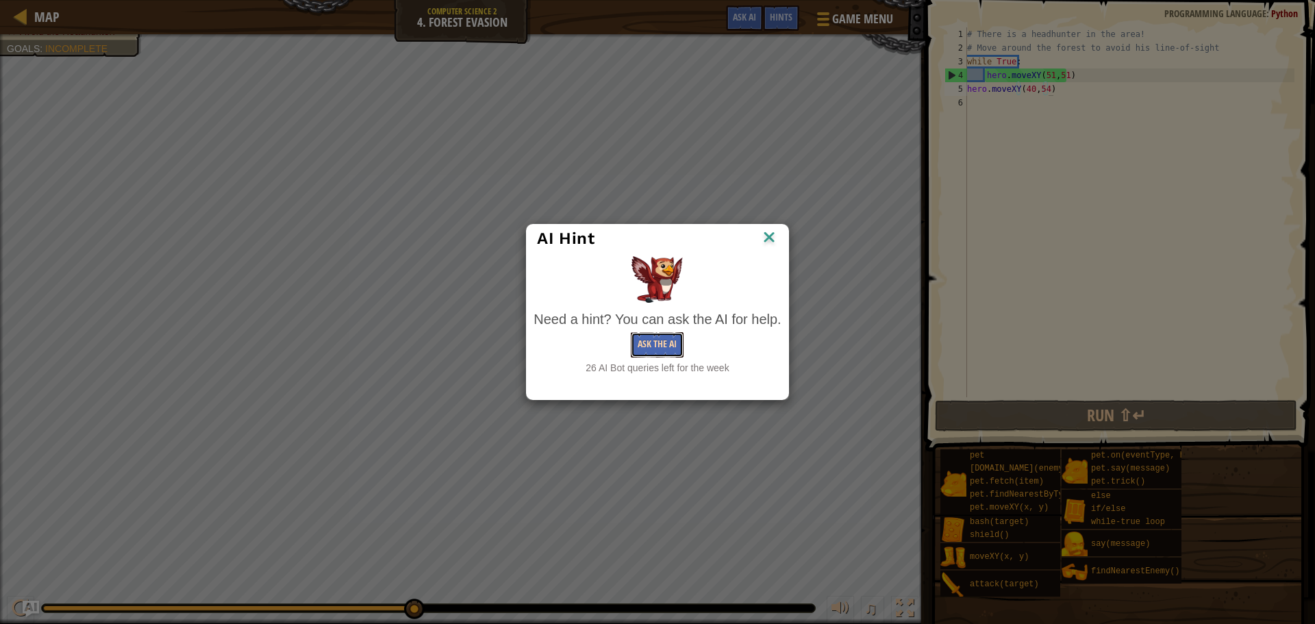
click at [649, 340] on button "Ask the AI" at bounding box center [657, 344] width 53 height 25
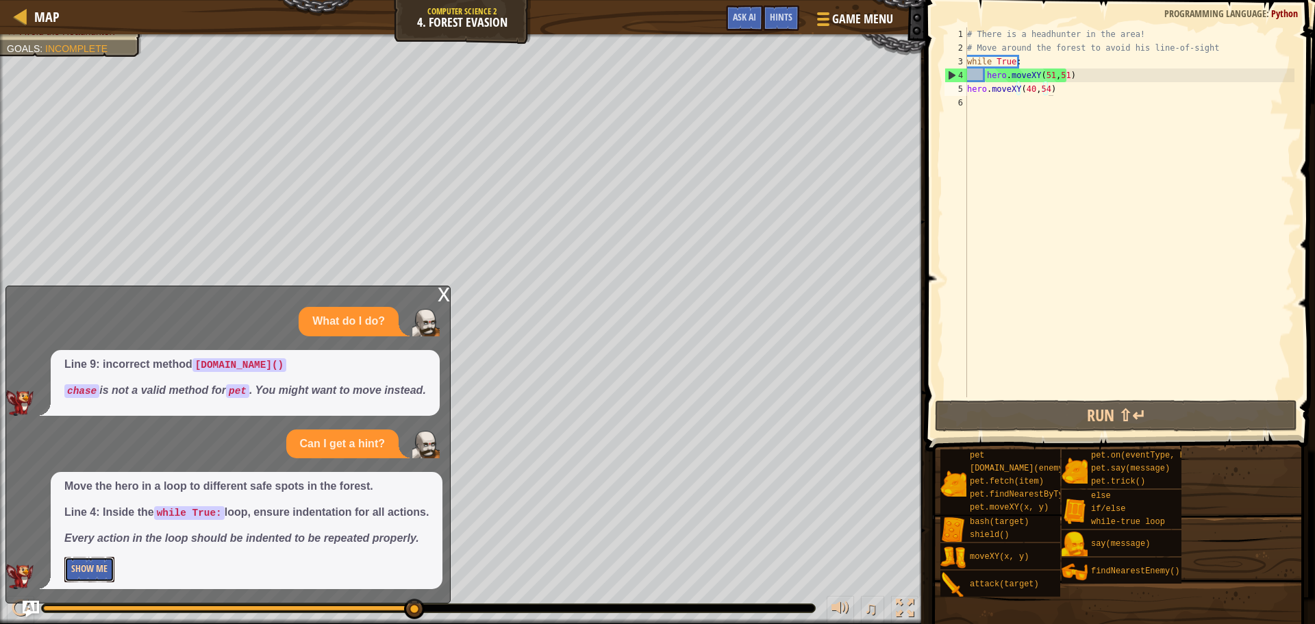
click at [65, 568] on button "Show Me" at bounding box center [89, 569] width 50 height 25
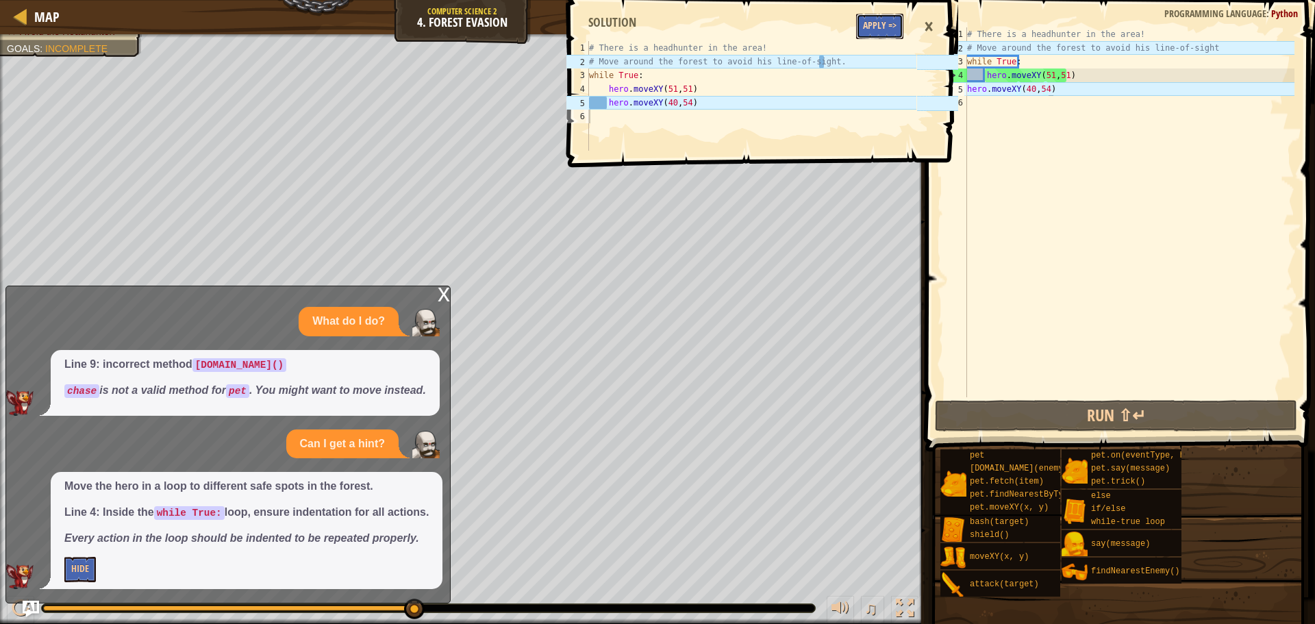
click at [888, 26] on button "Apply =>" at bounding box center [879, 26] width 47 height 25
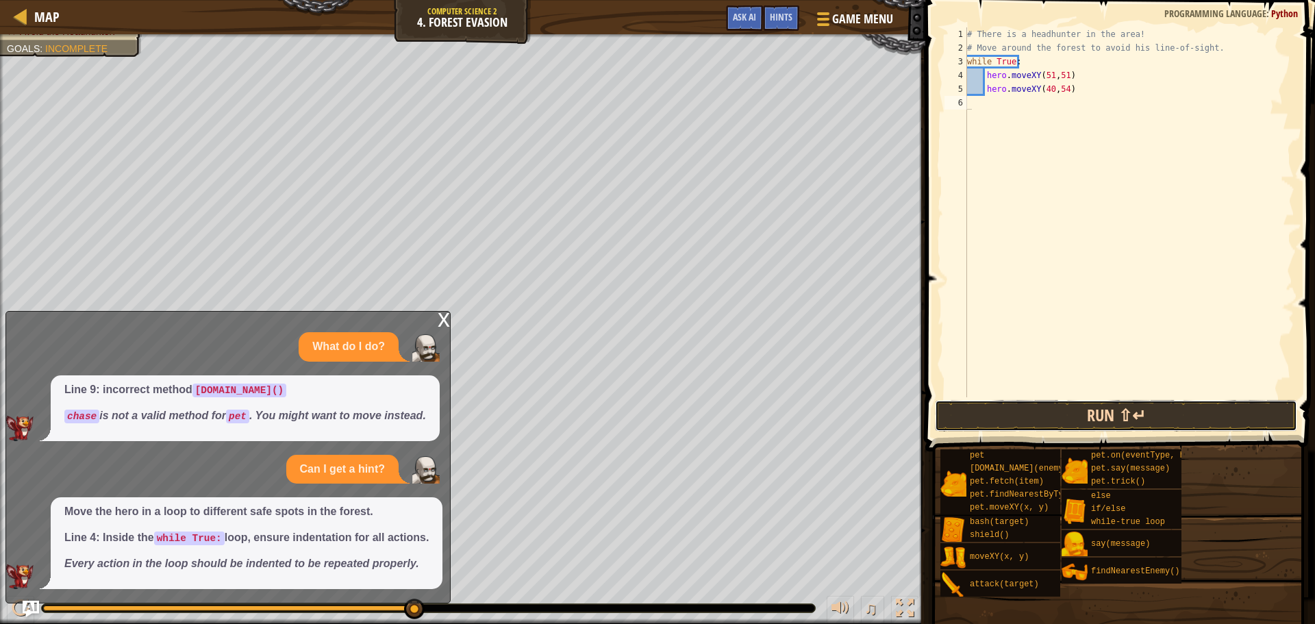
click at [1083, 420] on button "Run ⇧↵" at bounding box center [1116, 416] width 362 height 32
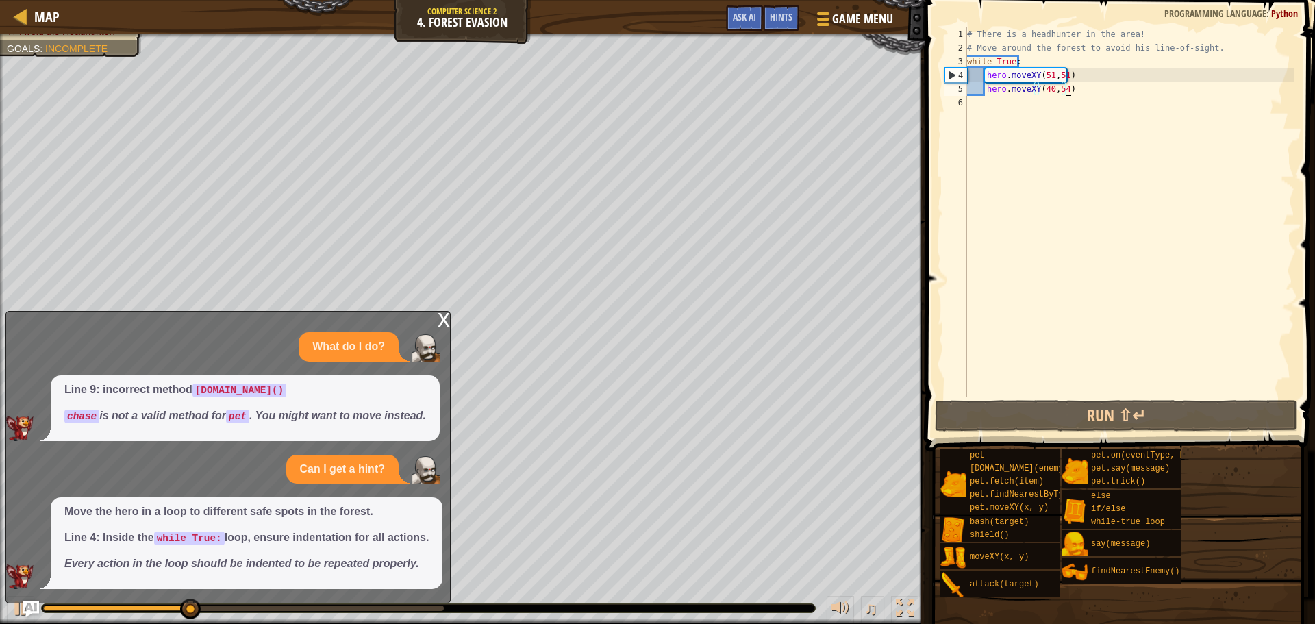
click at [1069, 88] on div "# There is a headhunter in the area! # Move around the forest to avoid his line…" at bounding box center [1129, 225] width 330 height 397
type textarea "hero.moveXY(40,54)"
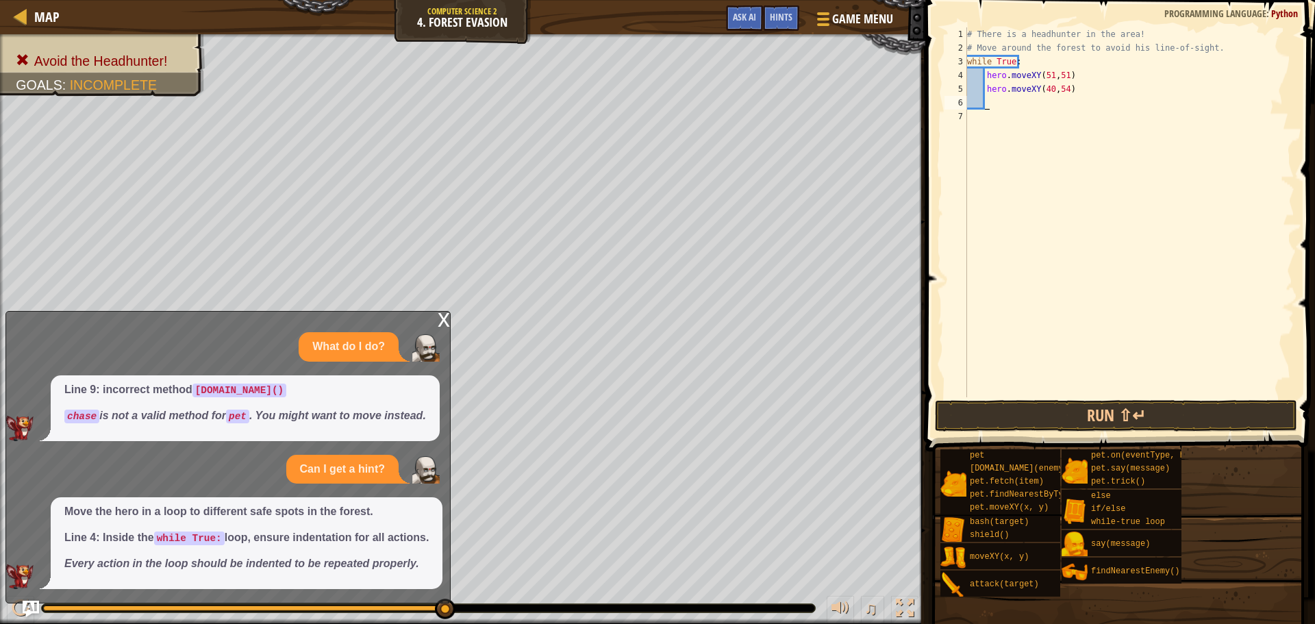
scroll to position [6, 1]
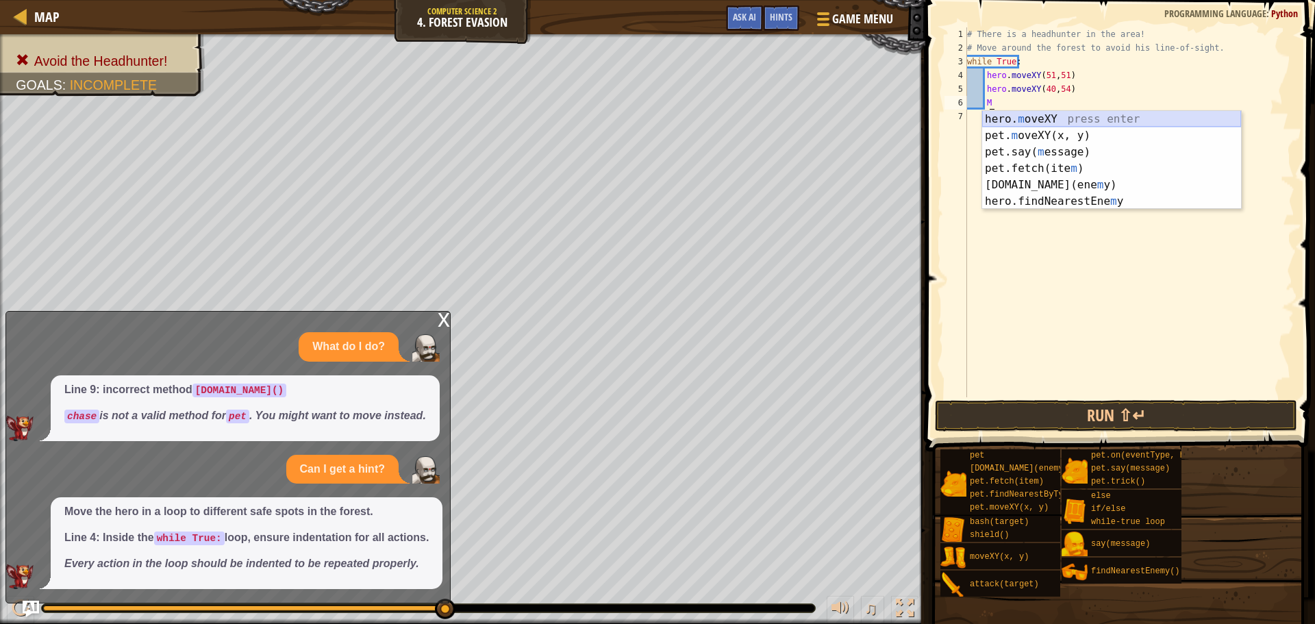
click at [1109, 123] on div "hero. m oveXY press enter pet. m oveXY(x, y) press enter pet.say( m essage) pre…" at bounding box center [1111, 176] width 259 height 131
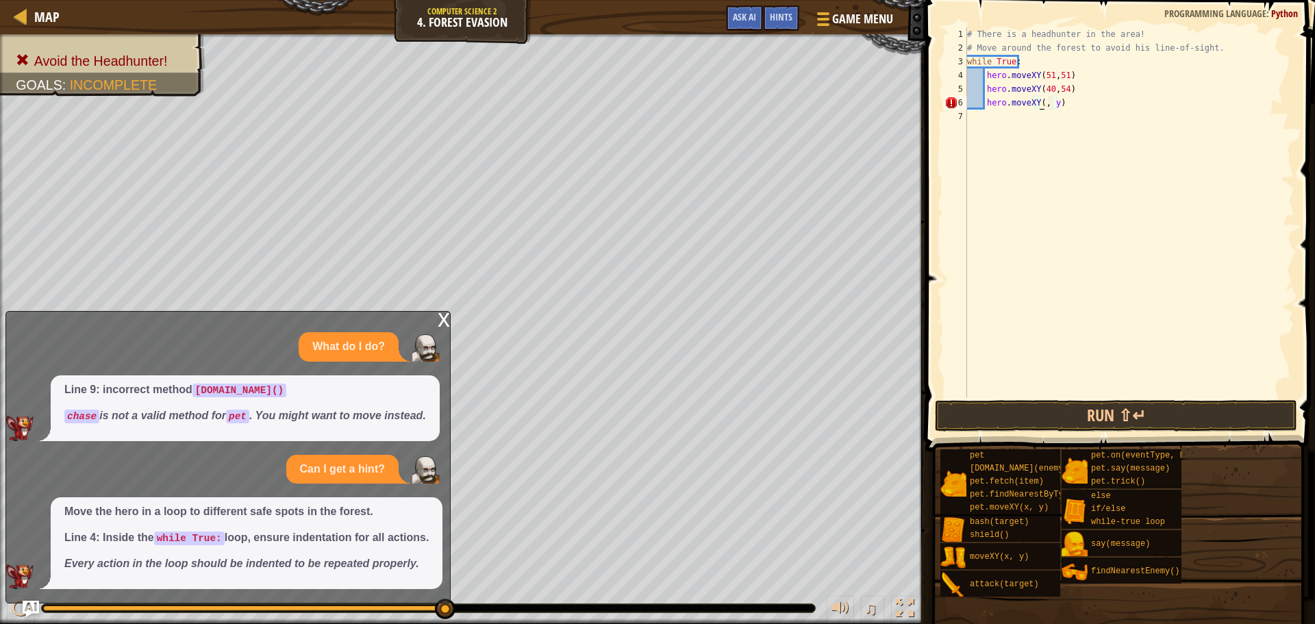
scroll to position [6, 6]
click at [1051, 103] on div "# There is a headhunter in the area! # Move around the forest to avoid his line…" at bounding box center [1129, 225] width 330 height 397
click at [1081, 415] on button "Run ⇧↵" at bounding box center [1116, 416] width 362 height 32
type textarea "hero.moveXY(29,49)"
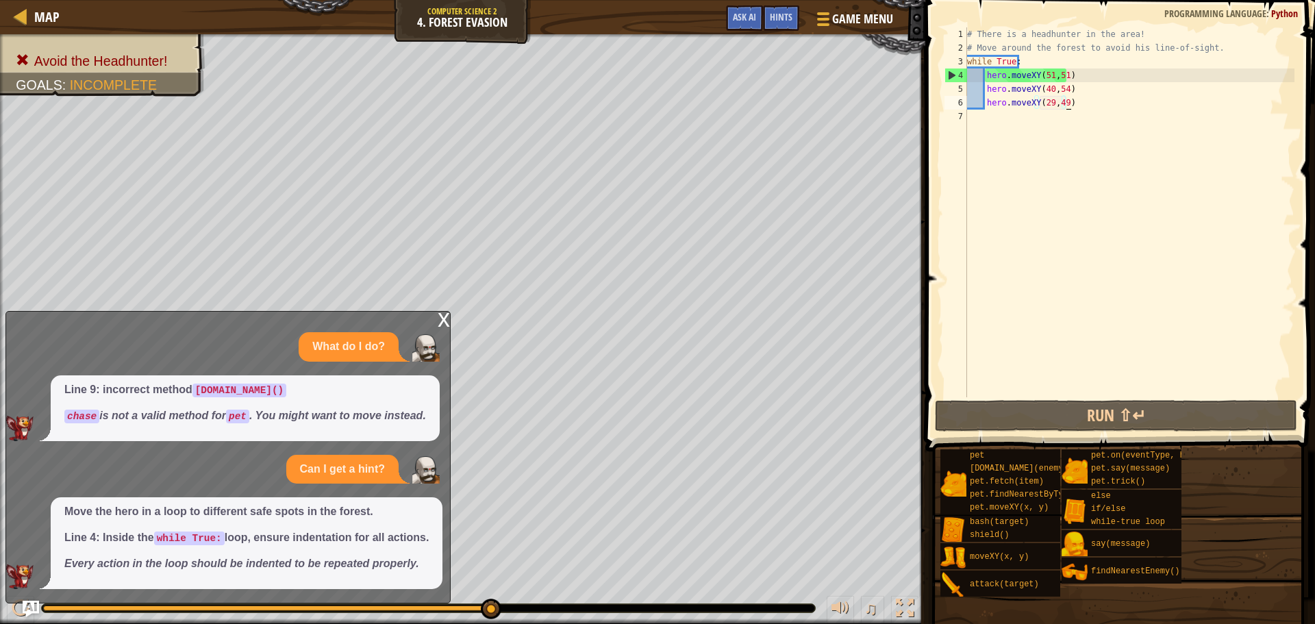
click at [974, 127] on div "# There is a headhunter in the area! # Move around the forest to avoid his line…" at bounding box center [1129, 225] width 330 height 397
click at [970, 119] on div "# There is a headhunter in the area! # Move around the forest to avoid his line…" at bounding box center [1129, 225] width 330 height 397
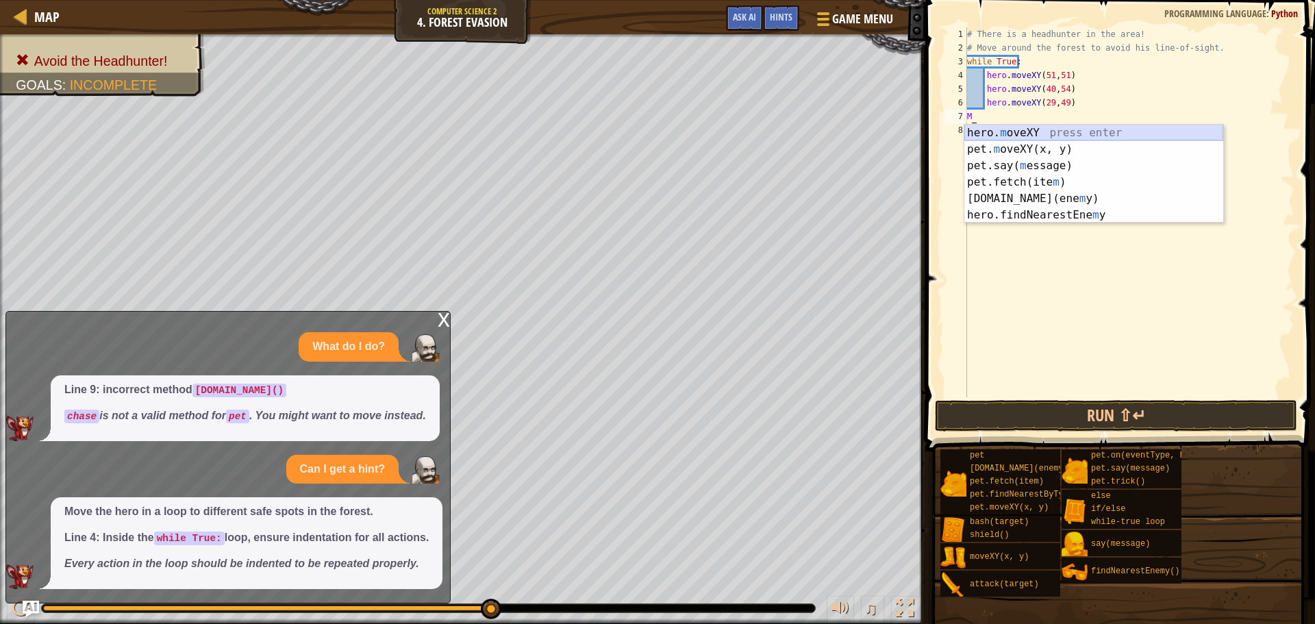
click at [1029, 134] on div "hero. m oveXY press enter pet. m oveXY(x, y) press enter pet.say( m essage) pre…" at bounding box center [1093, 190] width 259 height 131
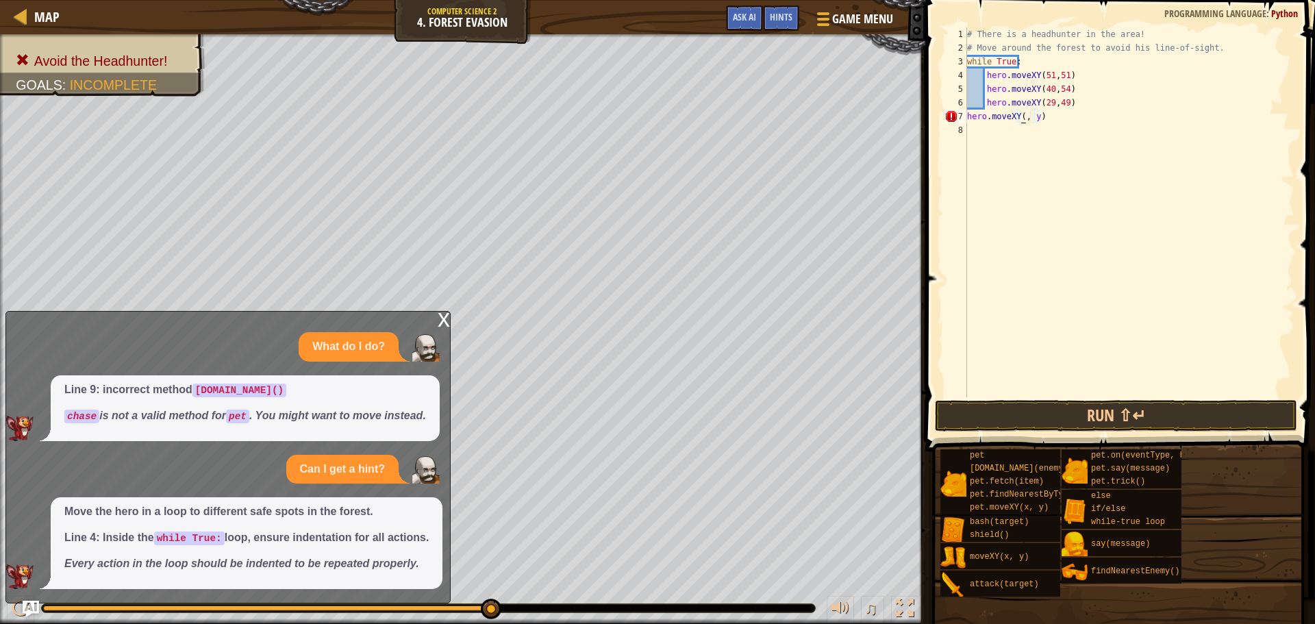
scroll to position [6, 5]
click at [1033, 118] on div "# There is a headhunter in the area! # Move around the forest to avoid his line…" at bounding box center [1129, 225] width 330 height 397
click at [1079, 408] on button "Run ⇧↵" at bounding box center [1116, 416] width 362 height 32
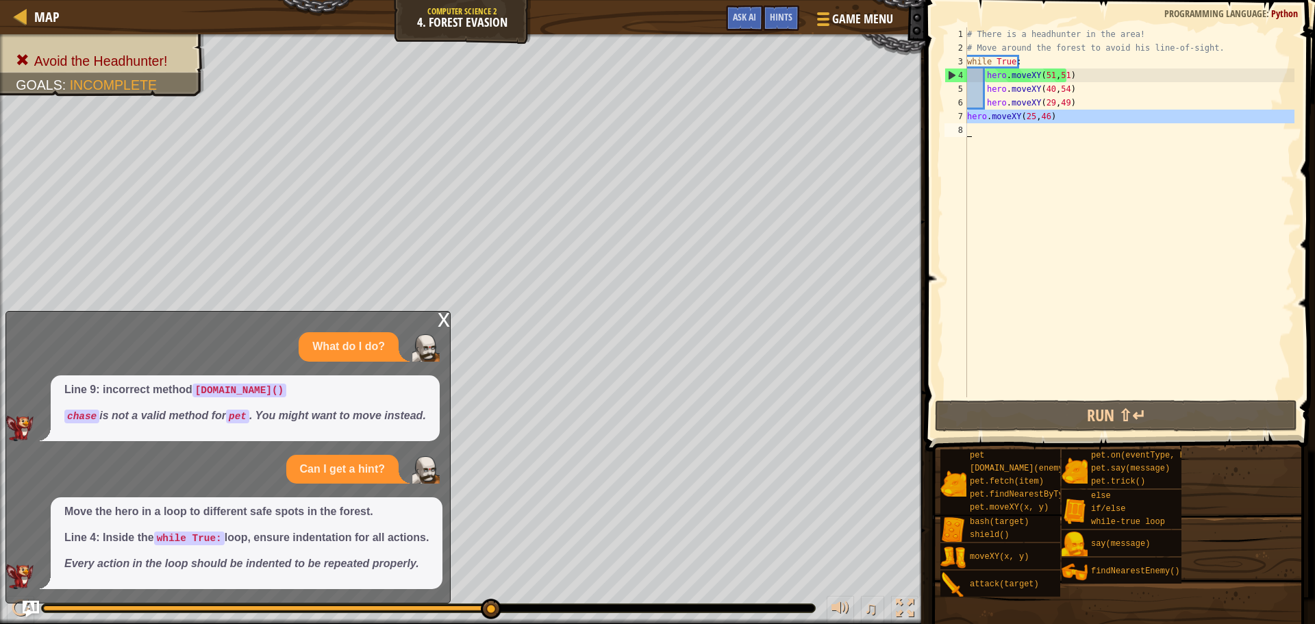
drag, startPoint x: 966, startPoint y: 118, endPoint x: 1037, endPoint y: 117, distance: 70.6
click at [1037, 117] on div "hero.moveXY(25,46) 1 2 3 4 5 6 7 8 # There is a headhunter in the area! # Move …" at bounding box center [1118, 212] width 353 height 370
click at [1050, 117] on div "# There is a headhunter in the area! # Move around the forest to avoid his line…" at bounding box center [1129, 212] width 330 height 370
click at [969, 117] on div "# There is a headhunter in the area! # Move around the forest to avoid his line…" at bounding box center [1129, 225] width 330 height 397
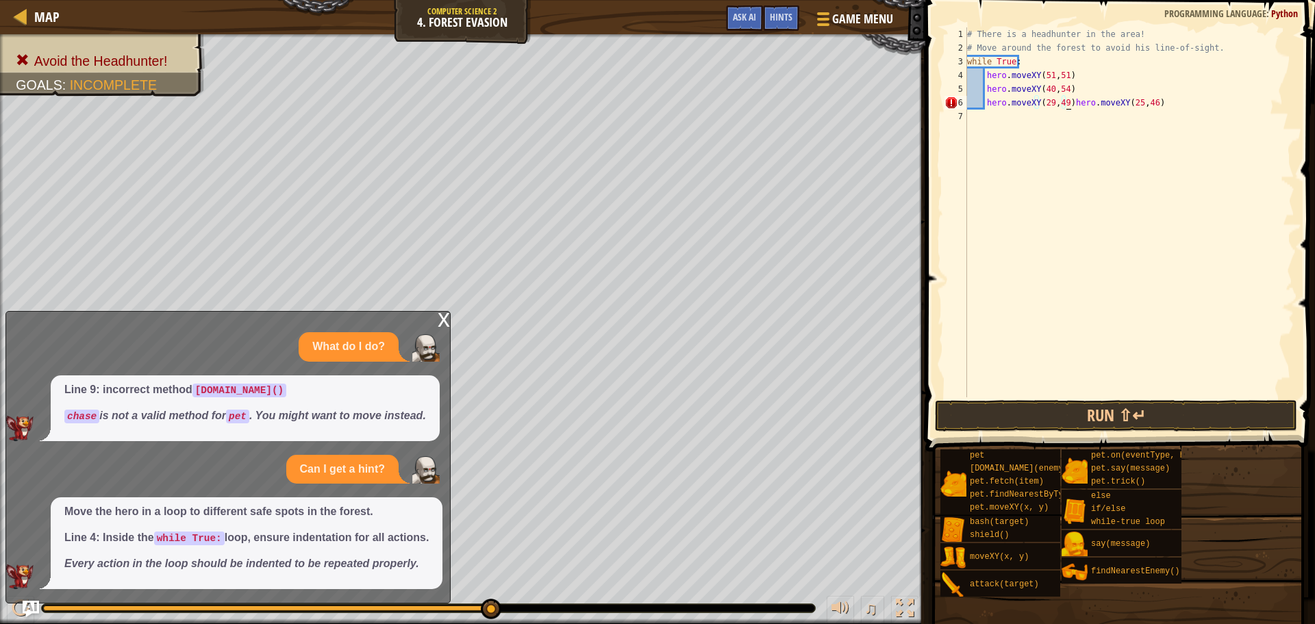
type textarea "hero.moveXY(25,46)"
click at [1150, 419] on button "Run ⇧↵" at bounding box center [1116, 416] width 362 height 32
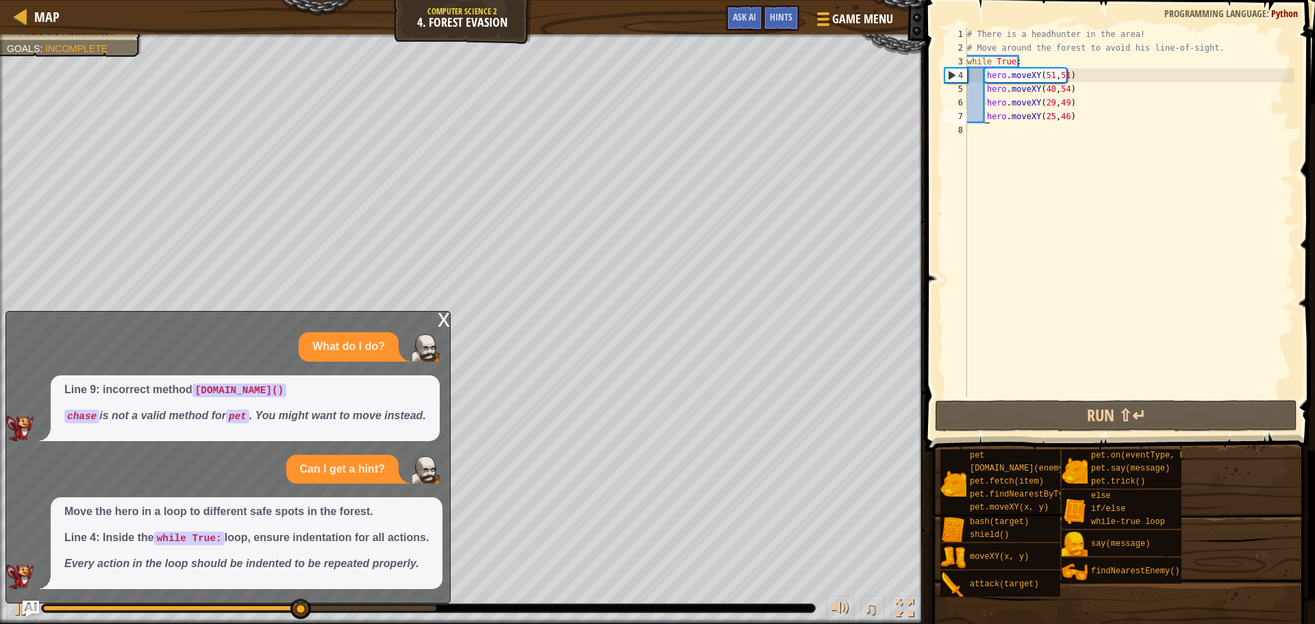
click at [436, 311] on div "x What do I do? Line 9: incorrect method [DOMAIN_NAME]() chase is not a valid m…" at bounding box center [227, 457] width 445 height 292
click at [439, 312] on div "x" at bounding box center [444, 319] width 12 height 14
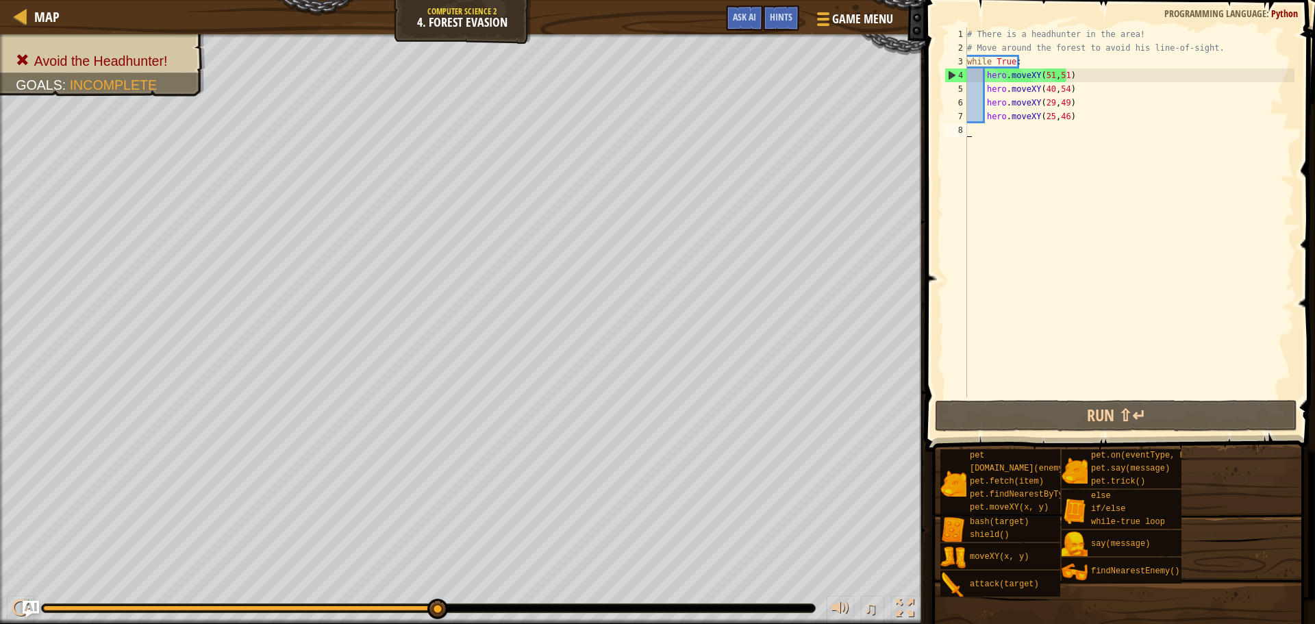
click at [1002, 147] on div "# There is a headhunter in the area! # Move around the forest to avoid his line…" at bounding box center [1129, 225] width 330 height 397
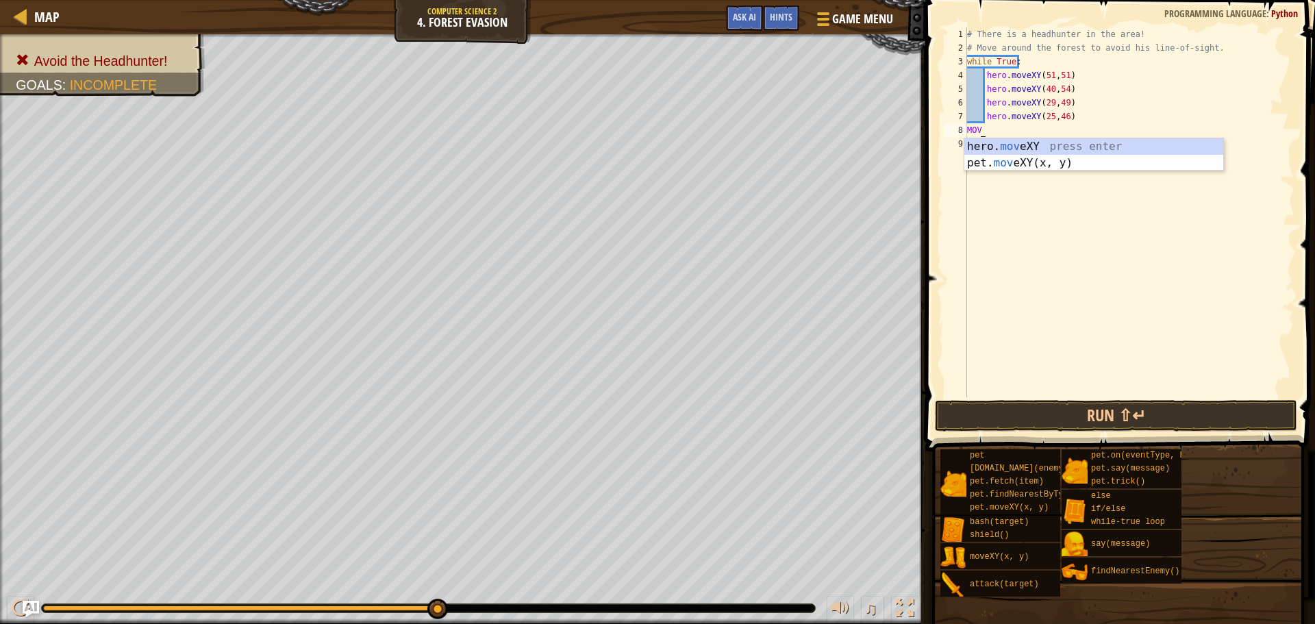
scroll to position [6, 1]
click at [1116, 149] on div "hero. move XY press enter pet. move XY(x, y) press enter" at bounding box center [1093, 171] width 259 height 66
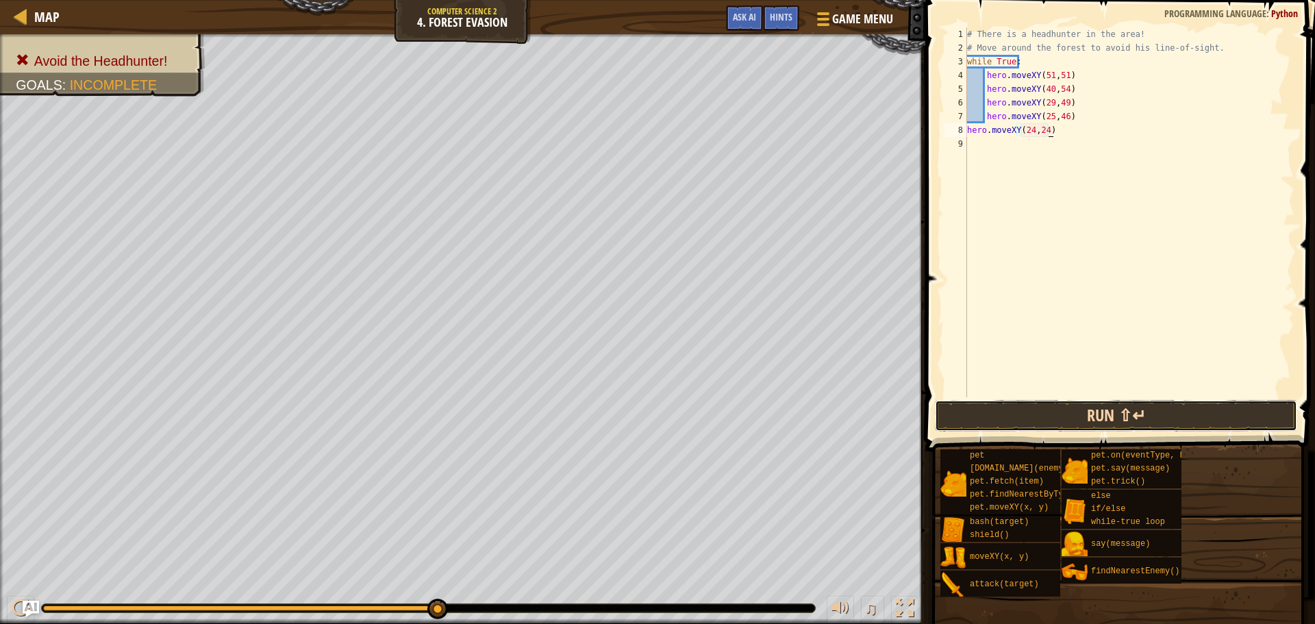
click at [1099, 412] on button "Run ⇧↵" at bounding box center [1116, 416] width 362 height 32
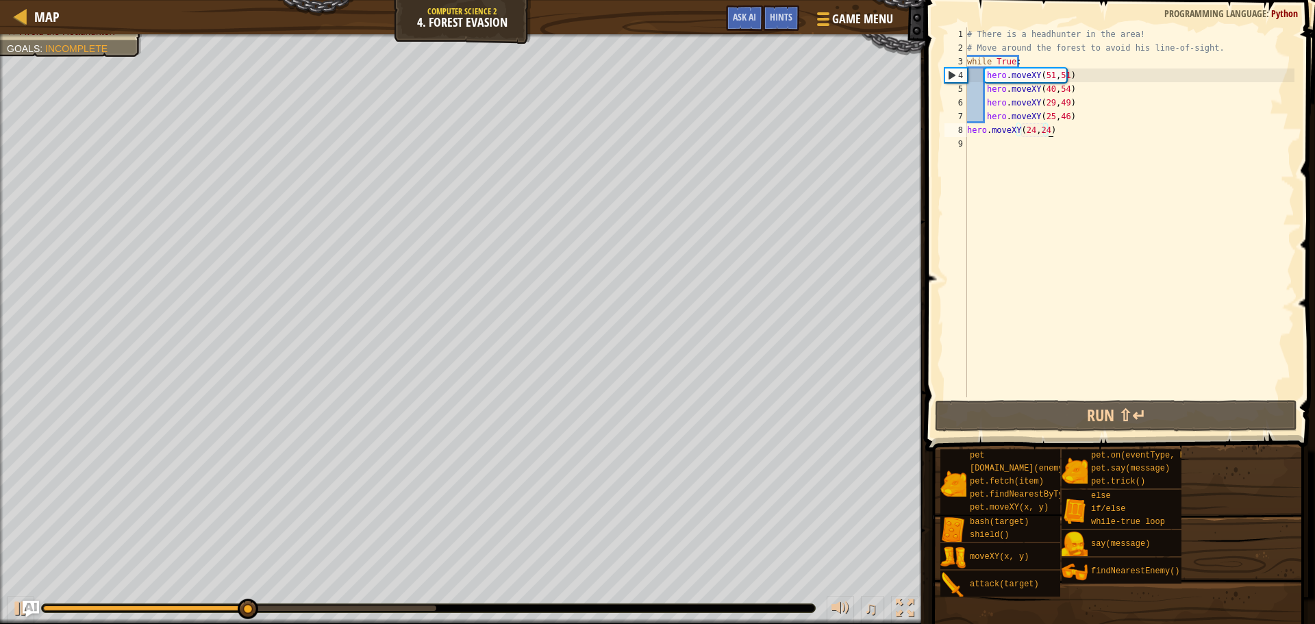
click at [966, 129] on div "8" at bounding box center [955, 130] width 23 height 14
click at [968, 134] on div "# There is a headhunter in the area! # Move around the forest to avoid his line…" at bounding box center [1129, 225] width 330 height 397
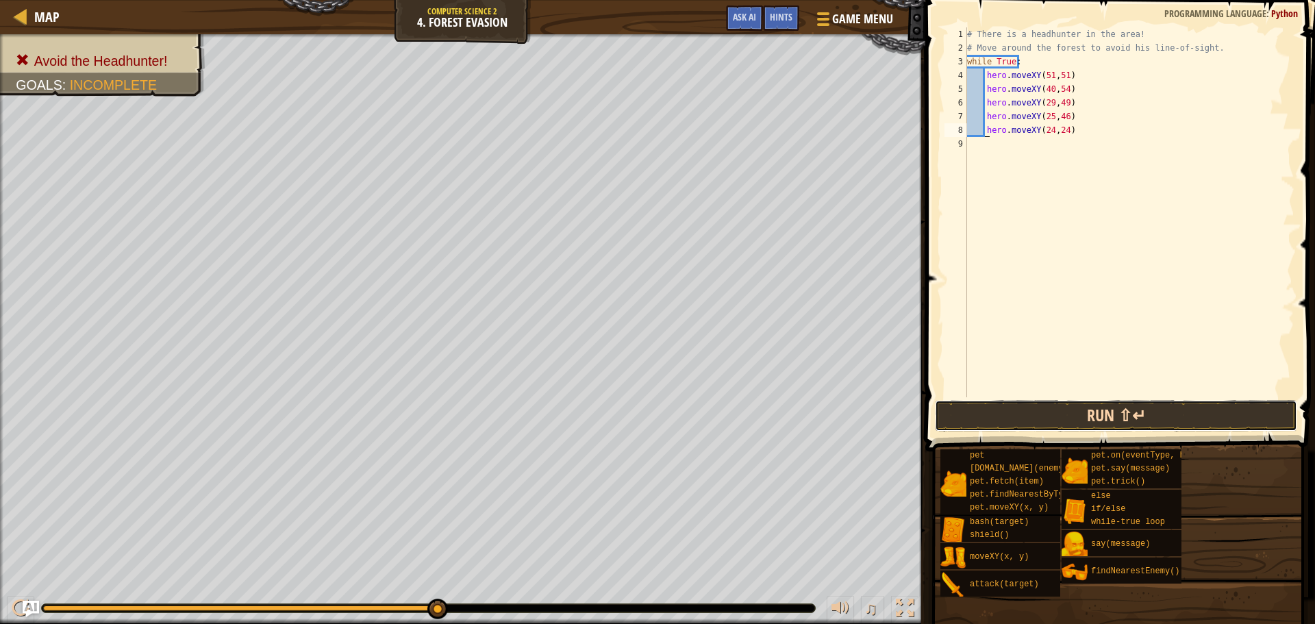
click at [1057, 422] on button "Run ⇧↵" at bounding box center [1116, 416] width 362 height 32
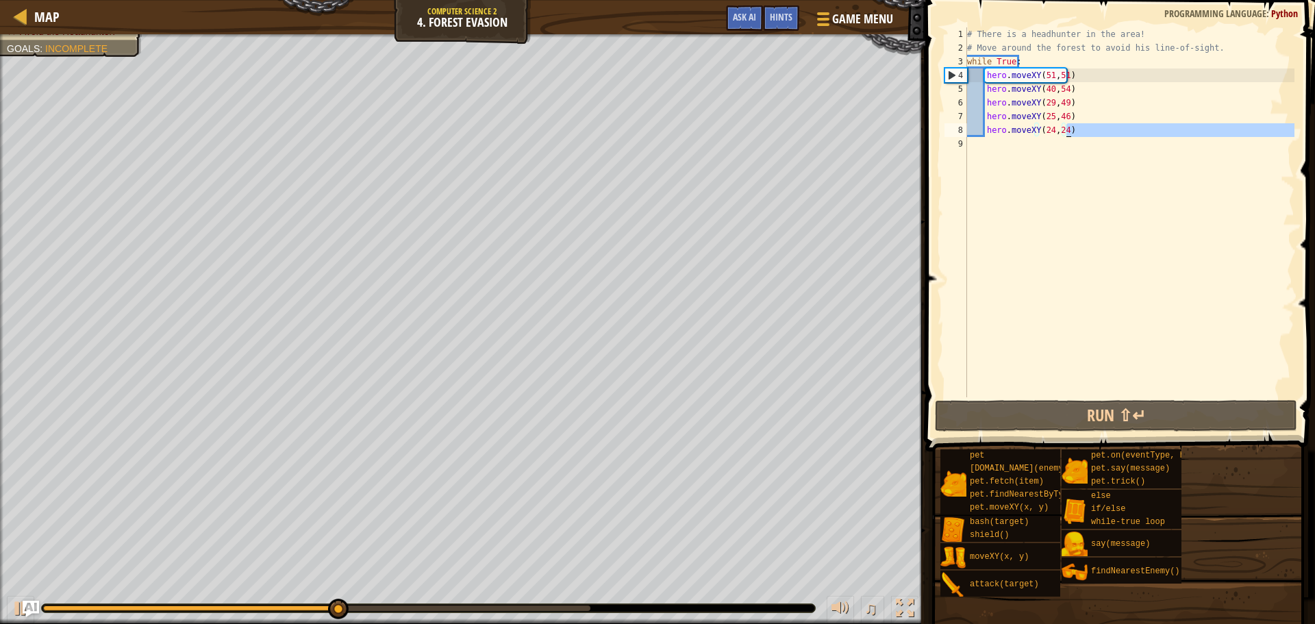
click at [1097, 136] on div "# There is a headhunter in the area! # Move around the forest to avoid his line…" at bounding box center [1129, 225] width 330 height 397
click at [1097, 136] on div "# There is a headhunter in the area! # Move around the forest to avoid his line…" at bounding box center [1129, 212] width 330 height 370
type textarea "hero.moveXY(24,24)"
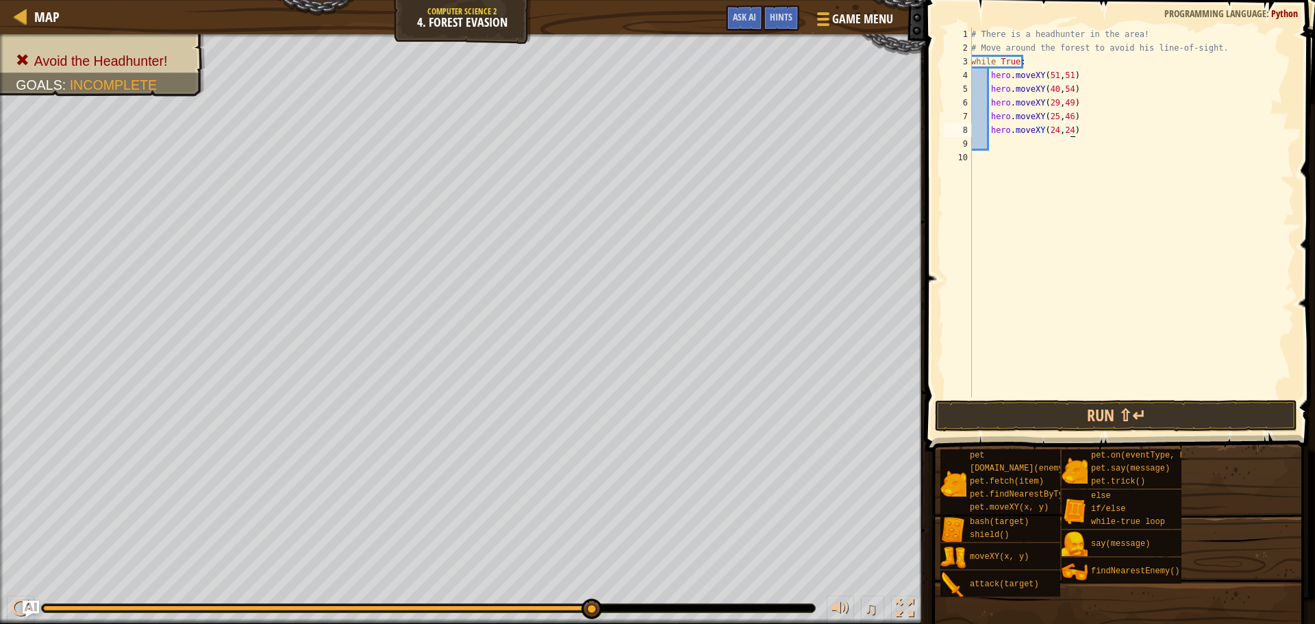
click at [1094, 125] on div "# There is a headhunter in the area! # Move around the forest to avoid his line…" at bounding box center [1131, 225] width 326 height 397
type textarea "hero.moveXY(24,24)"
click at [1010, 148] on div "# There is a headhunter in the area! # Move around the forest to avoid his line…" at bounding box center [1131, 225] width 326 height 397
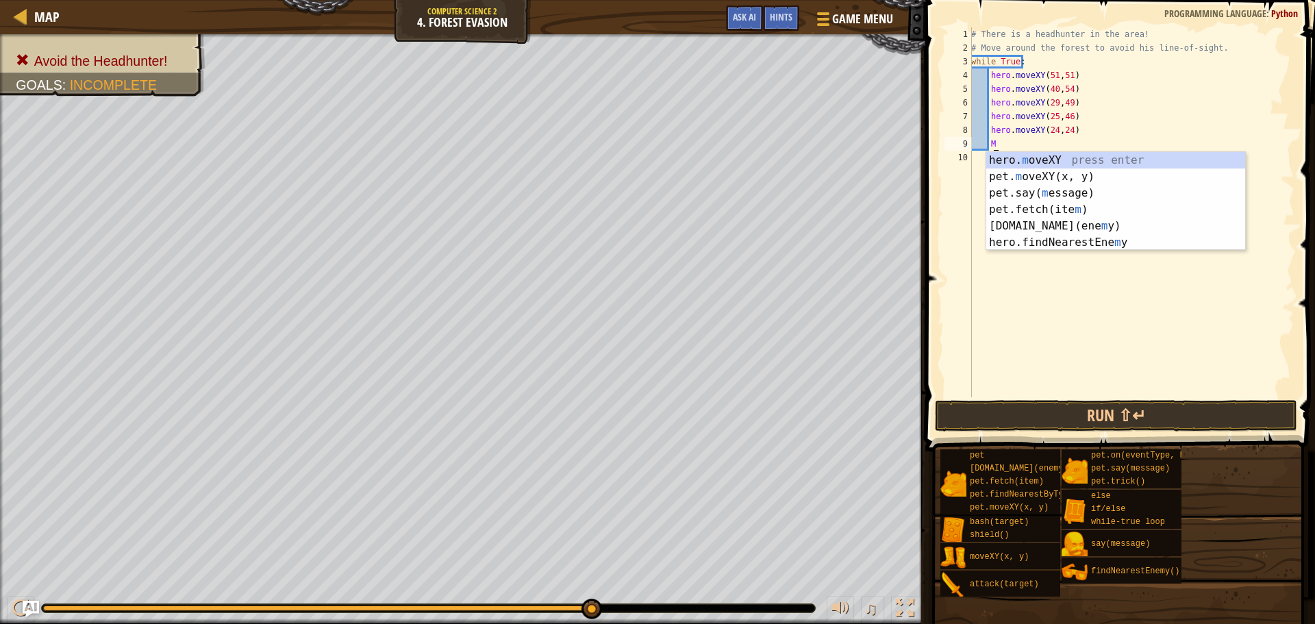
click at [996, 155] on div "hero. m oveXY press enter pet. m oveXY(x, y) press enter pet.say( m essage) pre…" at bounding box center [1115, 217] width 259 height 131
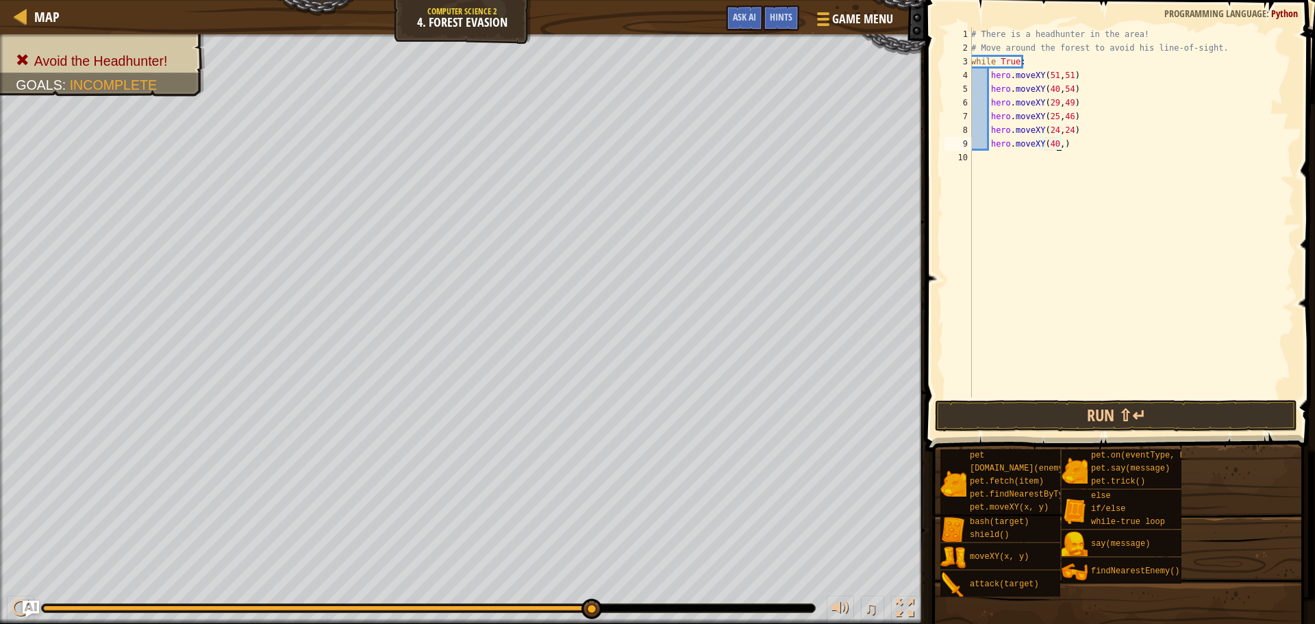
scroll to position [6, 8]
click at [1068, 416] on button "Run ⇧↵" at bounding box center [1116, 416] width 362 height 32
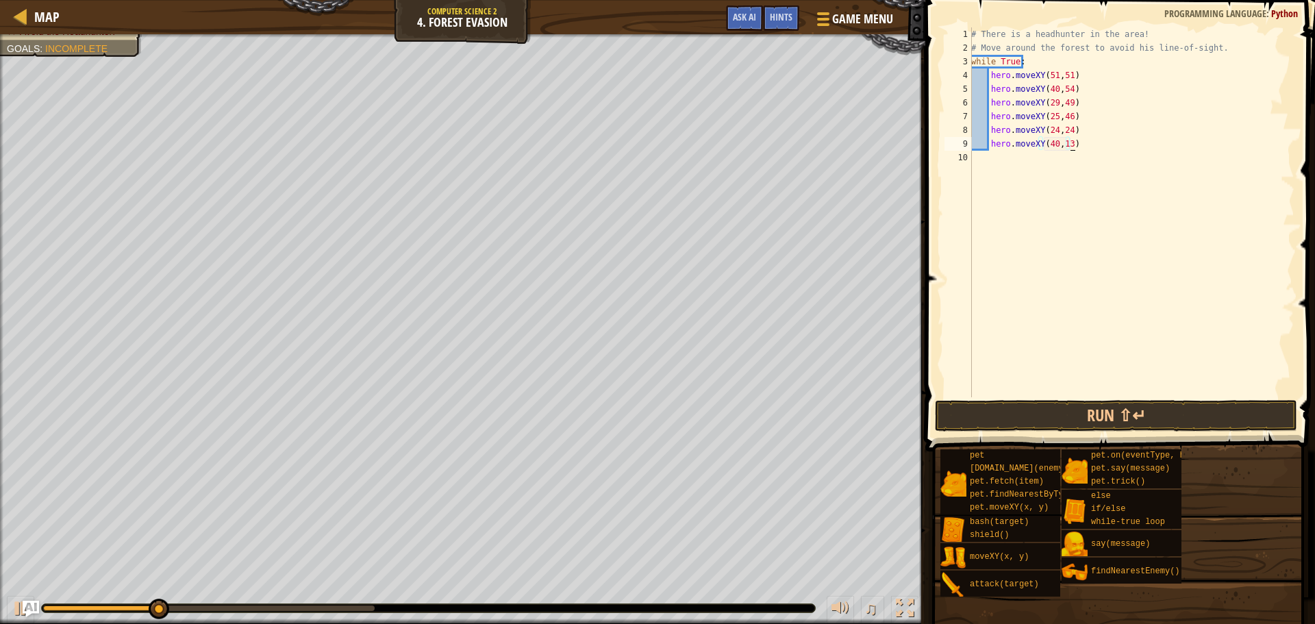
type textarea "hero.moveXY(40,13)"
drag, startPoint x: 1096, startPoint y: 399, endPoint x: 1090, endPoint y: 418, distance: 21.0
click at [1096, 400] on div "hero.moveXY(40,13) 1 2 3 4 5 6 7 8 9 10 # There is a headhunter in the area! # …" at bounding box center [1118, 253] width 394 height 492
click at [1088, 418] on button "Run ⇧↵" at bounding box center [1116, 416] width 362 height 32
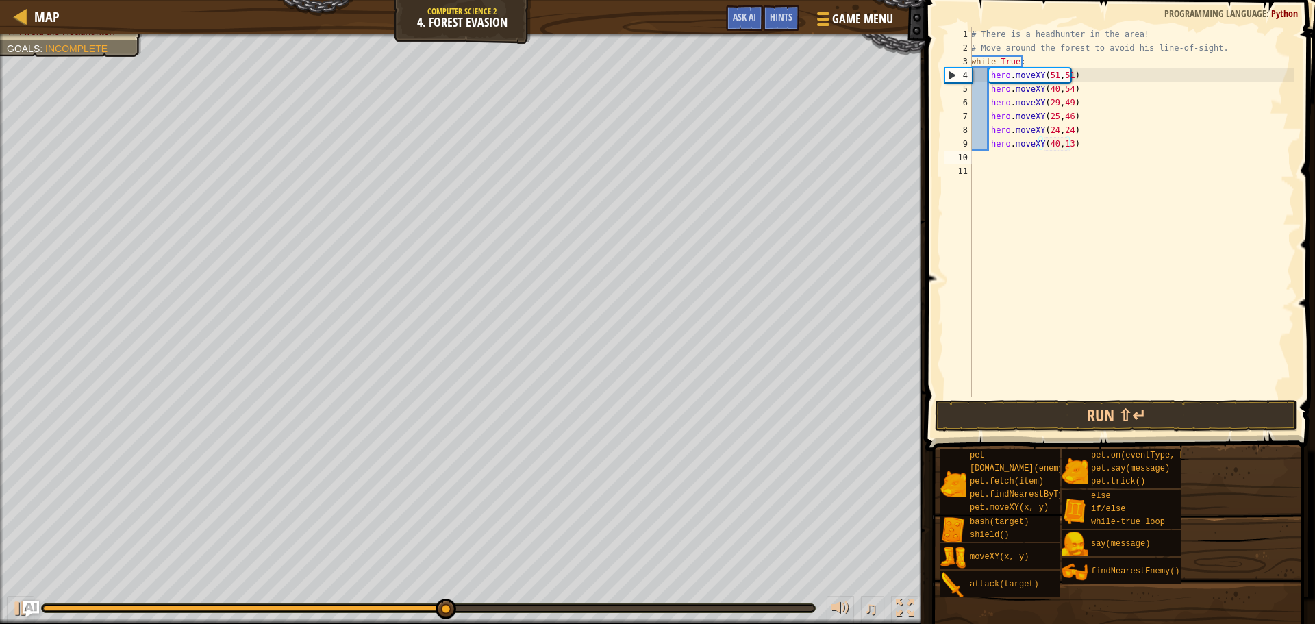
scroll to position [6, 1]
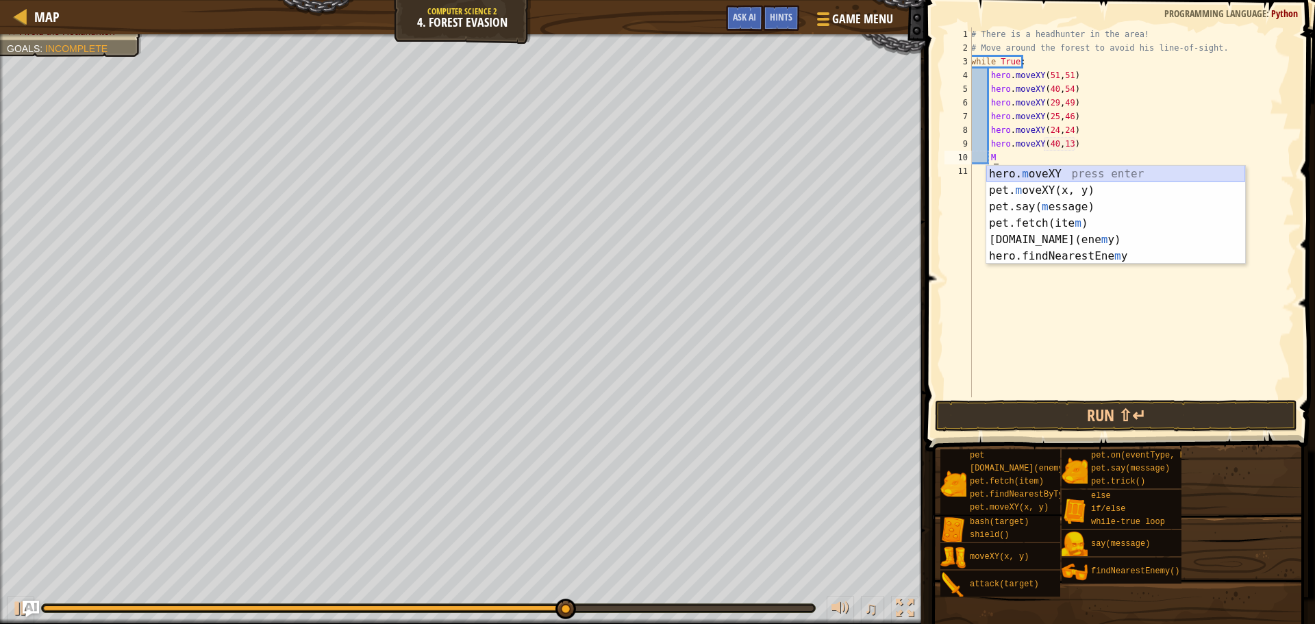
click at [1103, 171] on div "hero. m oveXY press enter pet. m oveXY(x, y) press enter pet.say( m essage) pre…" at bounding box center [1115, 231] width 259 height 131
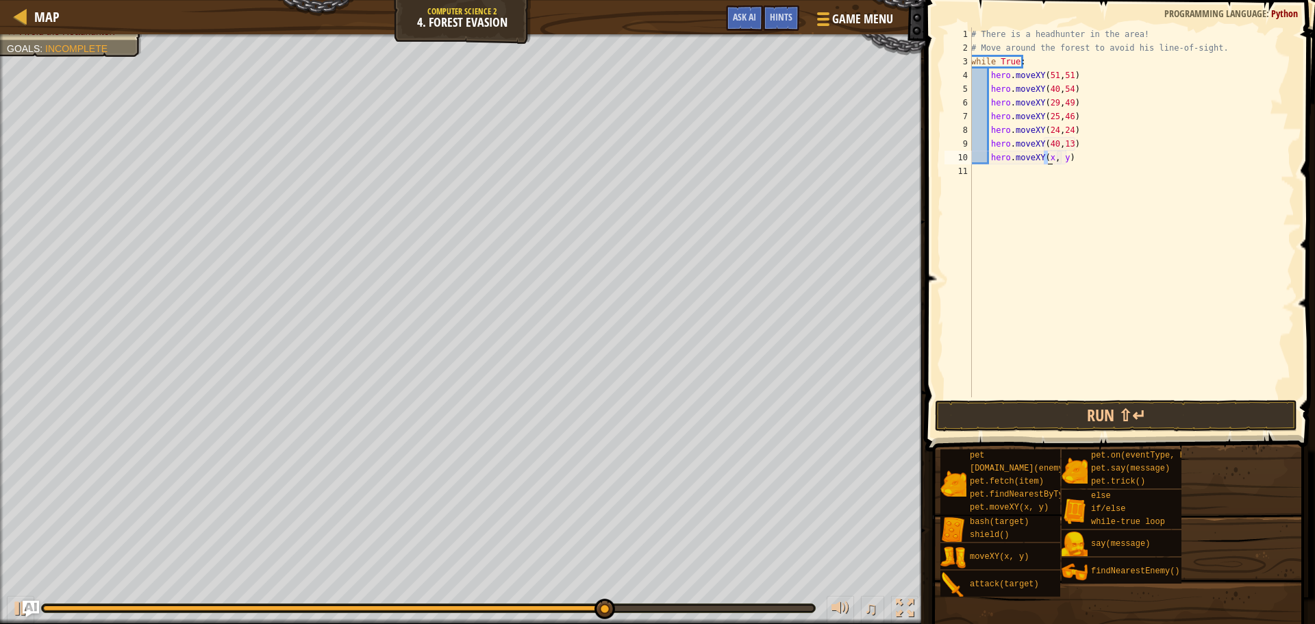
scroll to position [6, 6]
click at [1058, 159] on div "# There is a headhunter in the area! # Move around the forest to avoid his line…" at bounding box center [1131, 225] width 326 height 397
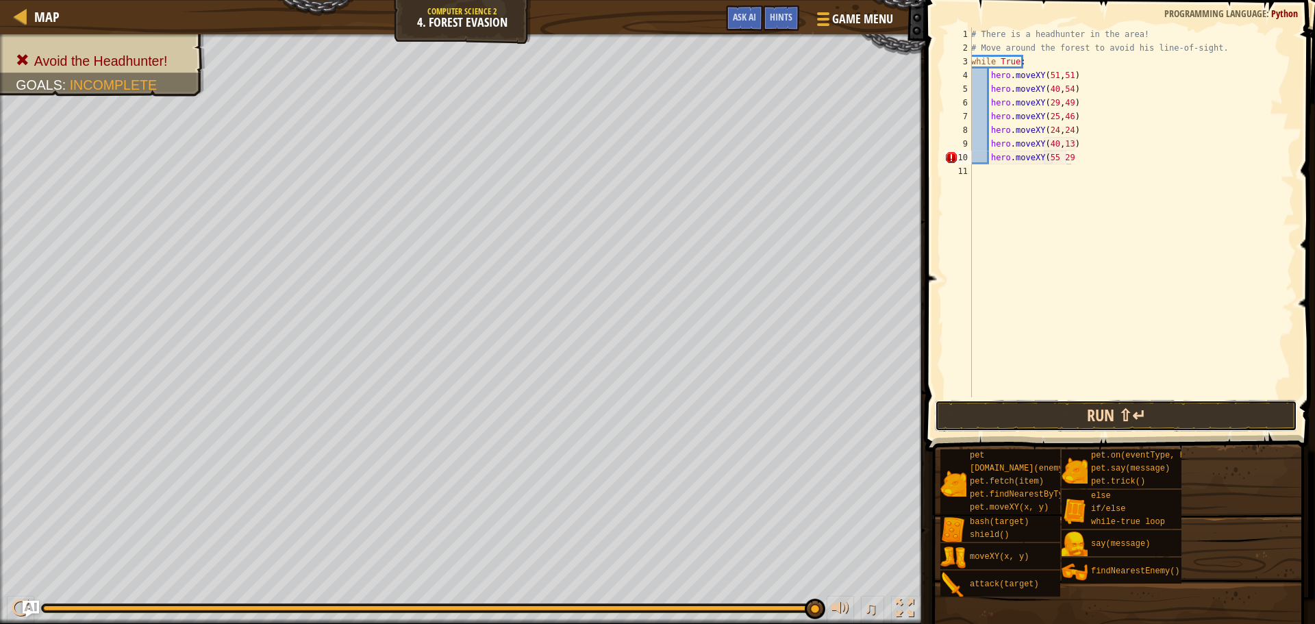
click at [1013, 426] on button "Run ⇧↵" at bounding box center [1116, 416] width 362 height 32
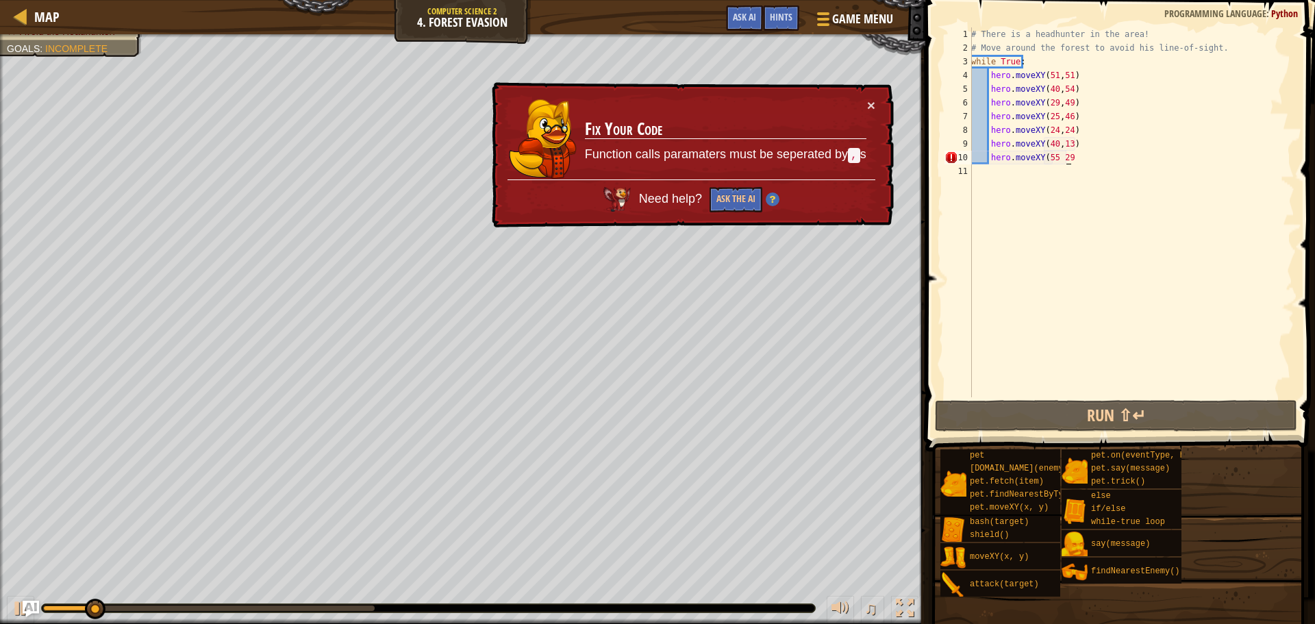
click at [1058, 158] on div "# There is a headhunter in the area! # Move around the forest to avoid his line…" at bounding box center [1131, 225] width 326 height 397
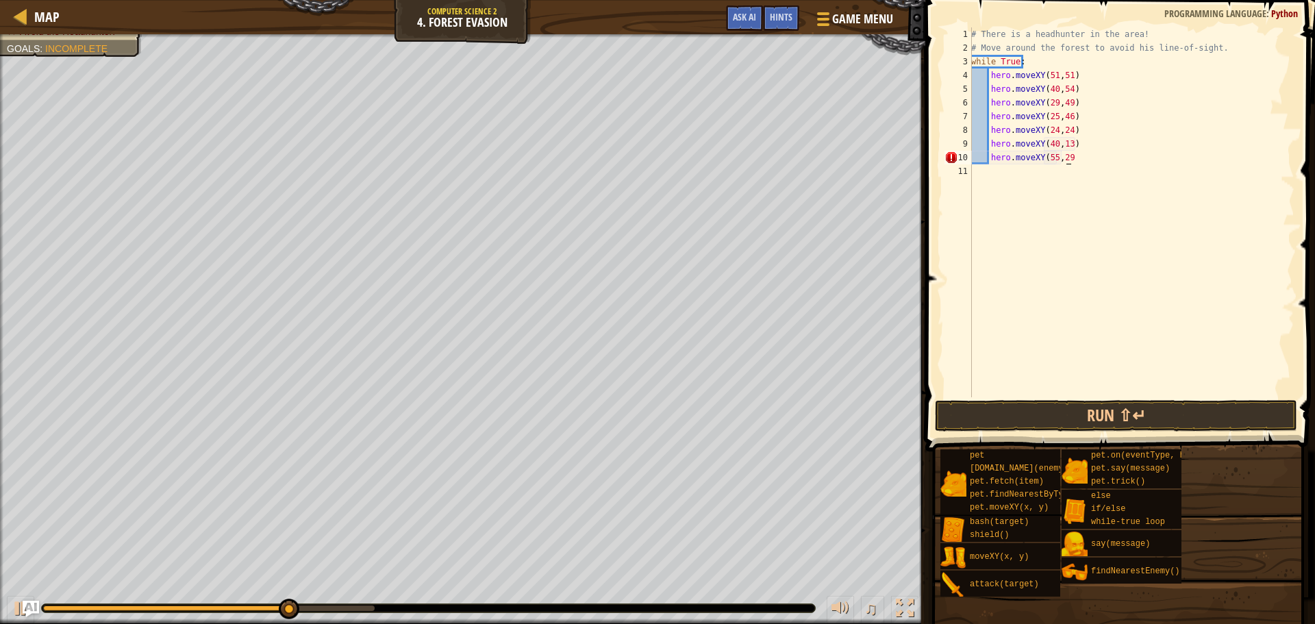
scroll to position [6, 8]
click at [1051, 423] on button "Run ⇧↵" at bounding box center [1116, 416] width 362 height 32
type textarea "hero.moveXY(55,29)"
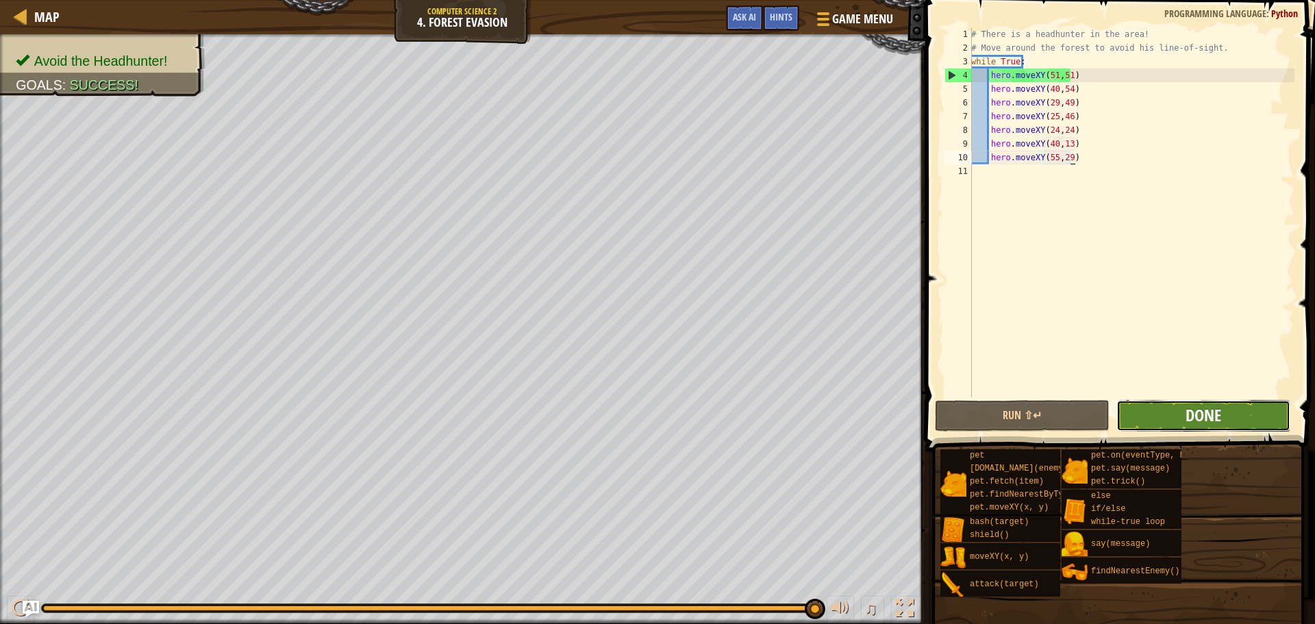
click at [1214, 418] on span "Done" at bounding box center [1203, 415] width 36 height 22
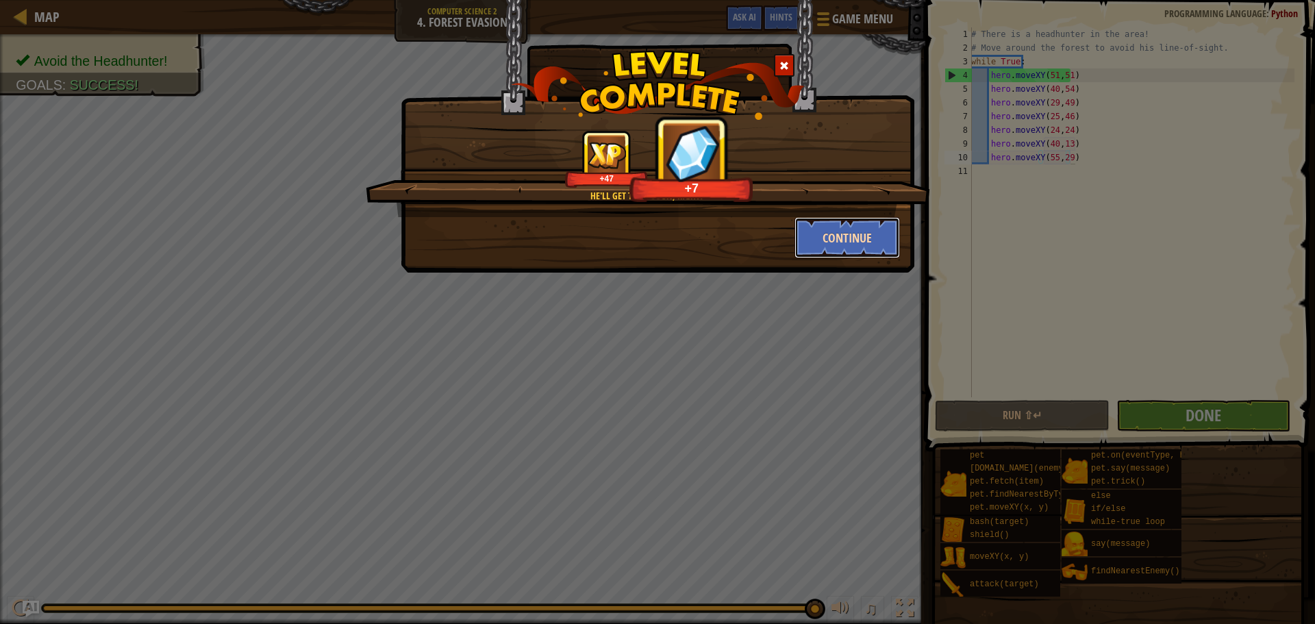
click at [815, 244] on button "Continue" at bounding box center [847, 237] width 106 height 41
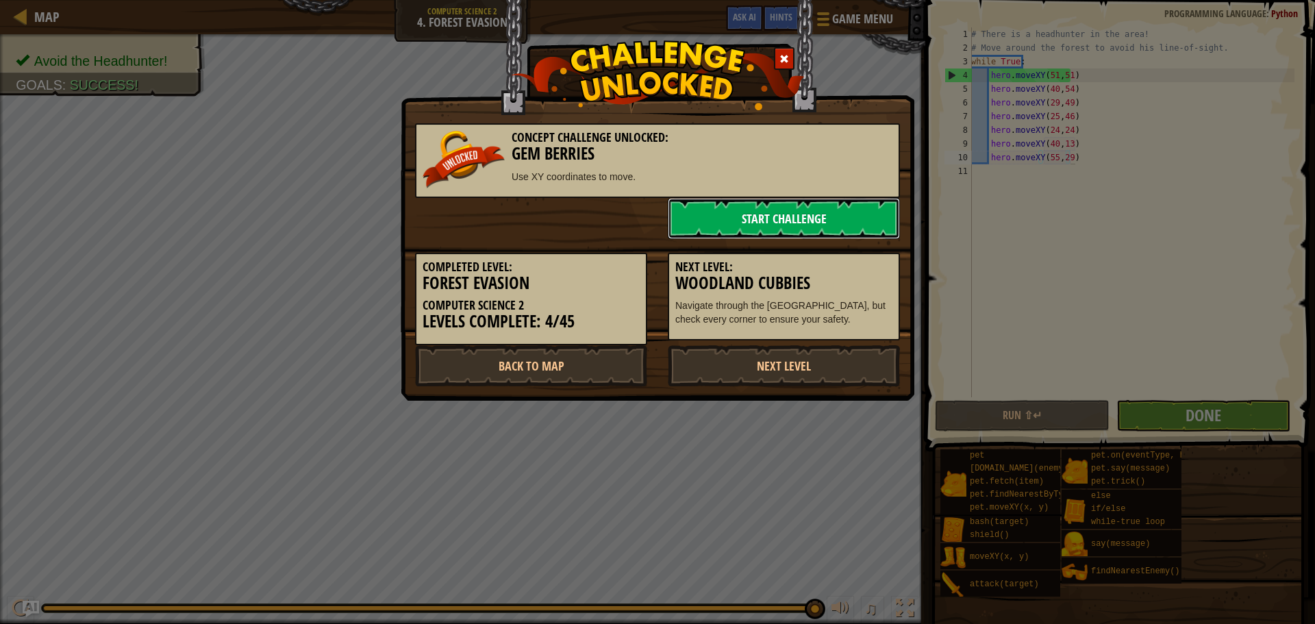
click at [813, 235] on link "Start Challenge" at bounding box center [784, 218] width 232 height 41
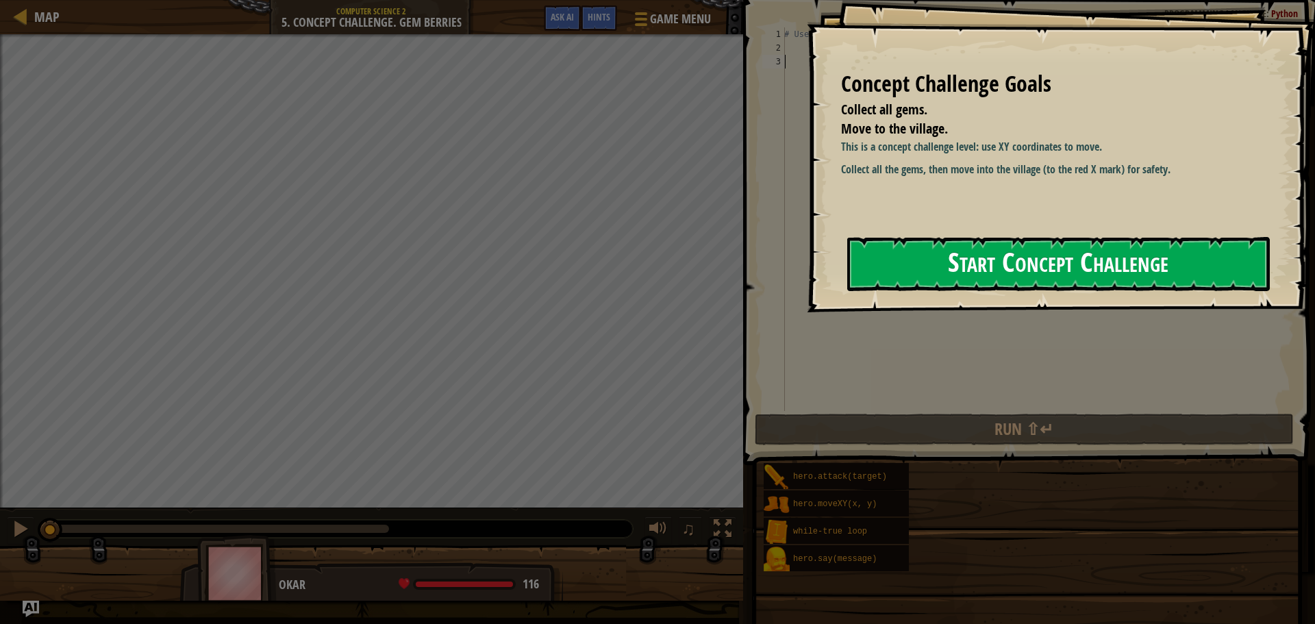
click at [885, 263] on button "Start Concept Challenge" at bounding box center [1058, 264] width 423 height 54
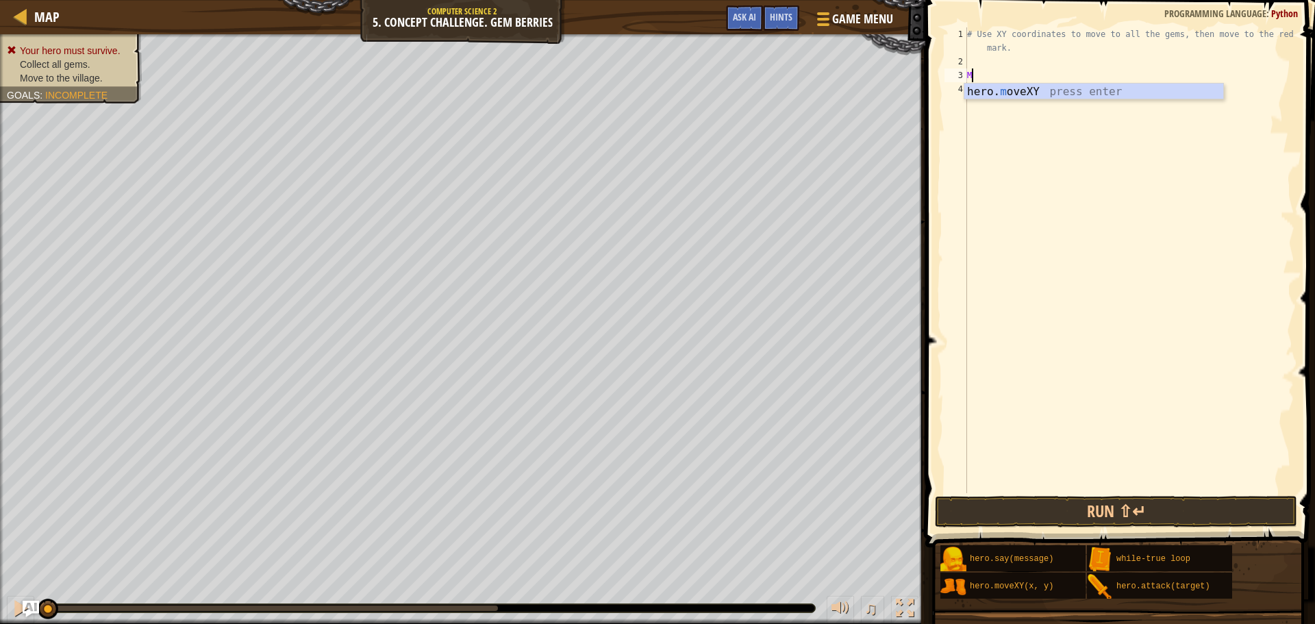
scroll to position [6, 0]
click at [1022, 92] on div "hero. m oveXY press enter" at bounding box center [1093, 108] width 259 height 49
click at [1034, 76] on div "# Use XY coordinates to move to all the gems, then move to the red X mark. hero…" at bounding box center [1129, 280] width 330 height 507
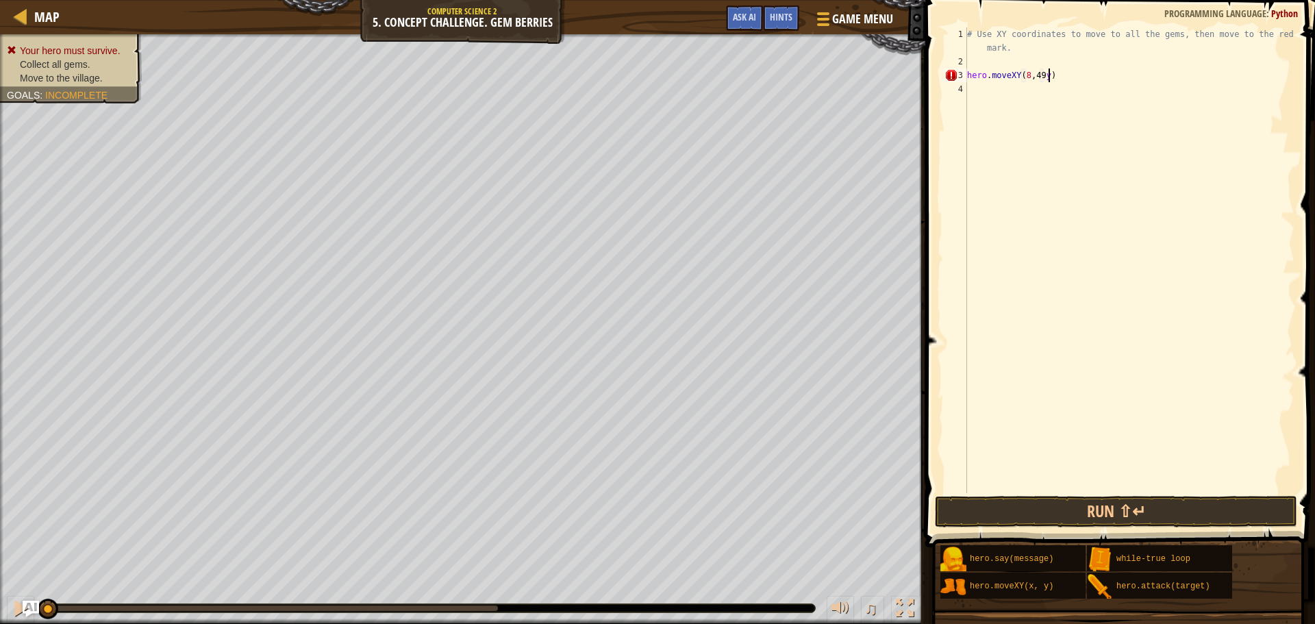
click at [1048, 75] on div "# Use XY coordinates to move to all the gems, then move to the red X mark. hero…" at bounding box center [1129, 280] width 330 height 507
type textarea "hero.moveXY(8, 49)"
click at [989, 81] on div "# Use XY coordinates to move to all the gems, then move to the red X mark. hero…" at bounding box center [1129, 280] width 330 height 507
click at [981, 90] on div "# Use XY coordinates to move to all the gems, then move to the red X mark. hero…" at bounding box center [1129, 280] width 330 height 507
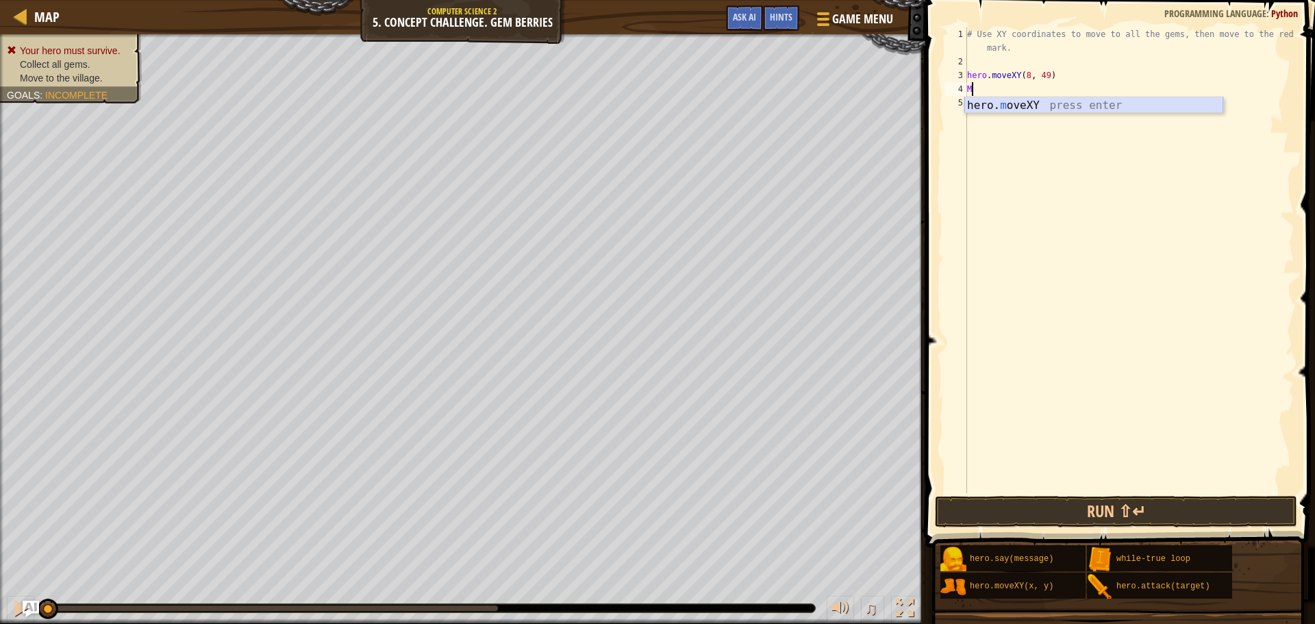
click at [1070, 110] on div "hero. m oveXY press enter" at bounding box center [1093, 121] width 259 height 49
click at [1037, 89] on div "# Use XY coordinates to move to all the gems, then move to the red X mark. hero…" at bounding box center [1129, 280] width 330 height 507
click at [1040, 94] on div "# Use XY coordinates to move to all the gems, then move to the red X mark. hero…" at bounding box center [1129, 280] width 330 height 507
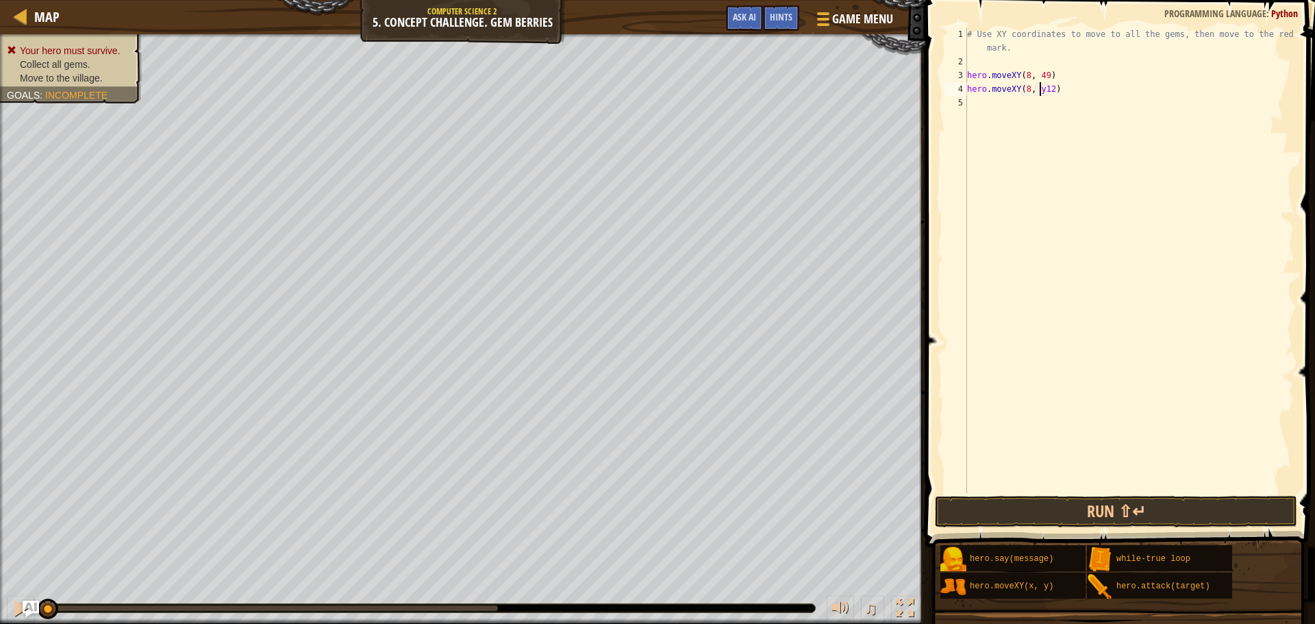
type textarea "hero.moveXY(8, 12)"
click at [988, 111] on div "# Use XY coordinates to move to all the gems, then move to the red X mark. hero…" at bounding box center [1129, 280] width 330 height 507
type textarea "M"
type textarea "U"
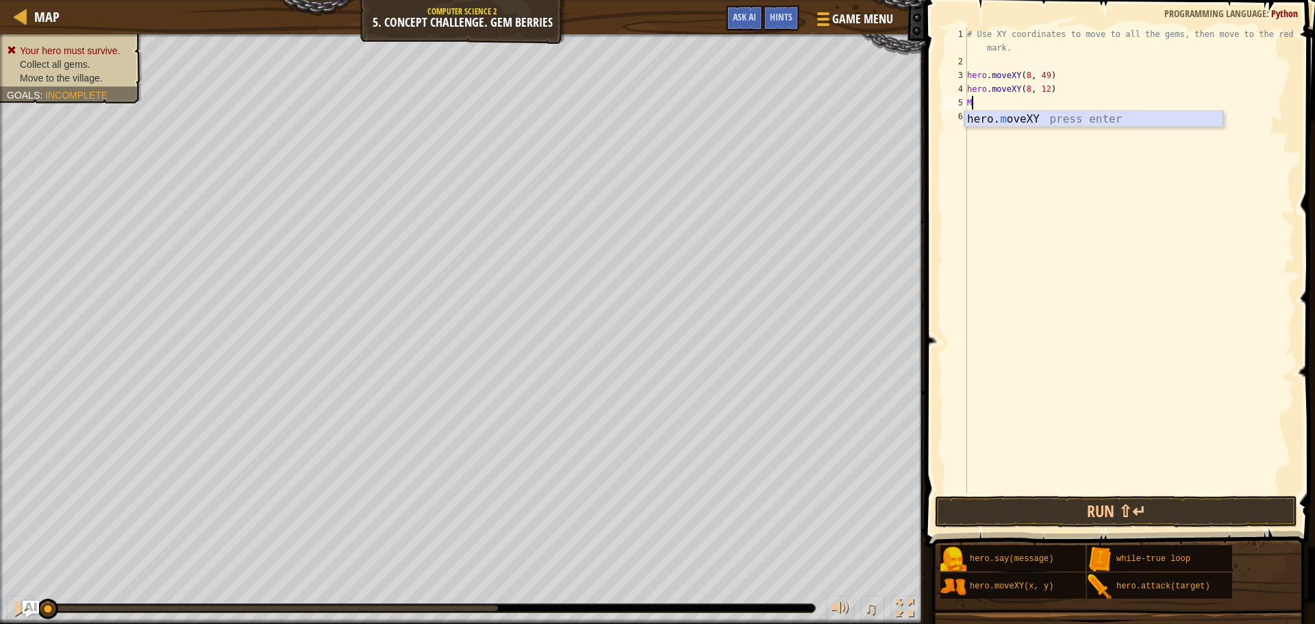
click at [1102, 124] on div "hero. m oveXY press enter" at bounding box center [1093, 135] width 259 height 49
click at [1038, 103] on div "# Use XY coordinates to move to all the gems, then move to the red X mark. hero…" at bounding box center [1129, 280] width 330 height 507
type textarea "hero.moveXY(8, 28)"
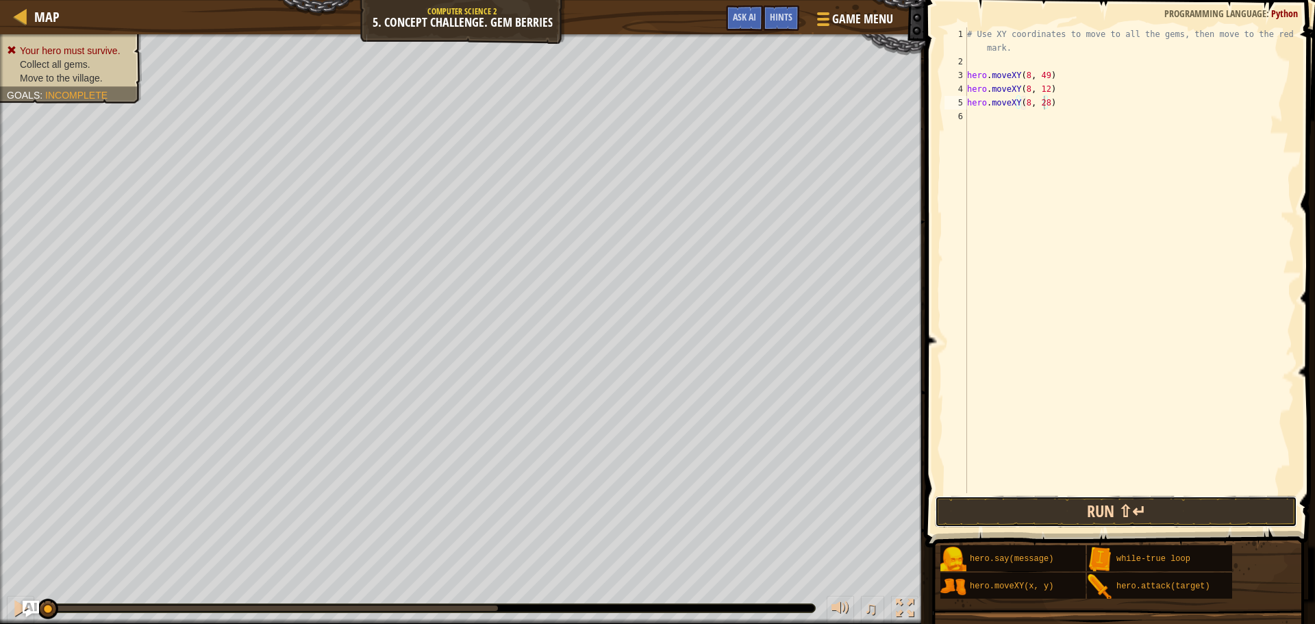
click at [1028, 527] on button "Run ⇧↵" at bounding box center [1116, 512] width 362 height 32
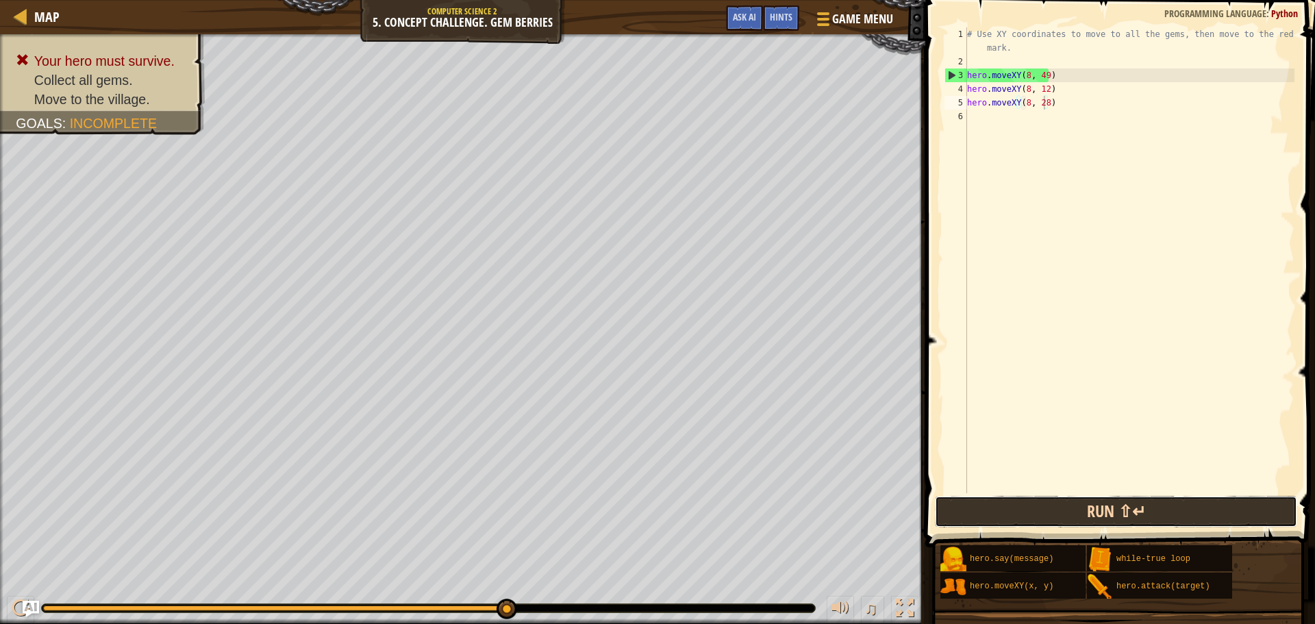
click at [1022, 517] on button "Run ⇧↵" at bounding box center [1116, 512] width 362 height 32
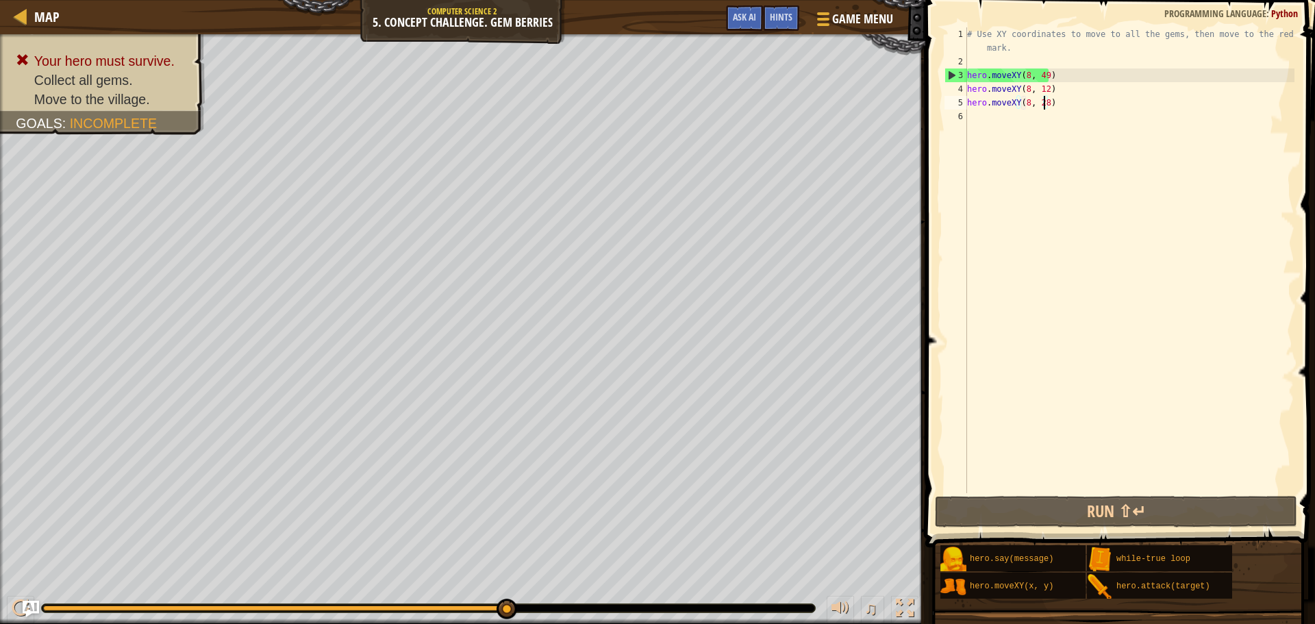
click at [1003, 115] on div "# Use XY coordinates to move to all the gems, then move to the red X mark. hero…" at bounding box center [1129, 280] width 330 height 507
type textarea "M"
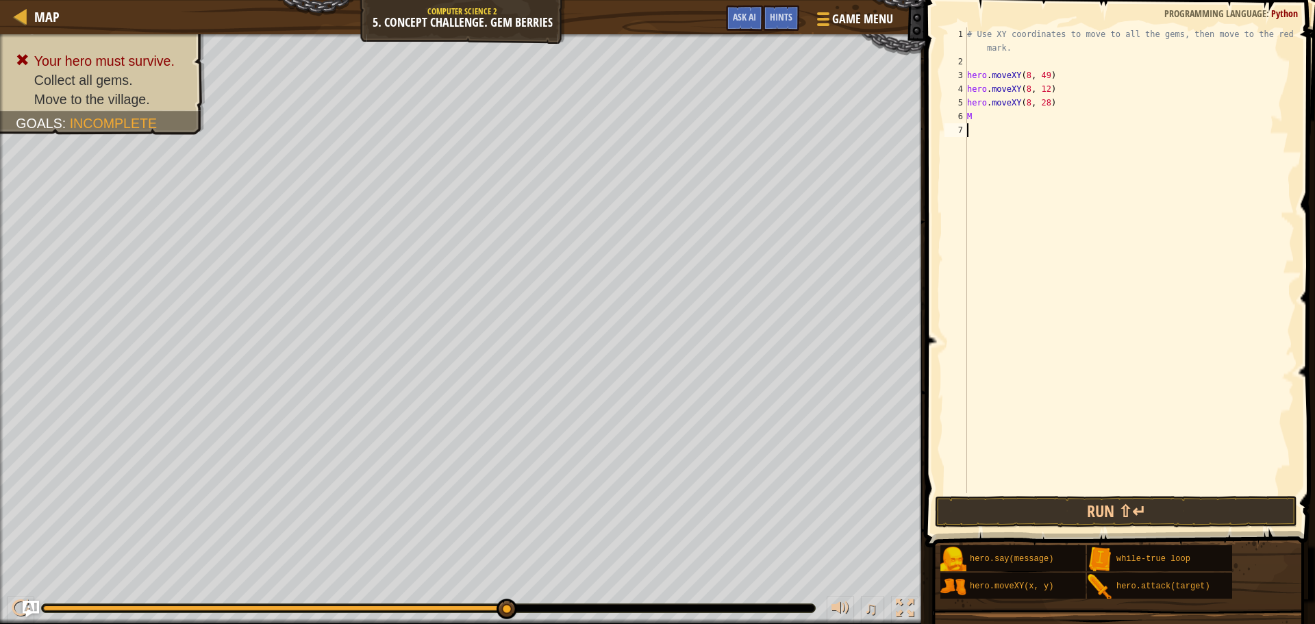
click at [1047, 142] on div "# Use XY coordinates to move to all the gems, then move to the red X mark. hero…" at bounding box center [1129, 280] width 330 height 507
click at [992, 108] on div "# Use XY coordinates to move to all the gems, then move to the red X mark. hero…" at bounding box center [1129, 280] width 330 height 507
click at [984, 109] on div "# Use XY coordinates to move to all the gems, then move to the red X mark. hero…" at bounding box center [1129, 280] width 330 height 507
click at [982, 114] on div "# Use XY coordinates to move to all the gems, then move to the red X mark. hero…" at bounding box center [1129, 280] width 330 height 507
click at [995, 131] on div "hero. mo veXY press enter" at bounding box center [1093, 149] width 259 height 49
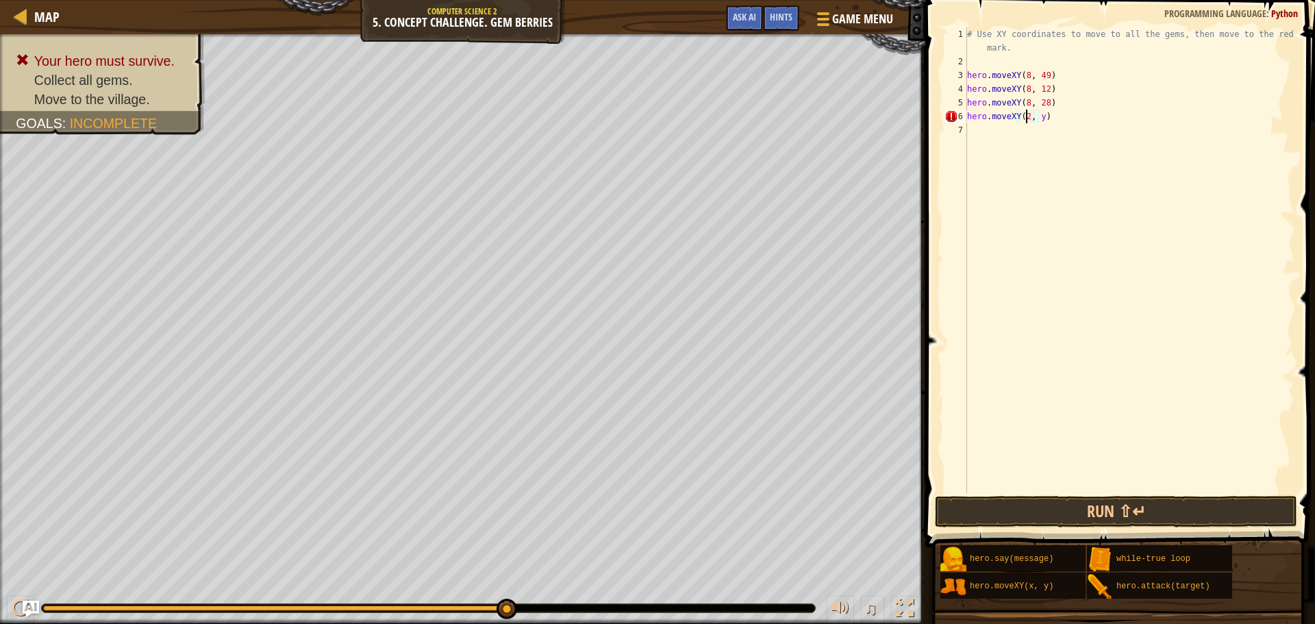
scroll to position [6, 5]
click at [1047, 116] on div "# Use XY coordinates to move to all the gems, then move to the red X mark. hero…" at bounding box center [1129, 280] width 330 height 507
click at [1043, 117] on div "# Use XY coordinates to move to all the gems, then move to the red X mark. hero…" at bounding box center [1129, 280] width 330 height 507
type textarea "hero.moveXY(23, 26)"
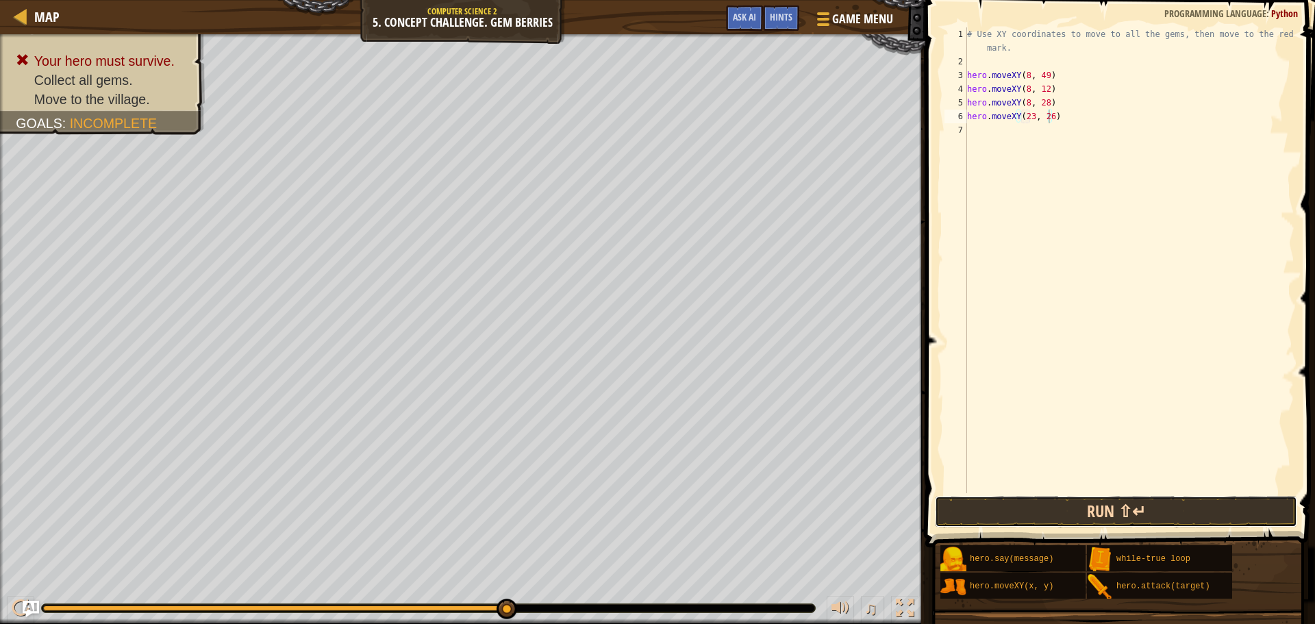
click at [1134, 498] on button "Run ⇧↵" at bounding box center [1116, 512] width 362 height 32
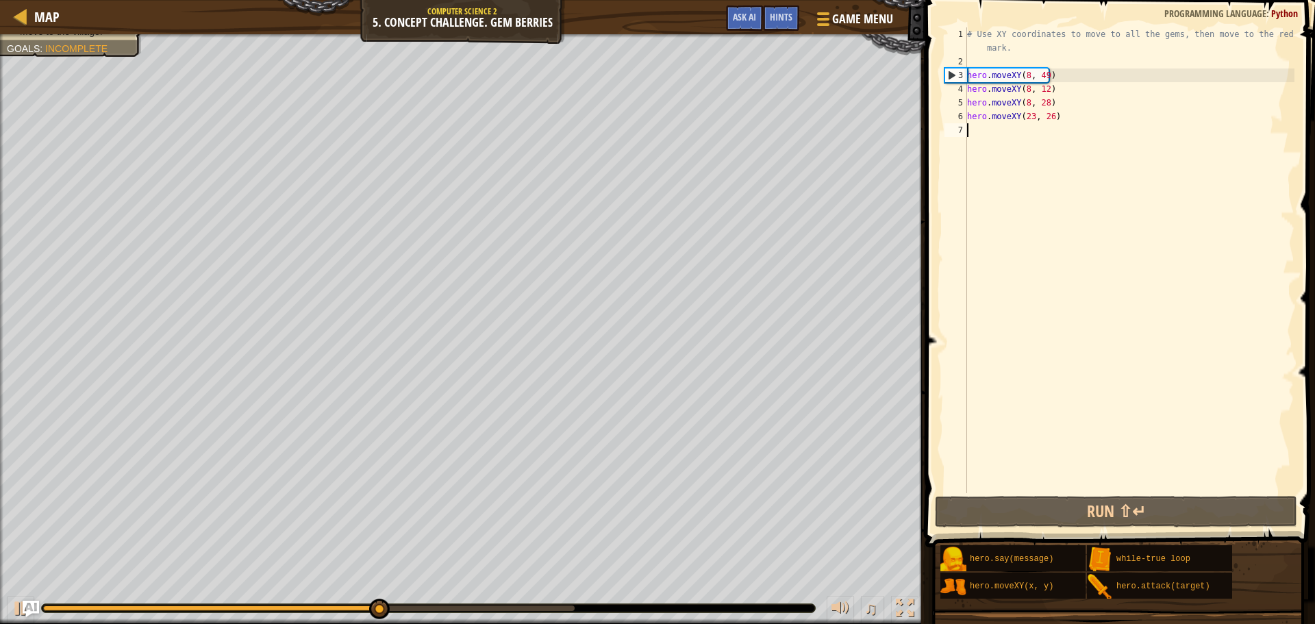
click at [993, 137] on div "# Use XY coordinates to move to all the gems, then move to the red X mark. hero…" at bounding box center [1129, 280] width 330 height 507
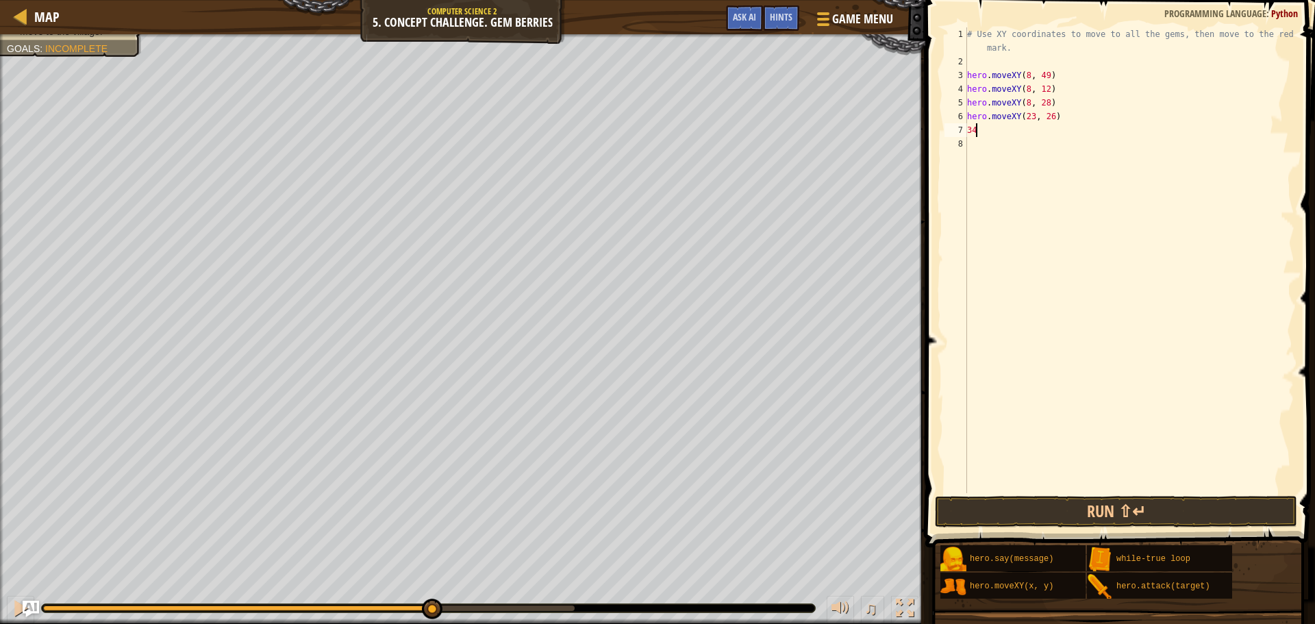
type textarea "3"
drag, startPoint x: 1039, startPoint y: 143, endPoint x: 940, endPoint y: 177, distance: 104.2
click at [1037, 142] on div "hero. m oveXY press enter" at bounding box center [1093, 162] width 259 height 49
click at [1058, 130] on div "# Use XY coordinates to move to all the gems, then move to the red X mark. hero…" at bounding box center [1129, 280] width 330 height 507
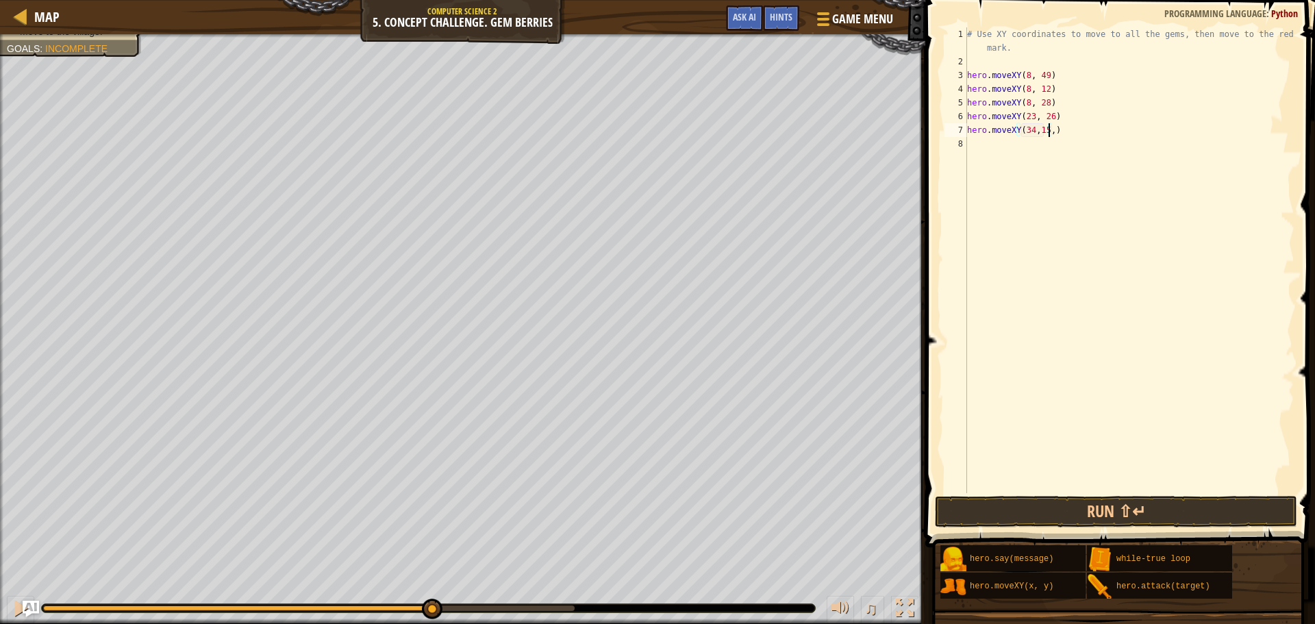
type textarea "hero.moveXY(34,15)"
click at [983, 145] on div "# Use XY coordinates to move to all the gems, then move to the red X mark. hero…" at bounding box center [1129, 280] width 330 height 507
click at [1048, 160] on div "hero. m oveXY press enter" at bounding box center [1093, 176] width 259 height 49
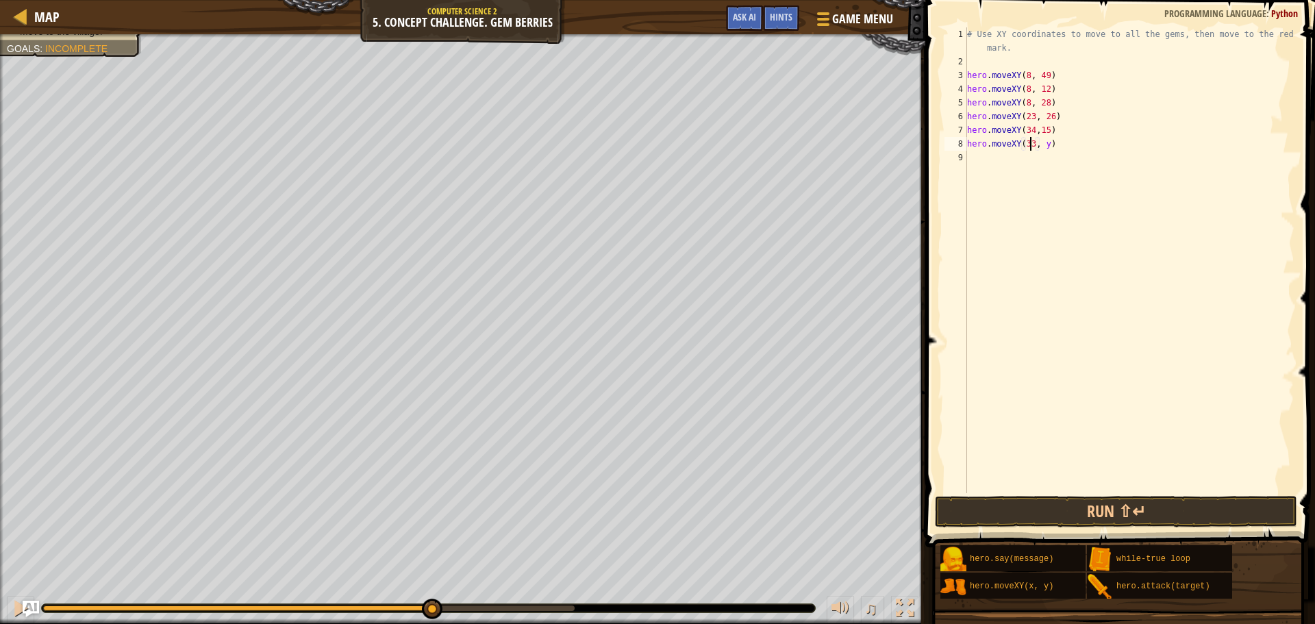
click at [1046, 142] on div "# Use XY coordinates to move to all the gems, then move to the red X mark. hero…" at bounding box center [1129, 280] width 330 height 507
type textarea "hero.moveXY(33, 46)"
drag, startPoint x: 1068, startPoint y: 508, endPoint x: 985, endPoint y: 507, distance: 82.2
click at [1067, 508] on button "Run ⇧↵" at bounding box center [1116, 512] width 362 height 32
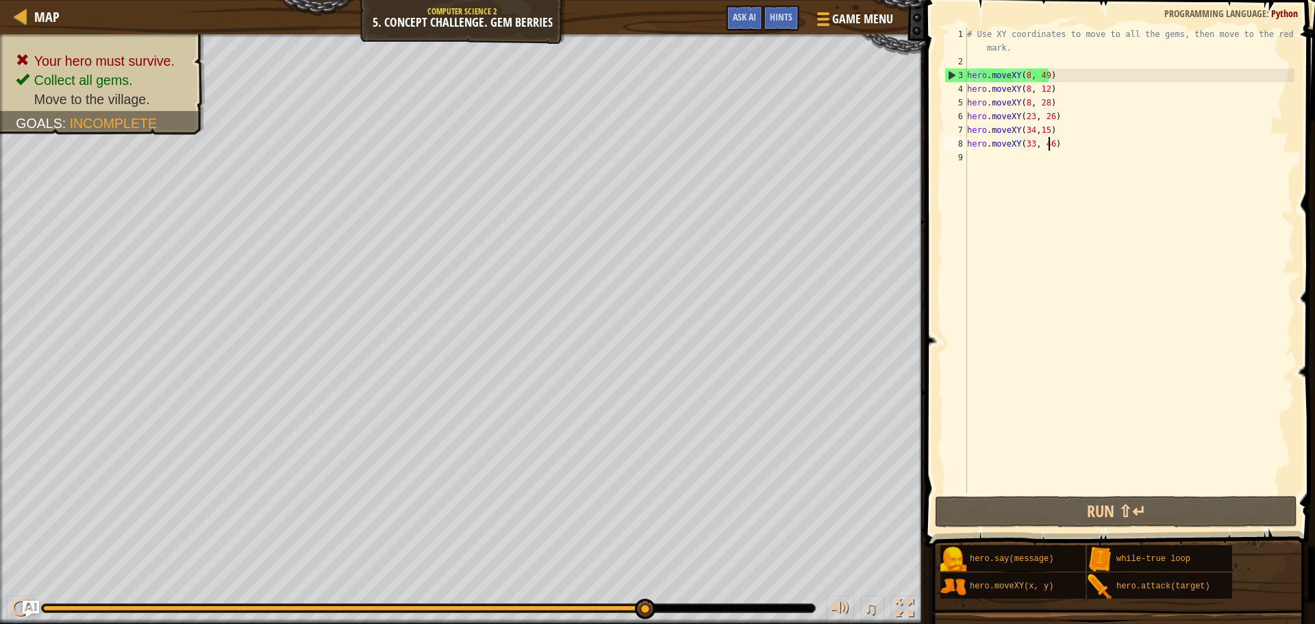
click at [1005, 163] on div "# Use XY coordinates to move to all the gems, then move to the red X mark. hero…" at bounding box center [1129, 280] width 330 height 507
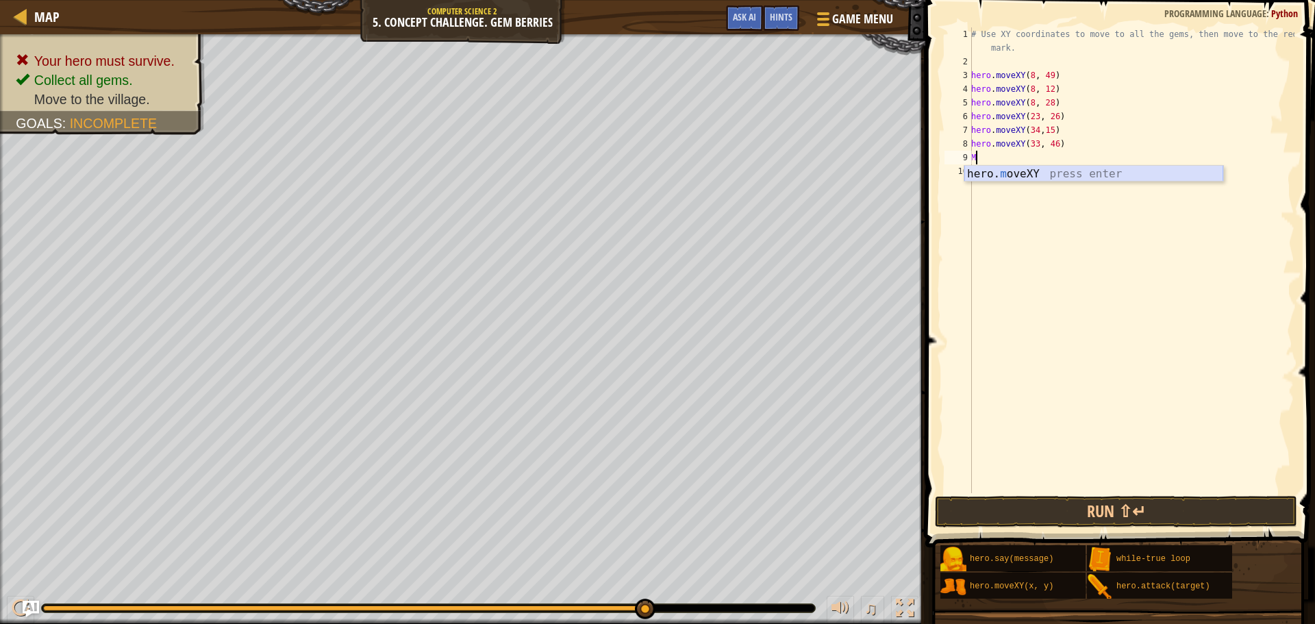
click at [989, 173] on div "hero. m oveXY press enter" at bounding box center [1093, 190] width 259 height 49
click at [1050, 155] on div "# Use XY coordinates to move to all the gems, then move to the red X mark. hero…" at bounding box center [1131, 280] width 326 height 507
type textarea "hero.moveXY(40, 56)"
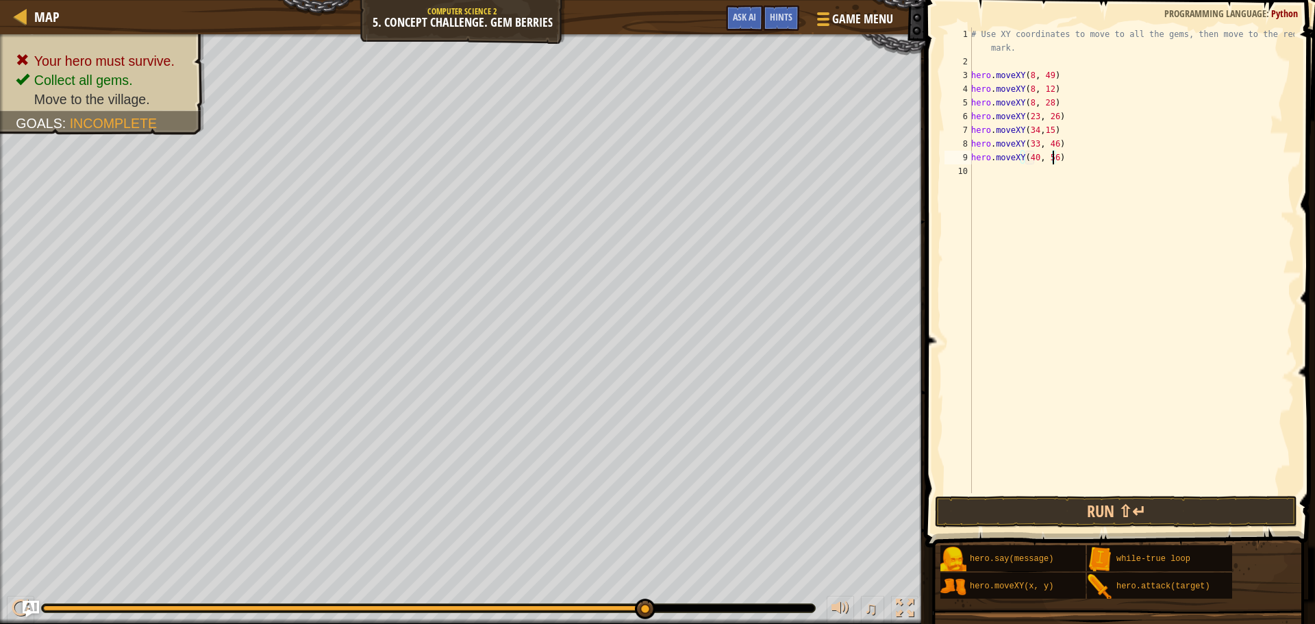
click at [1000, 186] on div "# Use XY coordinates to move to all the gems, then move to the red X mark. hero…" at bounding box center [1131, 280] width 326 height 507
click at [997, 184] on div "hero. m oveXY press enter" at bounding box center [1097, 203] width 259 height 49
click at [1051, 174] on div "# Use XY coordinates to move to all the gems, then move to the red X mark. hero…" at bounding box center [1131, 280] width 326 height 507
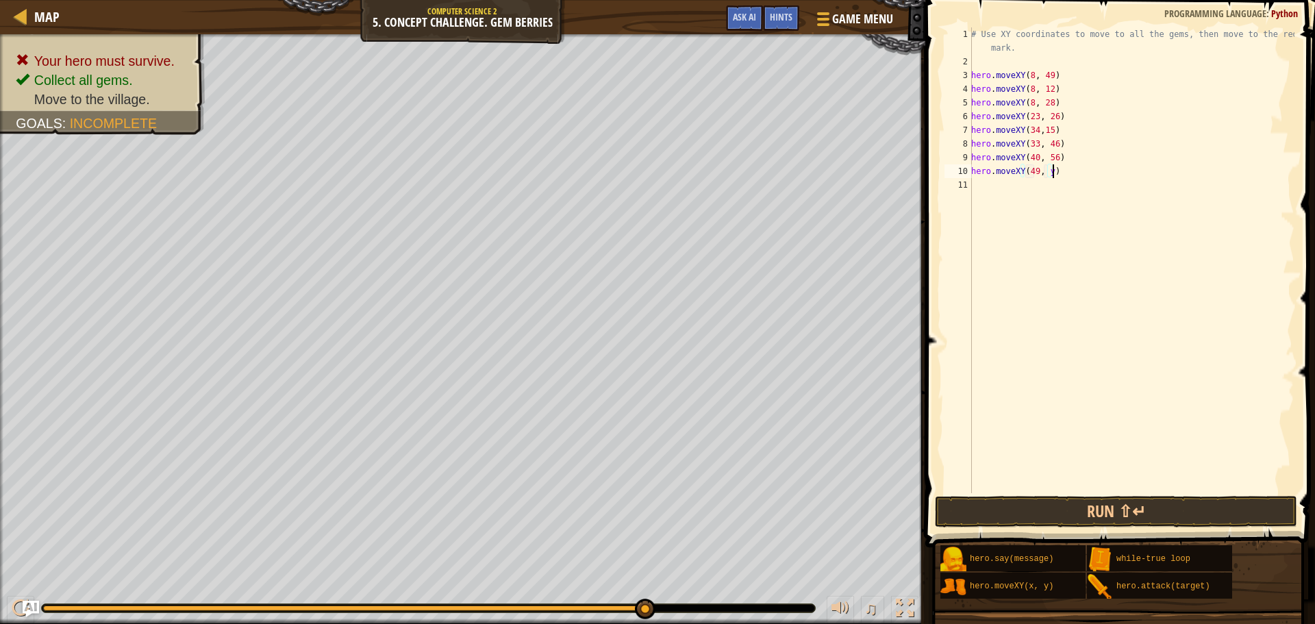
click at [1046, 173] on div "# Use XY coordinates to move to all the gems, then move to the red X mark. hero…" at bounding box center [1131, 280] width 326 height 507
type textarea "hero.moveXY(49, 57)"
click at [1009, 179] on div "# Use XY coordinates to move to all the gems, then move to the red X mark. hero…" at bounding box center [1131, 280] width 326 height 507
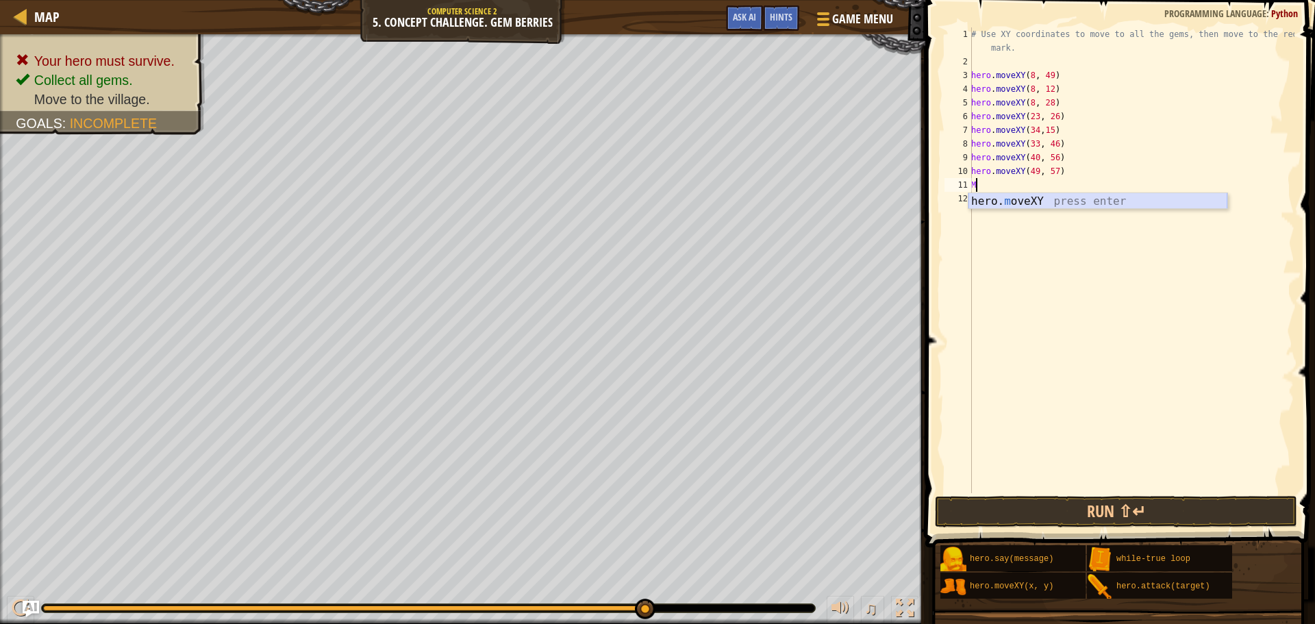
click at [1014, 203] on div "hero. m oveXY press enter" at bounding box center [1097, 217] width 259 height 49
click at [1049, 190] on div "# Use XY coordinates to move to all the gems, then move to the red X mark. hero…" at bounding box center [1131, 280] width 326 height 507
type textarea "hero.moveXY(50, 35)"
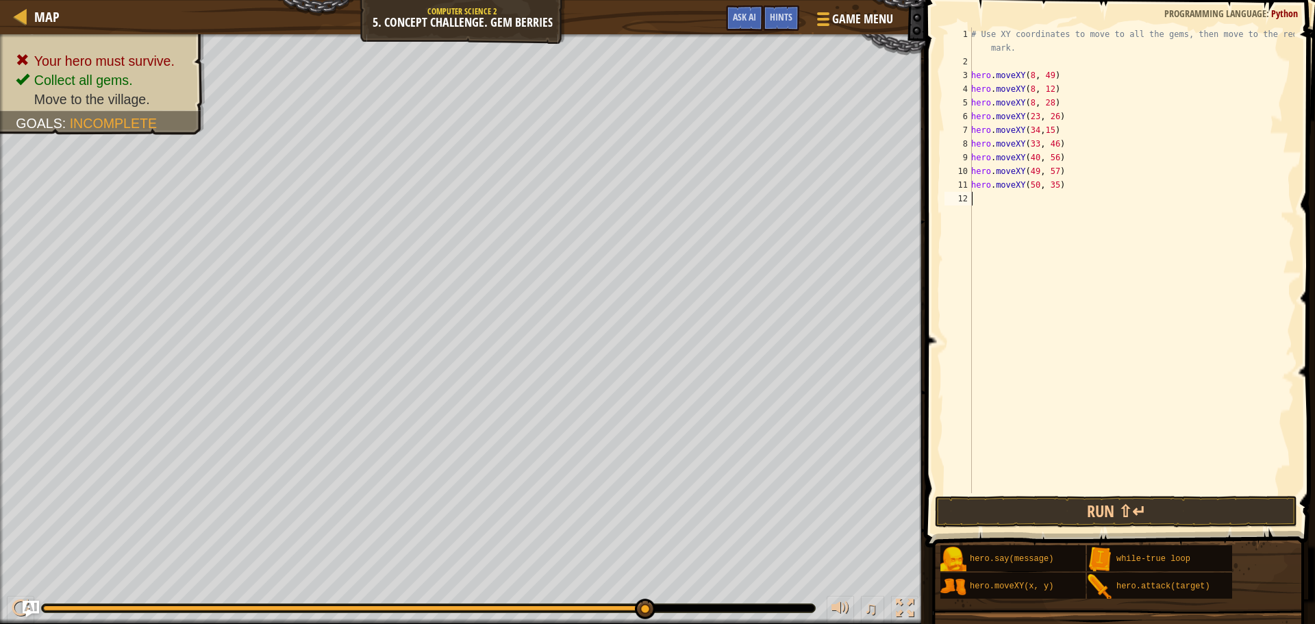
click at [981, 201] on div "# Use XY coordinates to move to all the gems, then move to the red X mark. hero…" at bounding box center [1131, 280] width 326 height 507
click at [1022, 203] on div "# Use XY coordinates to move to all the gems, then move to the red X mark. hero…" at bounding box center [1131, 280] width 326 height 507
click at [1005, 208] on div "hero. move XY press enter" at bounding box center [1097, 231] width 259 height 49
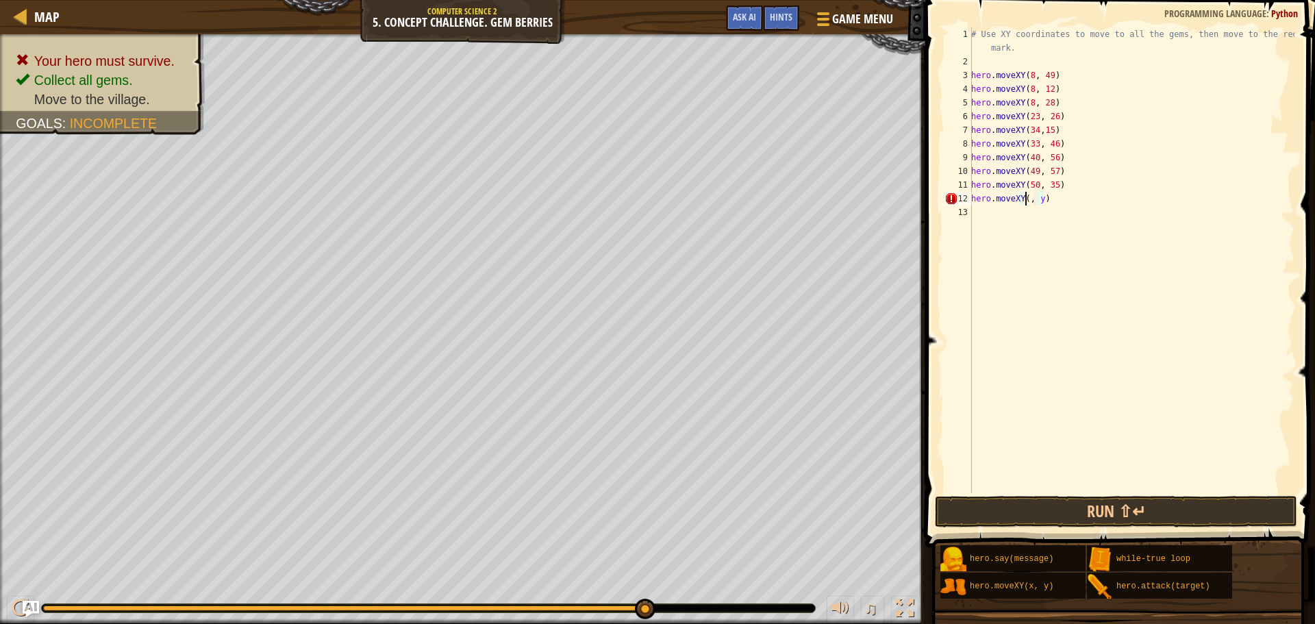
scroll to position [6, 5]
click at [1046, 199] on div "# Use XY coordinates to move to all the gems, then move to the red X mark. hero…" at bounding box center [1131, 280] width 326 height 507
type textarea "hero.moveXY(62, 36)"
click at [1001, 216] on div "# Use XY coordinates to move to all the gems, then move to the red X mark. hero…" at bounding box center [1131, 280] width 326 height 507
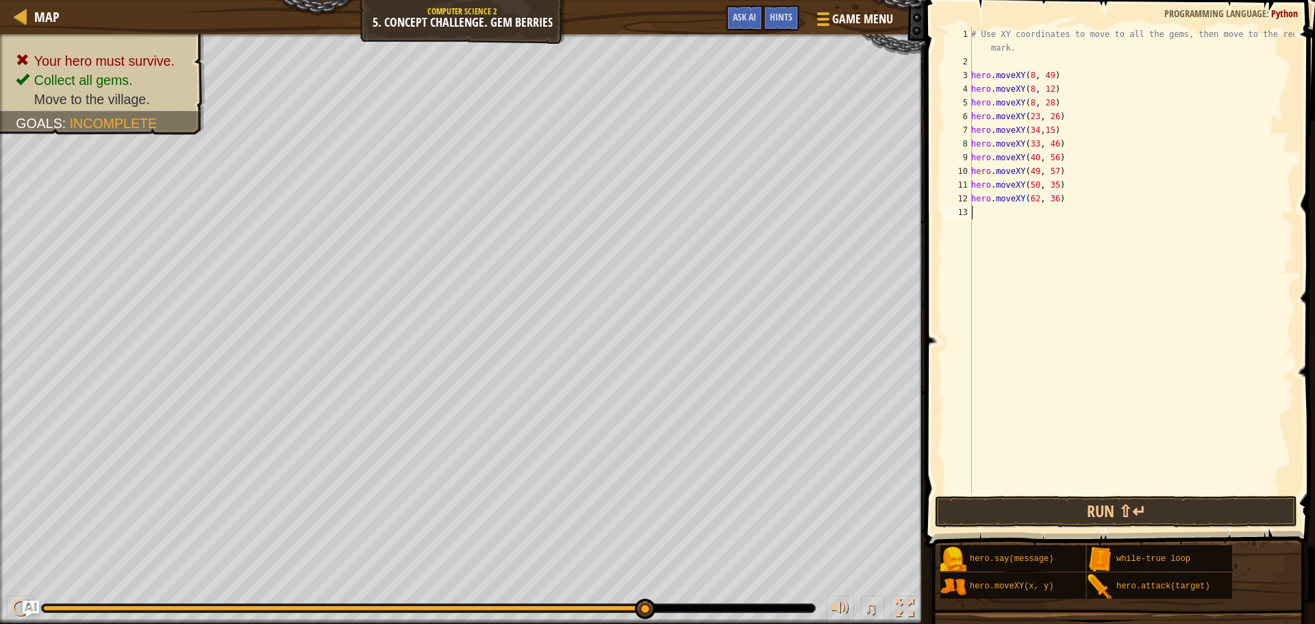
scroll to position [6, 0]
type textarea "B"
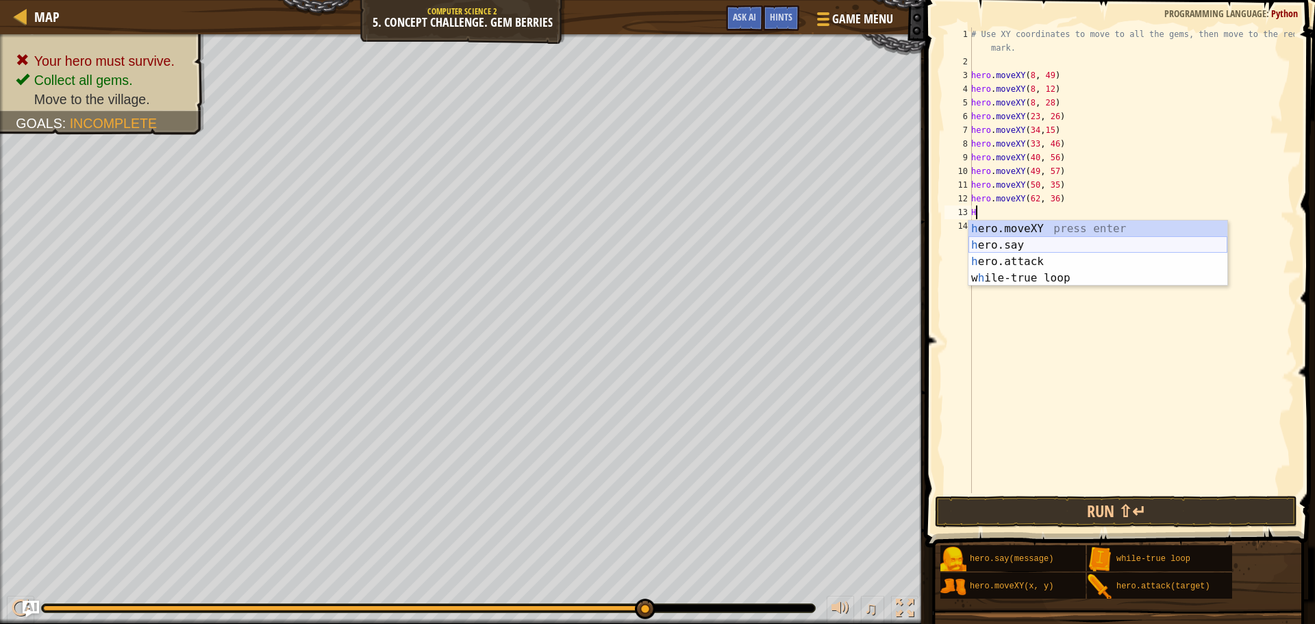
click at [1026, 245] on div "h ero.moveXY press enter h ero.say press enter h ero.attack press enter w h ile…" at bounding box center [1097, 270] width 259 height 99
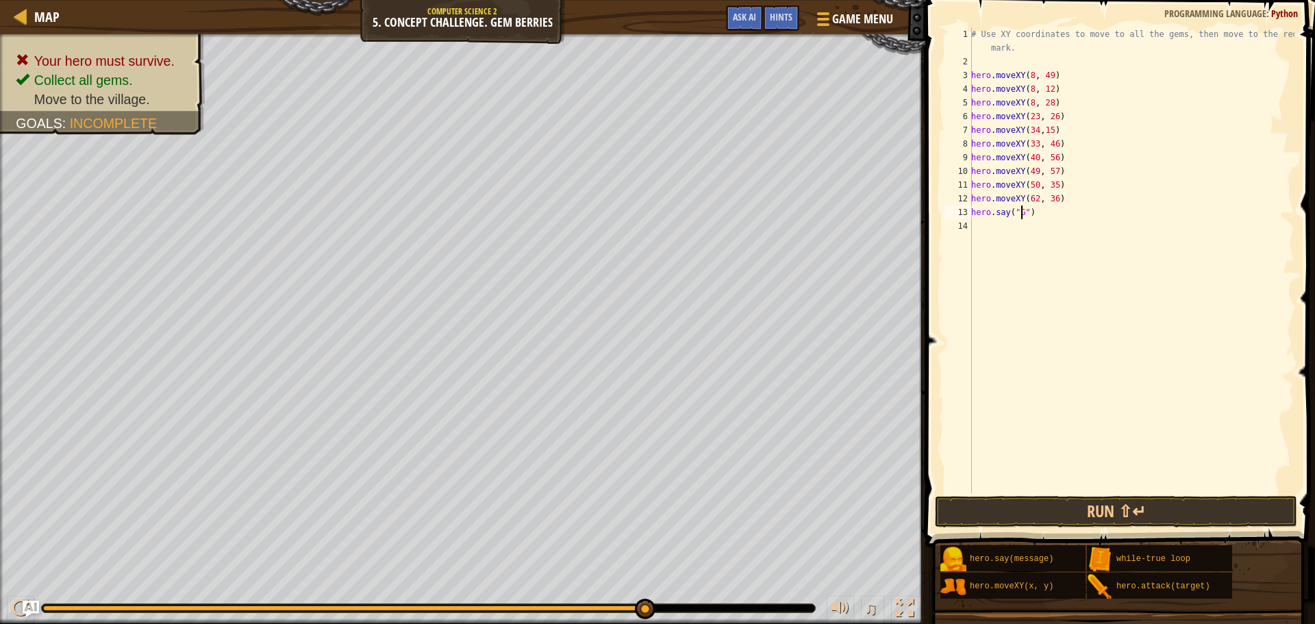
scroll to position [6, 4]
click at [1046, 509] on button "Run ⇧↵" at bounding box center [1116, 512] width 362 height 32
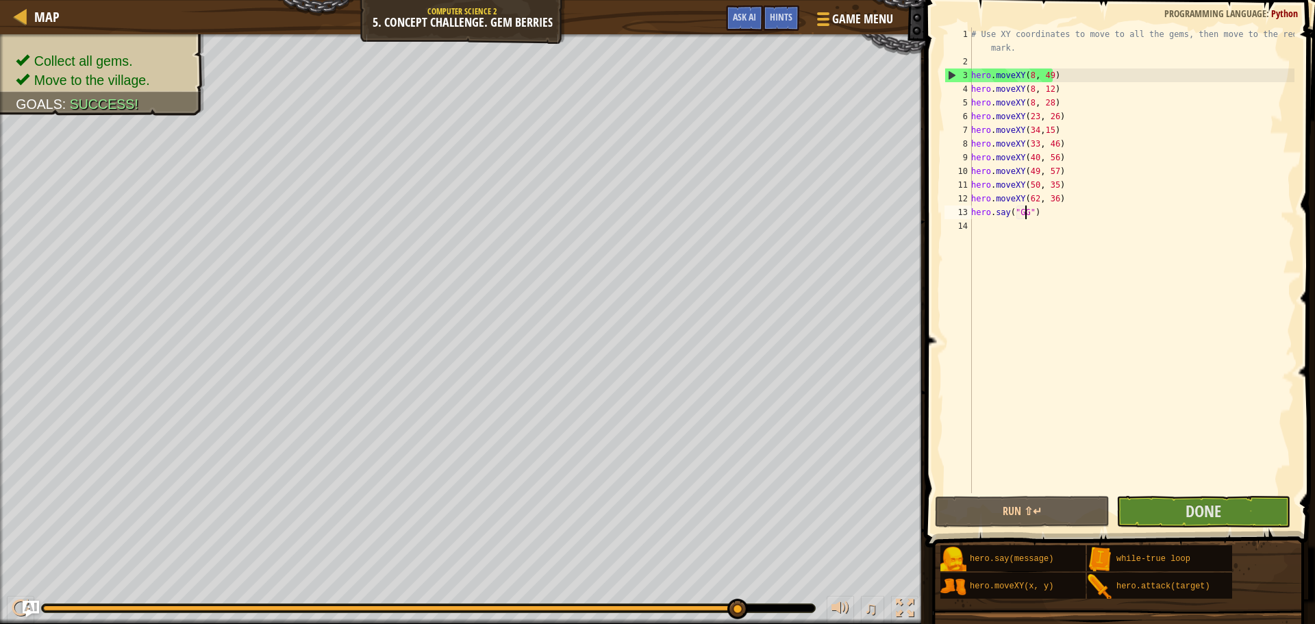
click at [1035, 198] on div "# Use XY coordinates to move to all the gems, then move to the red X mark. hero…" at bounding box center [1131, 280] width 326 height 507
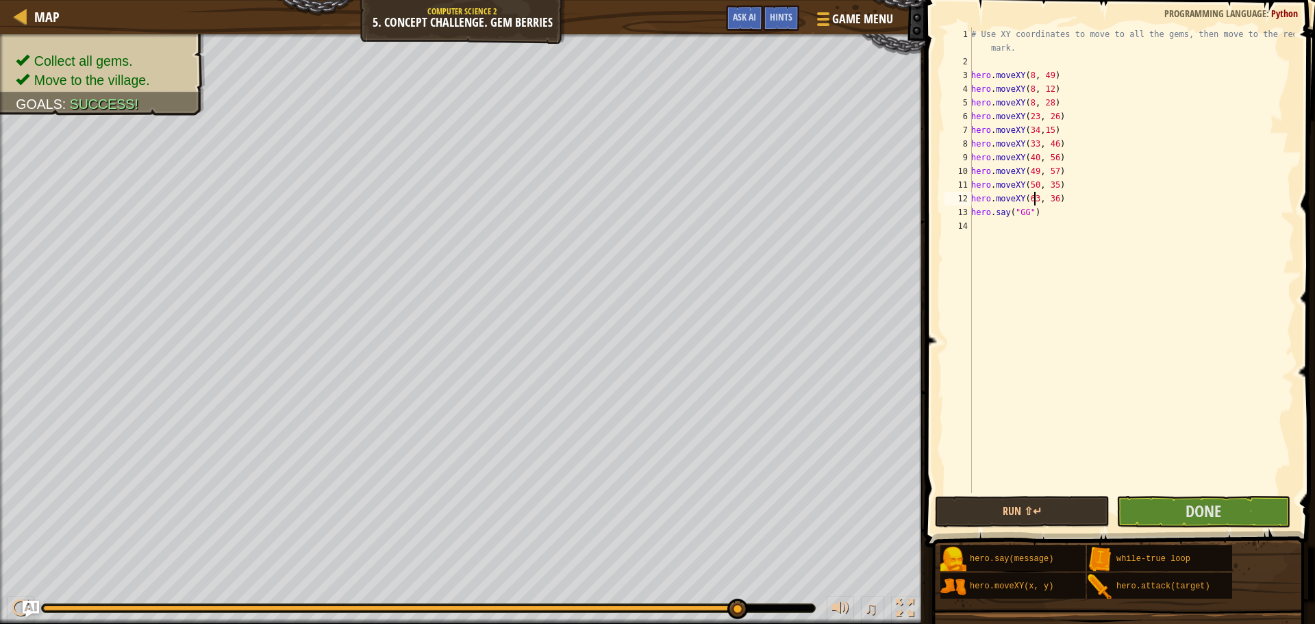
scroll to position [6, 5]
type textarea "hero.moveXY(63, 36)"
click at [1021, 516] on button "Run ⇧↵" at bounding box center [1022, 512] width 174 height 32
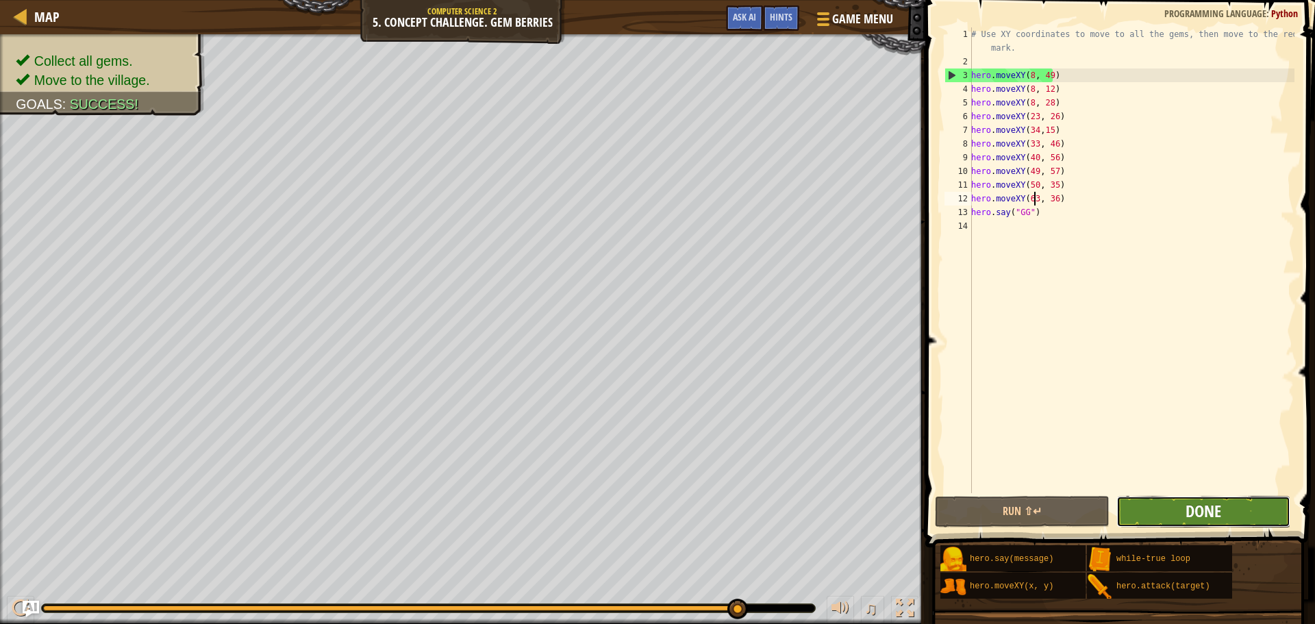
click at [1186, 521] on span "Done" at bounding box center [1203, 511] width 36 height 22
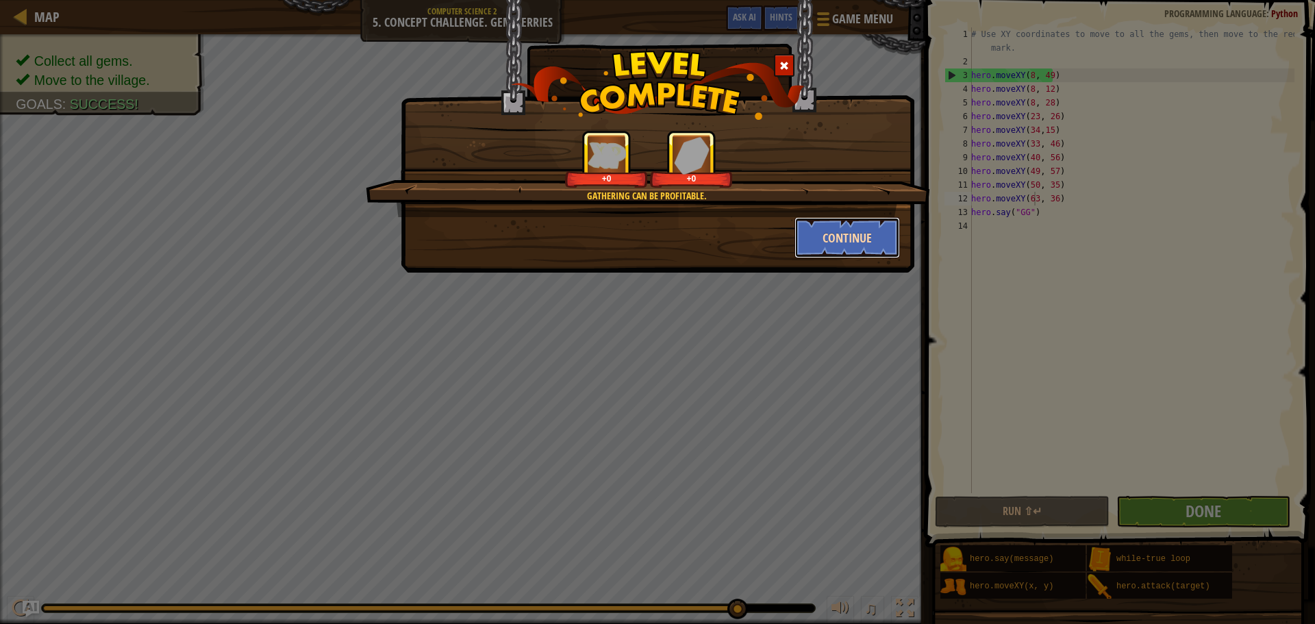
click at [827, 240] on button "Continue" at bounding box center [847, 237] width 106 height 41
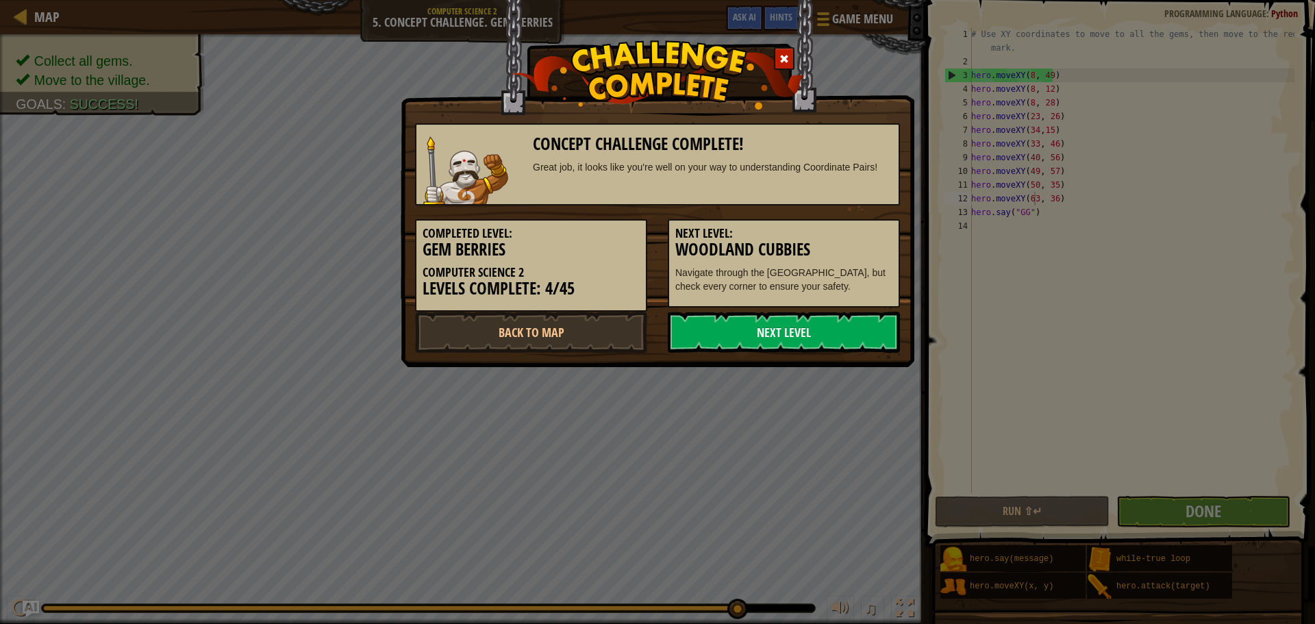
click at [827, 242] on h3 "Woodland Cubbies" at bounding box center [783, 249] width 217 height 18
click at [799, 324] on link "Next Level" at bounding box center [784, 332] width 232 height 41
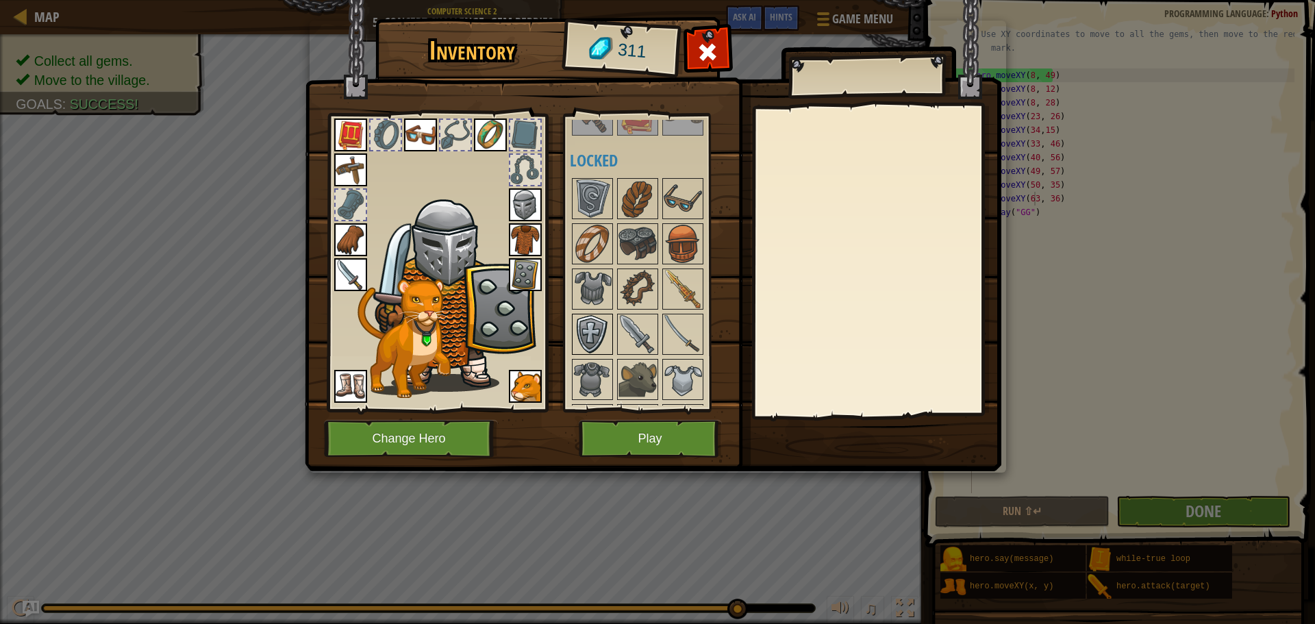
scroll to position [479, 0]
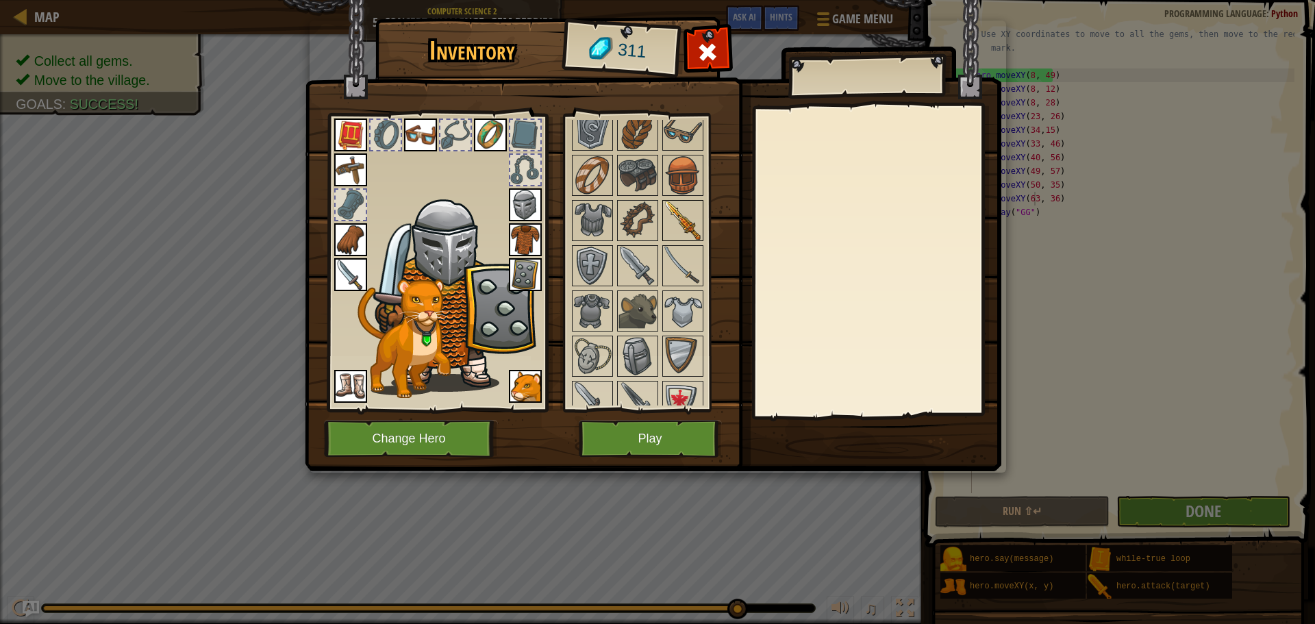
click at [667, 206] on img at bounding box center [683, 220] width 38 height 38
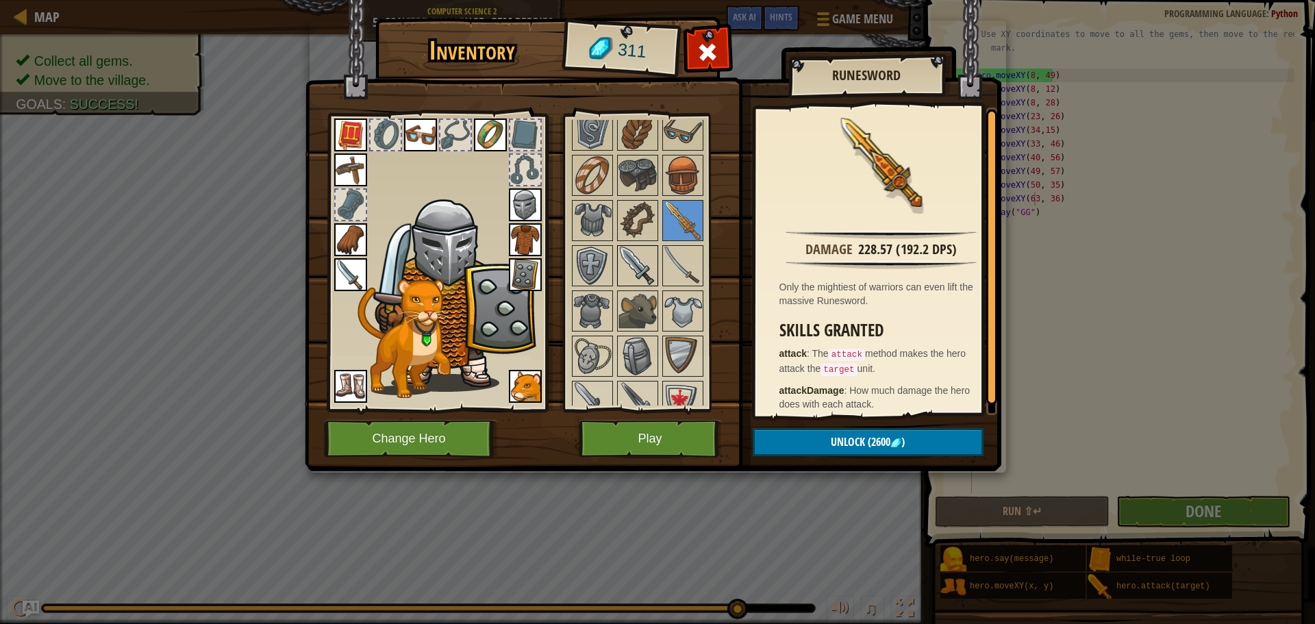
scroll to position [548, 0]
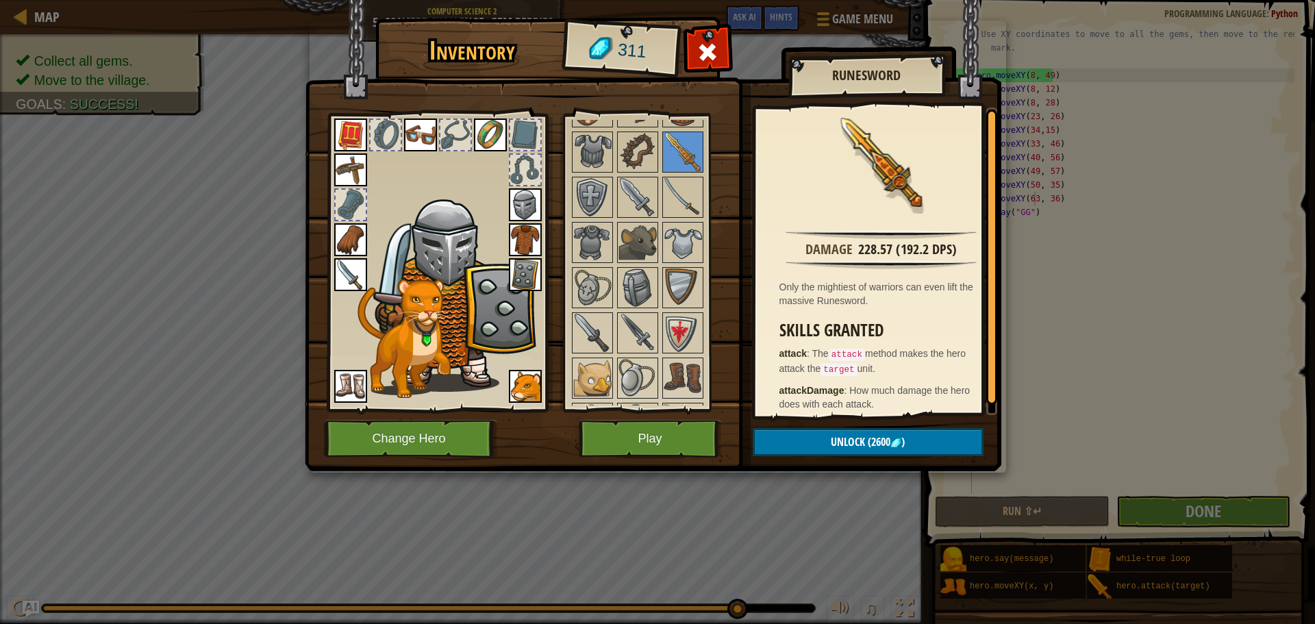
drag, startPoint x: 643, startPoint y: 230, endPoint x: 643, endPoint y: 220, distance: 10.3
click at [643, 225] on img at bounding box center [637, 242] width 38 height 38
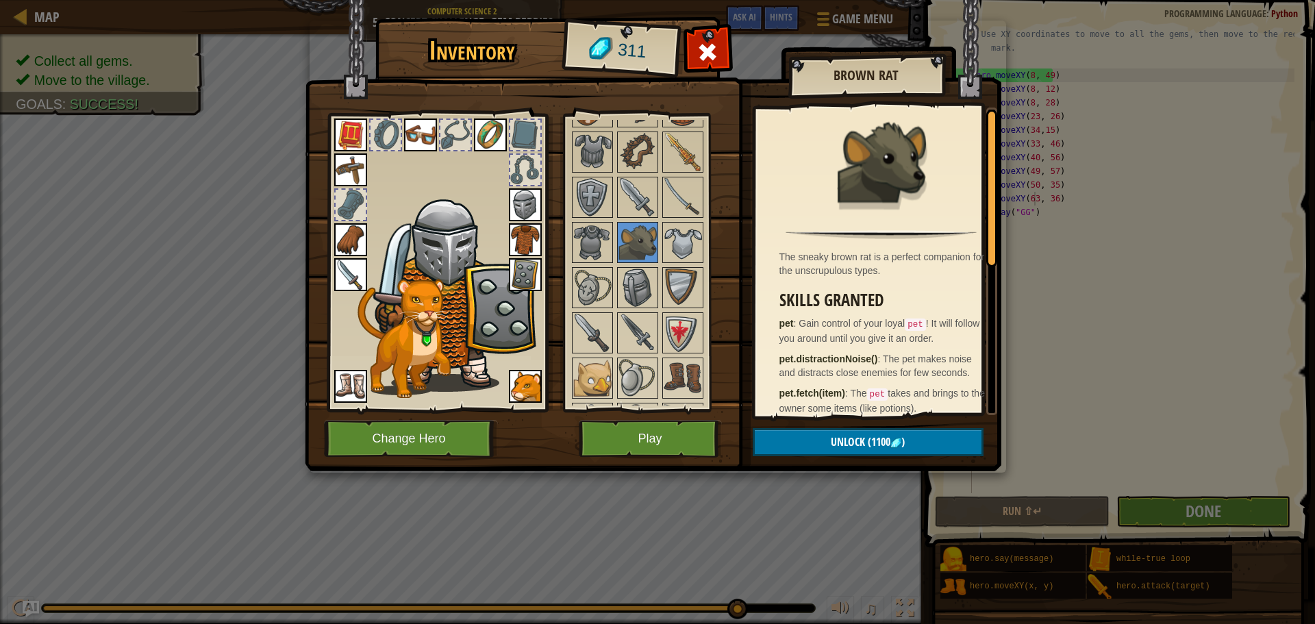
click at [630, 310] on div at bounding box center [656, 491] width 172 height 904
click at [634, 316] on img at bounding box center [637, 333] width 38 height 38
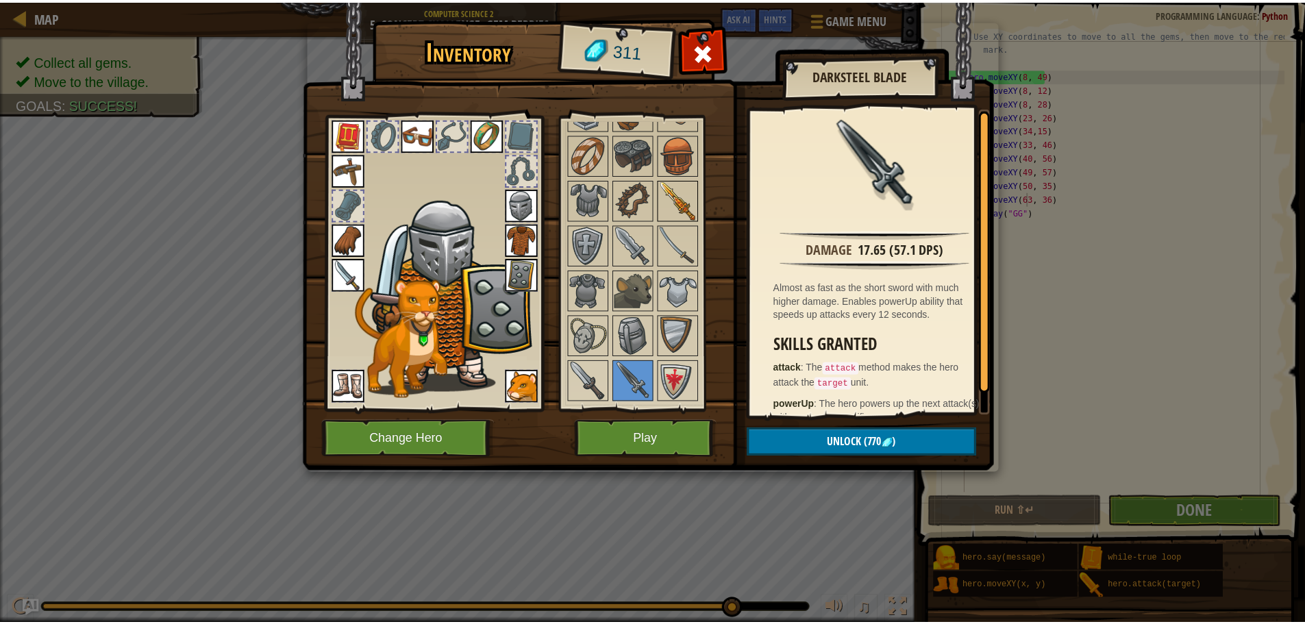
scroll to position [479, 0]
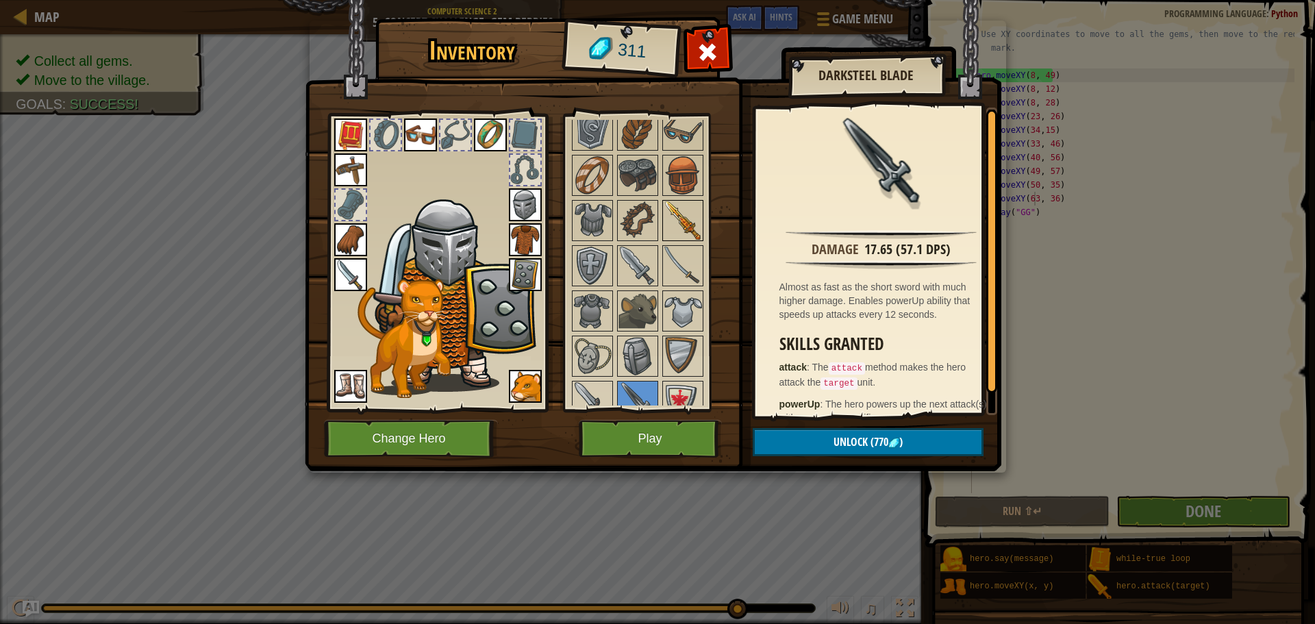
click at [668, 202] on img at bounding box center [683, 220] width 38 height 38
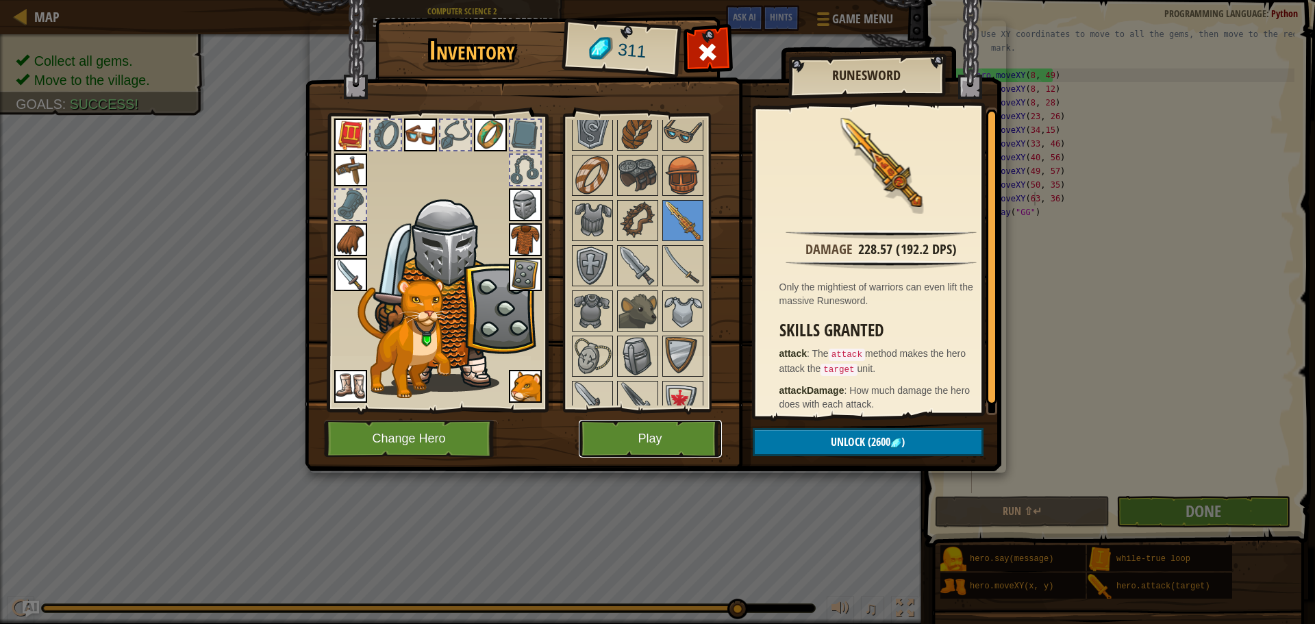
click at [647, 426] on button "Play" at bounding box center [650, 439] width 143 height 38
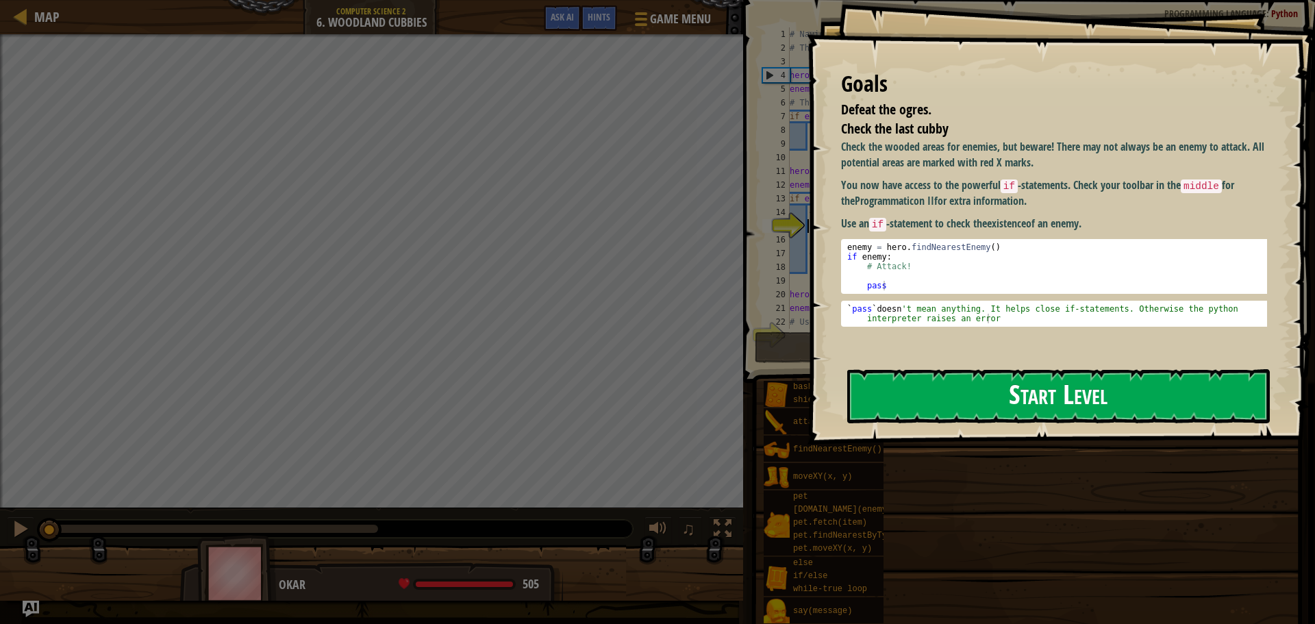
click at [1048, 411] on button "Start Level" at bounding box center [1058, 396] width 423 height 54
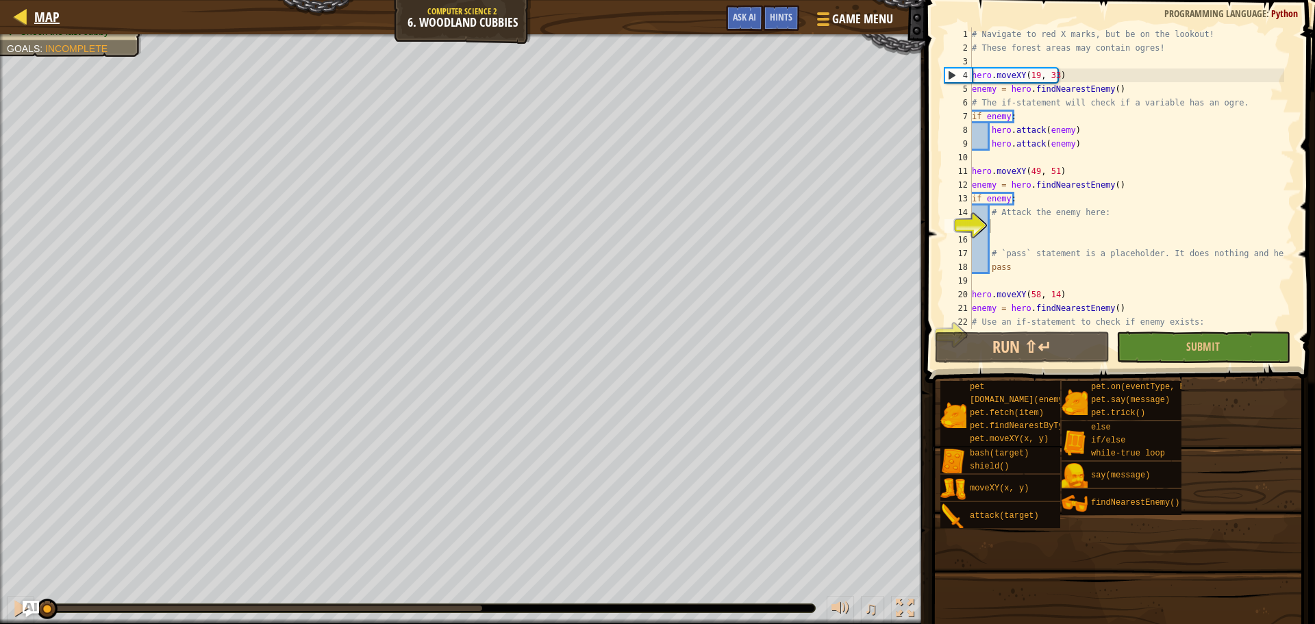
click at [29, 29] on div "Map" at bounding box center [43, 17] width 32 height 34
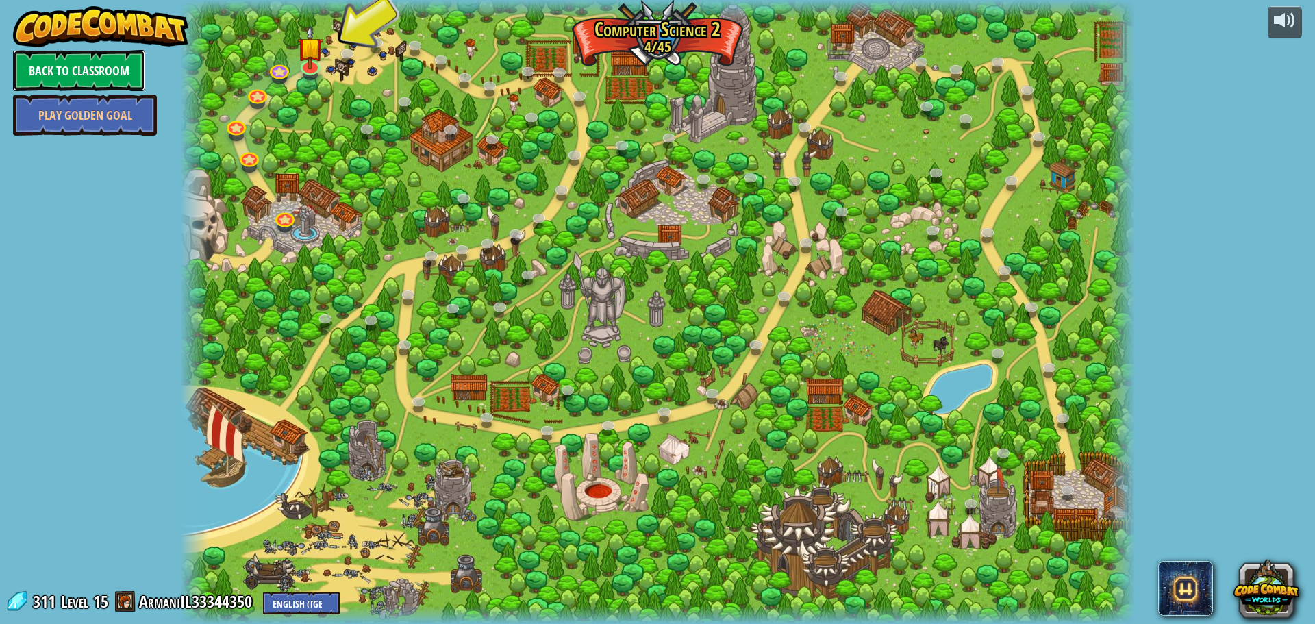
click at [110, 71] on link "Back to Classroom" at bounding box center [79, 70] width 132 height 41
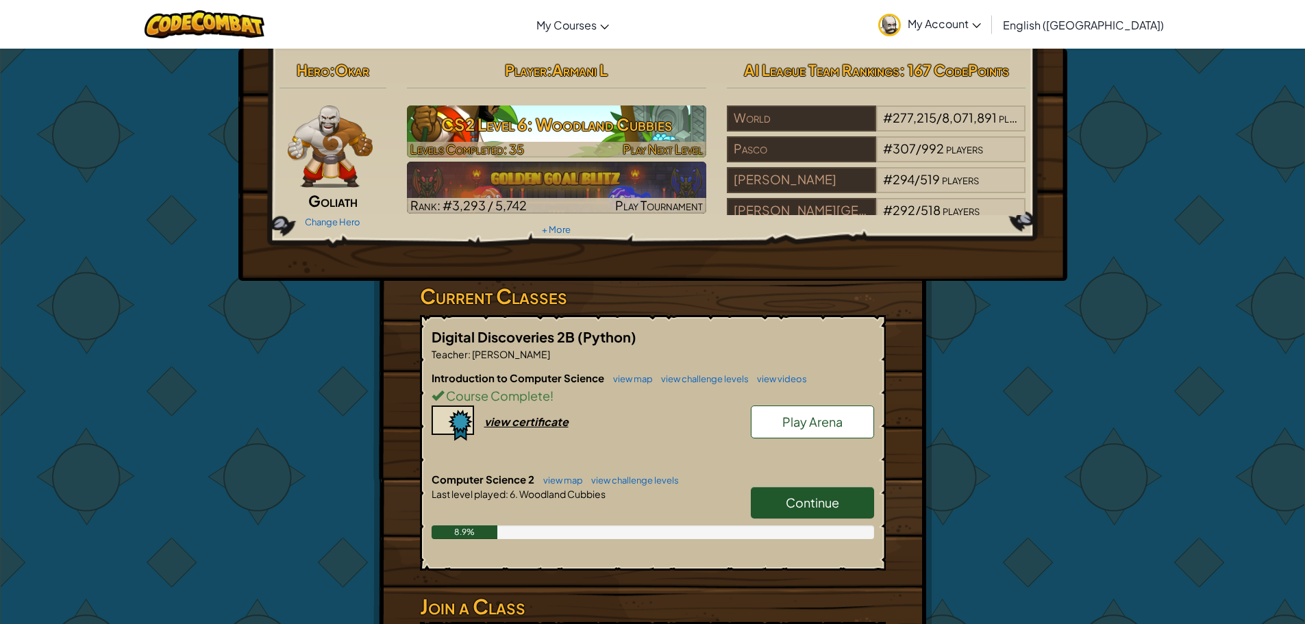
click at [503, 120] on h3 "CS2 Level 6: Woodland Cubbies" at bounding box center [556, 124] width 299 height 31
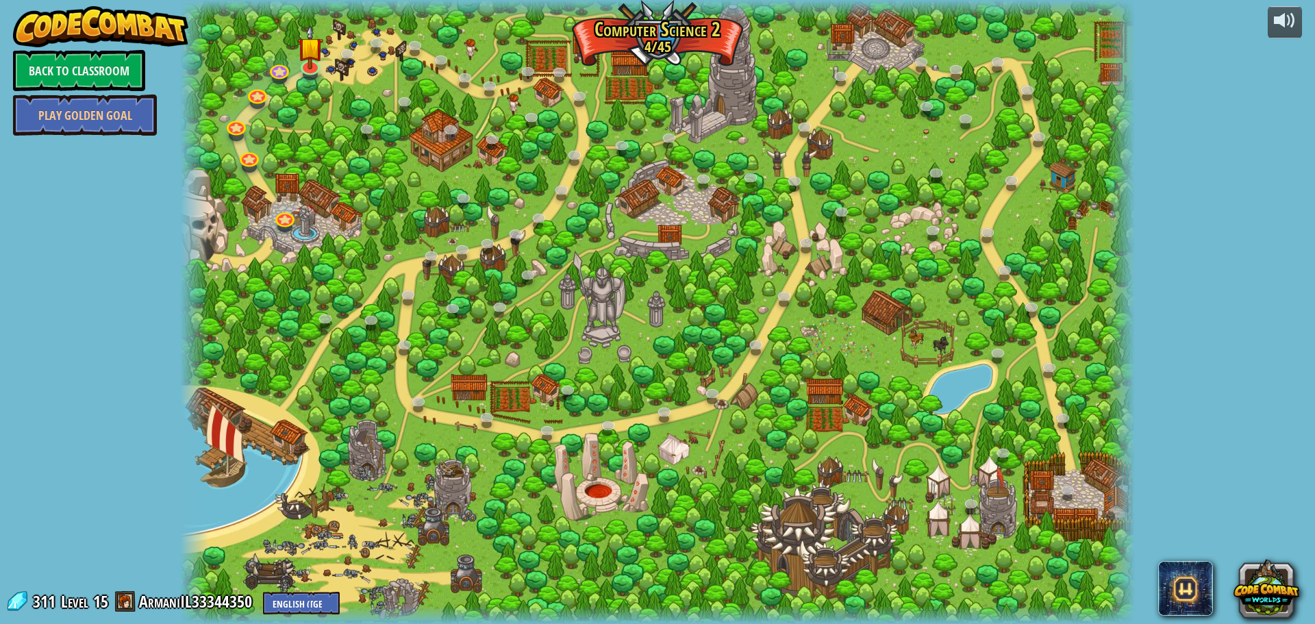
click at [79, 37] on img at bounding box center [100, 26] width 175 height 41
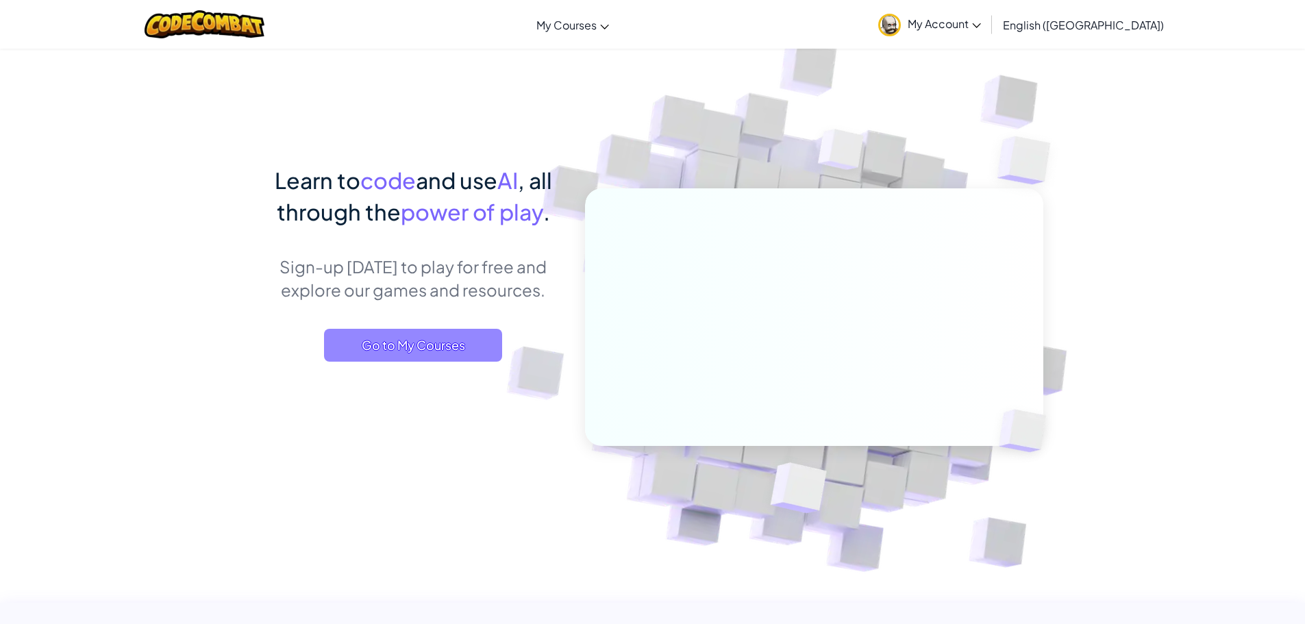
click at [476, 341] on span "Go to My Courses" at bounding box center [413, 345] width 178 height 33
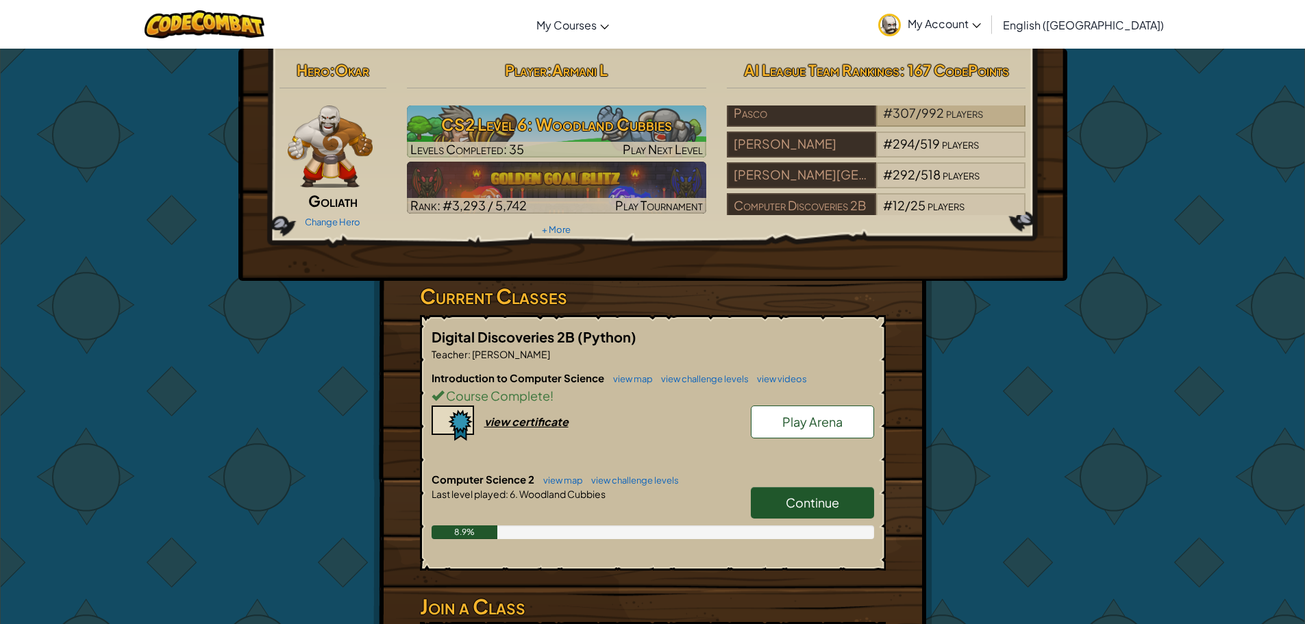
scroll to position [55, 0]
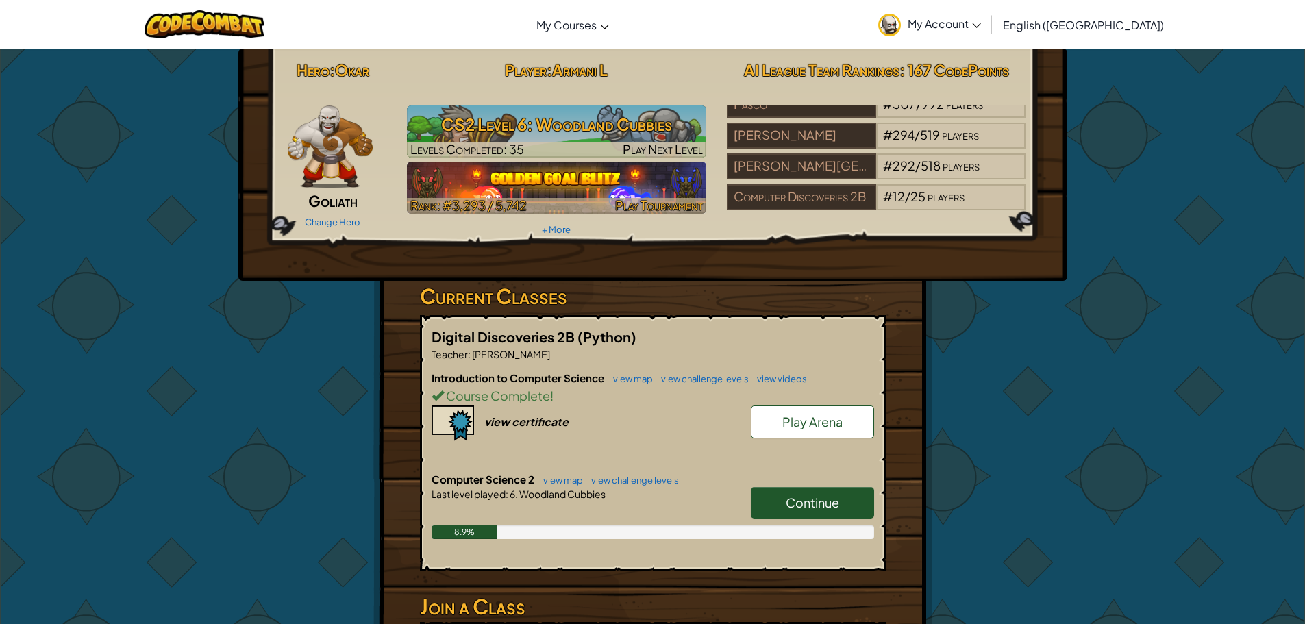
click at [601, 204] on div at bounding box center [556, 206] width 299 height 16
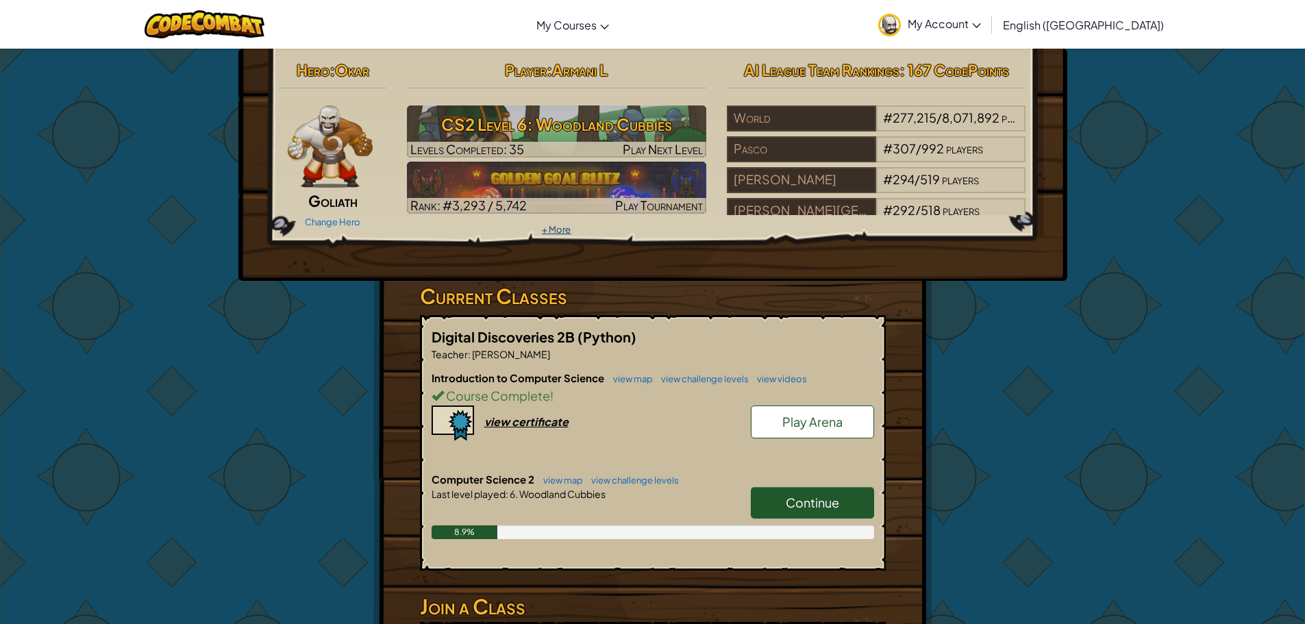
click at [553, 227] on link "+ More" at bounding box center [556, 229] width 29 height 11
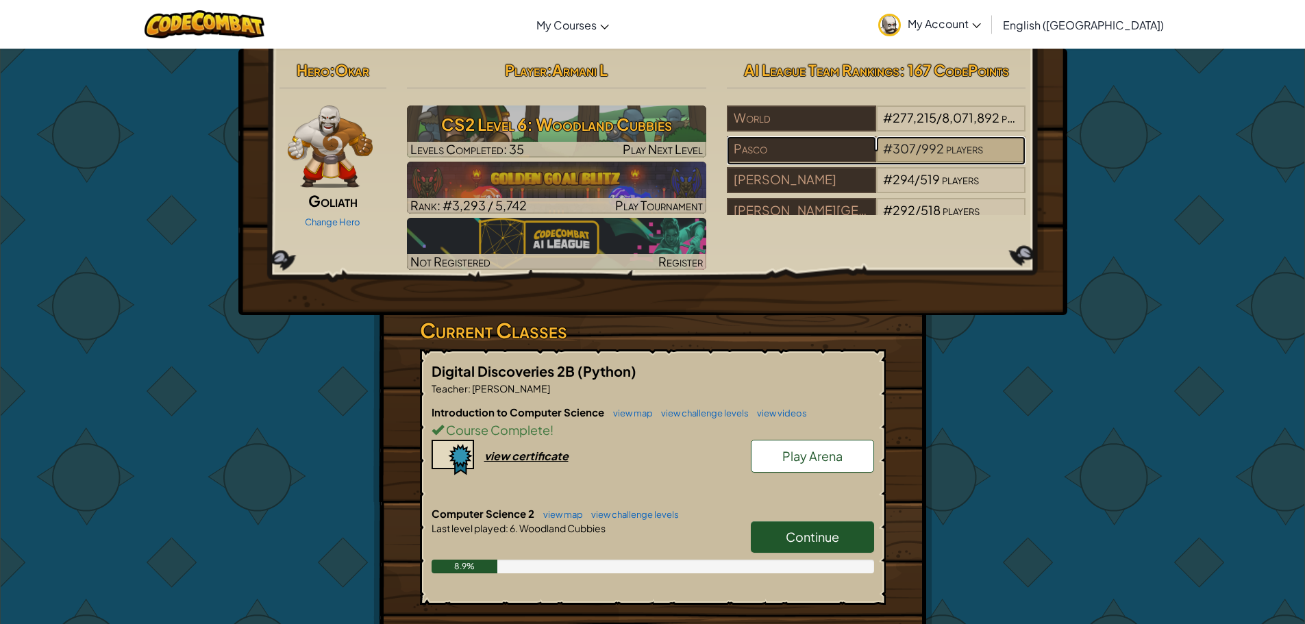
click at [904, 159] on div "# 307 / 992 players" at bounding box center [950, 149] width 149 height 26
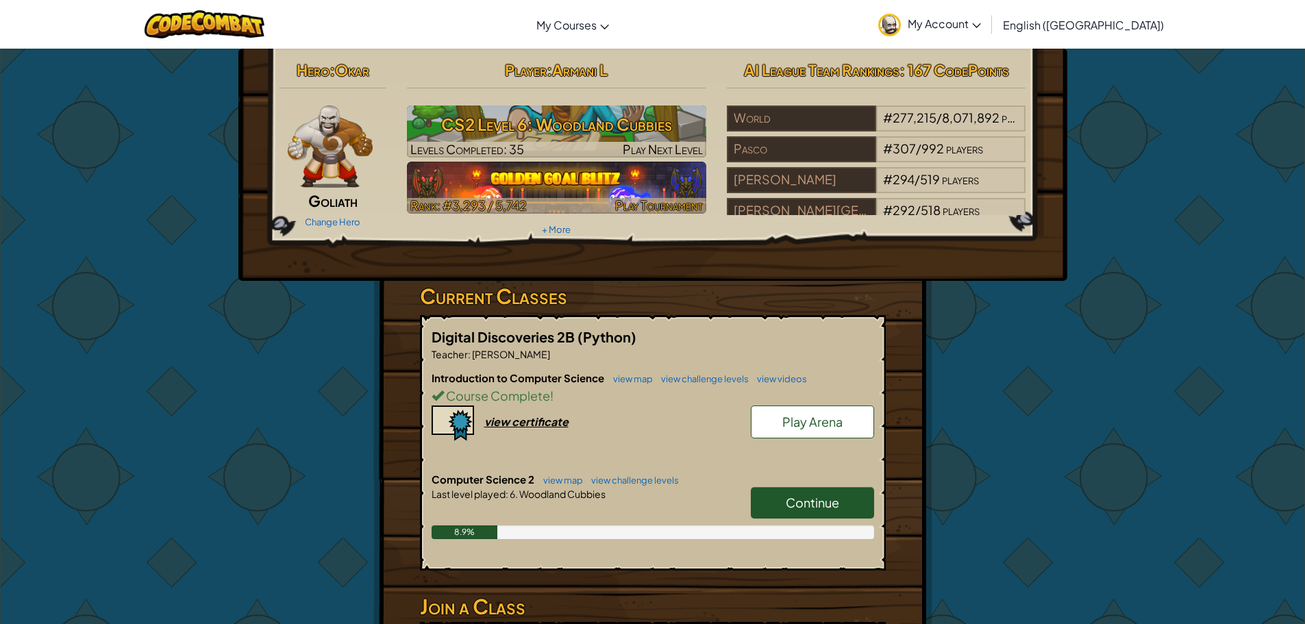
click at [564, 177] on img at bounding box center [556, 188] width 299 height 52
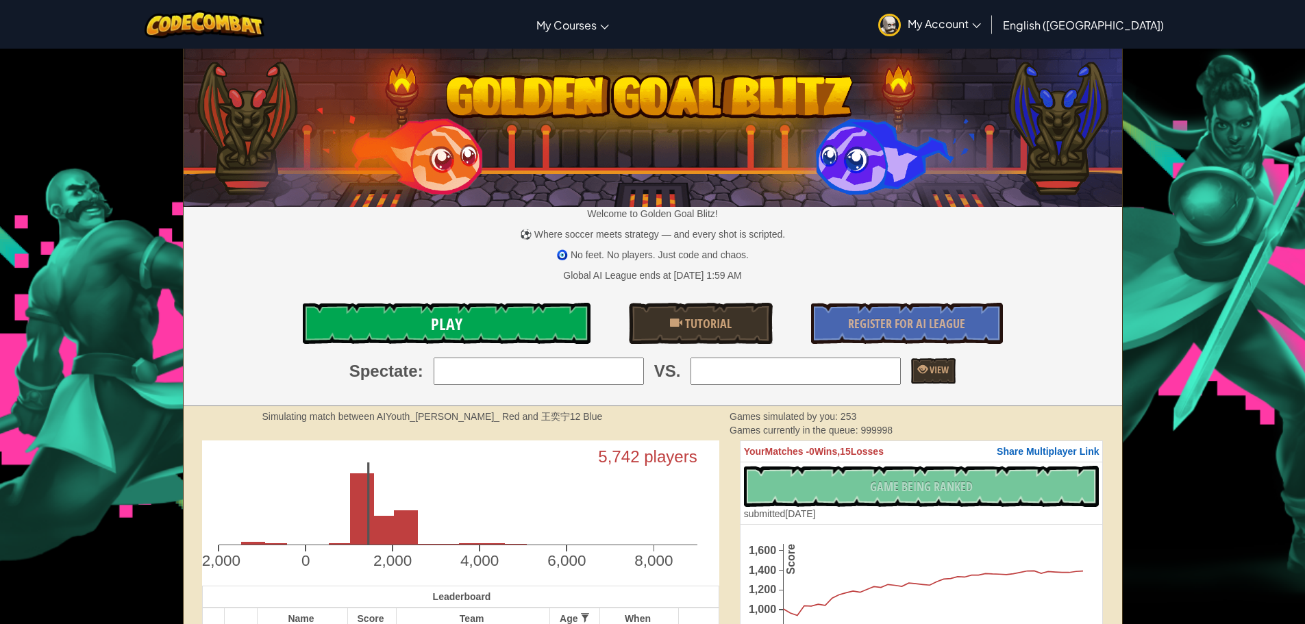
click at [466, 309] on link "Play" at bounding box center [447, 323] width 288 height 41
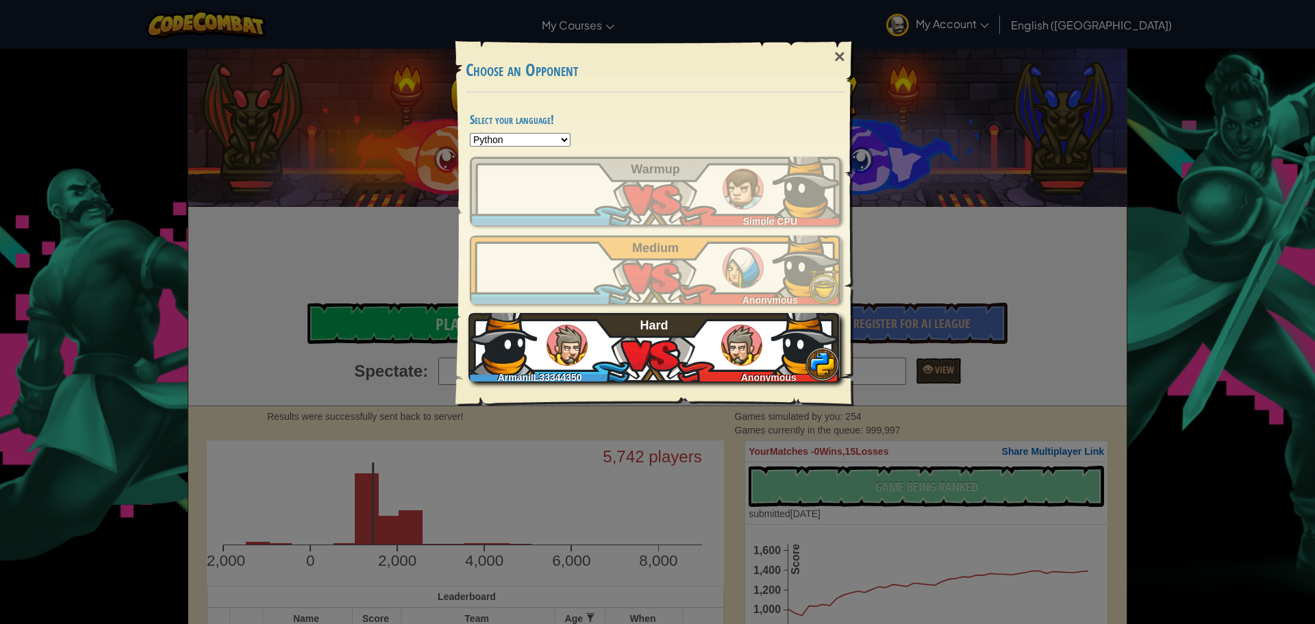
click at [690, 358] on div "ArmaniIL33344350 Anonymous Hard" at bounding box center [653, 347] width 371 height 68
